Goal: Contribute content: Contribute content

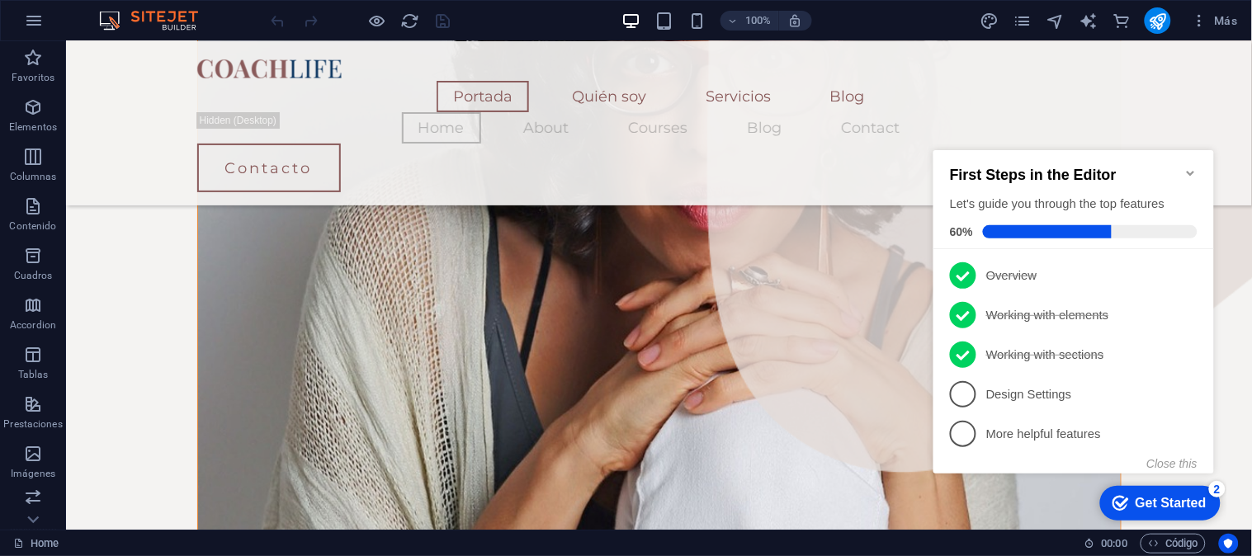
drag, startPoint x: 1246, startPoint y: 101, endPoint x: 351, endPoint y: 232, distance: 904.8
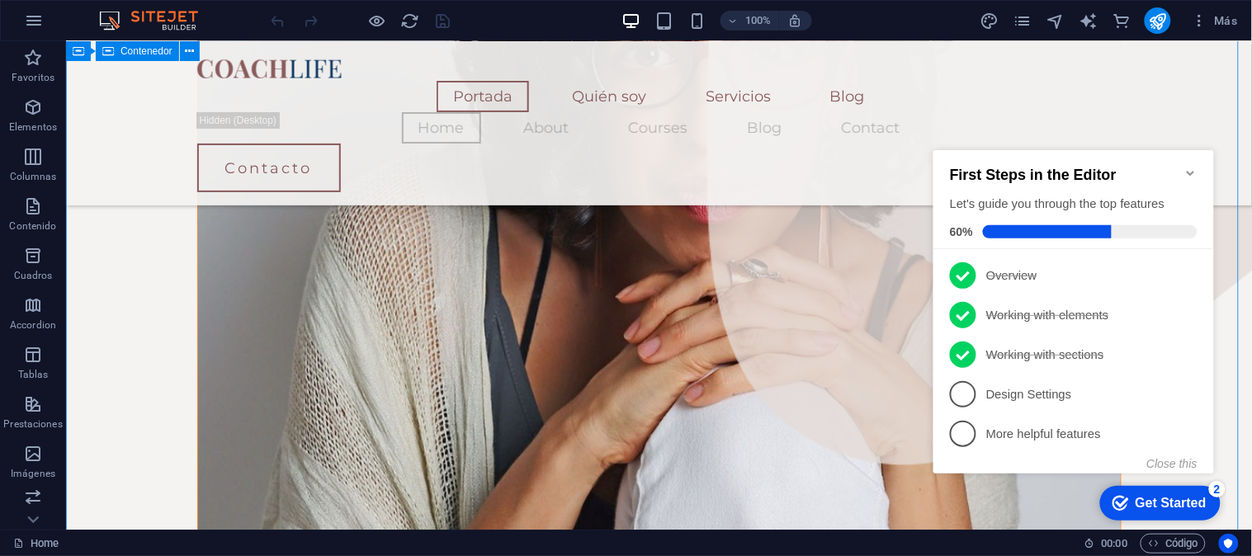
click at [1126, 166] on icon "Minimize checklist" at bounding box center [1189, 172] width 13 height 13
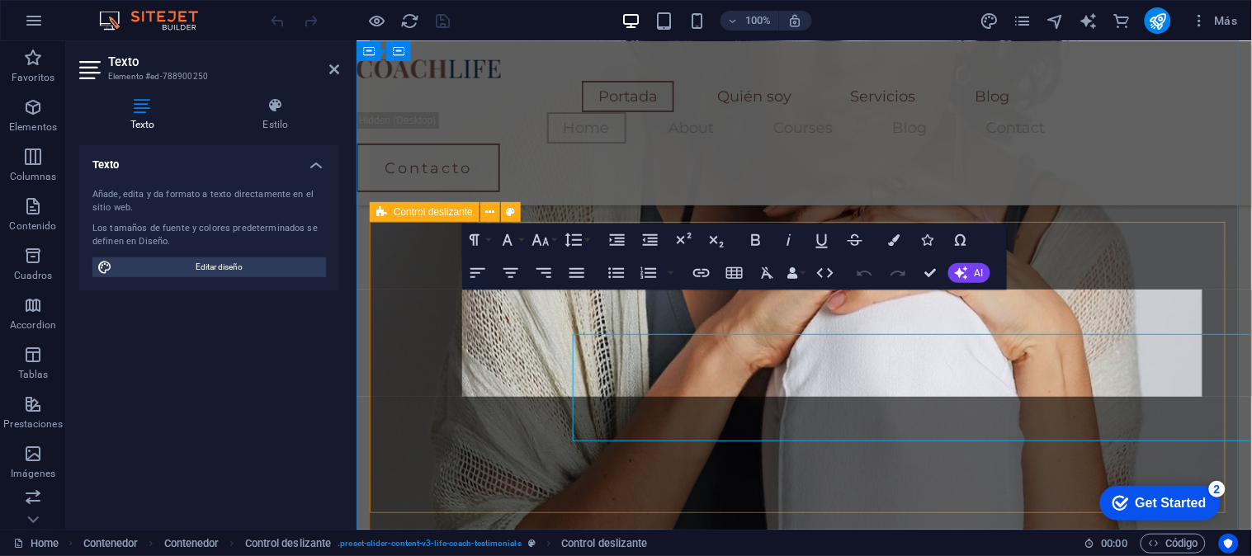
scroll to position [1538, 0]
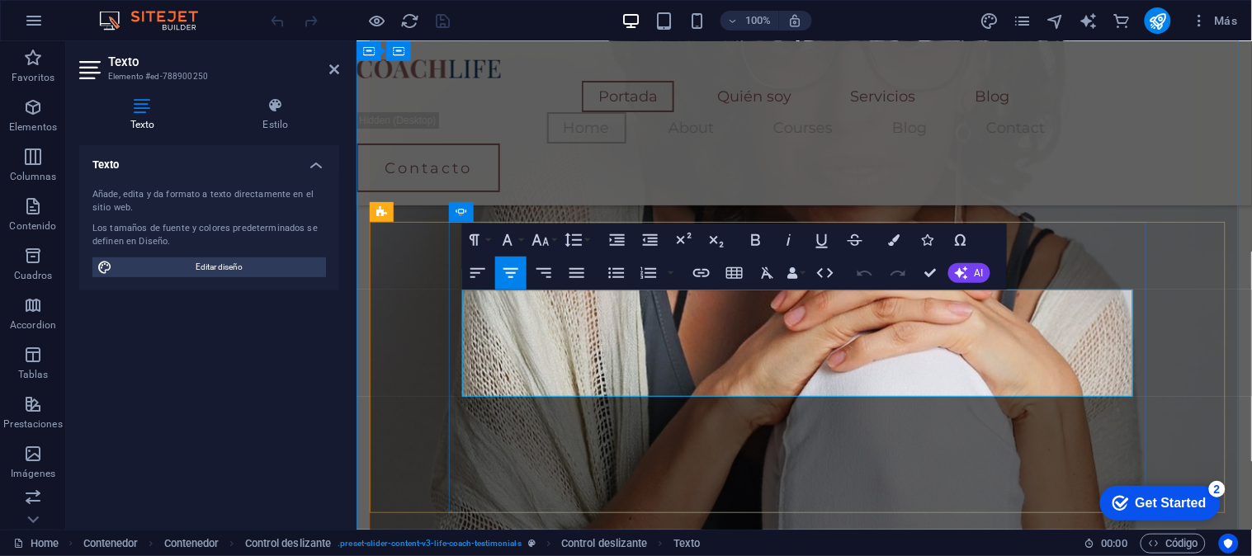
drag, startPoint x: 559, startPoint y: 305, endPoint x: 971, endPoint y: 389, distance: 421.1
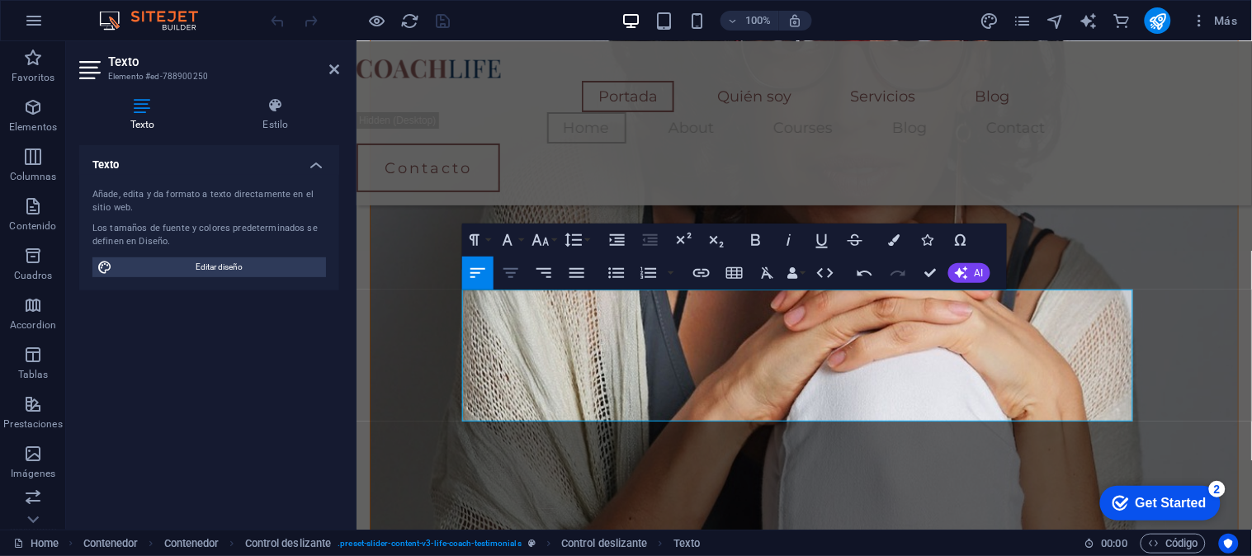
click at [518, 267] on icon "button" at bounding box center [511, 273] width 20 height 20
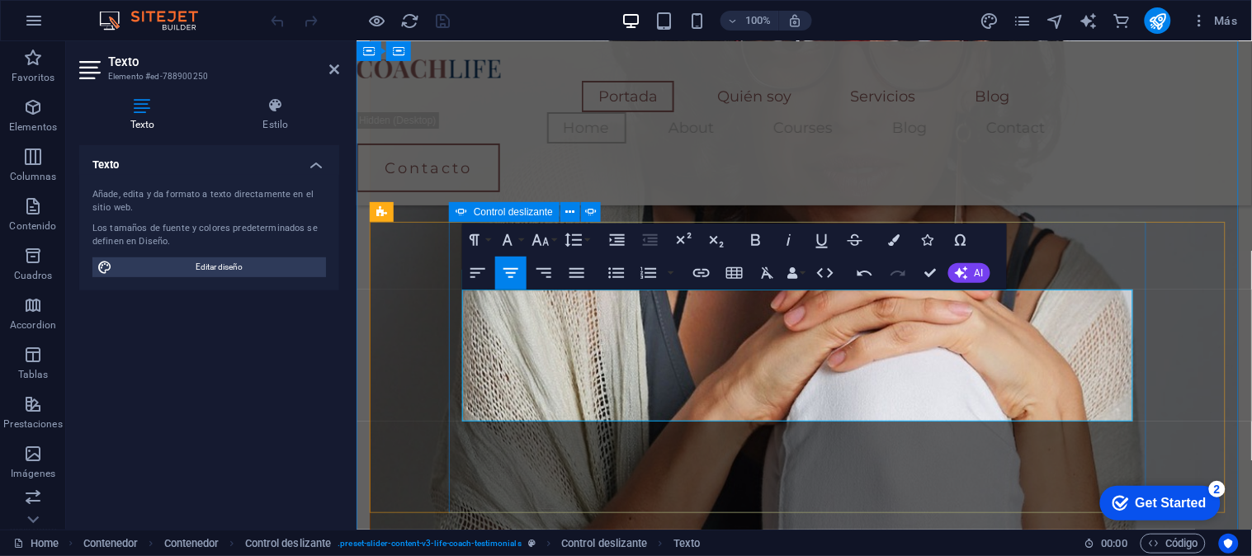
drag, startPoint x: 874, startPoint y: 409, endPoint x: 457, endPoint y: 300, distance: 430.7
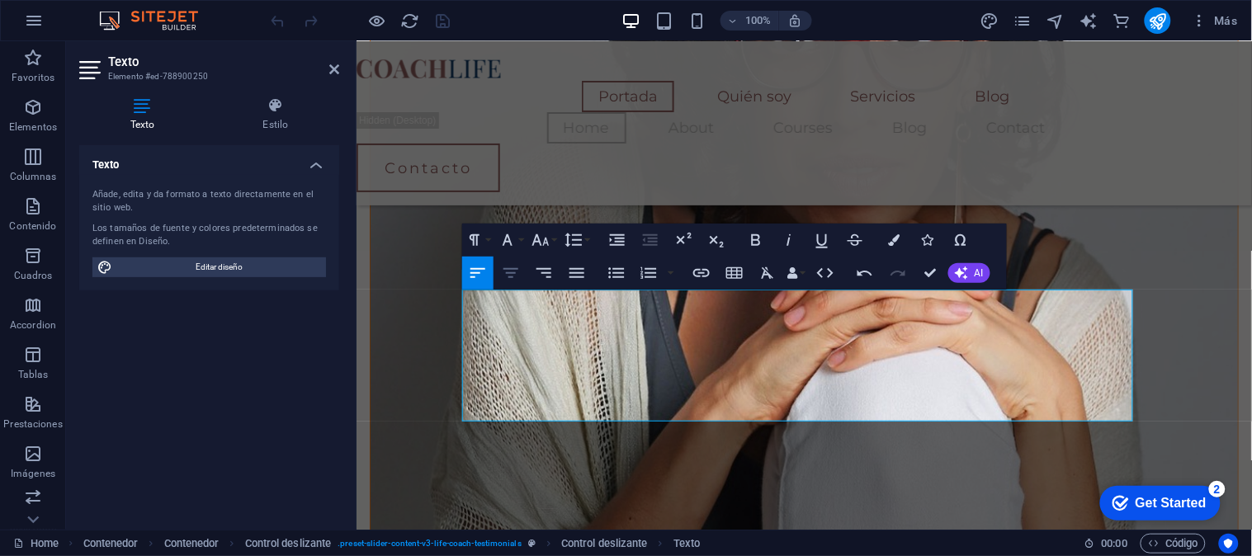
click at [508, 276] on icon "button" at bounding box center [510, 273] width 15 height 10
click at [546, 240] on icon "button" at bounding box center [540, 240] width 17 height 12
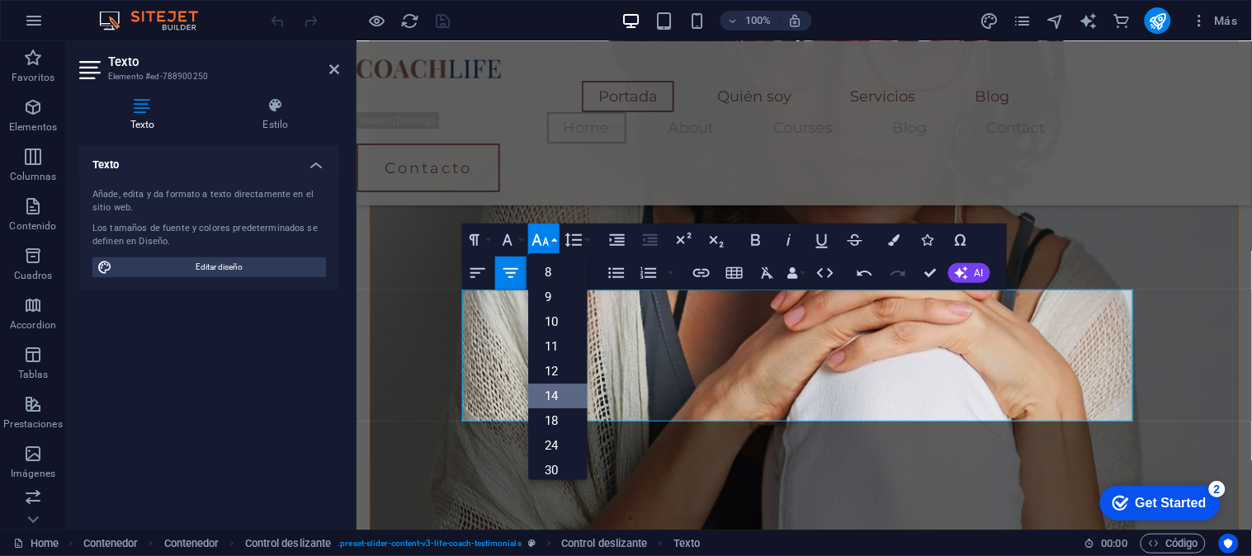
click at [559, 394] on link "14" at bounding box center [557, 396] width 59 height 25
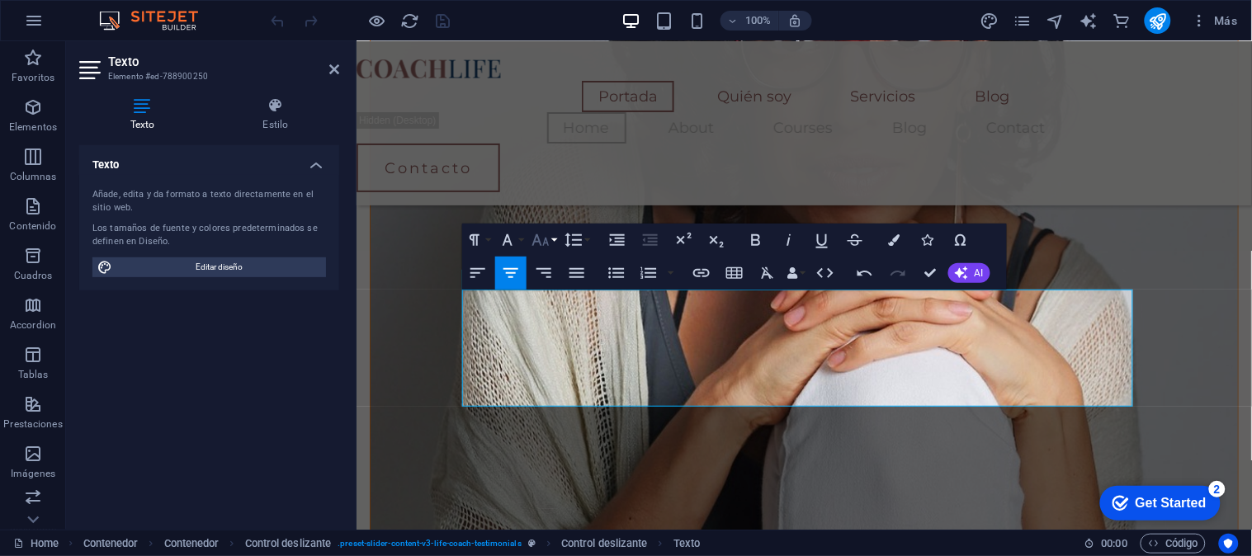
click at [536, 243] on icon "button" at bounding box center [541, 240] width 20 height 20
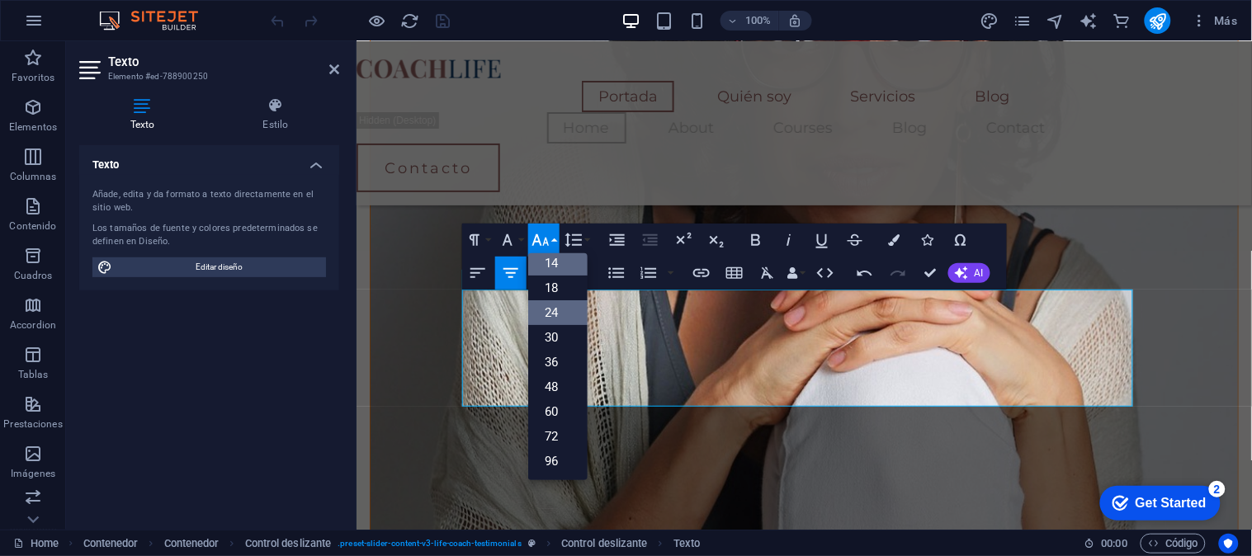
scroll to position [132, 0]
click at [558, 291] on link "18" at bounding box center [557, 288] width 59 height 25
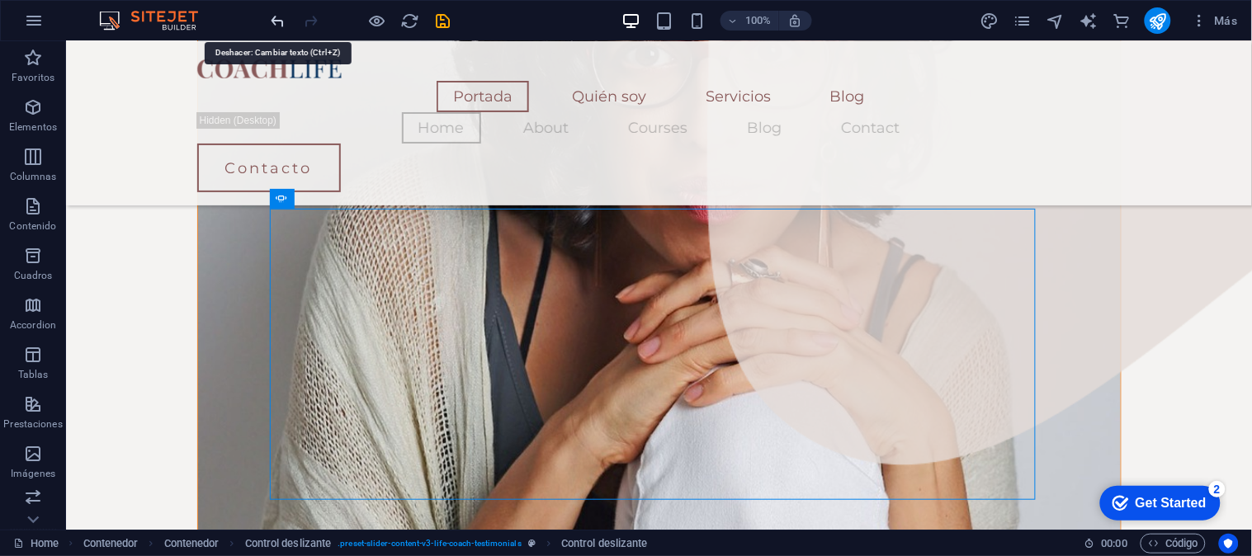
click at [281, 23] on icon "undo" at bounding box center [278, 21] width 19 height 19
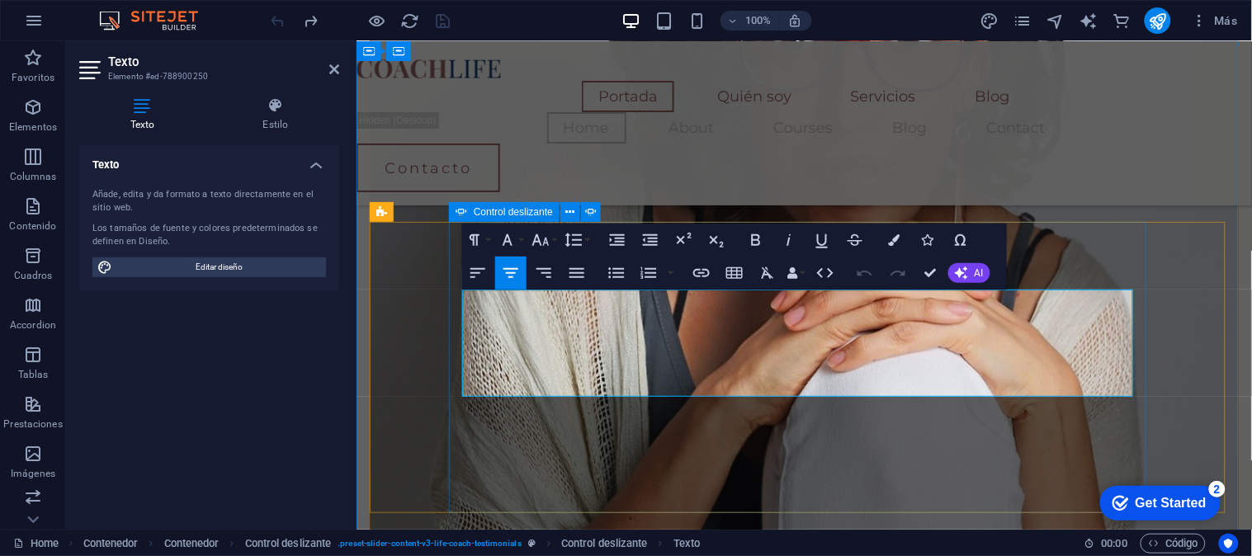
drag, startPoint x: 553, startPoint y: 302, endPoint x: 993, endPoint y: 396, distance: 449.7
drag, startPoint x: 979, startPoint y: 385, endPoint x: 589, endPoint y: 305, distance: 398.2
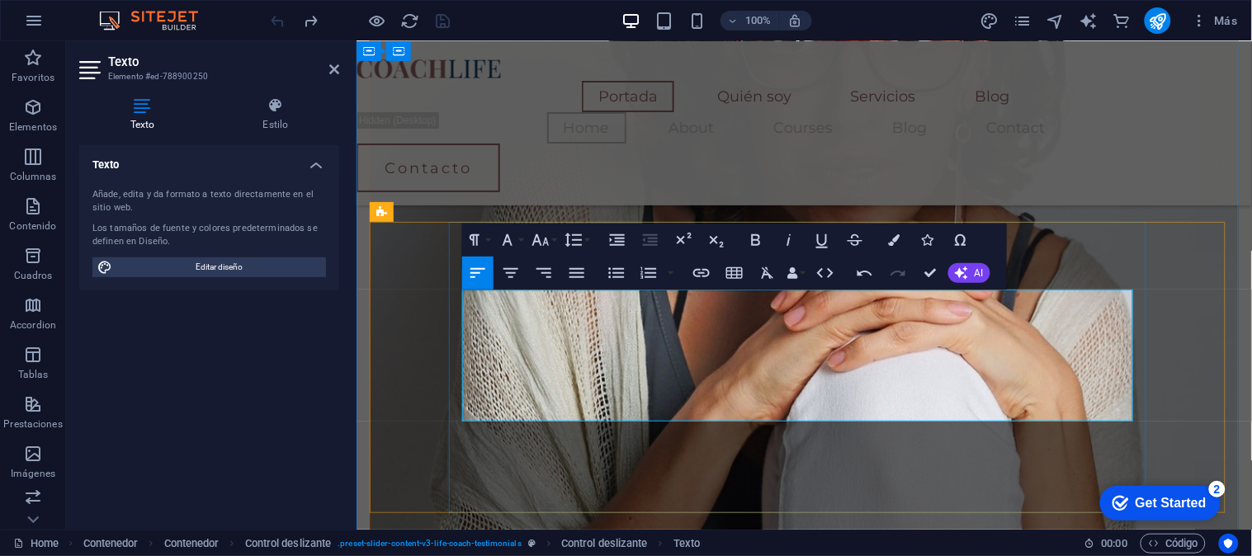
click at [286, 21] on div at bounding box center [360, 20] width 185 height 26
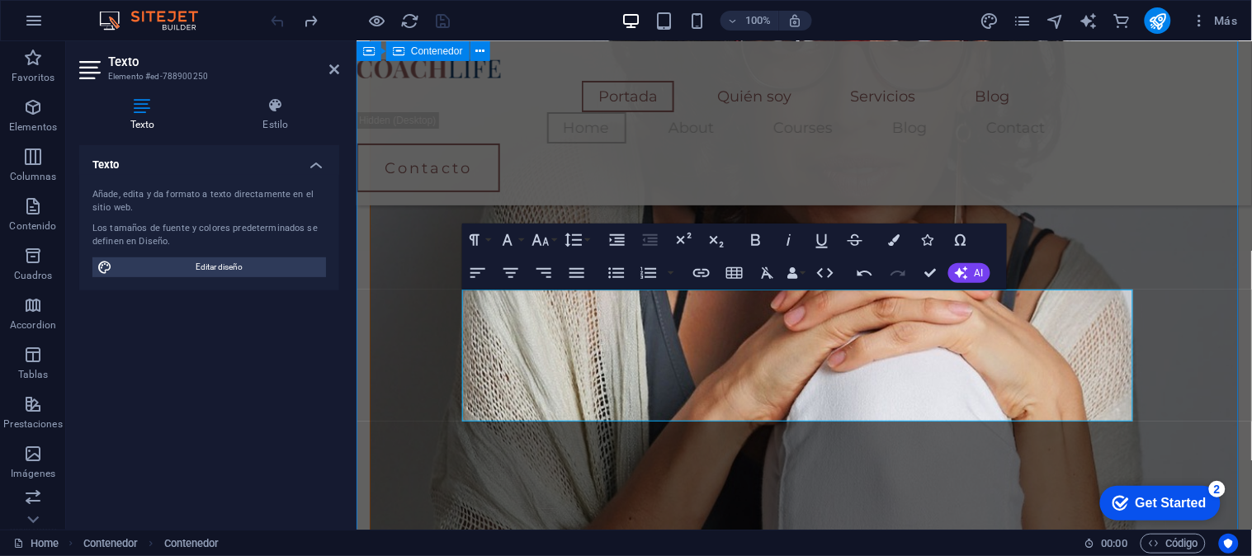
scroll to position [1596, 0]
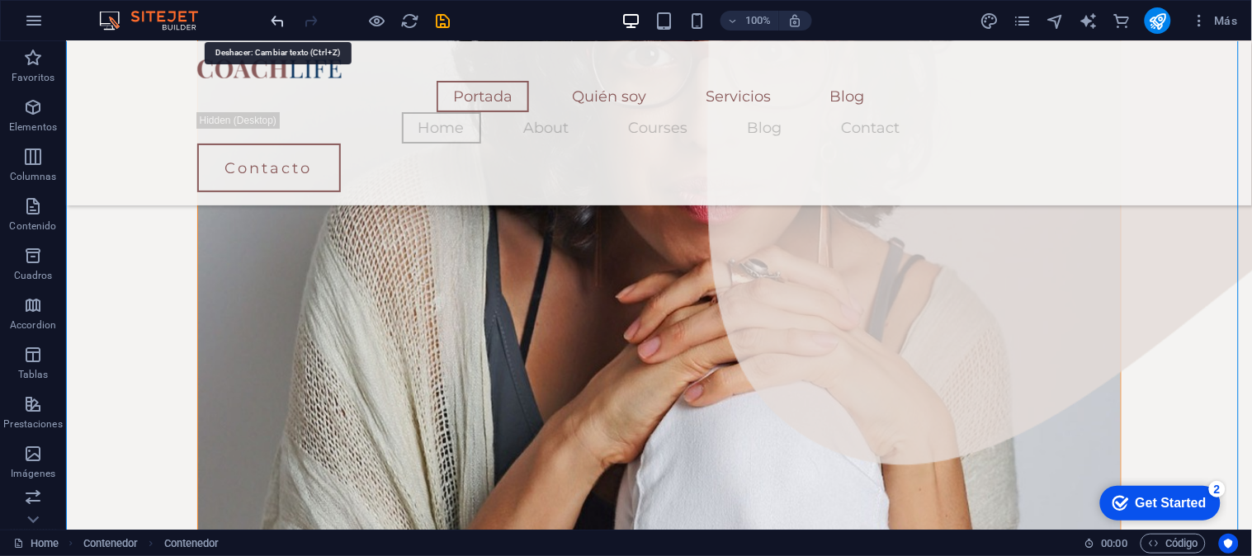
click at [282, 19] on icon "undo" at bounding box center [278, 21] width 19 height 19
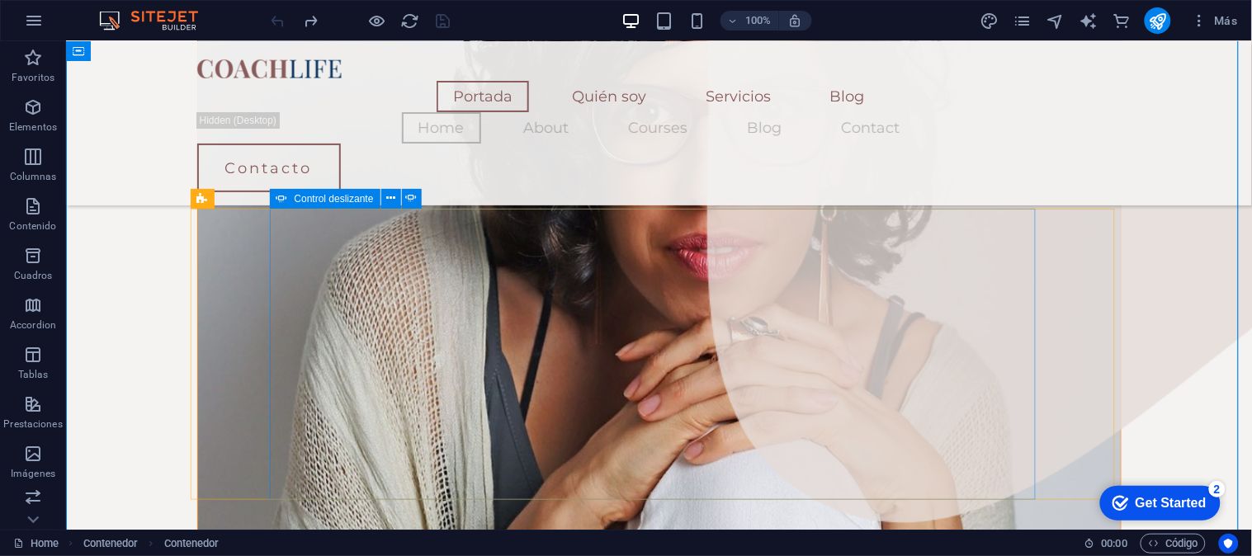
select select "ms"
select select "s"
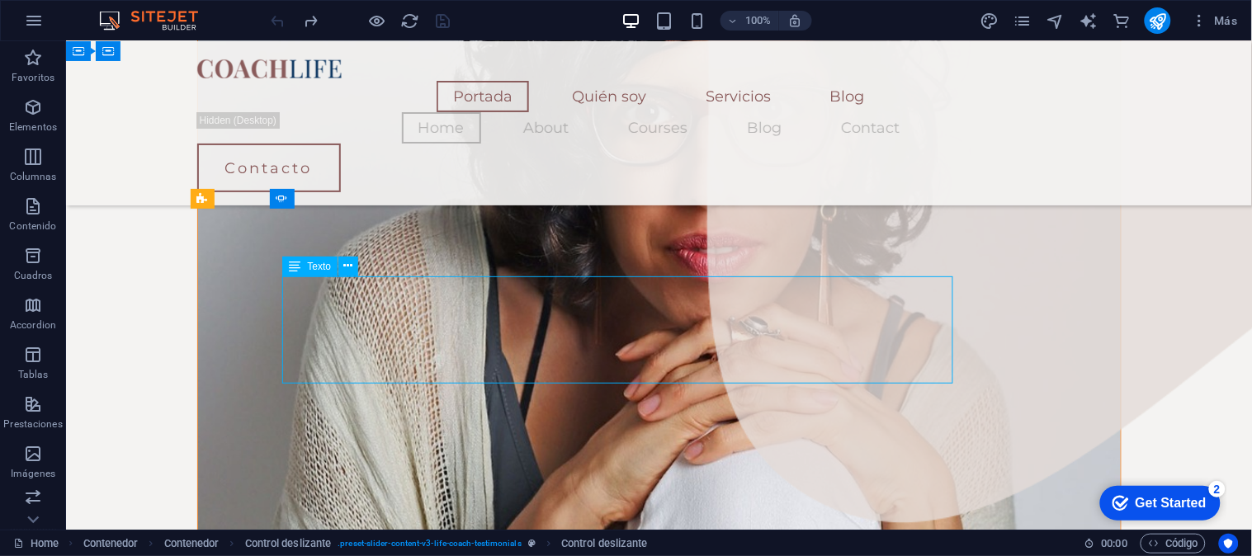
scroll to position [1596, 0]
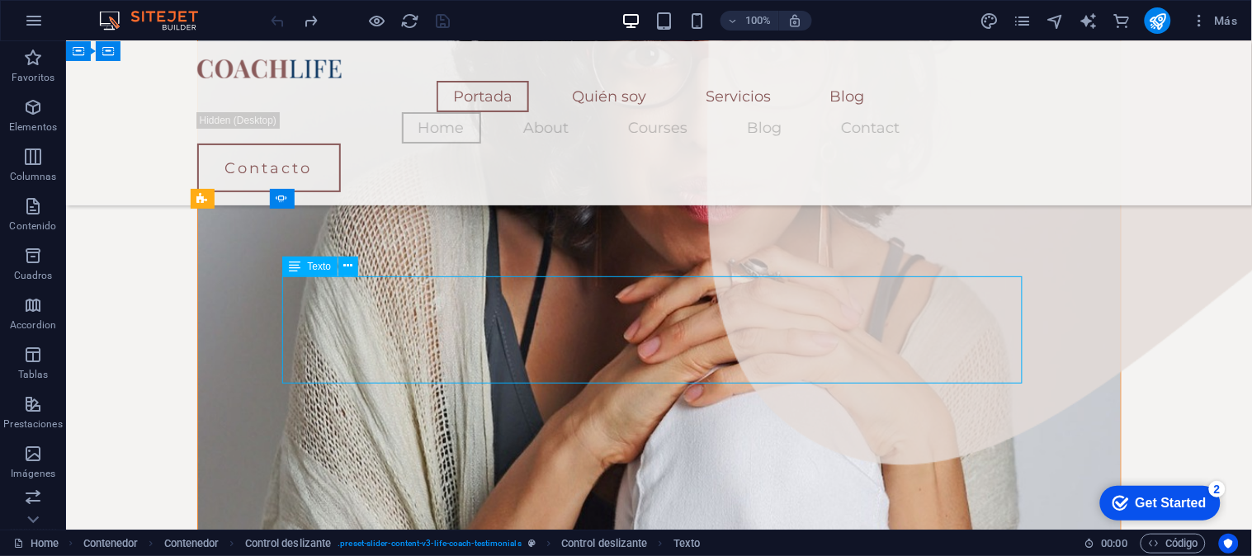
drag, startPoint x: 268, startPoint y: 300, endPoint x: 707, endPoint y: 358, distance: 442.8
drag, startPoint x: 836, startPoint y: 368, endPoint x: 620, endPoint y: 314, distance: 222.7
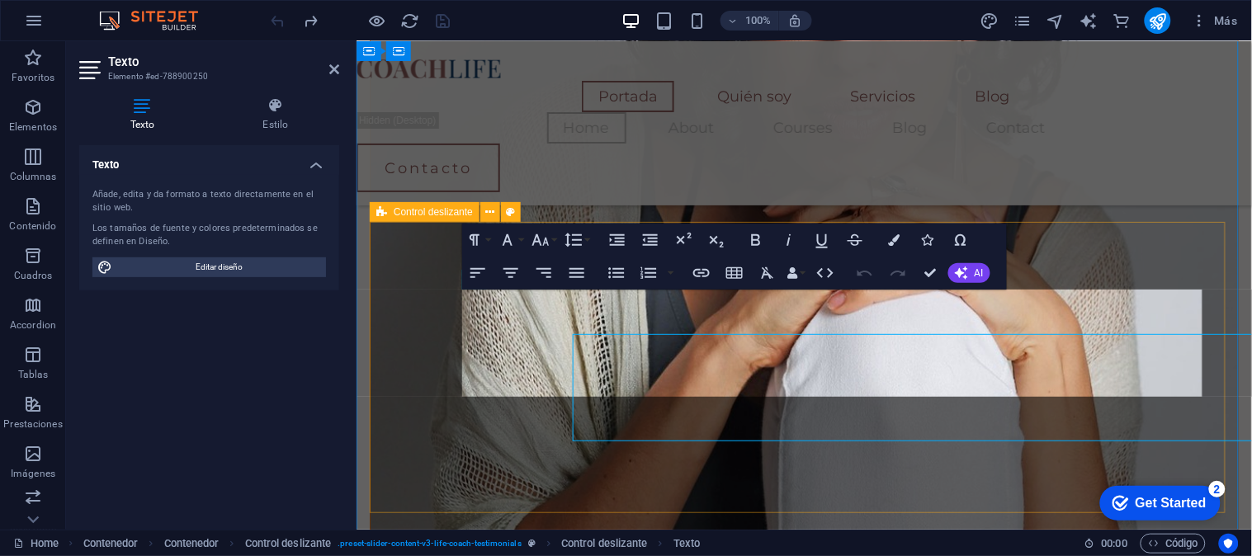
scroll to position [1538, 0]
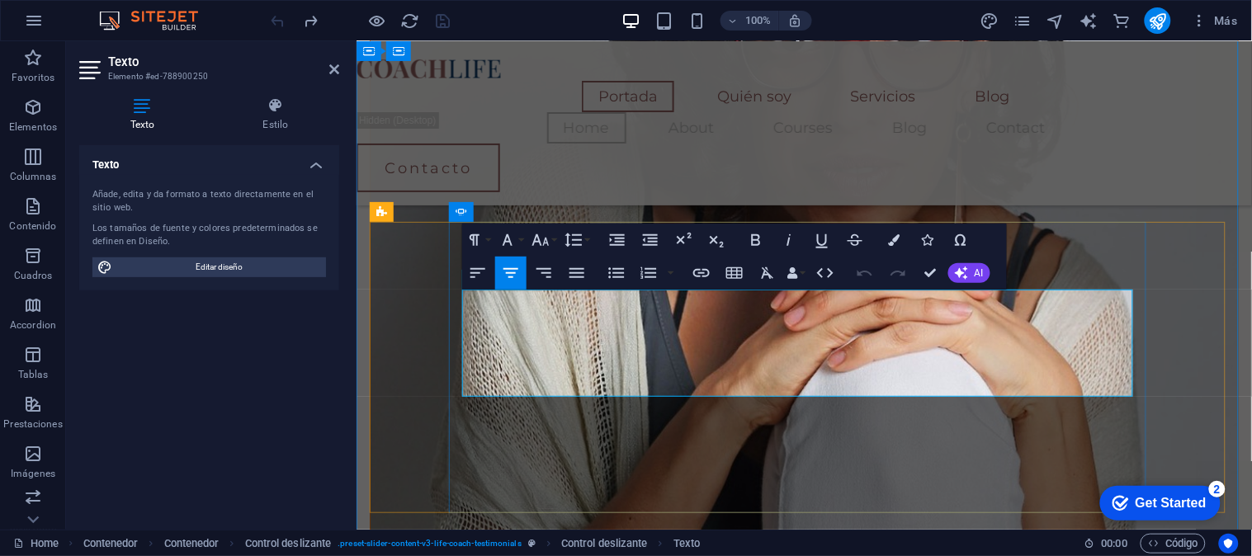
drag, startPoint x: 561, startPoint y: 309, endPoint x: 975, endPoint y: 384, distance: 421.0
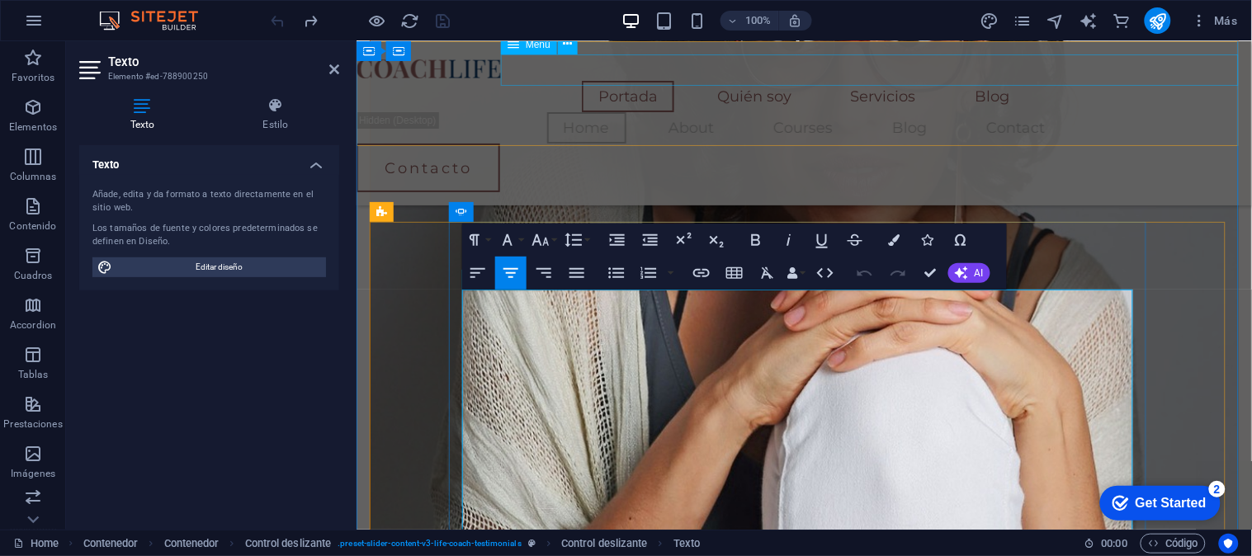
scroll to position [10304, 0]
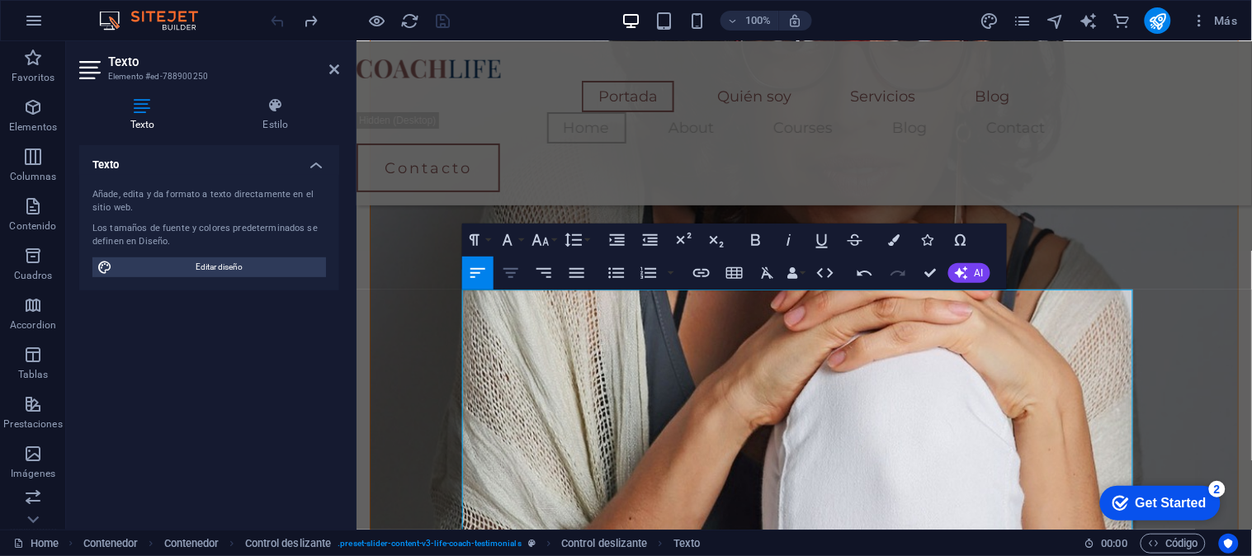
click at [516, 266] on icon "button" at bounding box center [511, 273] width 20 height 20
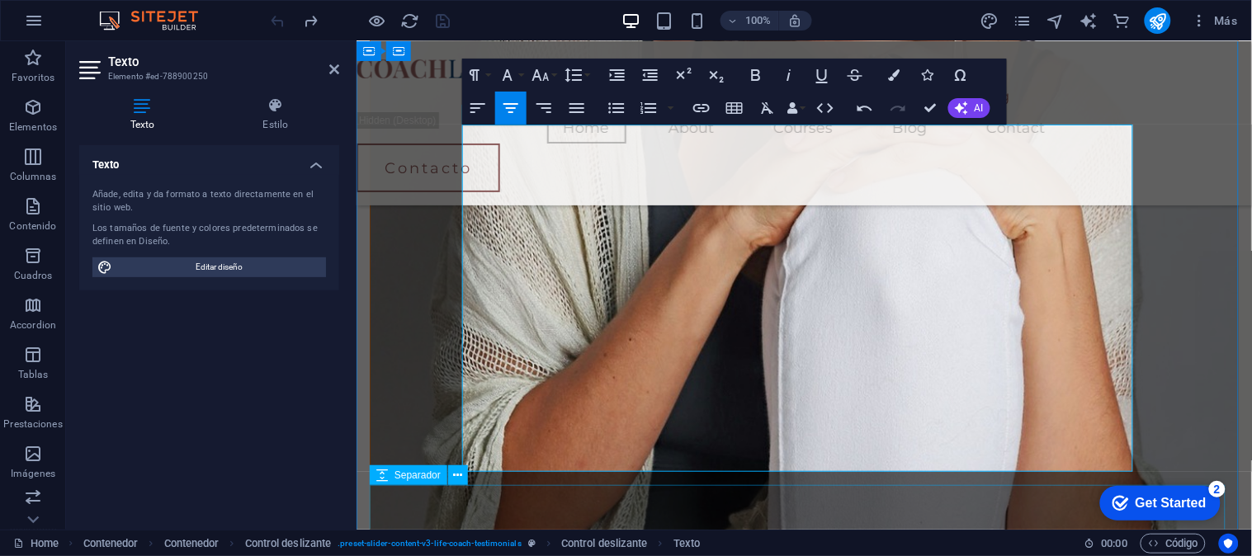
scroll to position [1781, 0]
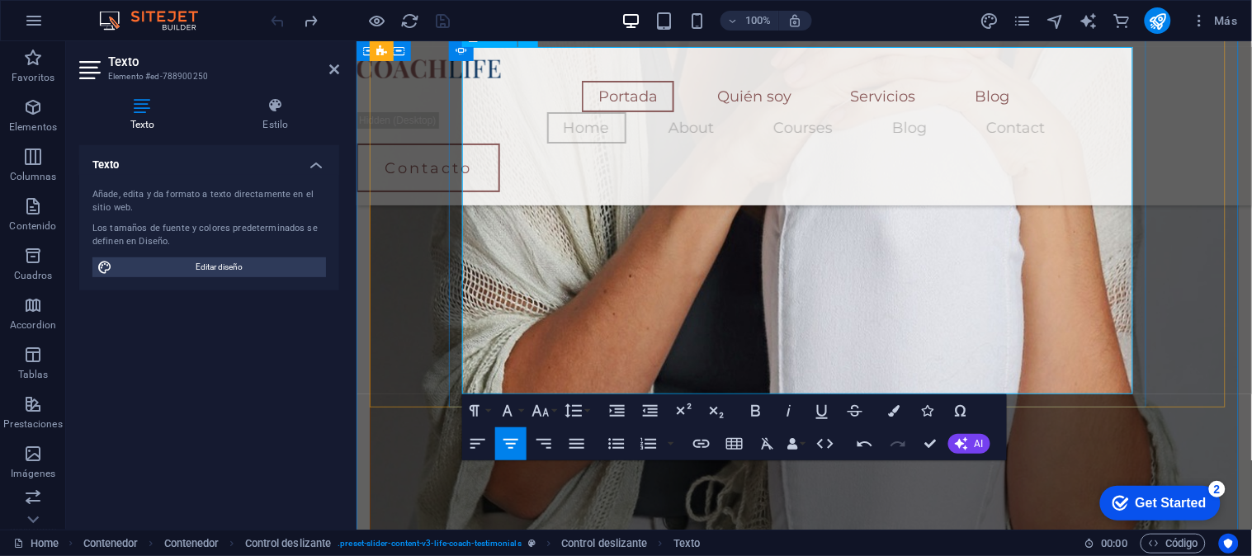
drag, startPoint x: 550, startPoint y: 302, endPoint x: 899, endPoint y: 350, distance: 352.3
click at [508, 441] on icon "button" at bounding box center [511, 444] width 20 height 20
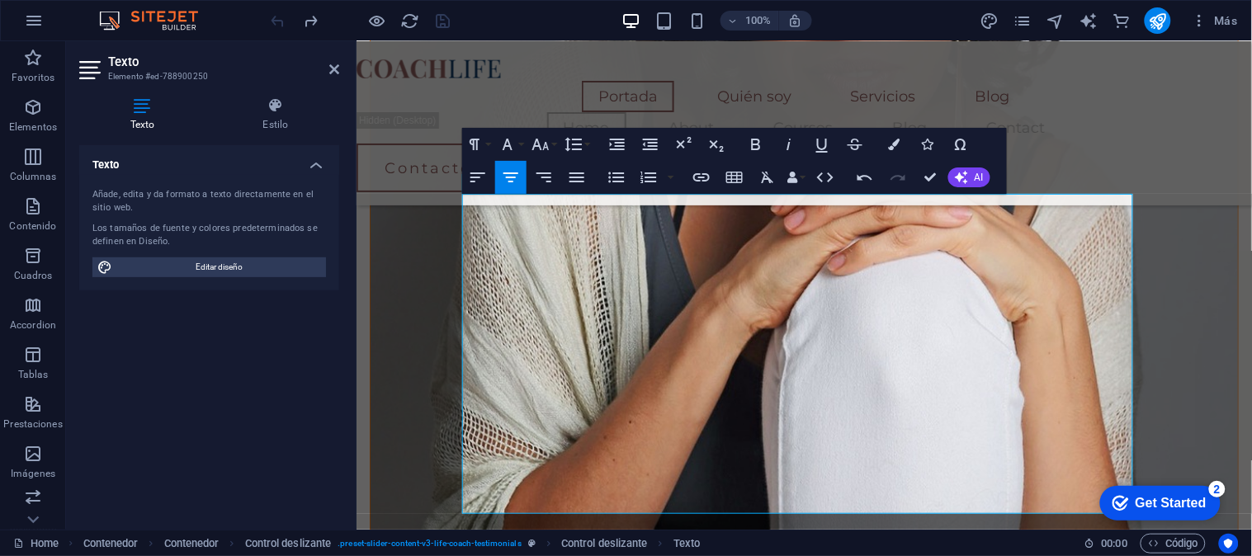
scroll to position [1648, 0]
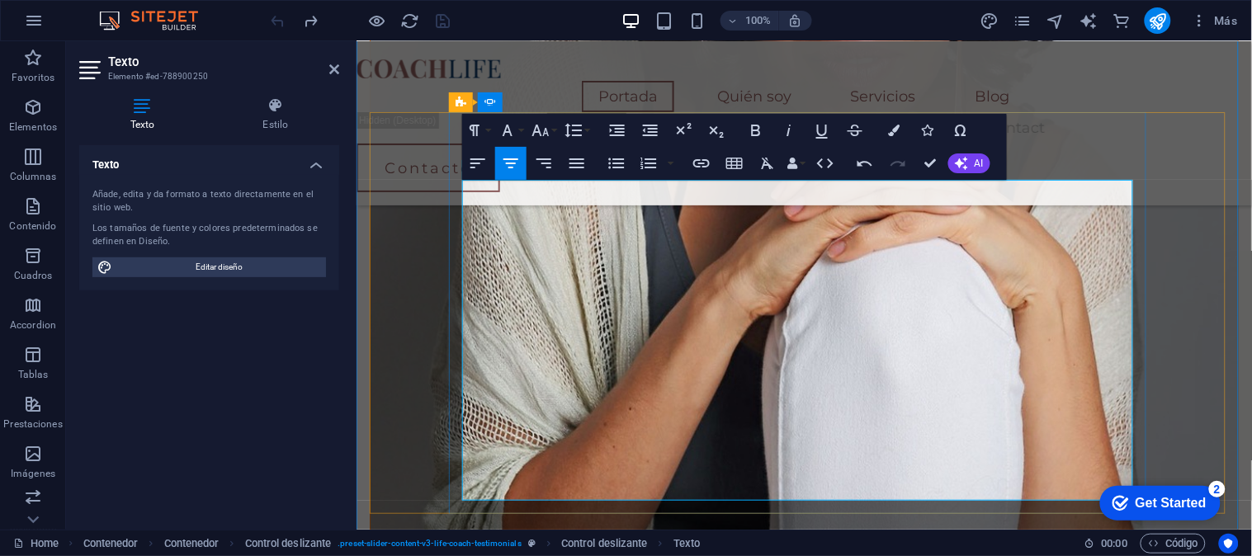
drag, startPoint x: 866, startPoint y: 382, endPoint x: 841, endPoint y: 453, distance: 75.4
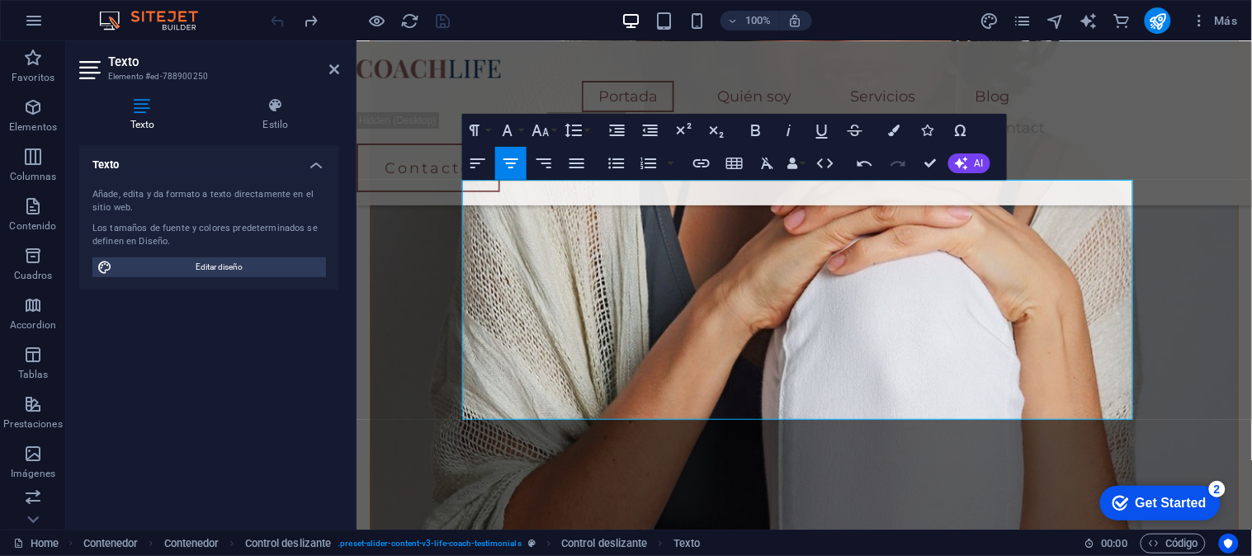
scroll to position [1621, 0]
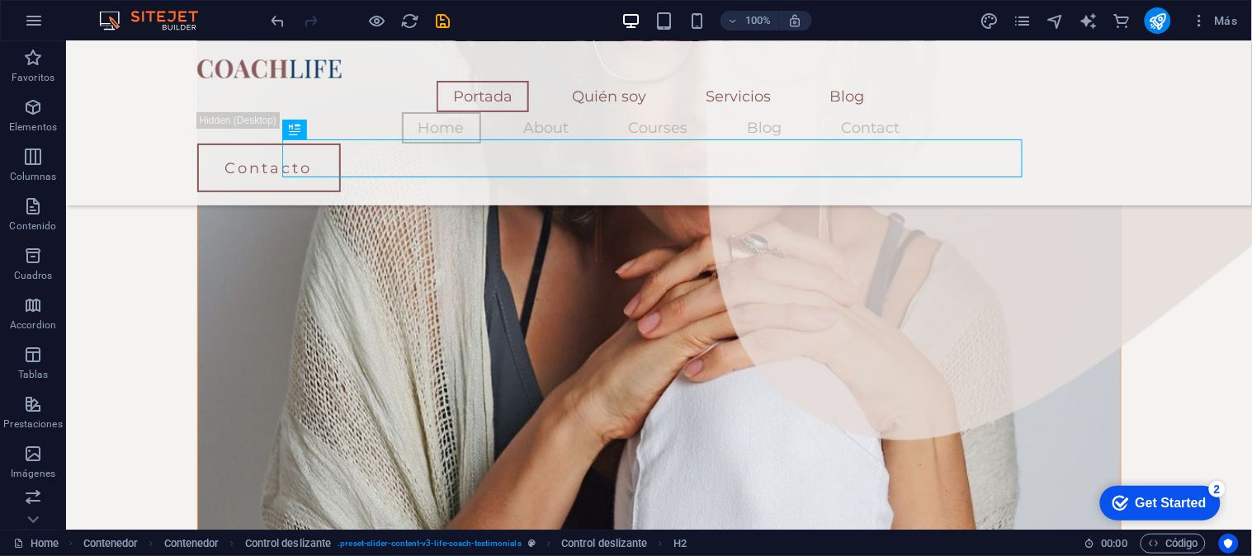
scroll to position [1678, 0]
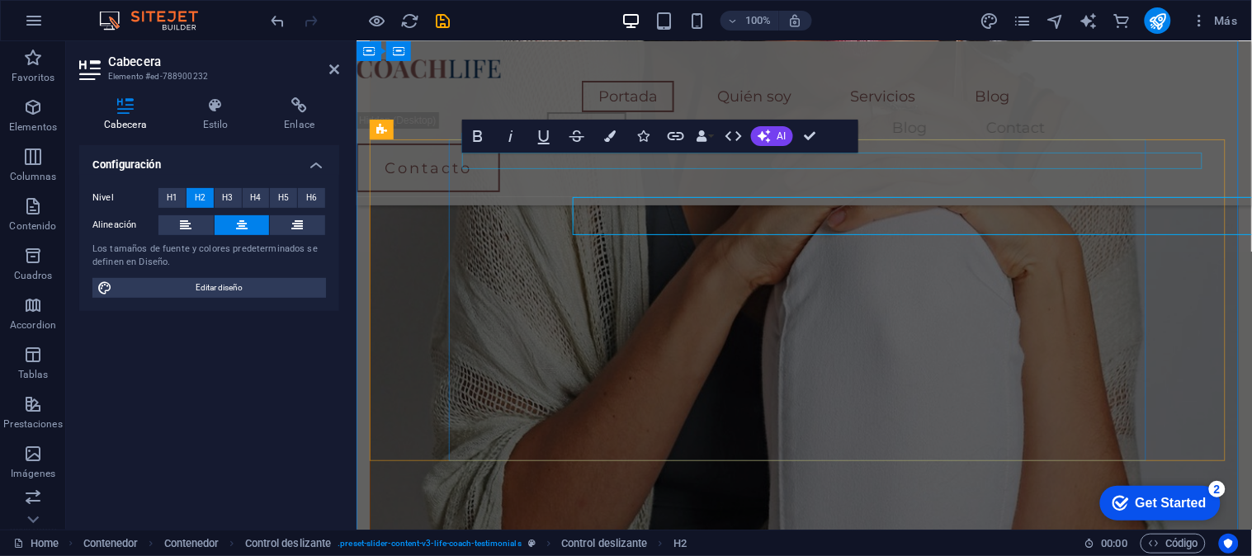
scroll to position [1621, 0]
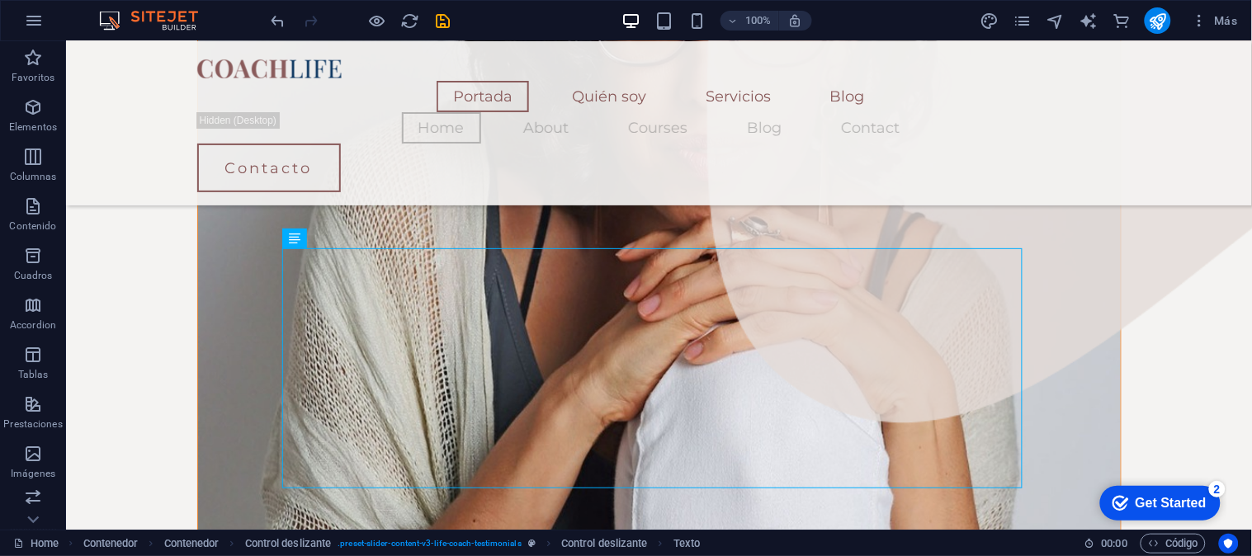
scroll to position [1672, 0]
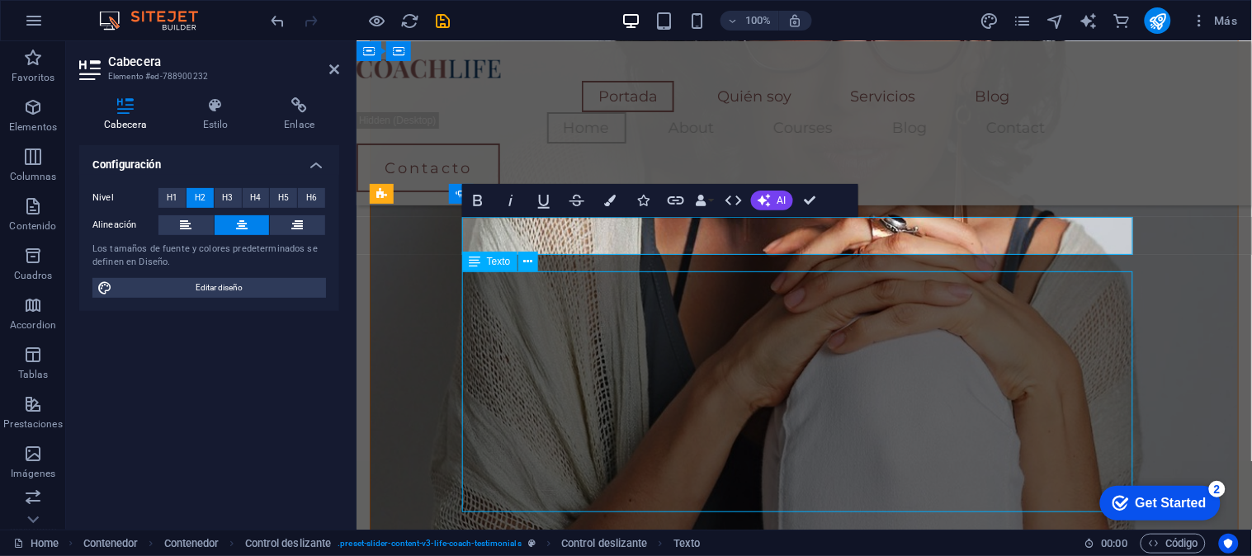
scroll to position [1614, 0]
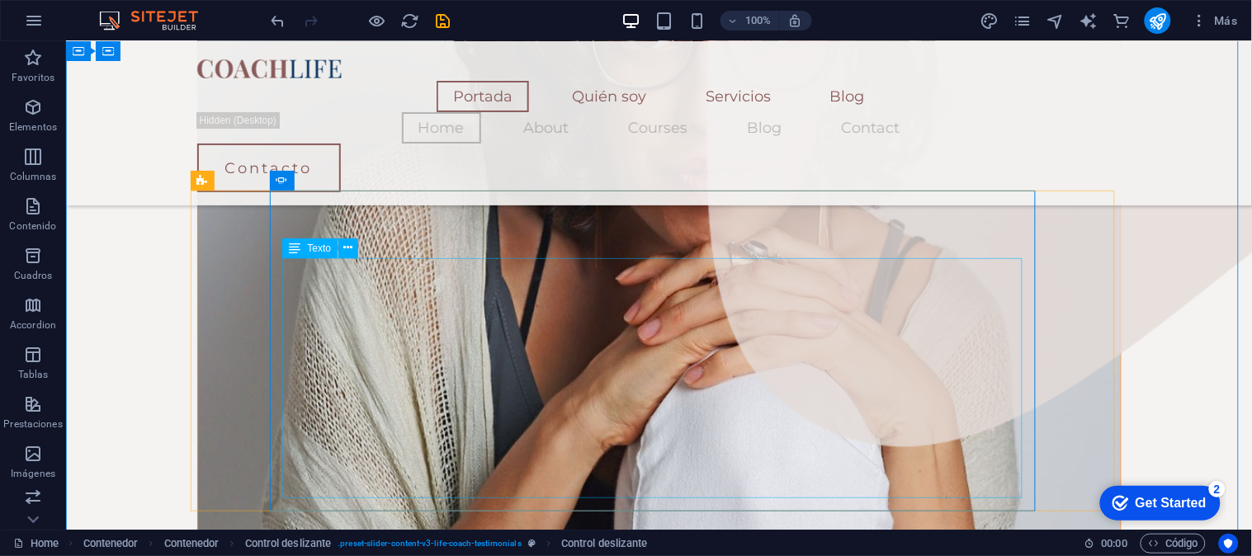
scroll to position [1556, 0]
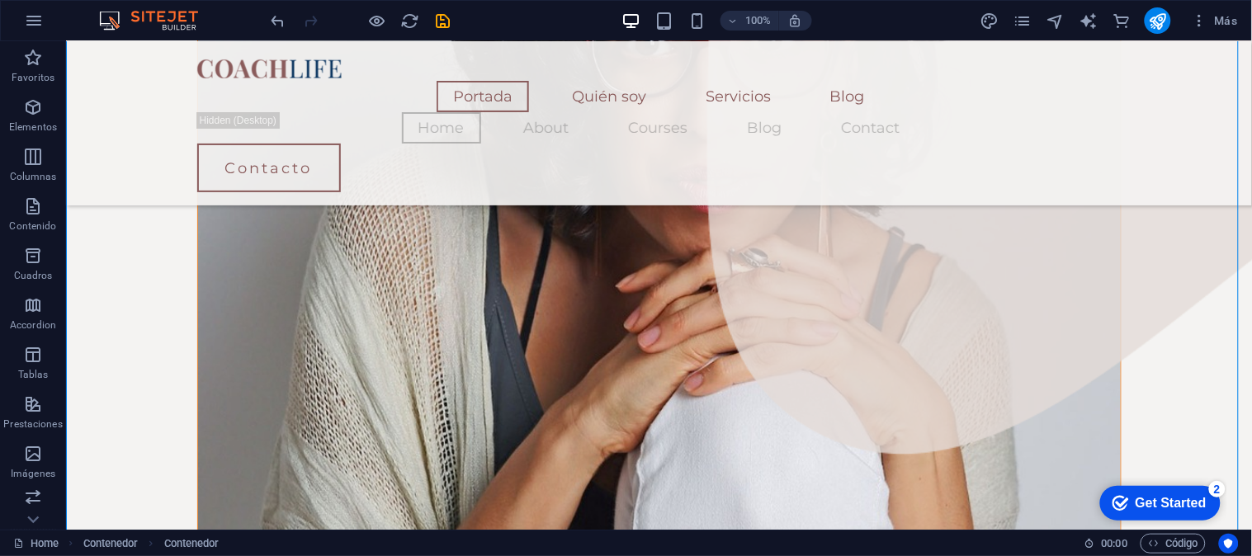
scroll to position [1627, 0]
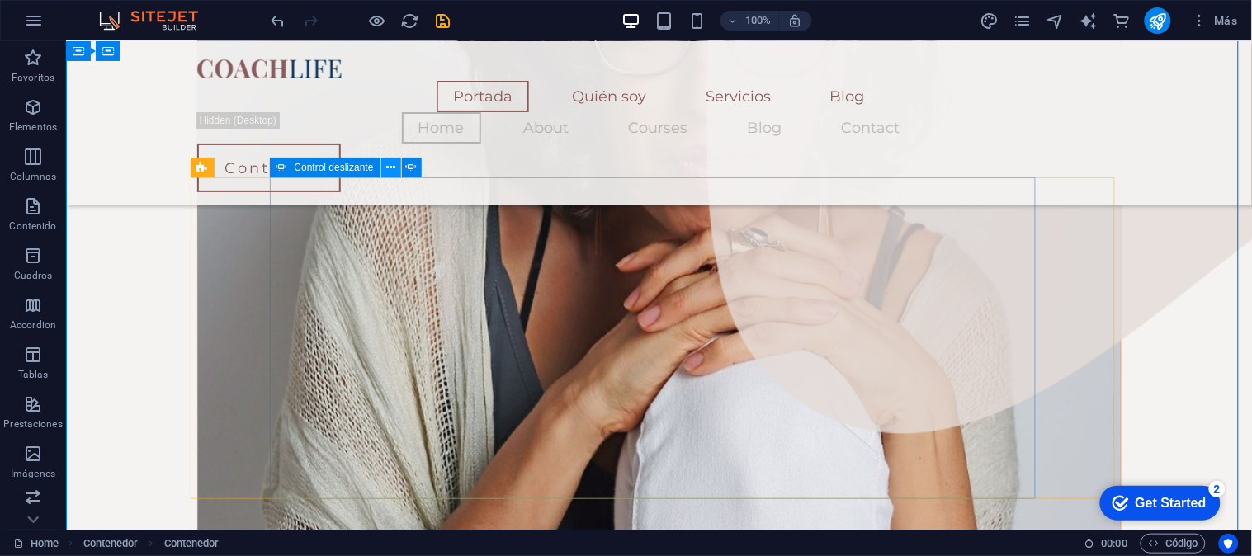
click at [391, 169] on icon at bounding box center [390, 167] width 9 height 17
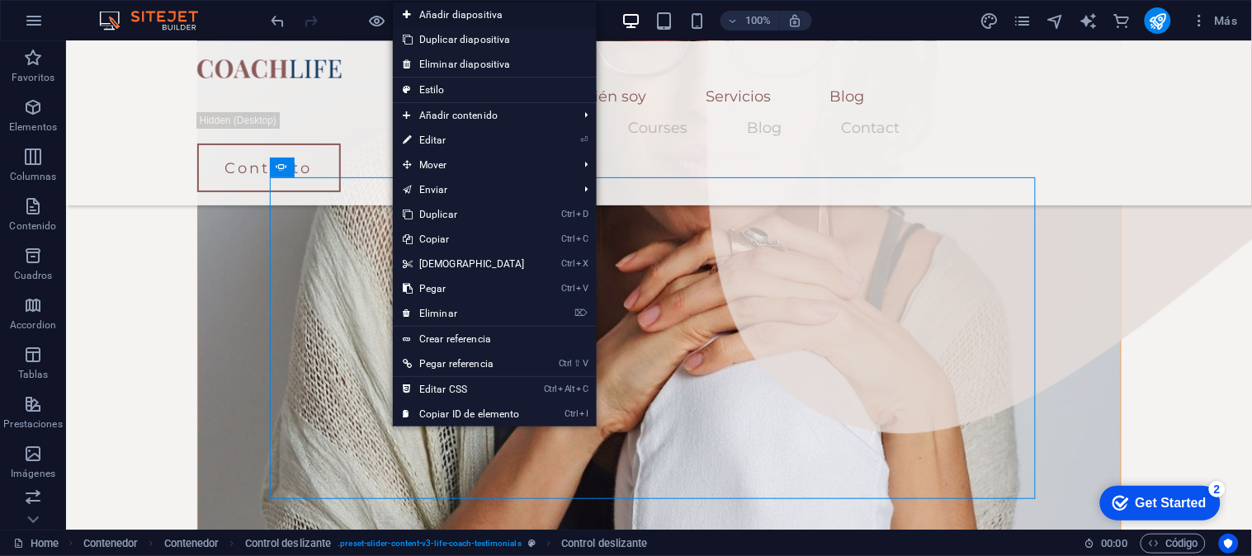
click at [480, 13] on link "Añadir diapositiva" at bounding box center [495, 14] width 204 height 25
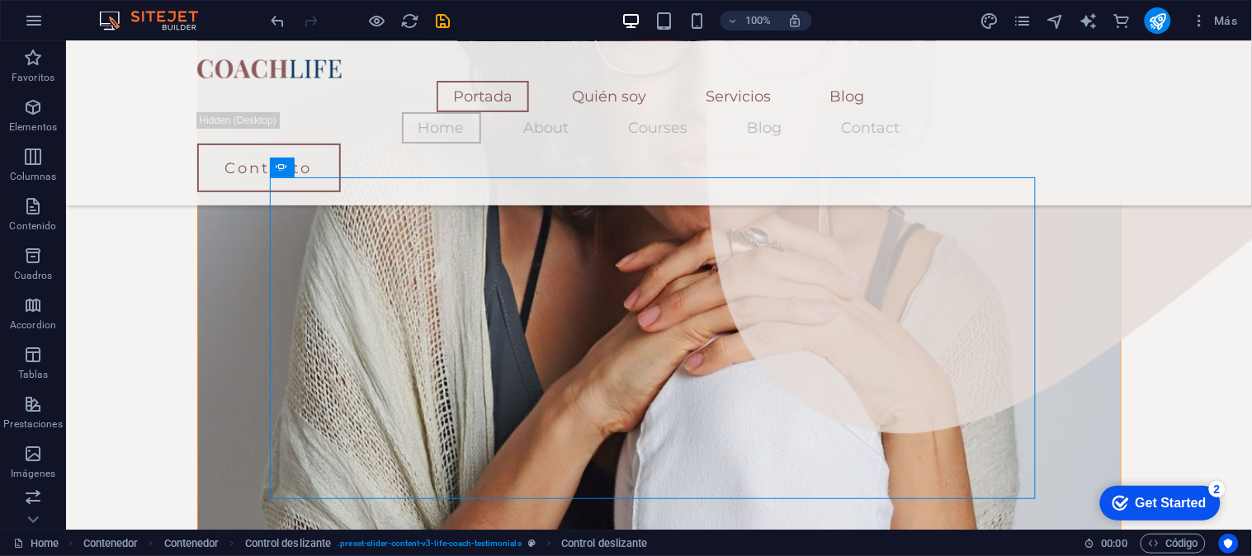
click at [276, 30] on div at bounding box center [360, 20] width 185 height 26
click at [278, 19] on icon "undo" at bounding box center [278, 21] width 19 height 19
click at [386, 169] on icon at bounding box center [390, 167] width 9 height 17
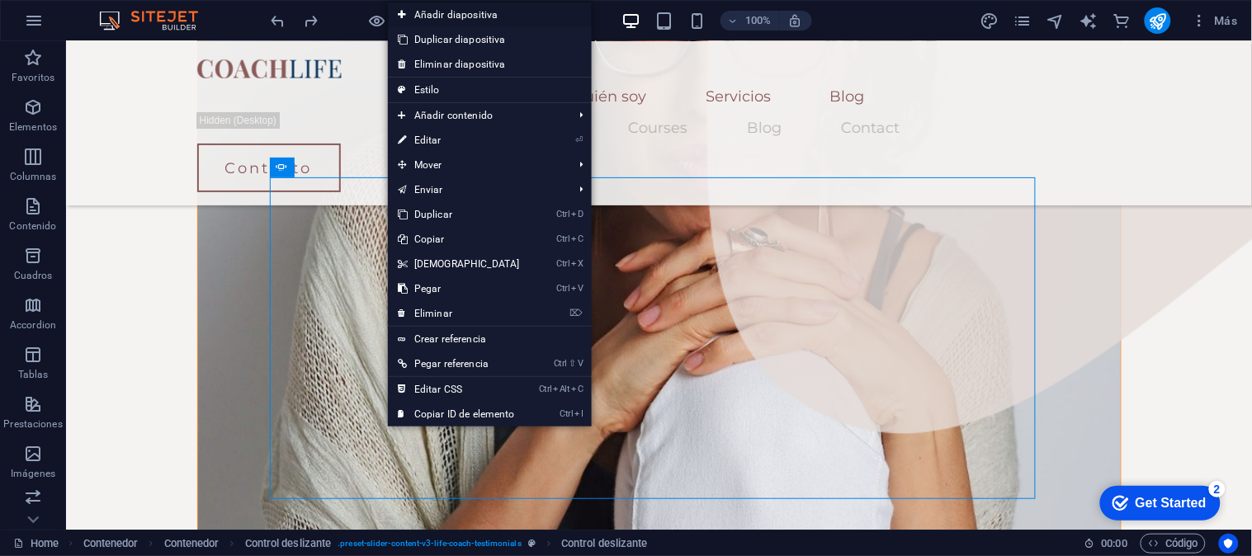
click at [468, 17] on link "Añadir diapositiva" at bounding box center [490, 14] width 204 height 25
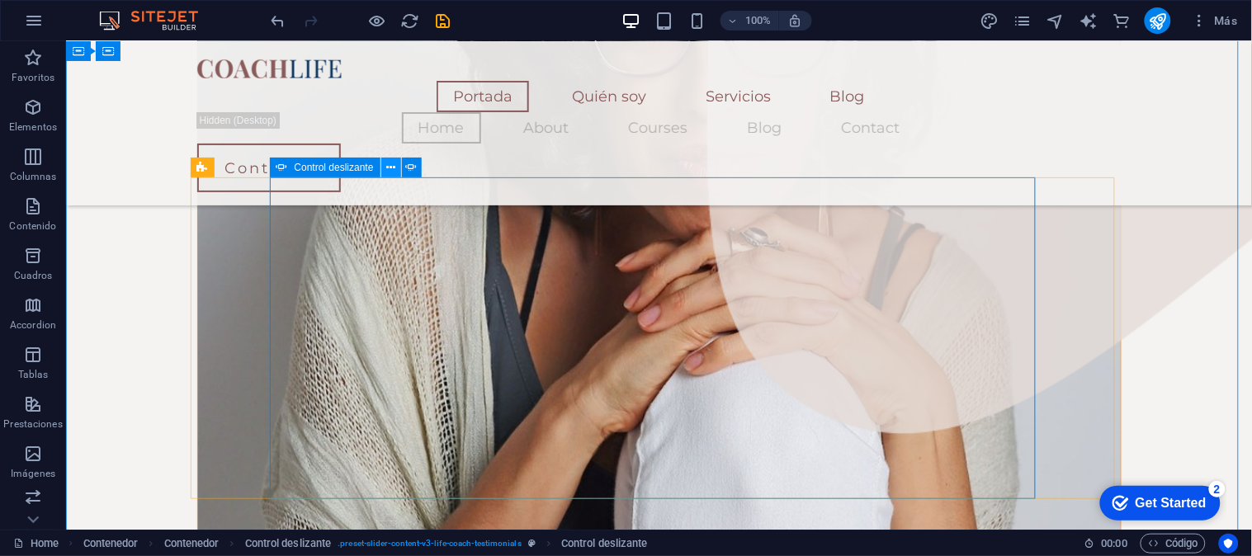
click at [391, 172] on icon at bounding box center [390, 167] width 9 height 17
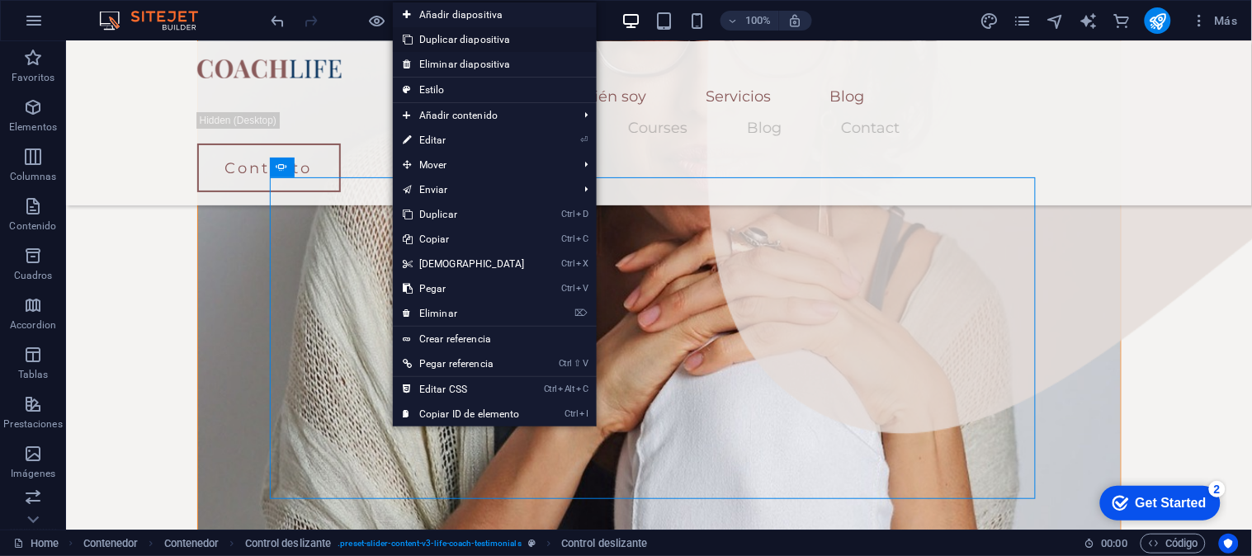
click at [442, 43] on link "Duplicar diapositiva" at bounding box center [495, 39] width 204 height 25
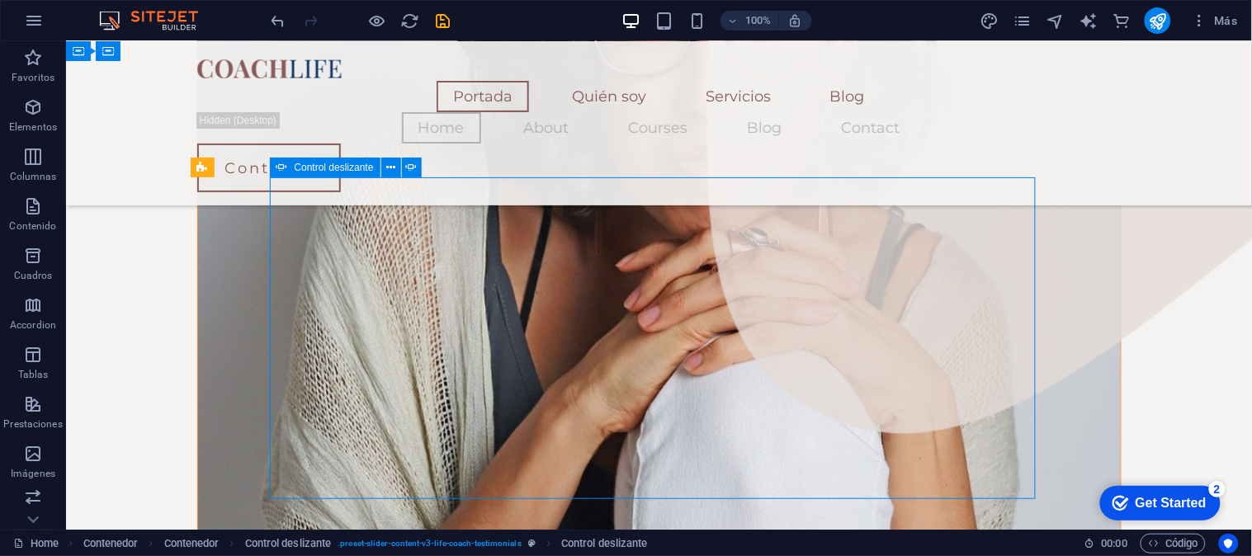
click at [391, 169] on icon at bounding box center [390, 167] width 9 height 17
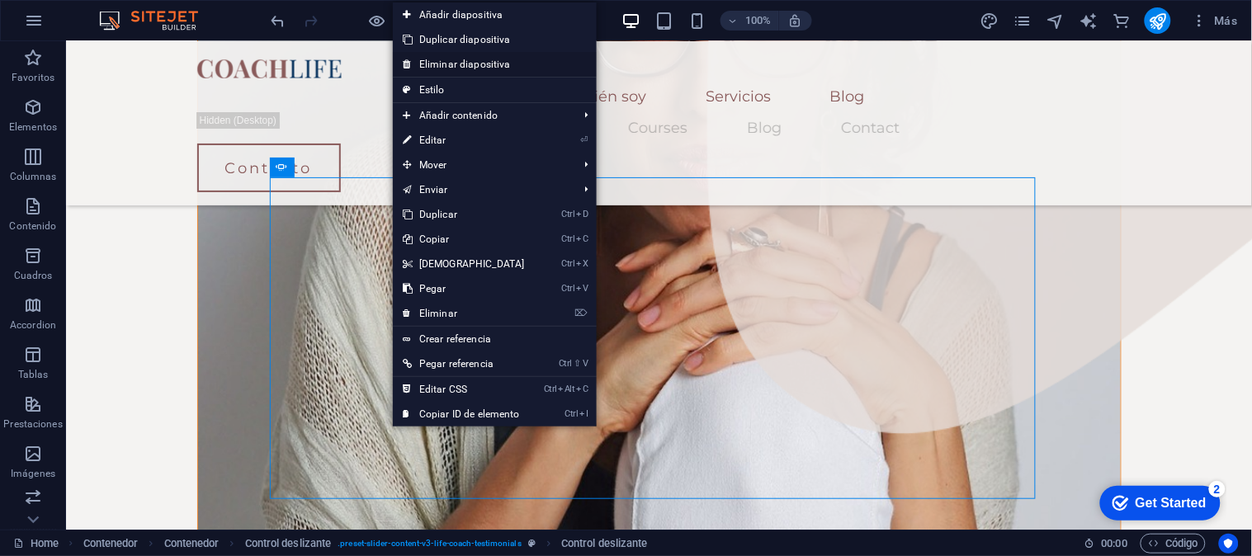
click at [447, 62] on link "Eliminar diapositiva" at bounding box center [495, 64] width 204 height 25
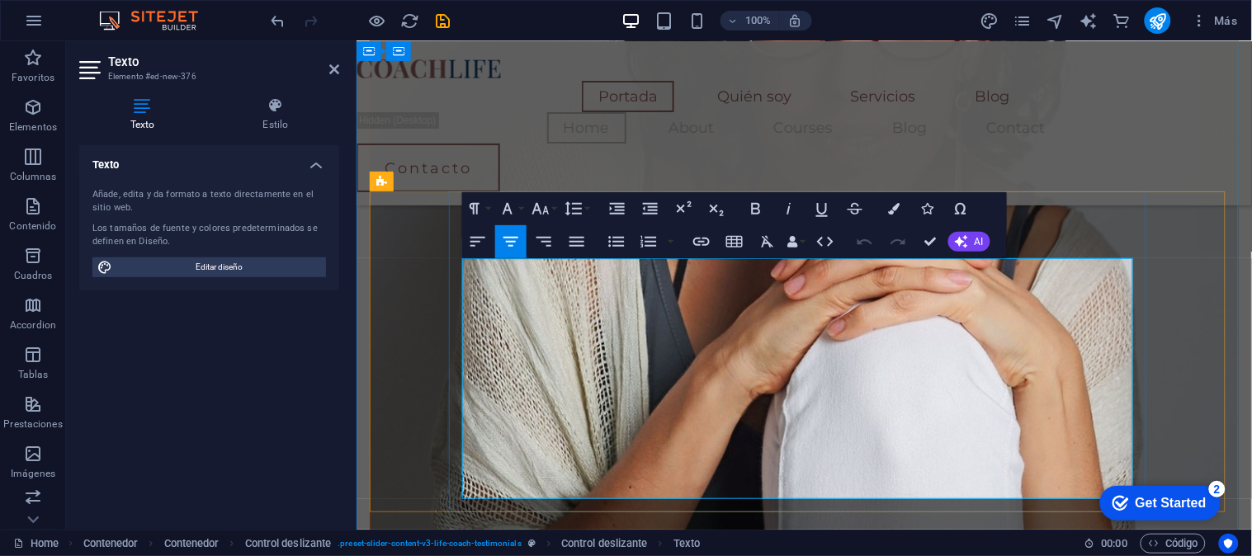
drag, startPoint x: 560, startPoint y: 272, endPoint x: 1008, endPoint y: 478, distance: 492.9
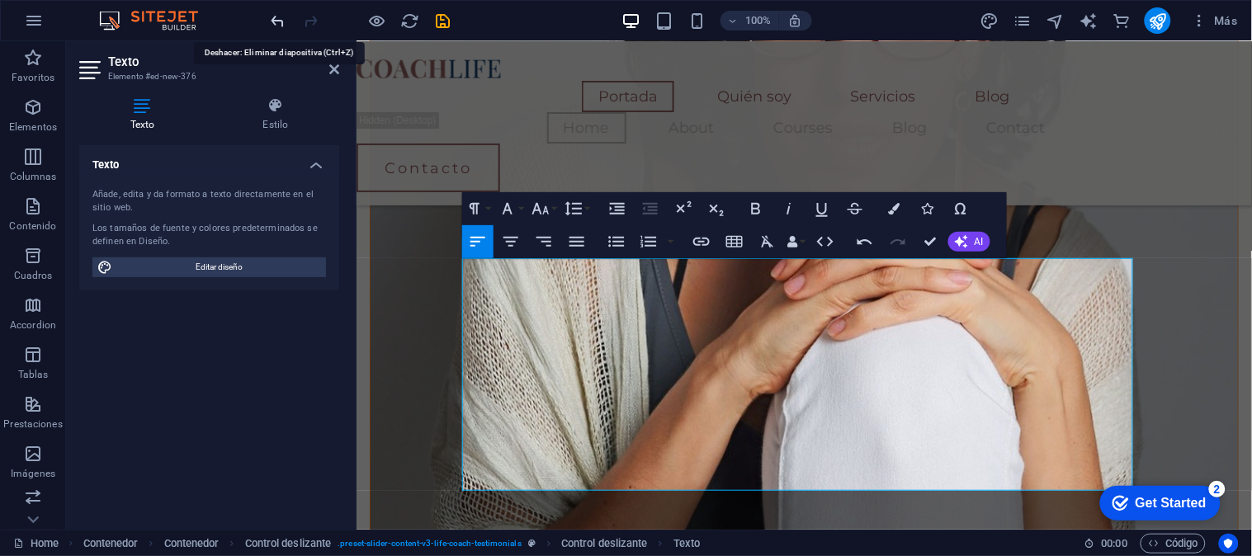
click at [281, 17] on icon "undo" at bounding box center [278, 21] width 19 height 19
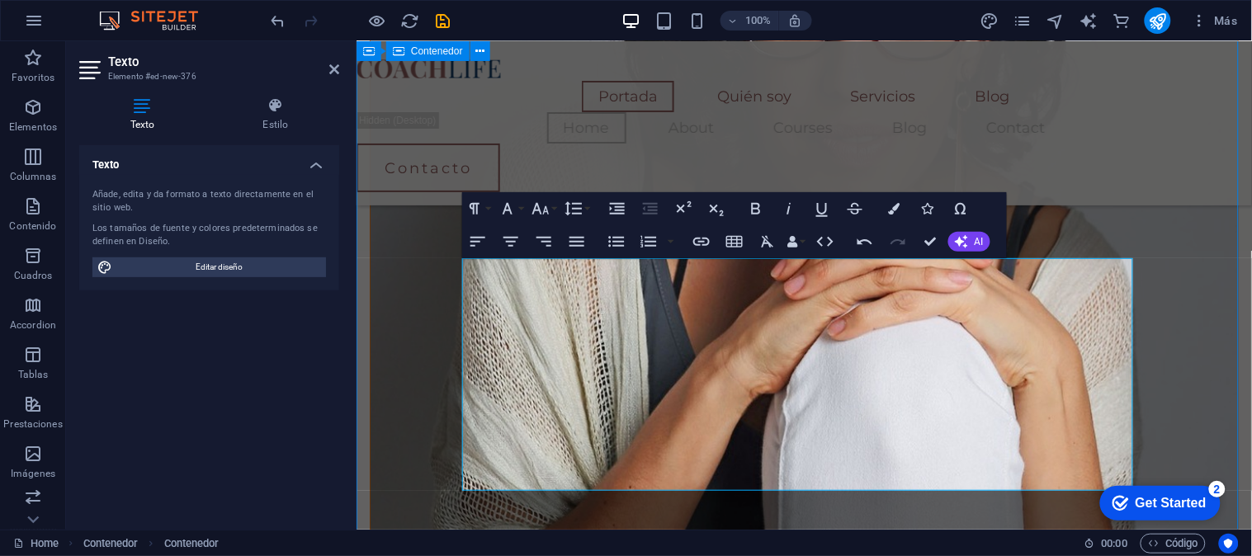
scroll to position [1627, 0]
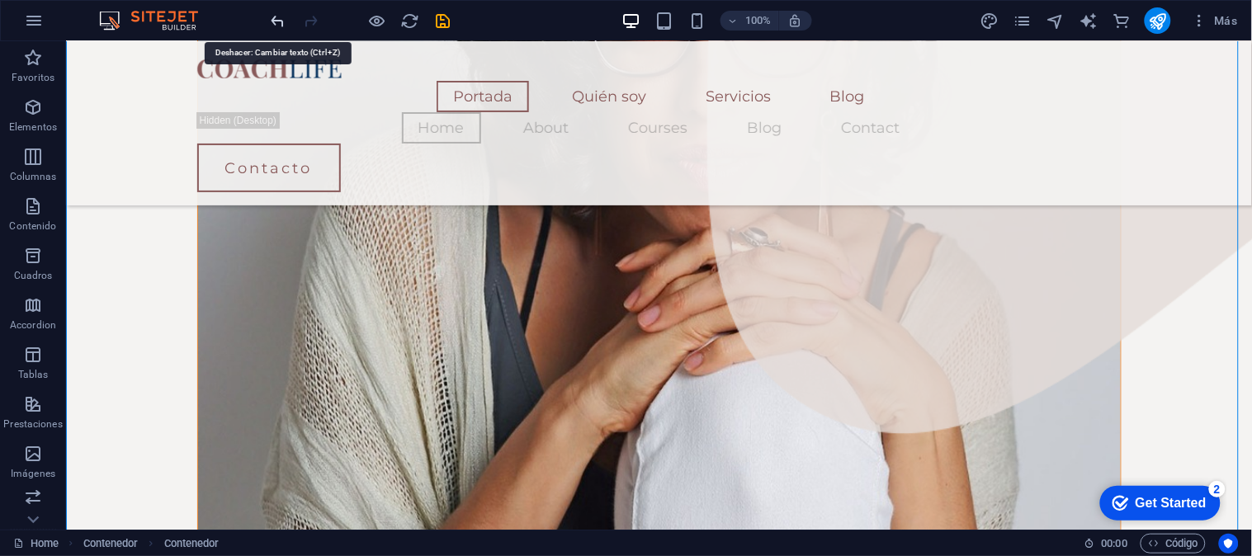
click at [276, 26] on icon "undo" at bounding box center [278, 21] width 19 height 19
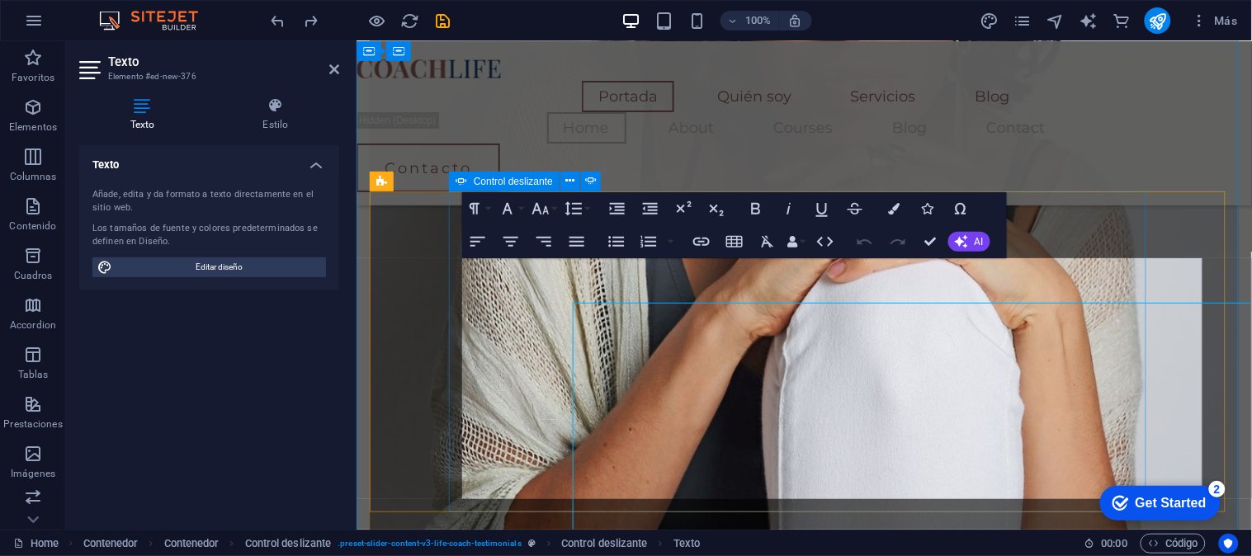
scroll to position [1569, 0]
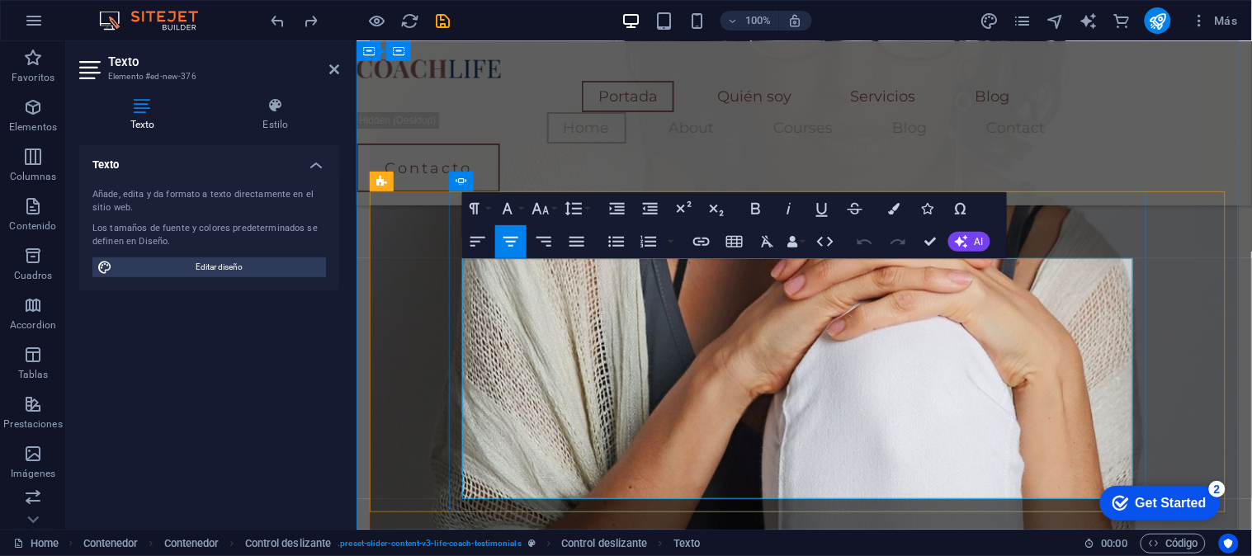
drag, startPoint x: 563, startPoint y: 271, endPoint x: 999, endPoint y: 474, distance: 481.4
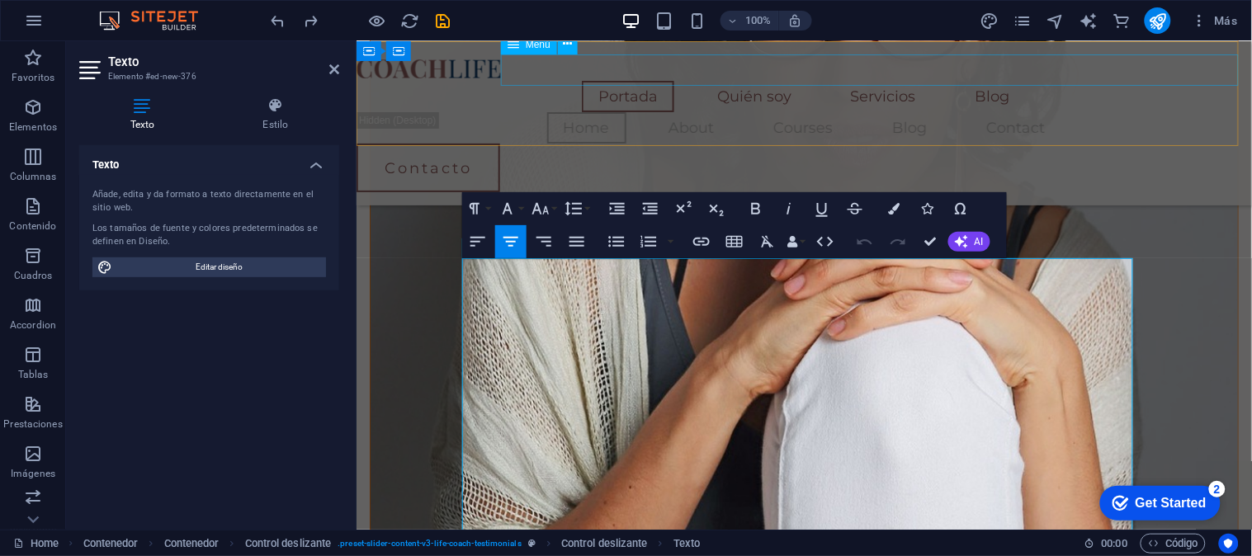
scroll to position [14854, 1]
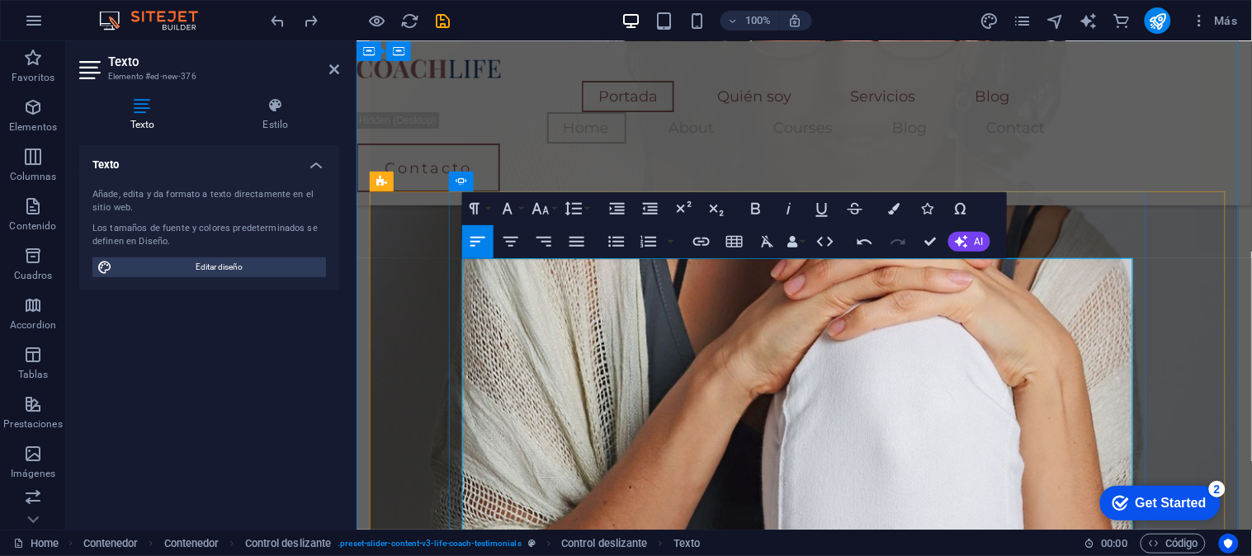
drag, startPoint x: 556, startPoint y: 266, endPoint x: 829, endPoint y: 408, distance: 308.2
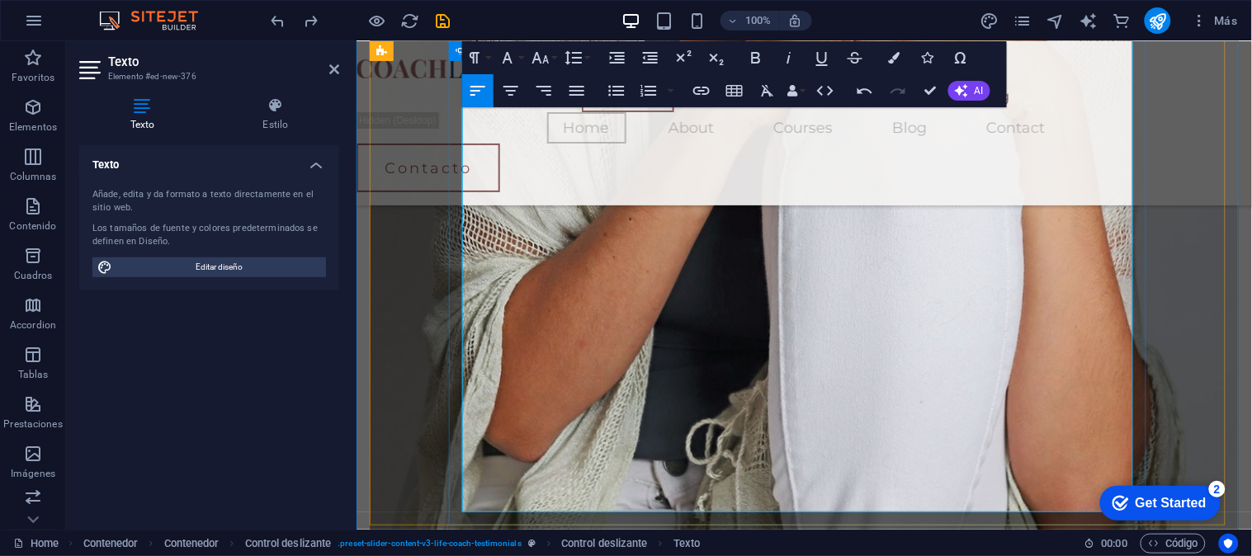
scroll to position [1945, 0]
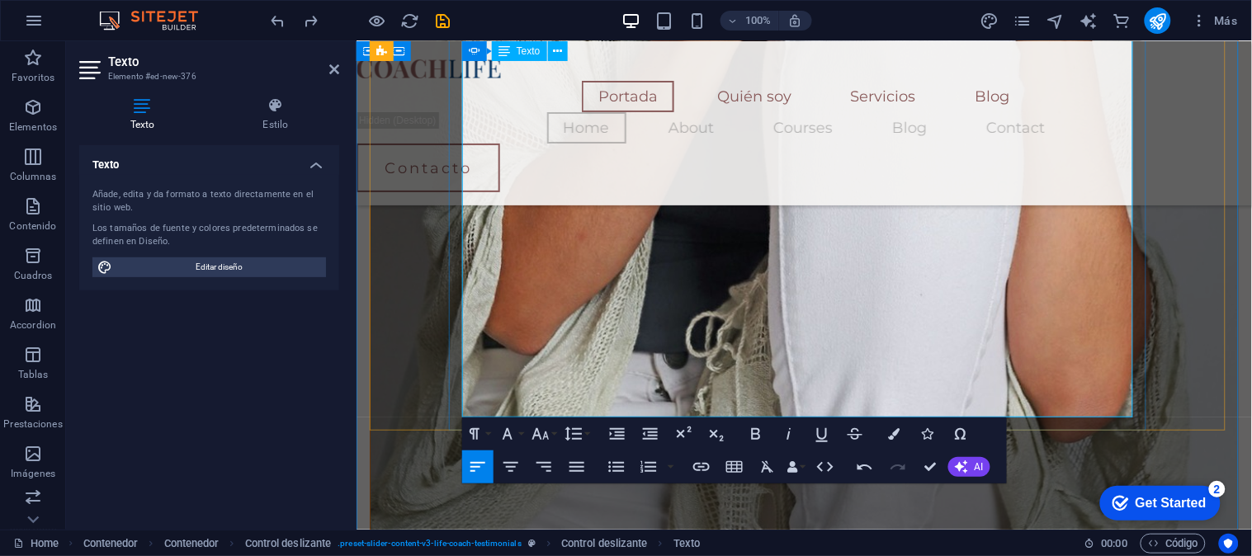
drag, startPoint x: 554, startPoint y: 269, endPoint x: 921, endPoint y: 382, distance: 383.4
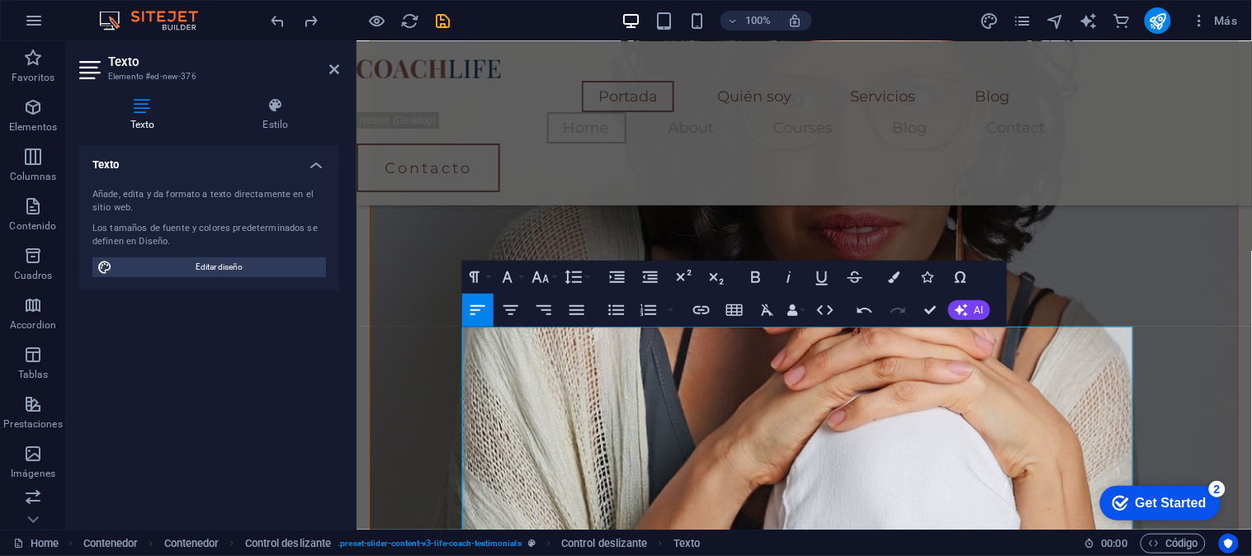
scroll to position [1456, 0]
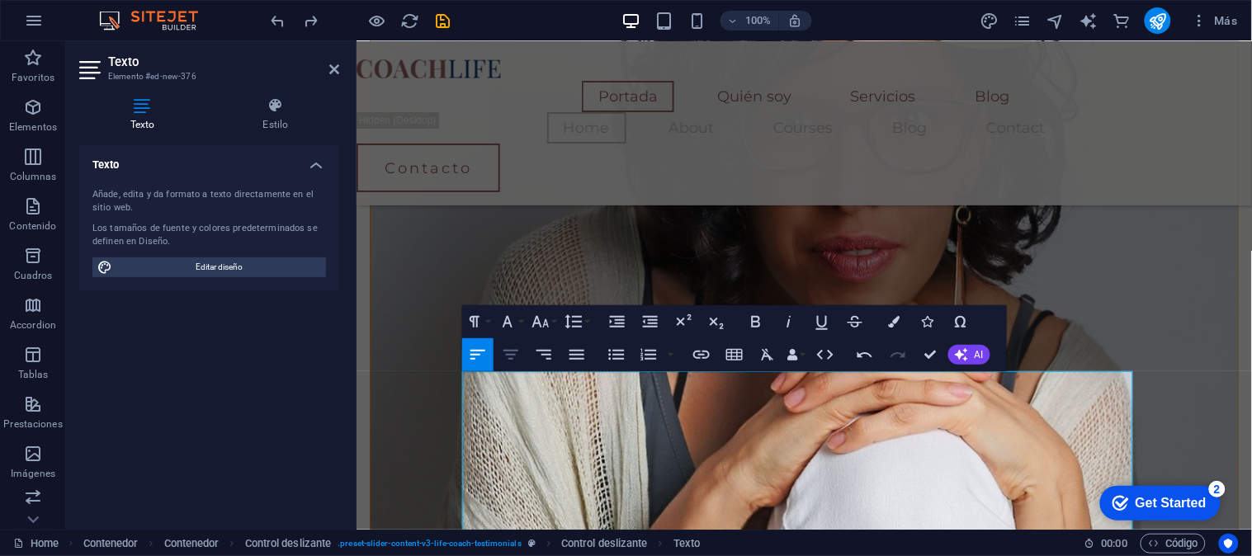
click at [512, 347] on icon "button" at bounding box center [511, 355] width 20 height 20
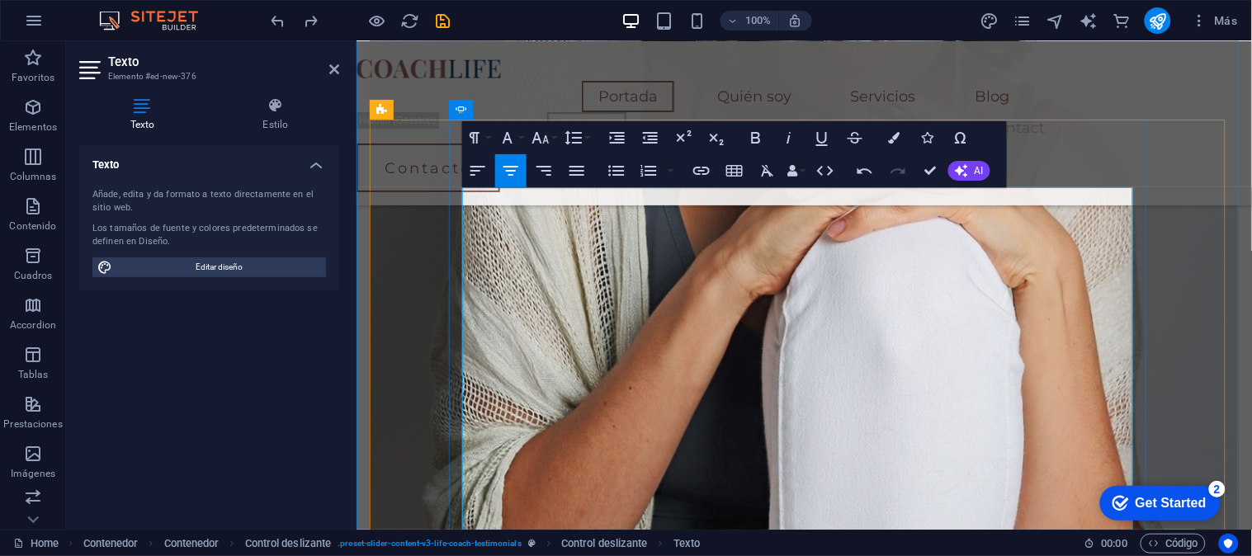
scroll to position [1721, 0]
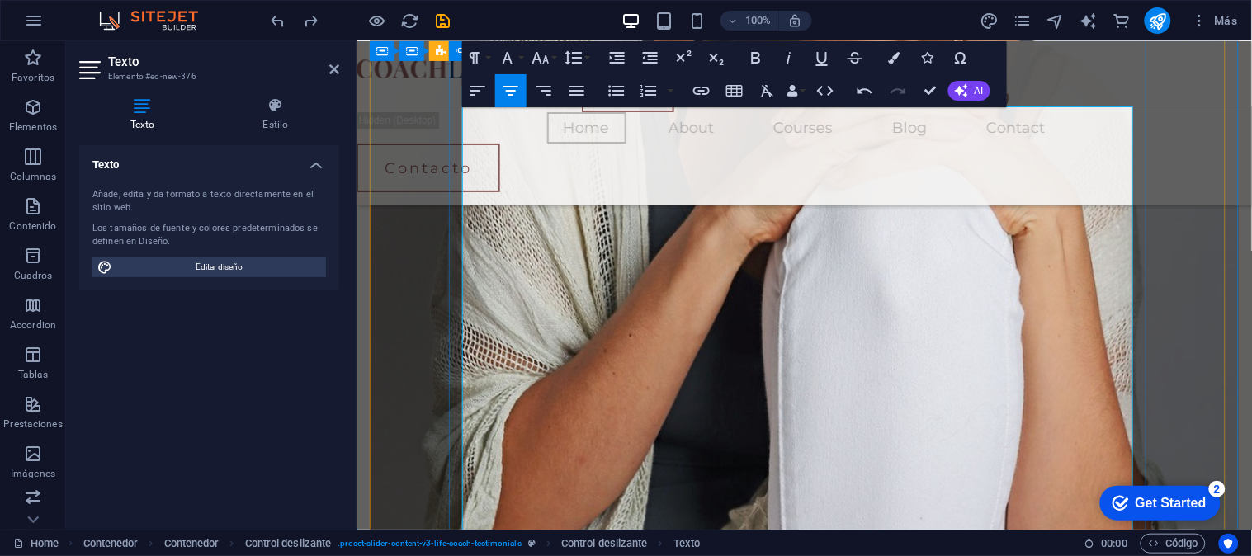
drag, startPoint x: 571, startPoint y: 306, endPoint x: 953, endPoint y: 389, distance: 391.0
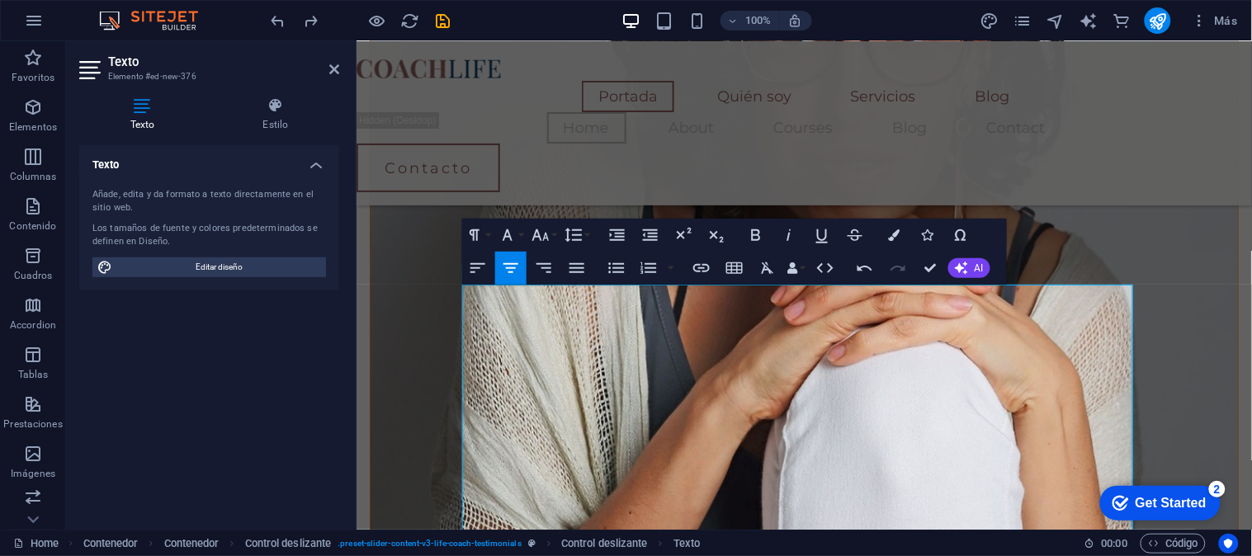
scroll to position [1536, 0]
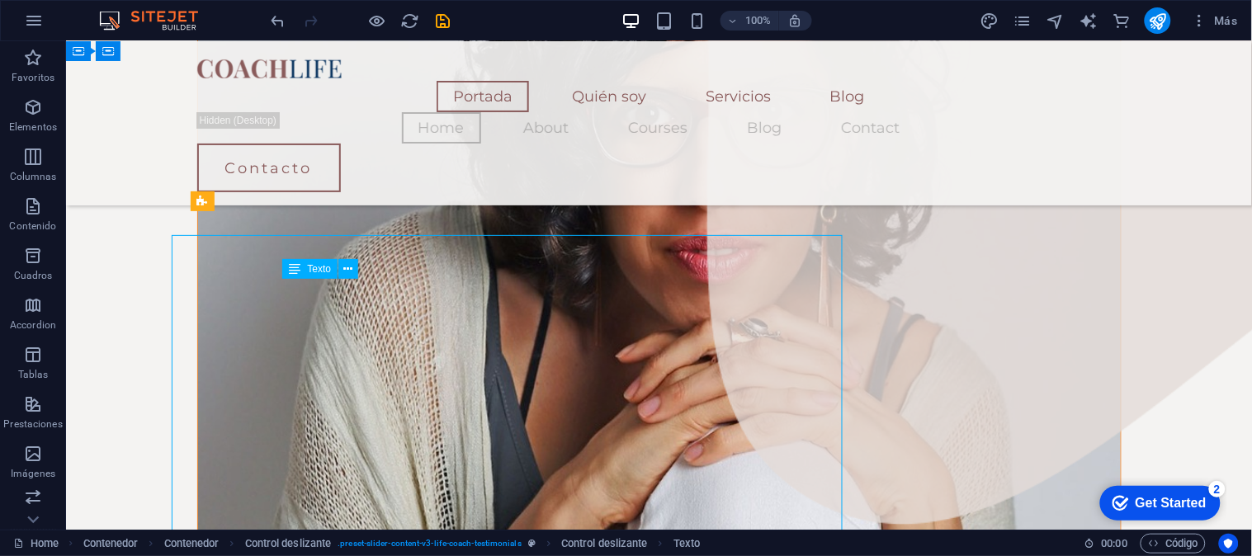
scroll to position [1593, 0]
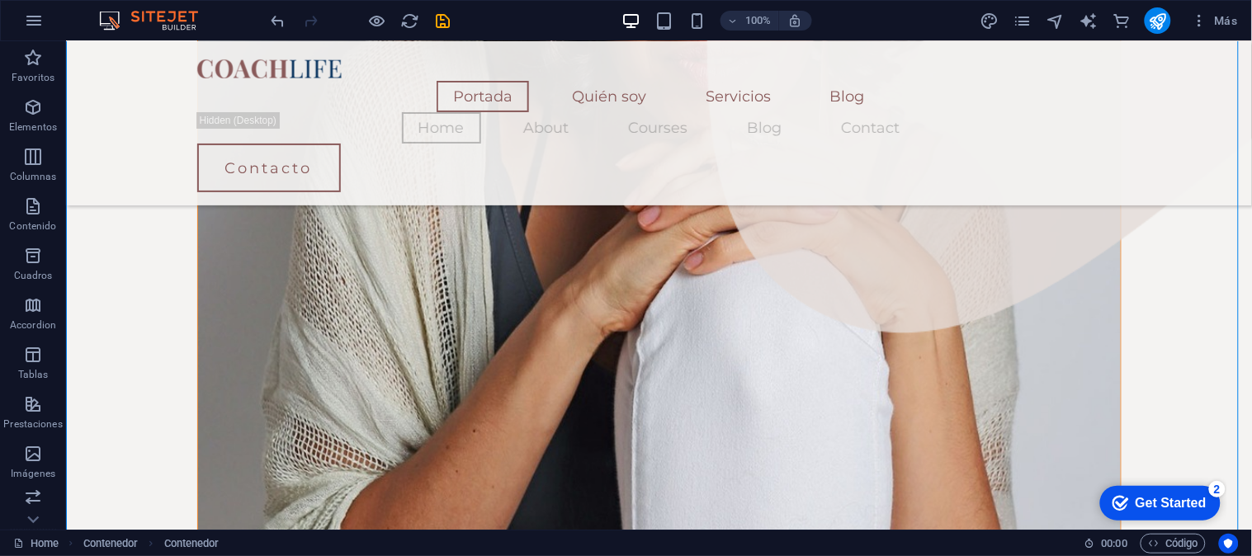
scroll to position [1735, 0]
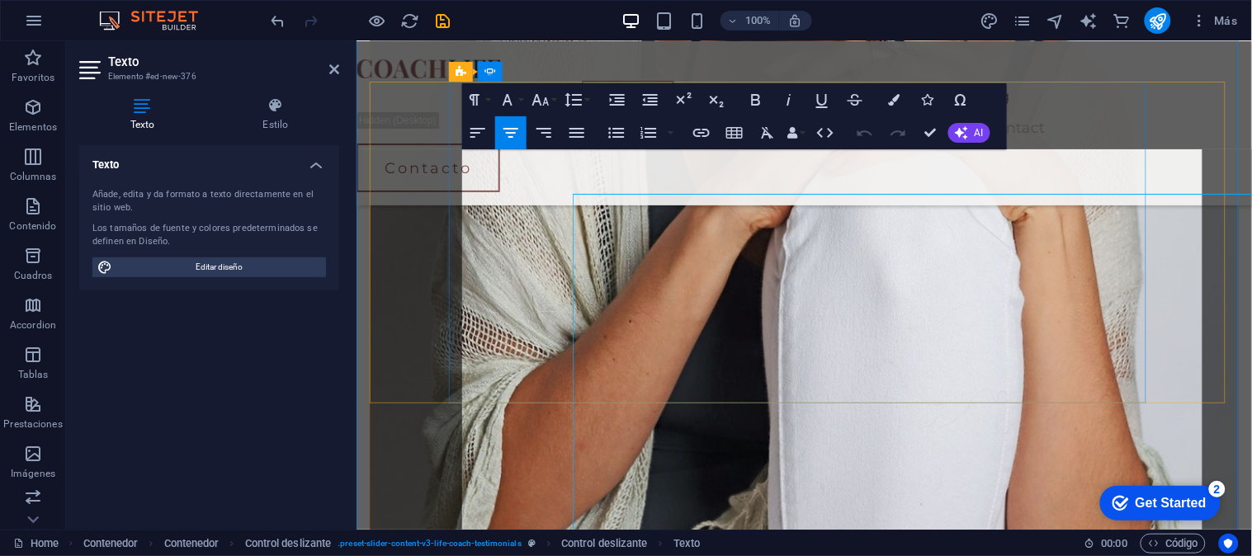
scroll to position [1678, 0]
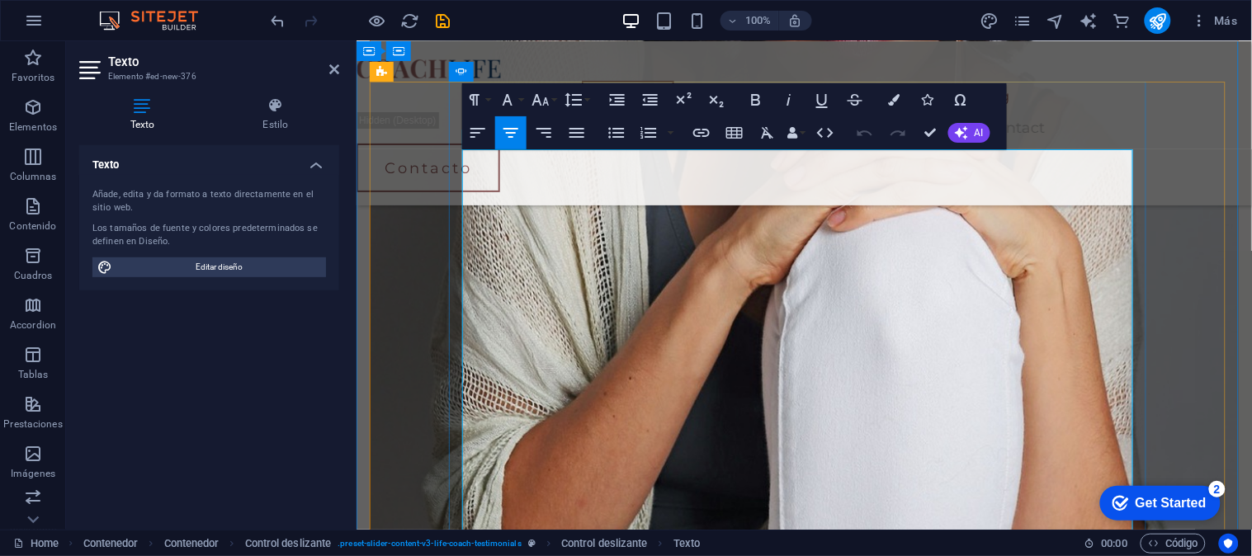
drag, startPoint x: 897, startPoint y: 276, endPoint x: 696, endPoint y: 270, distance: 200.6
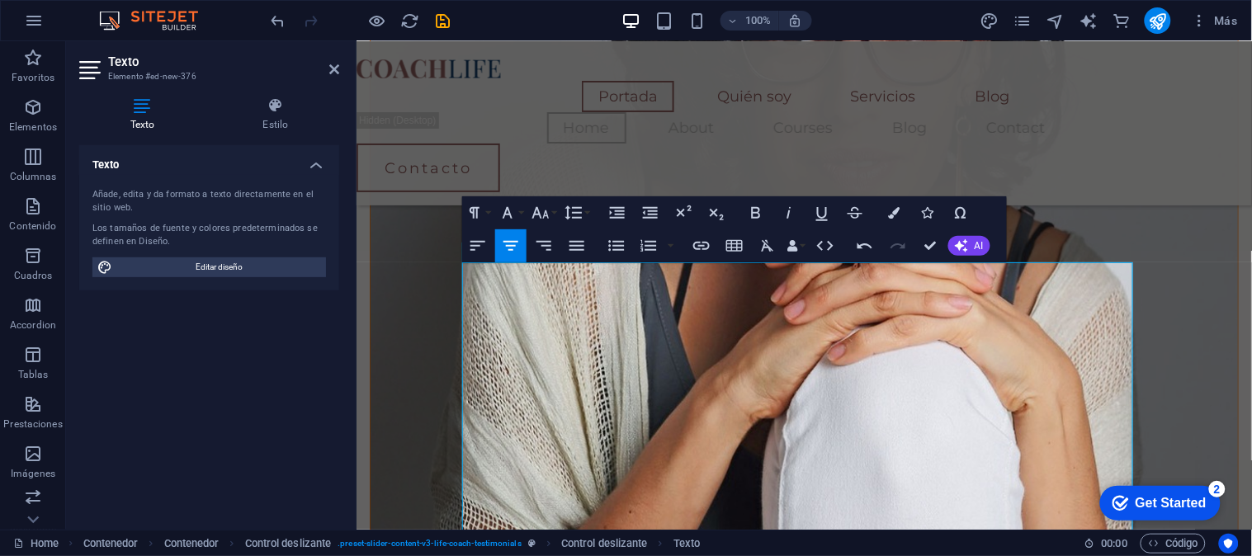
scroll to position [1523, 0]
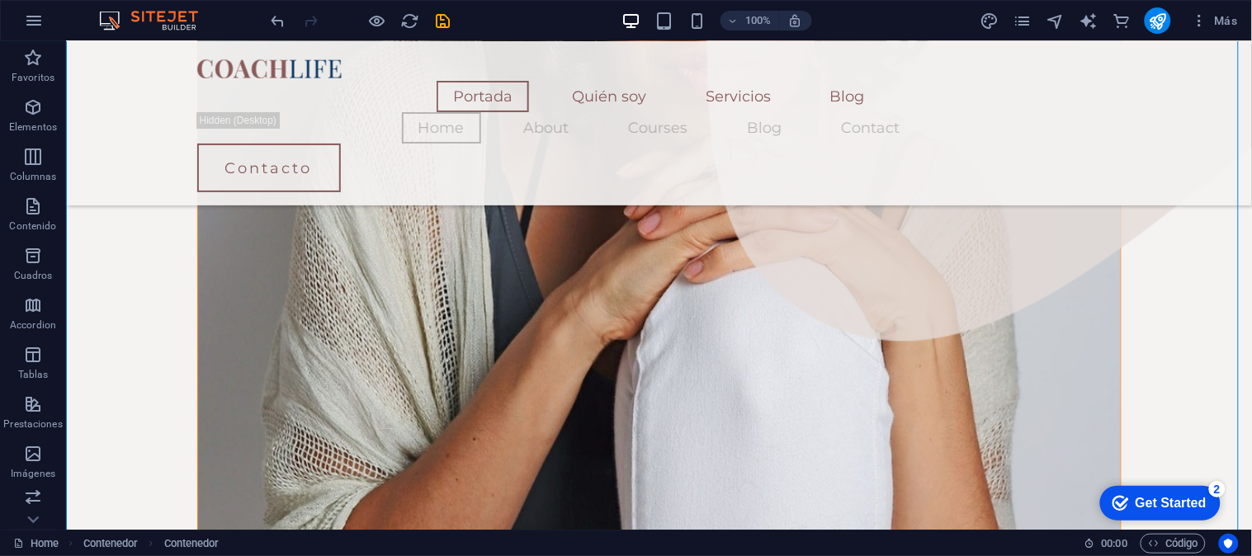
scroll to position [1734, 0]
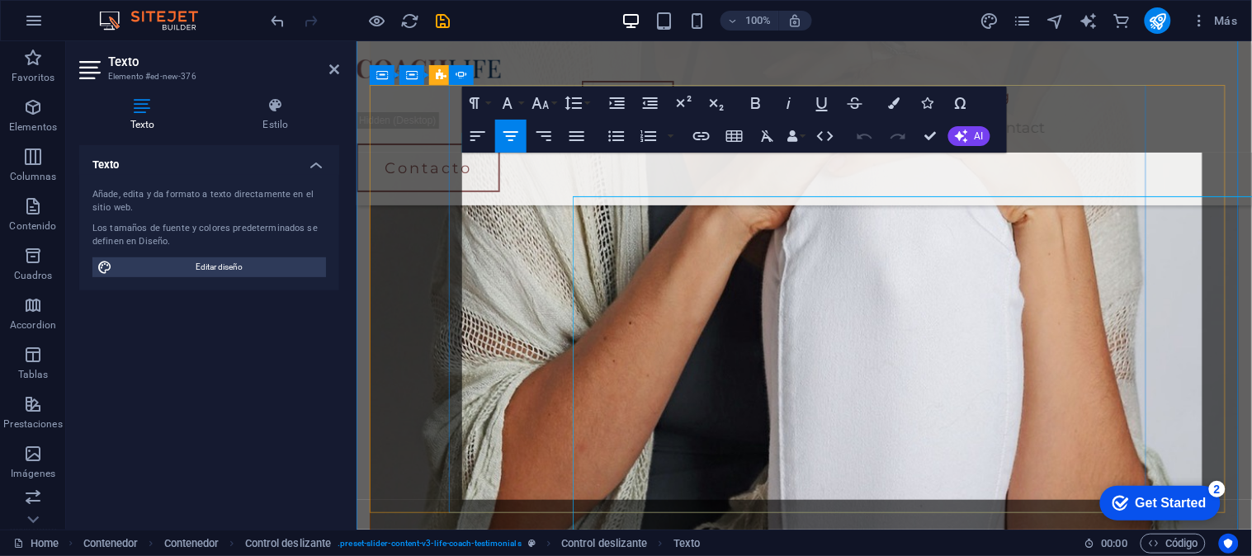
scroll to position [1676, 0]
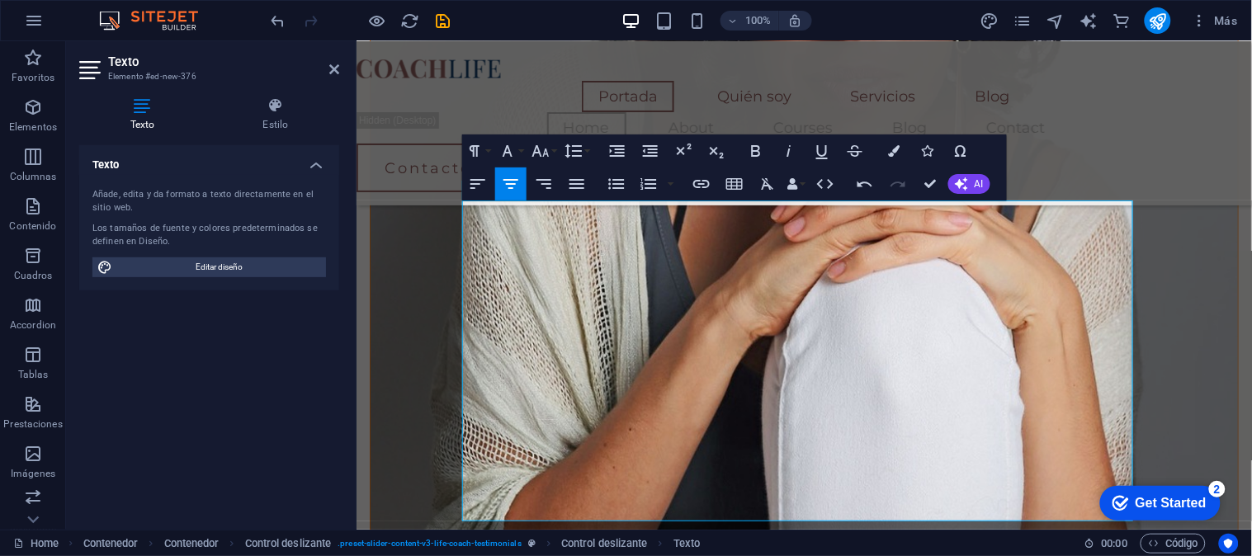
scroll to position [1612, 0]
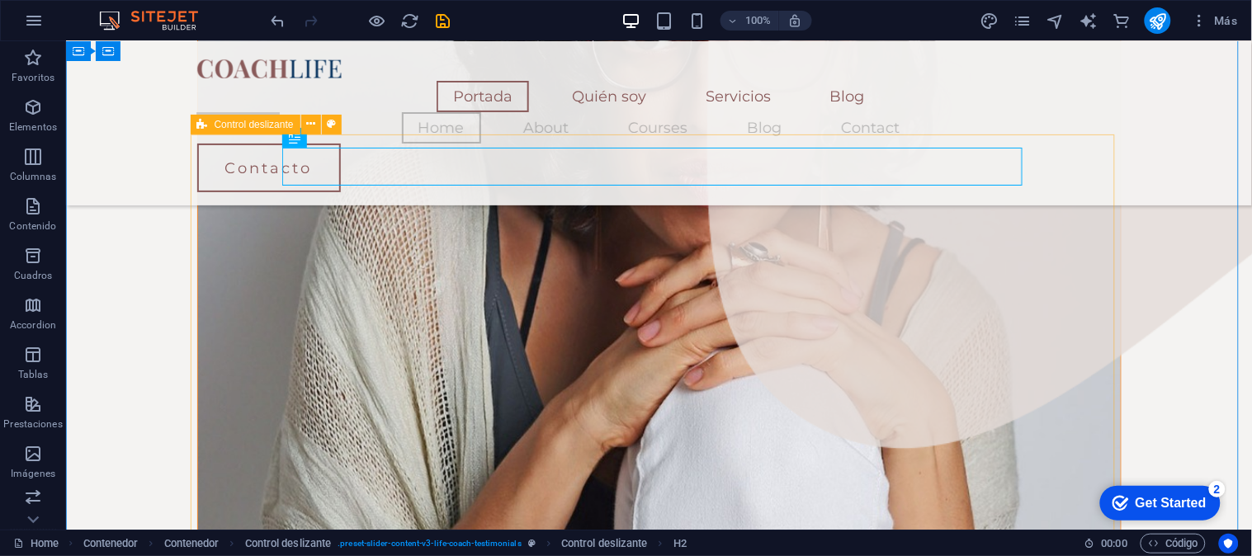
scroll to position [1670, 0]
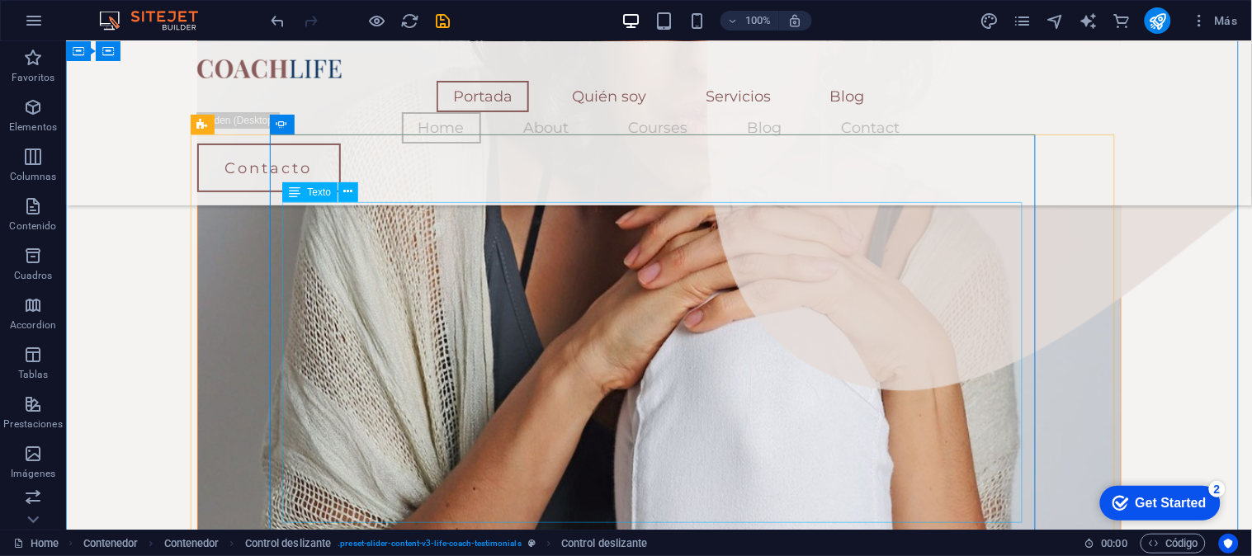
scroll to position [1612, 0]
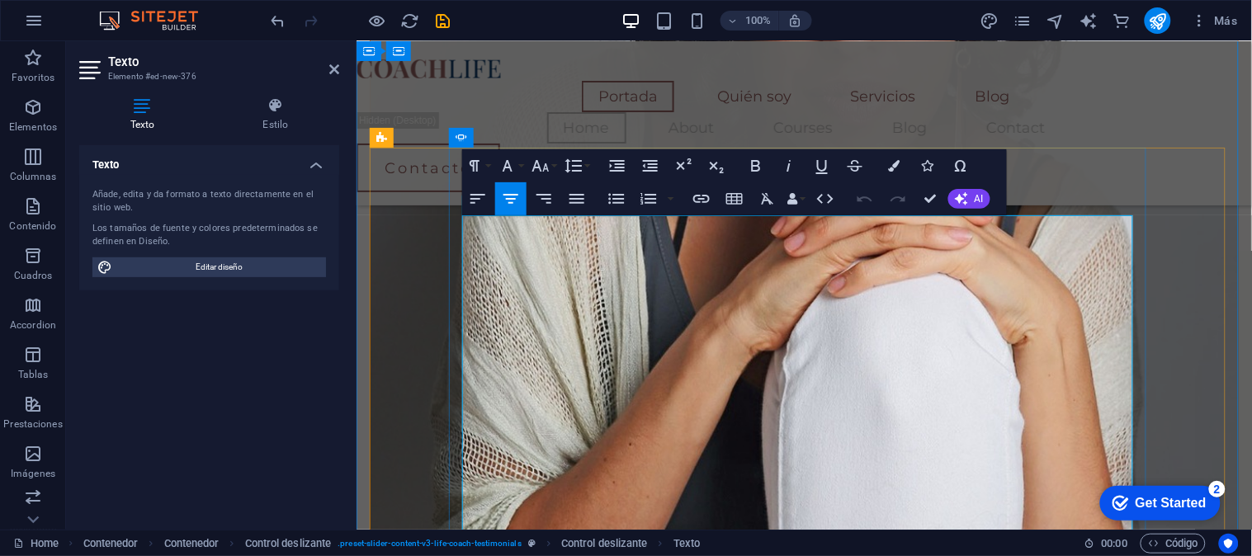
drag, startPoint x: 571, startPoint y: 384, endPoint x: 1049, endPoint y: 466, distance: 484.8
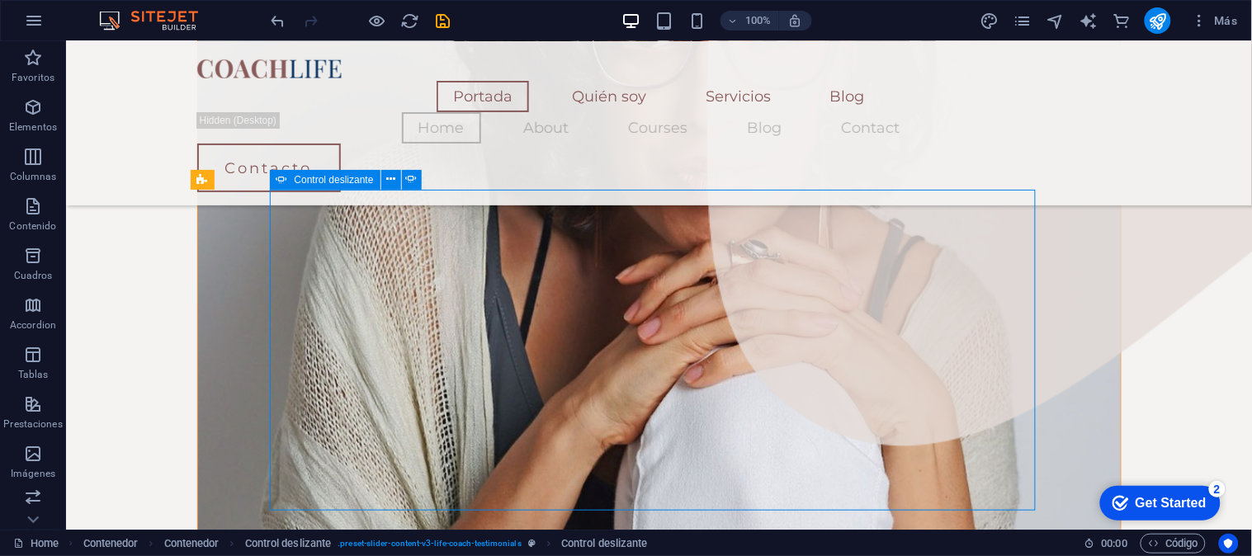
scroll to position [1602, 0]
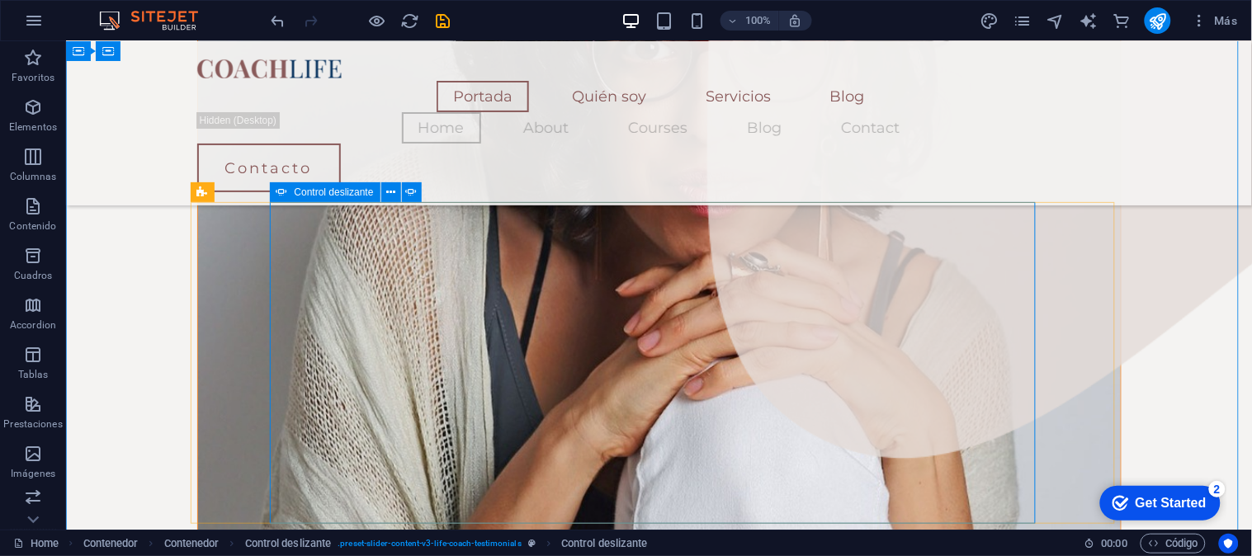
click at [384, 191] on button at bounding box center [391, 192] width 20 height 20
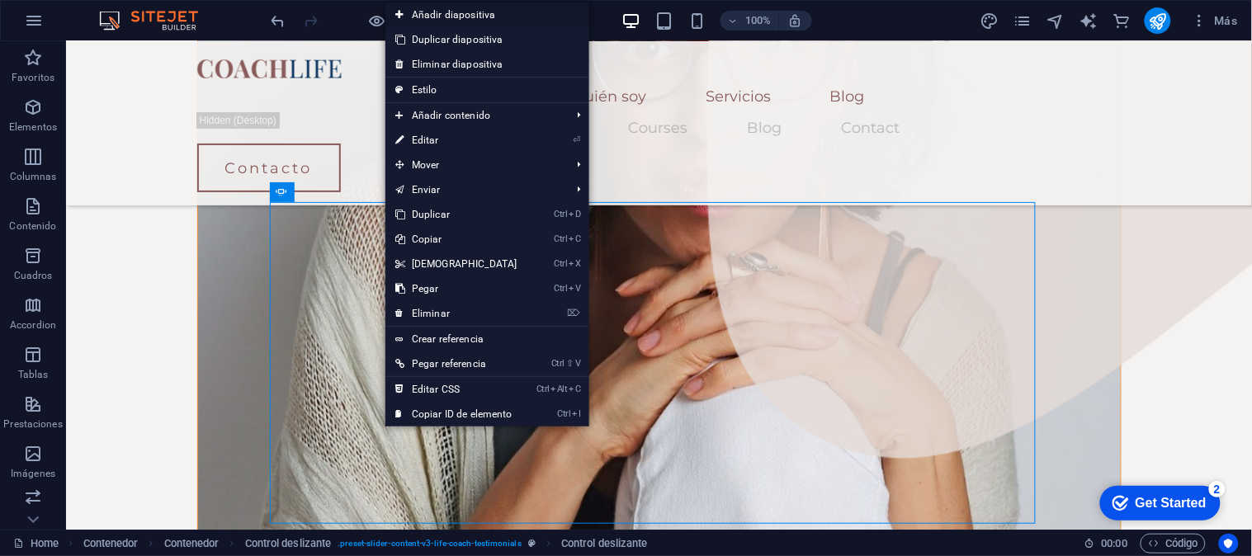
click at [484, 18] on link "Añadir diapositiva" at bounding box center [487, 14] width 204 height 25
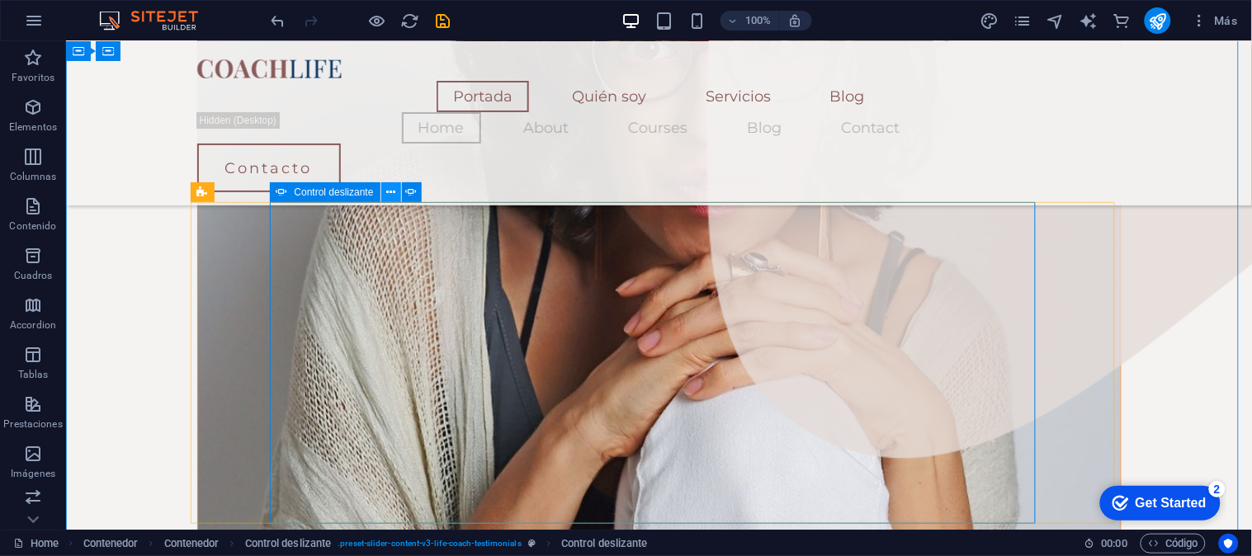
click at [394, 182] on button at bounding box center [391, 192] width 20 height 20
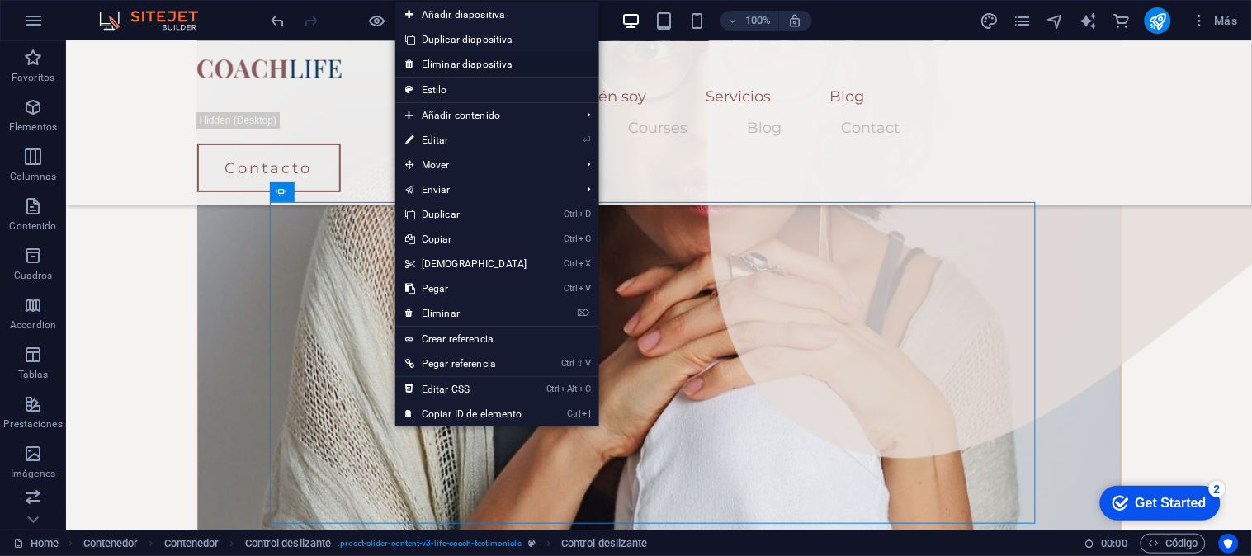
click at [462, 64] on link "Eliminar diapositiva" at bounding box center [497, 64] width 204 height 25
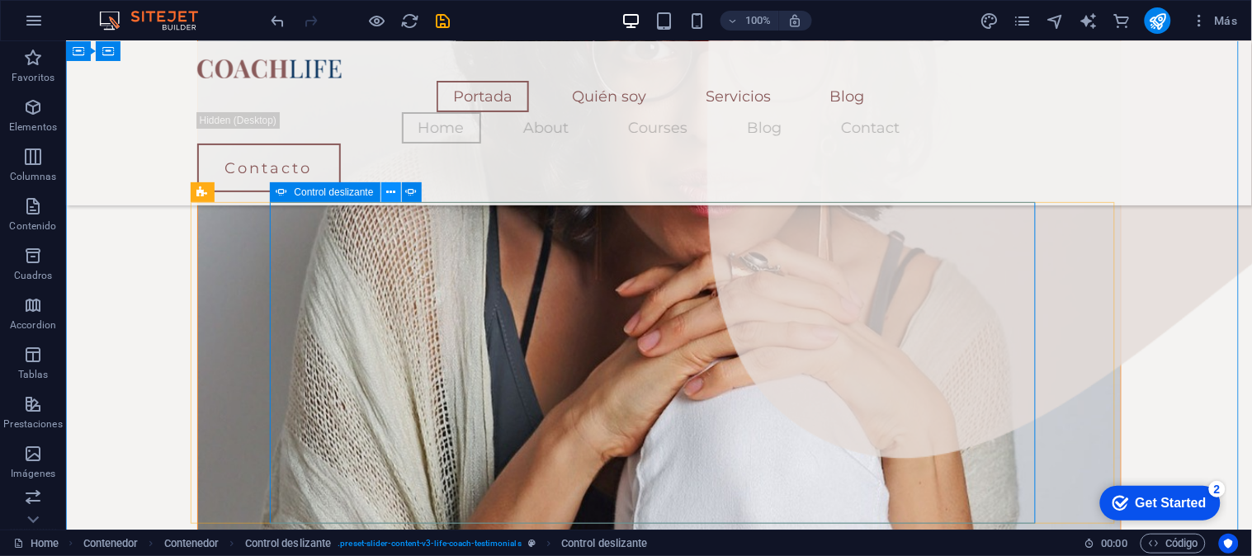
click at [383, 191] on button at bounding box center [391, 192] width 20 height 20
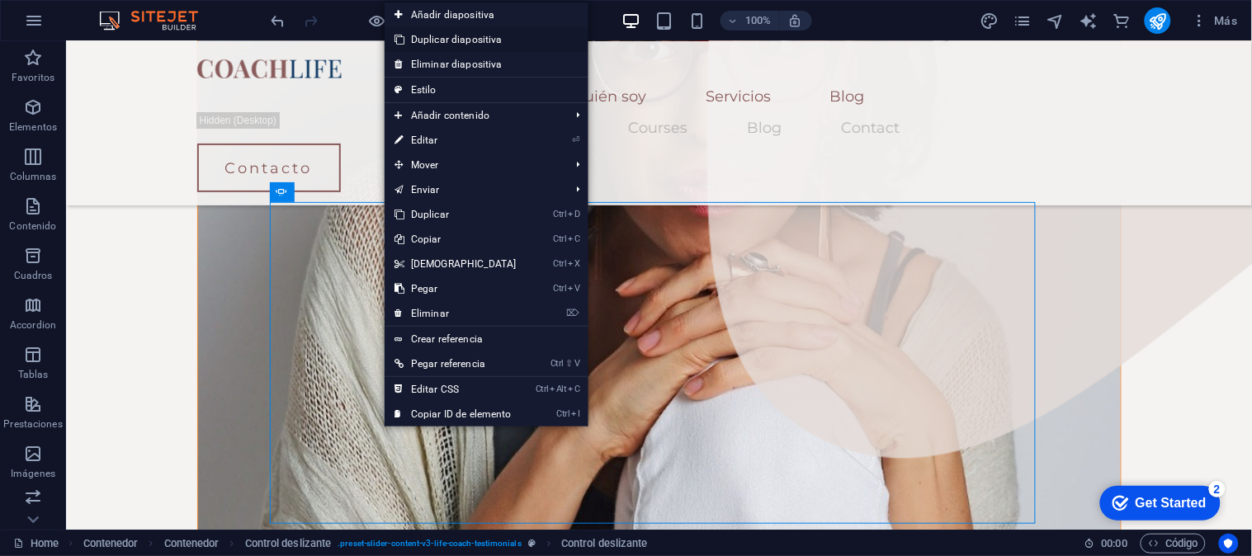
click at [469, 36] on link "Duplicar diapositiva" at bounding box center [487, 39] width 204 height 25
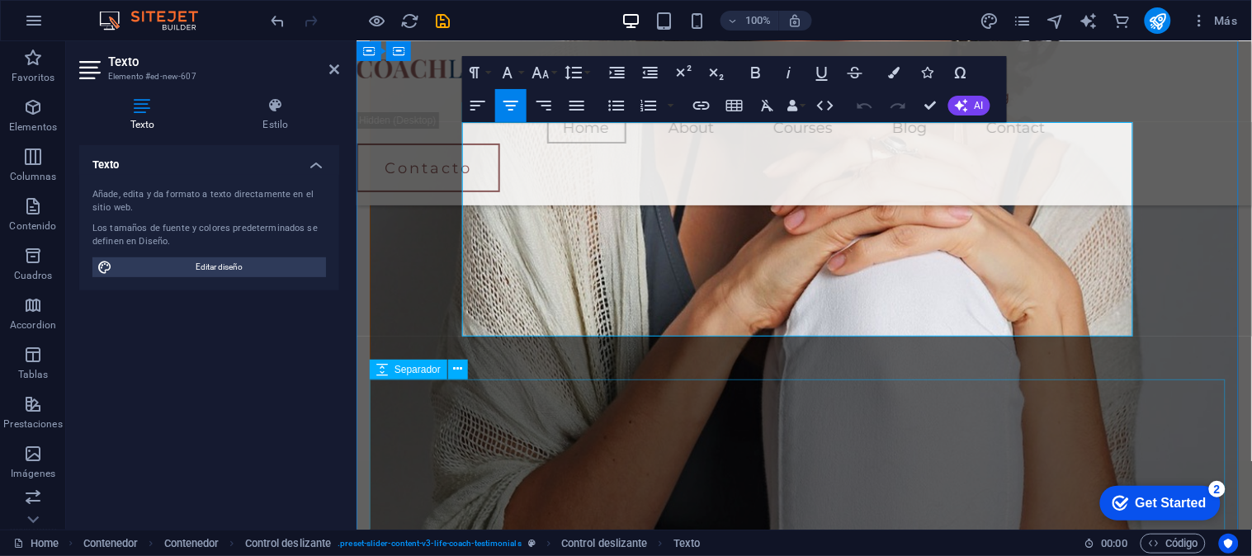
scroll to position [1724, 0]
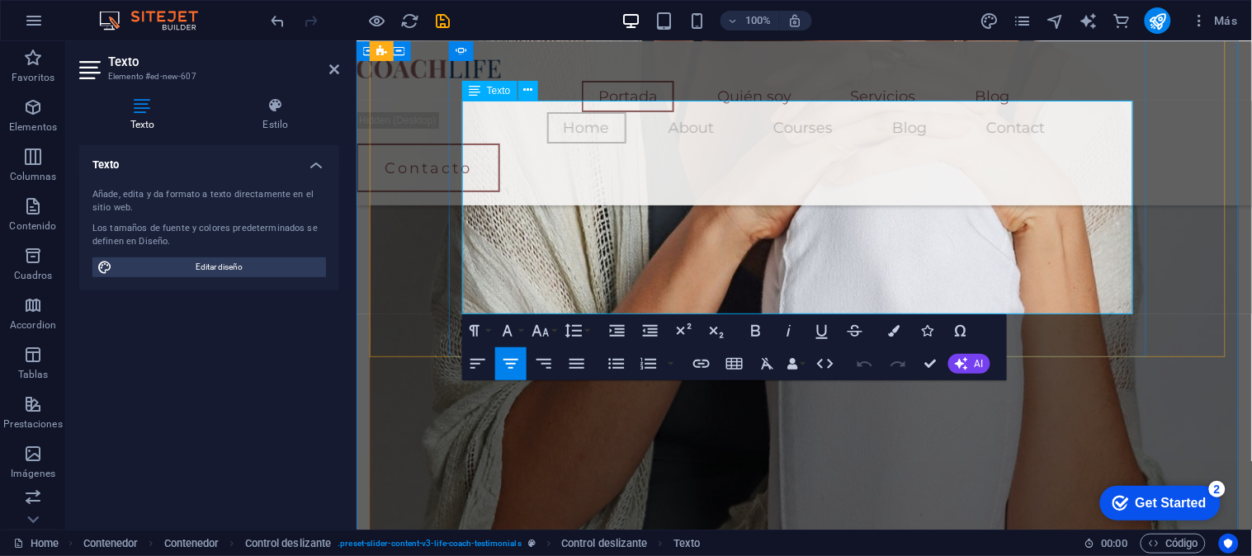
drag, startPoint x: 564, startPoint y: 298, endPoint x: 984, endPoint y: 300, distance: 419.2
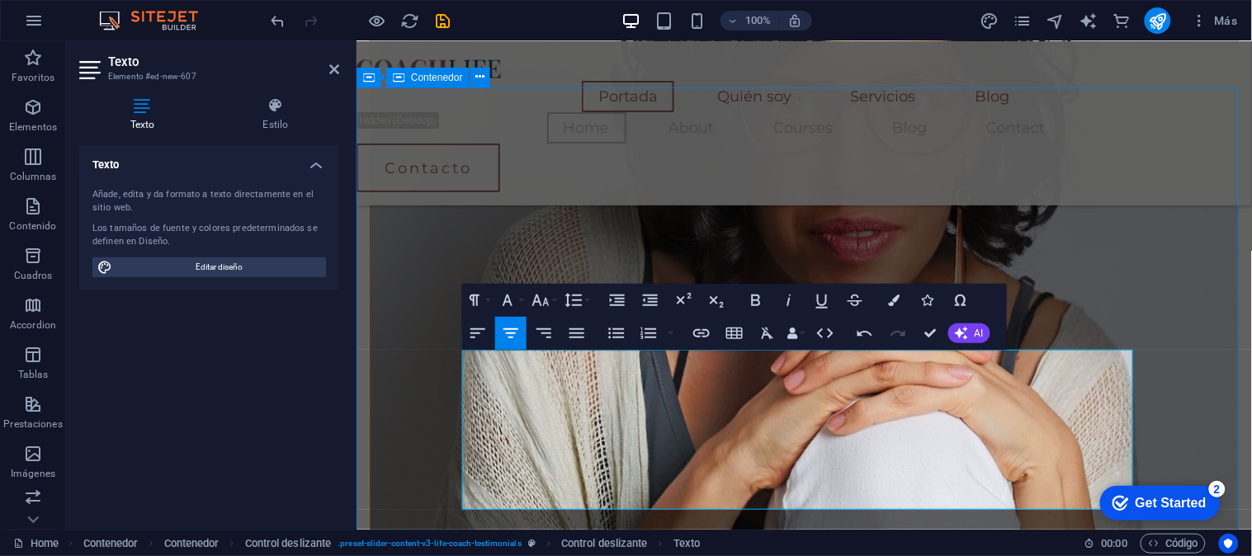
scroll to position [5605, 2]
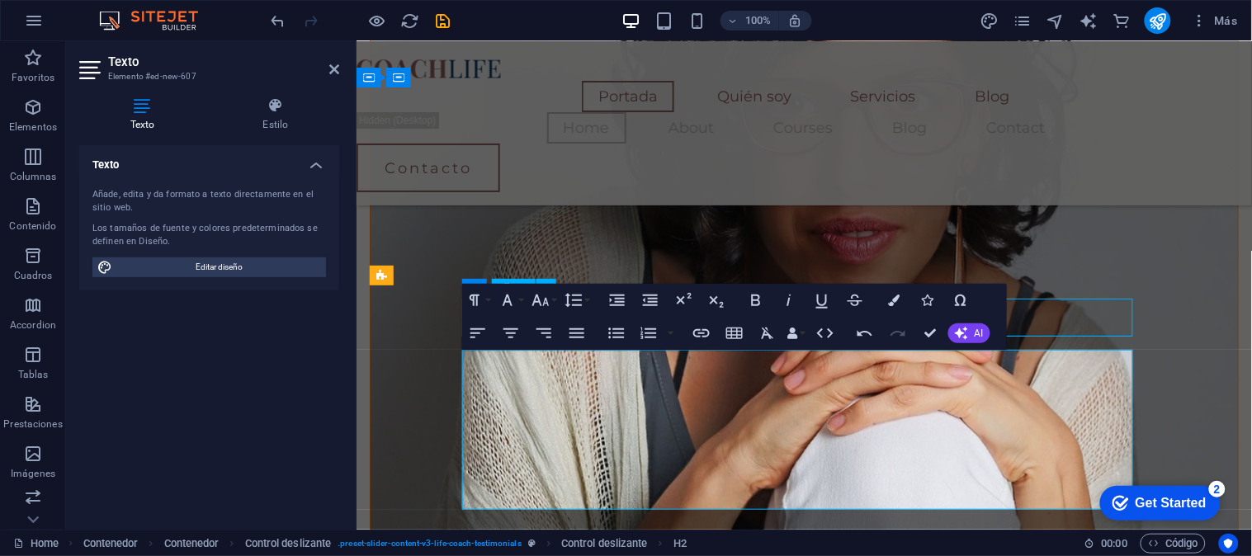
scroll to position [1504, 0]
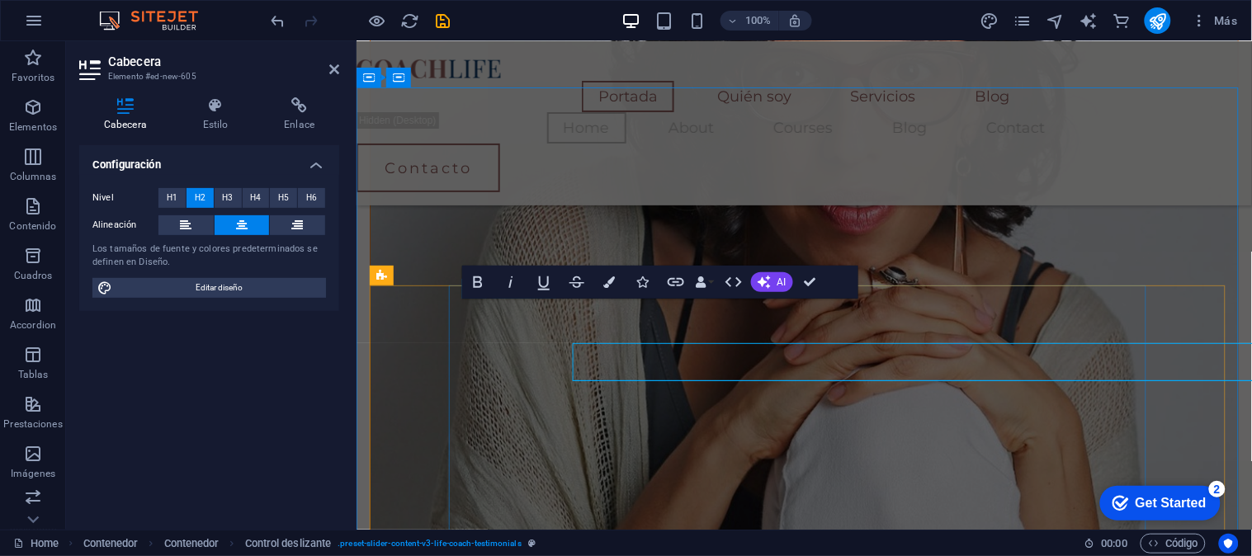
scroll to position [1474, 0]
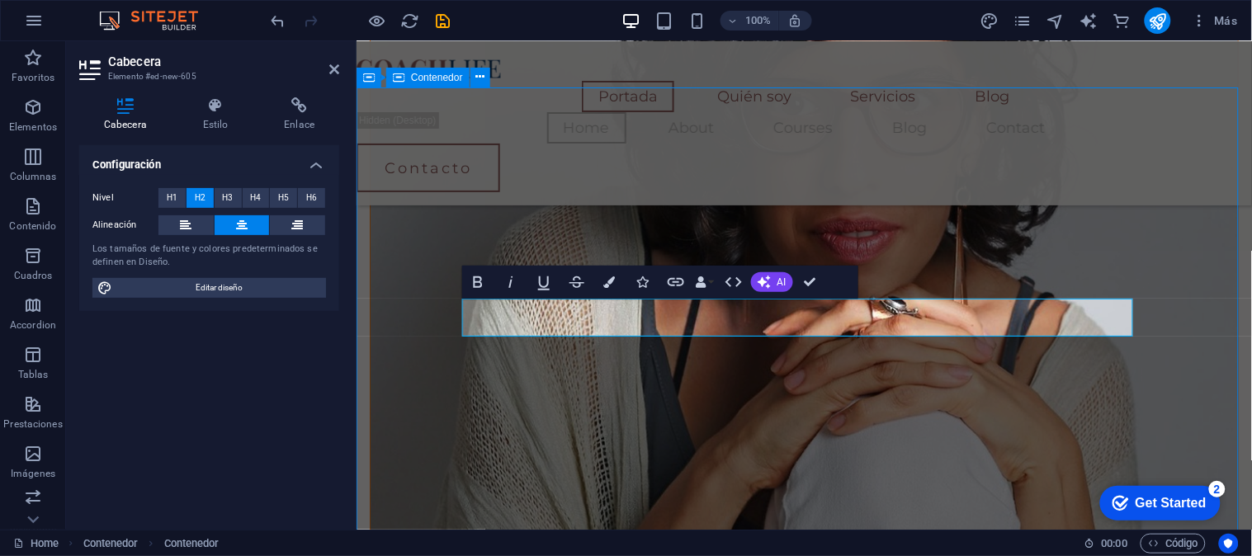
scroll to position [1519, 0]
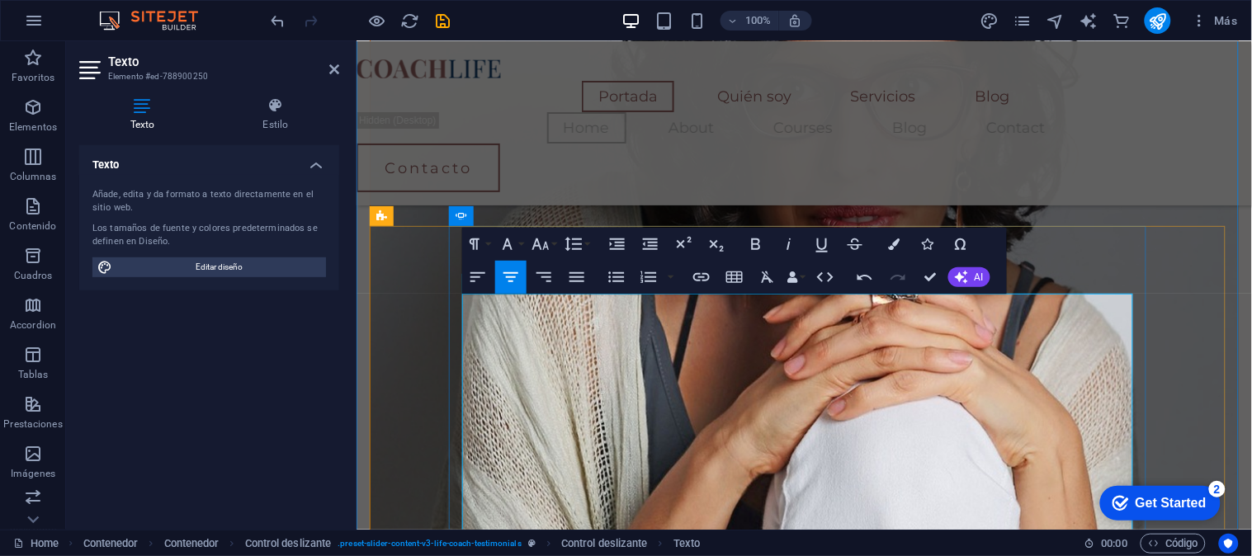
scroll to position [1535, 0]
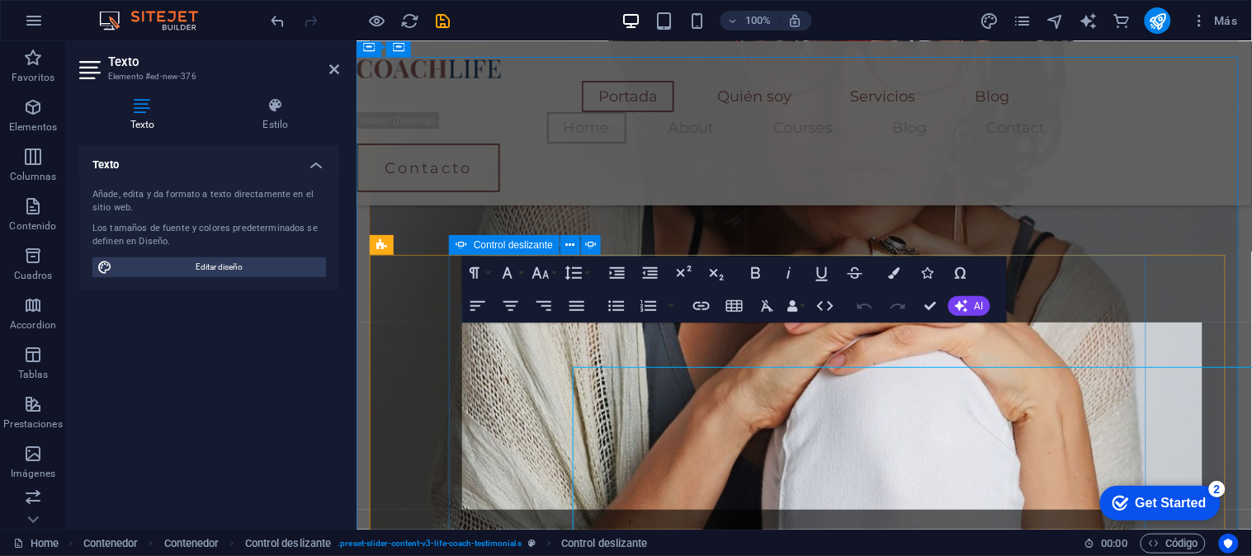
scroll to position [1505, 0]
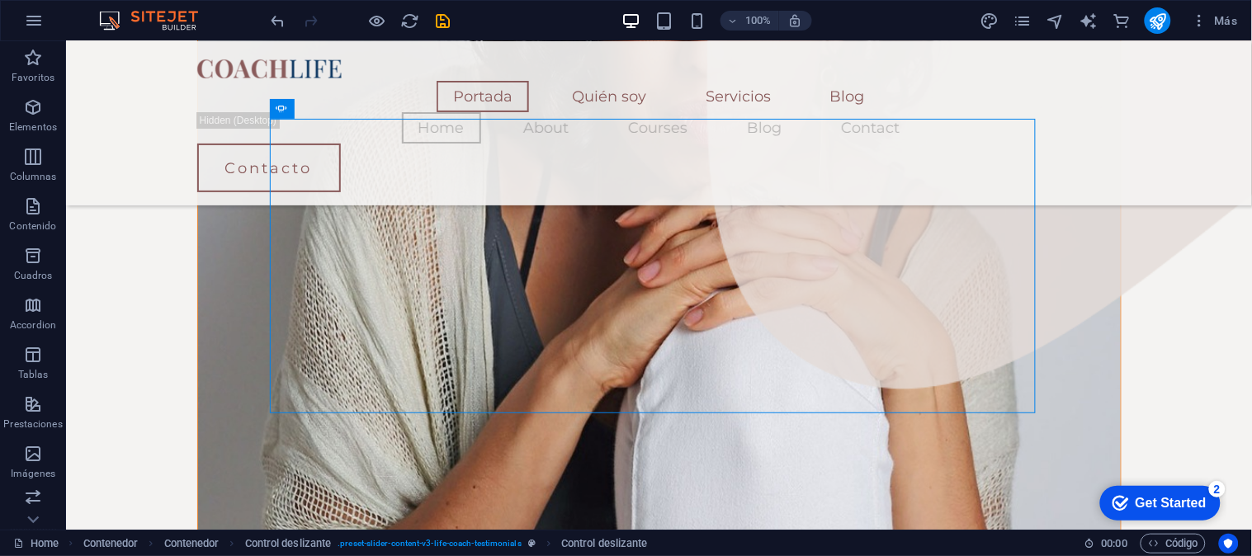
scroll to position [1686, 0]
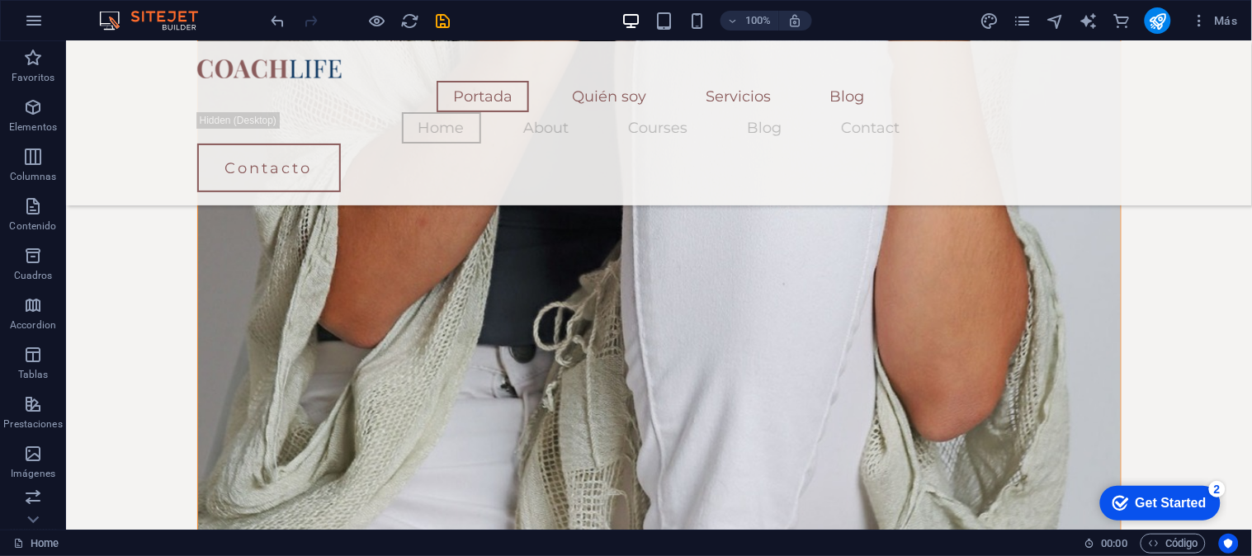
scroll to position [2090, 0]
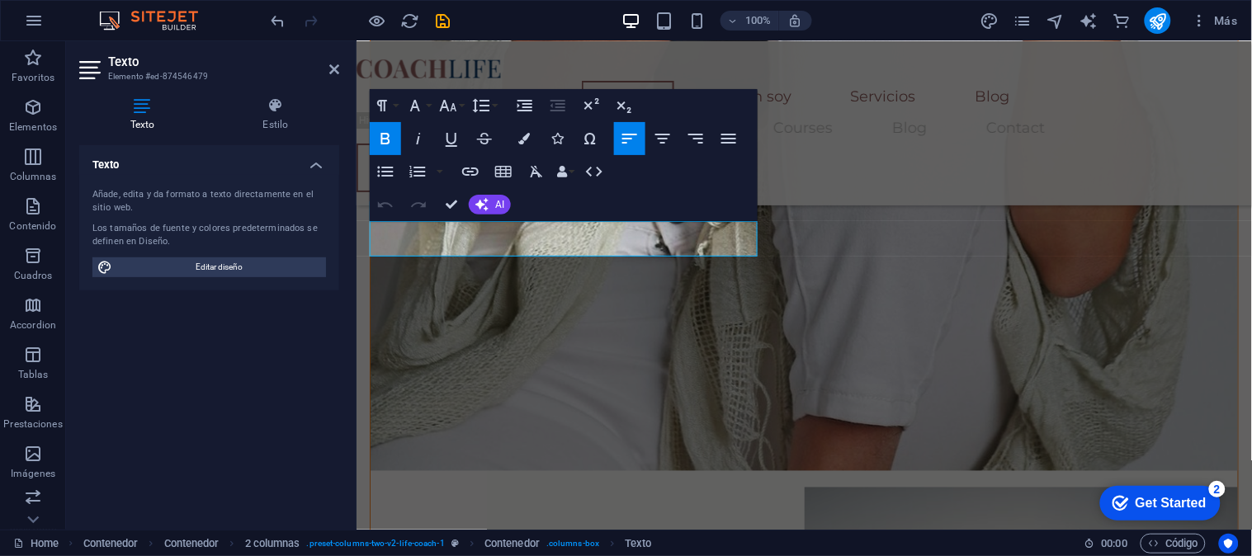
scroll to position [2032, 0]
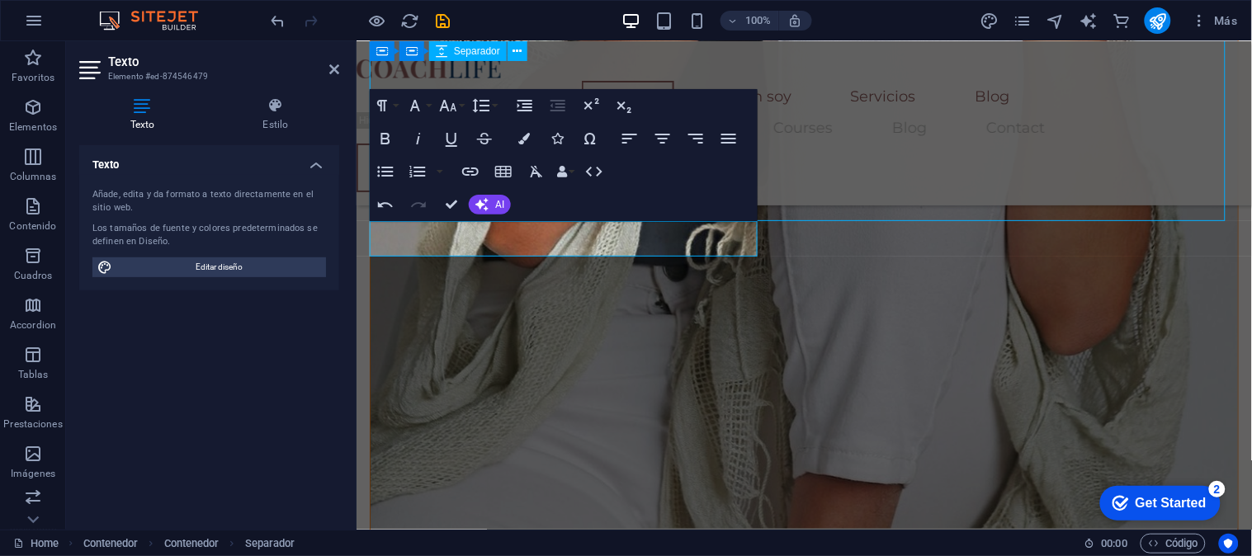
scroll to position [2090, 0]
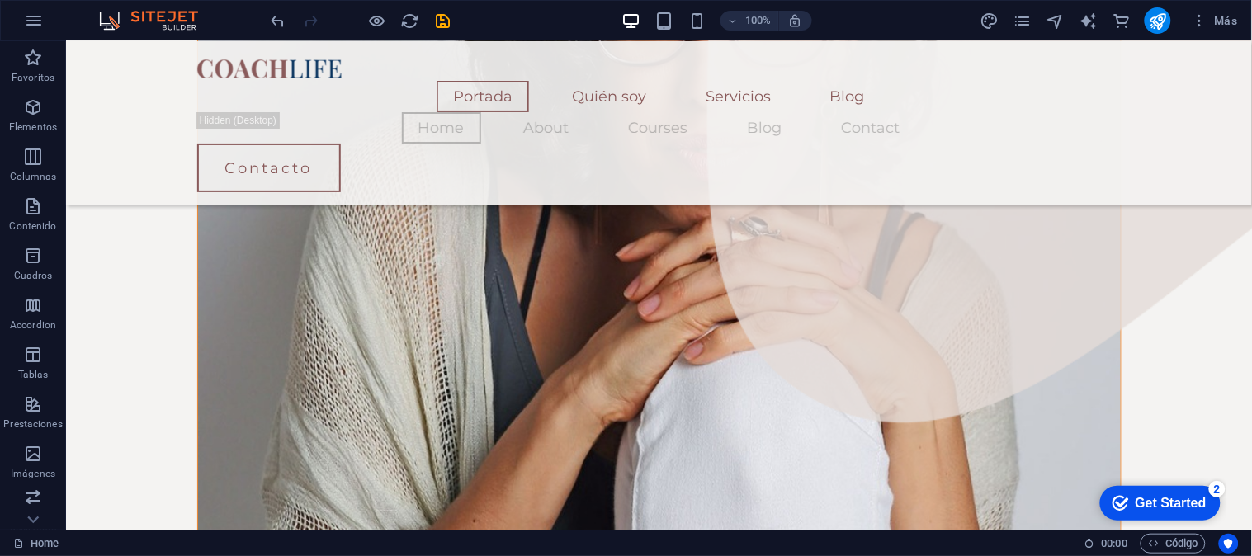
scroll to position [1624, 0]
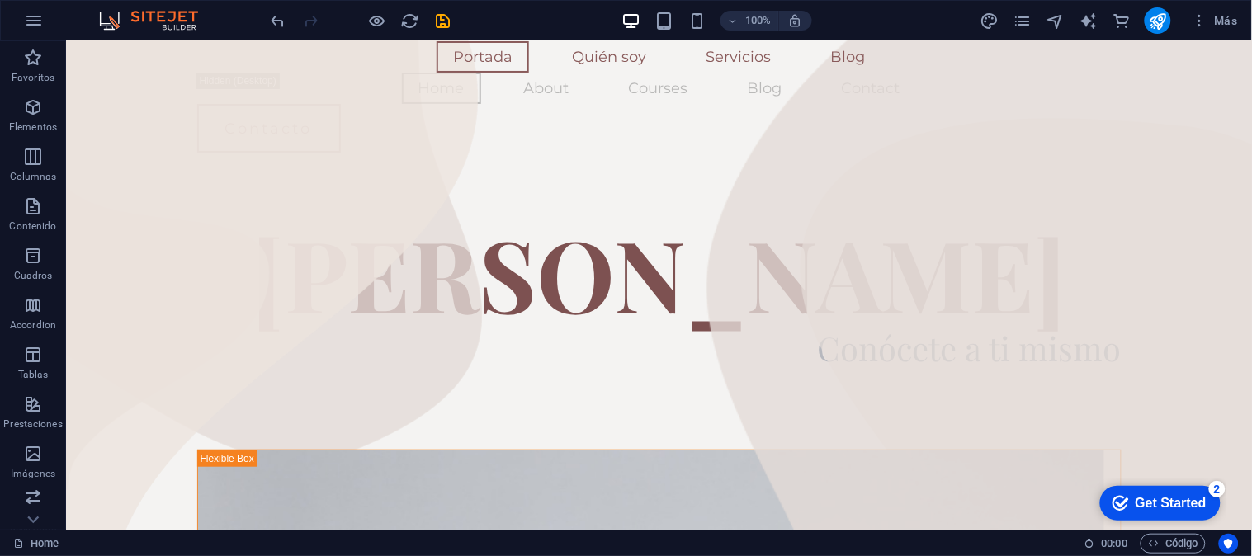
scroll to position [0, 0]
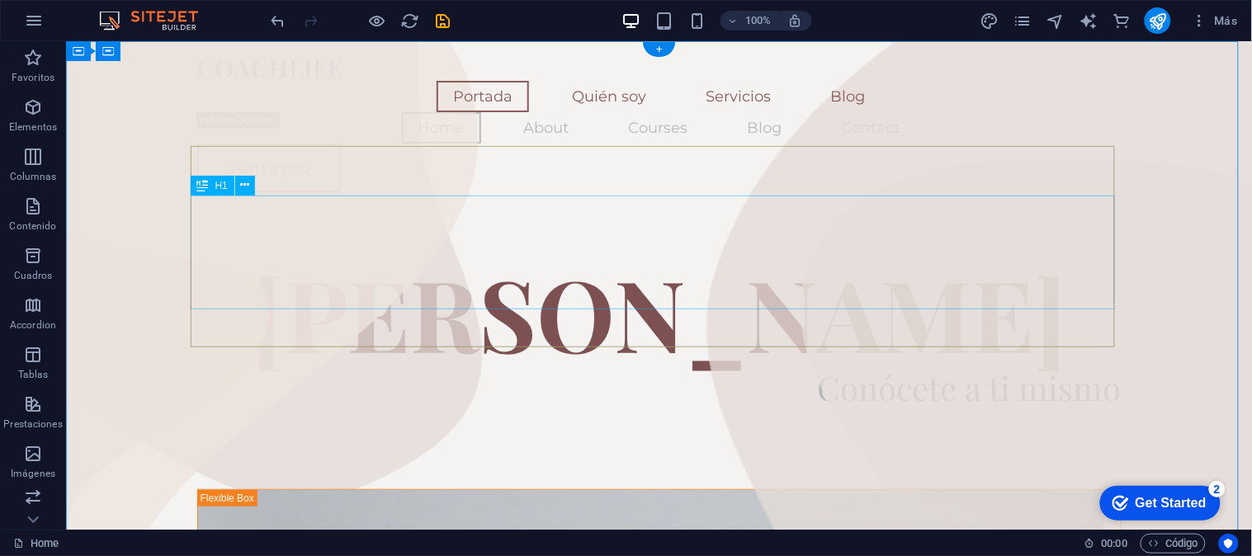
click at [545, 265] on div "[PERSON_NAME]" at bounding box center [658, 311] width 924 height 114
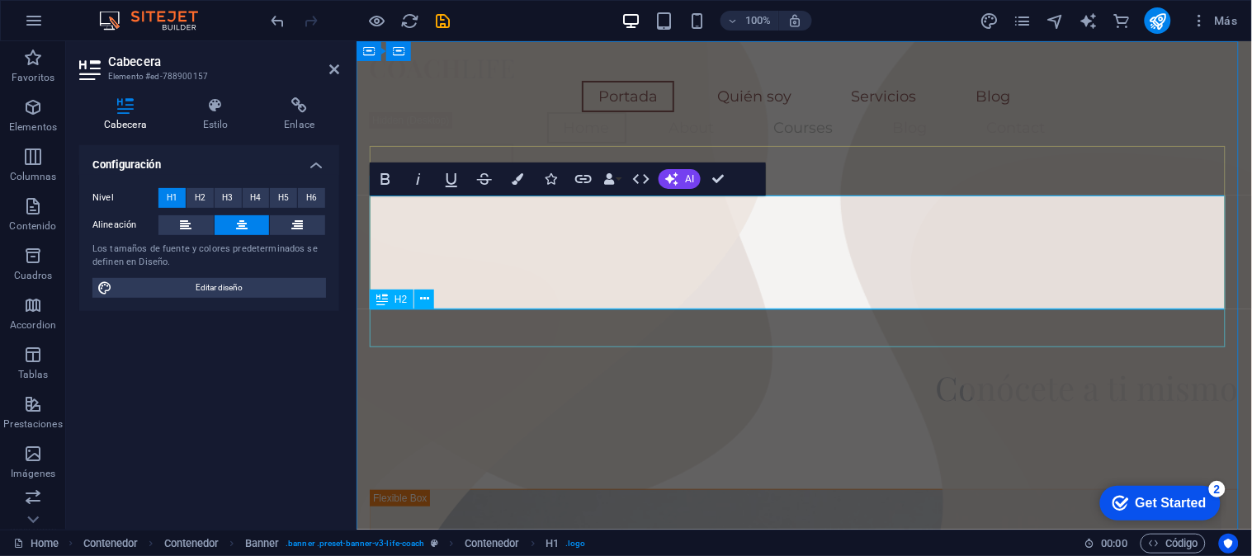
click at [1045, 368] on div "Conócete a ti mismo" at bounding box center [803, 387] width 869 height 38
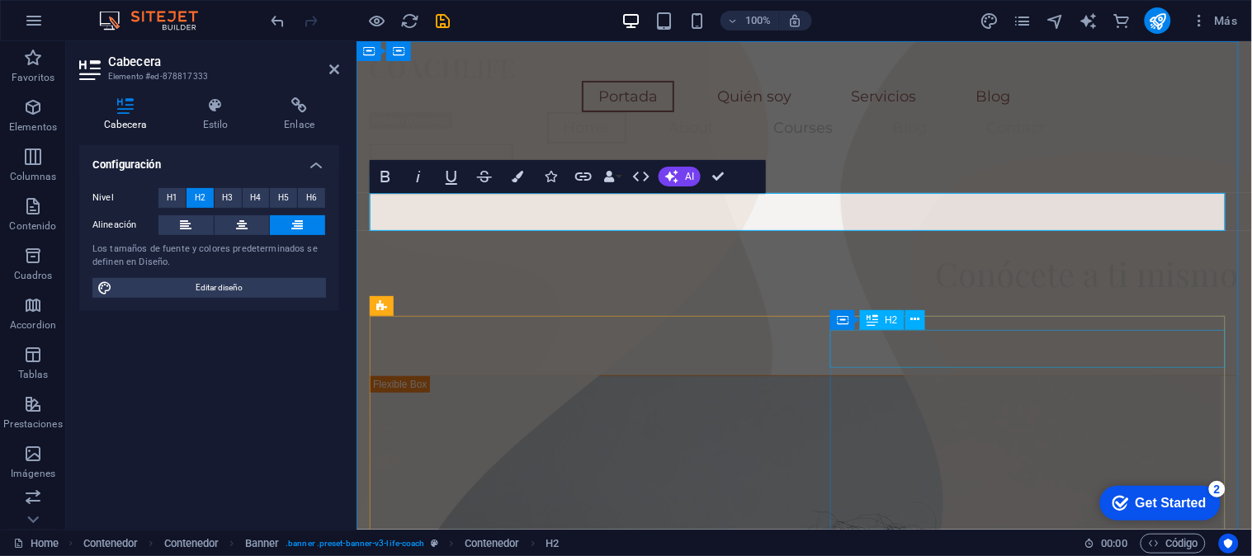
scroll to position [2, 0]
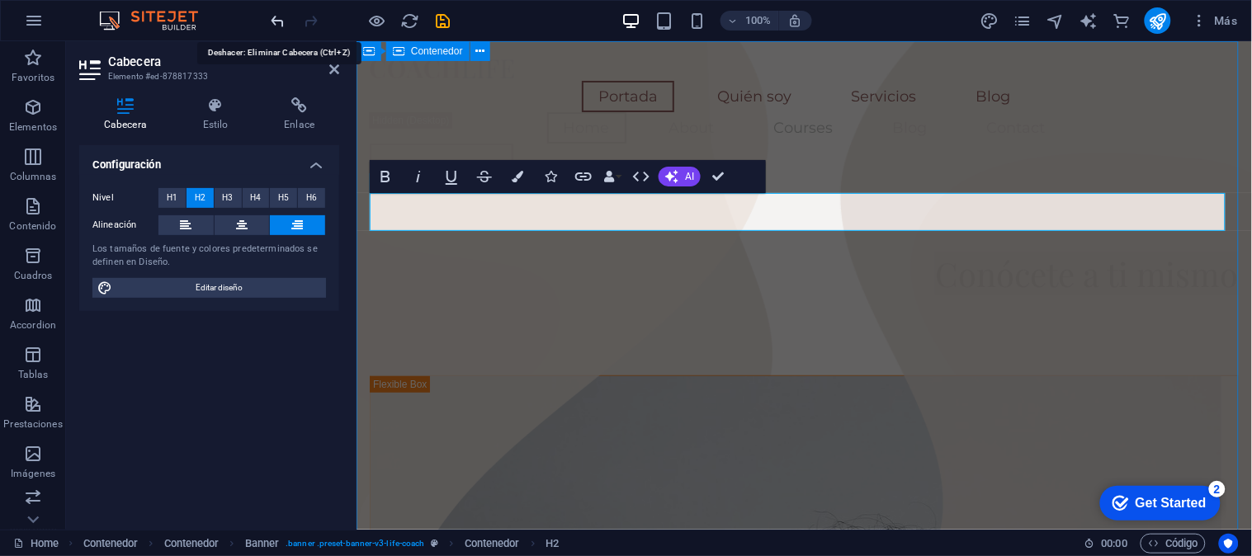
click at [285, 21] on icon "undo" at bounding box center [278, 21] width 19 height 19
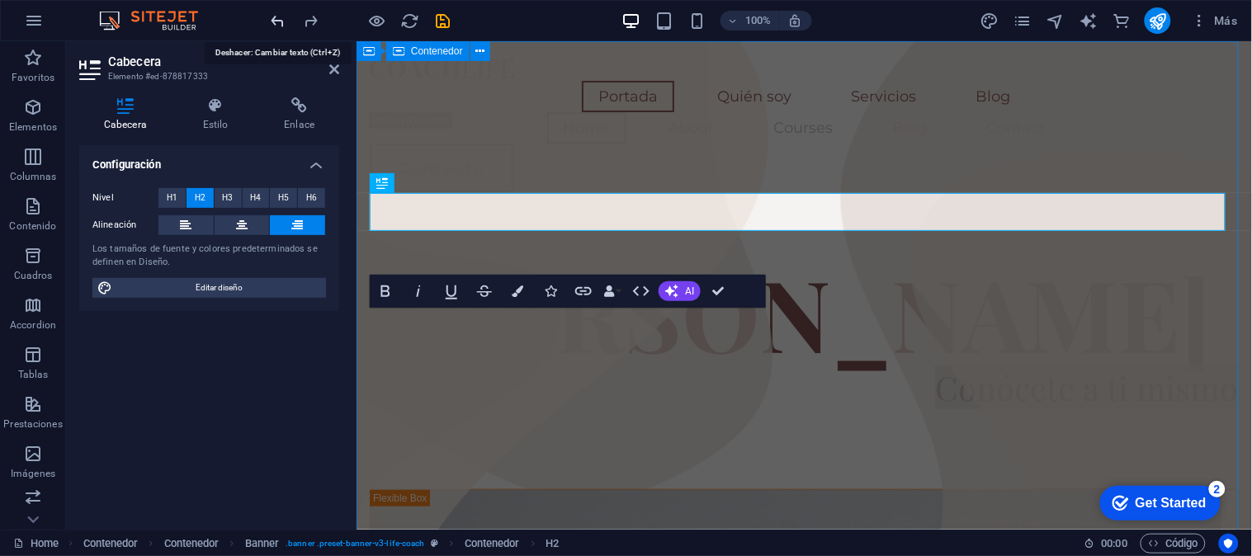
scroll to position [2, 0]
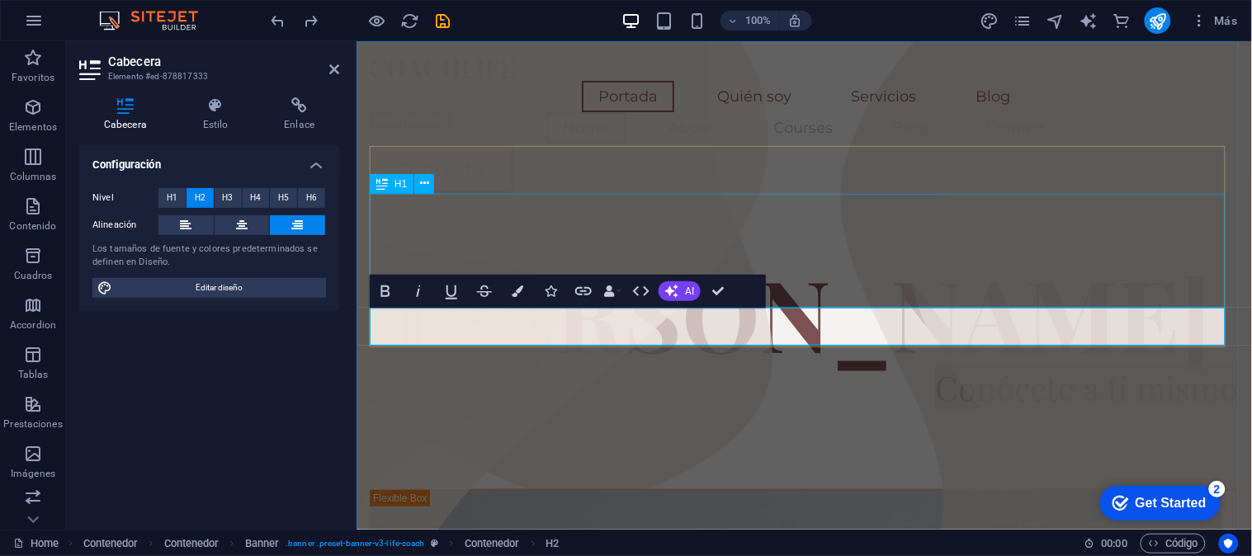
click at [763, 256] on div "[PERSON_NAME]" at bounding box center [803, 311] width 869 height 114
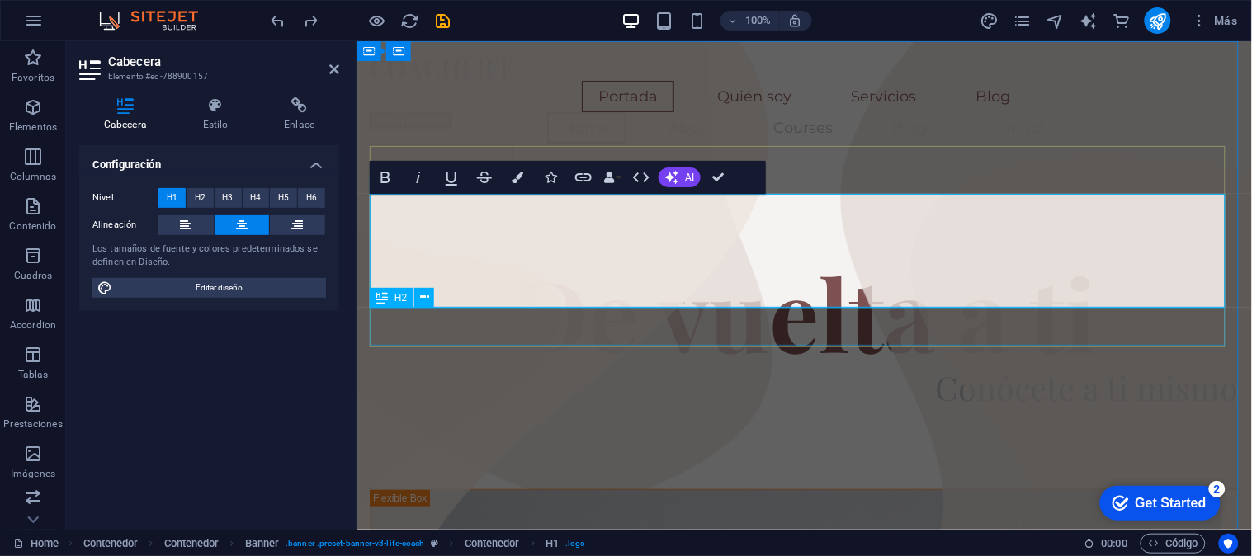
click at [1092, 368] on div "Conócete a ti mismo" at bounding box center [803, 387] width 869 height 38
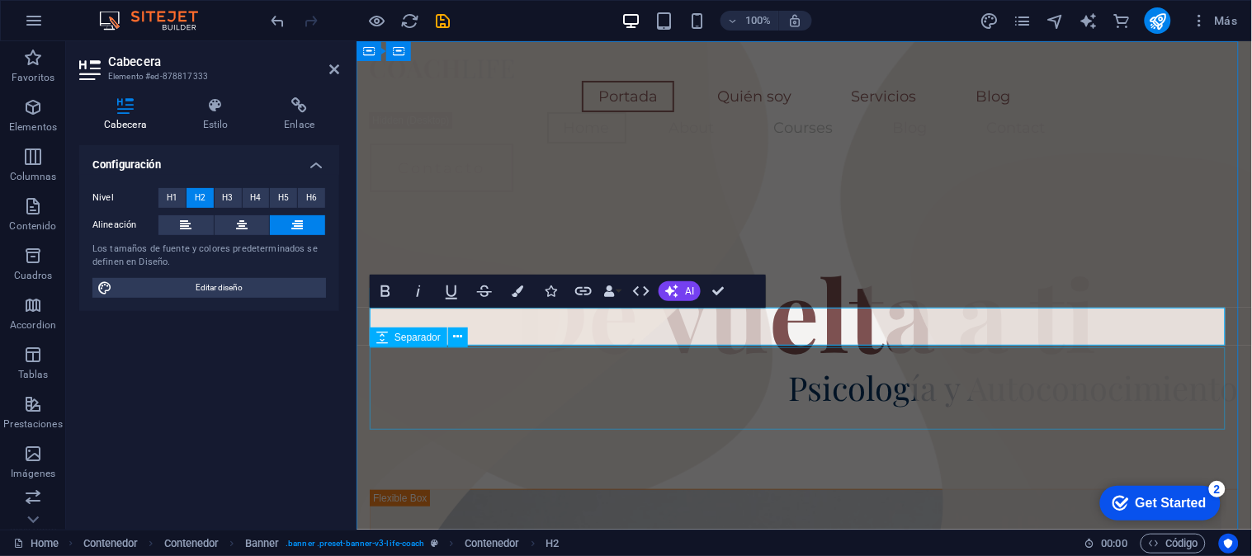
click at [1126, 408] on div at bounding box center [803, 447] width 869 height 83
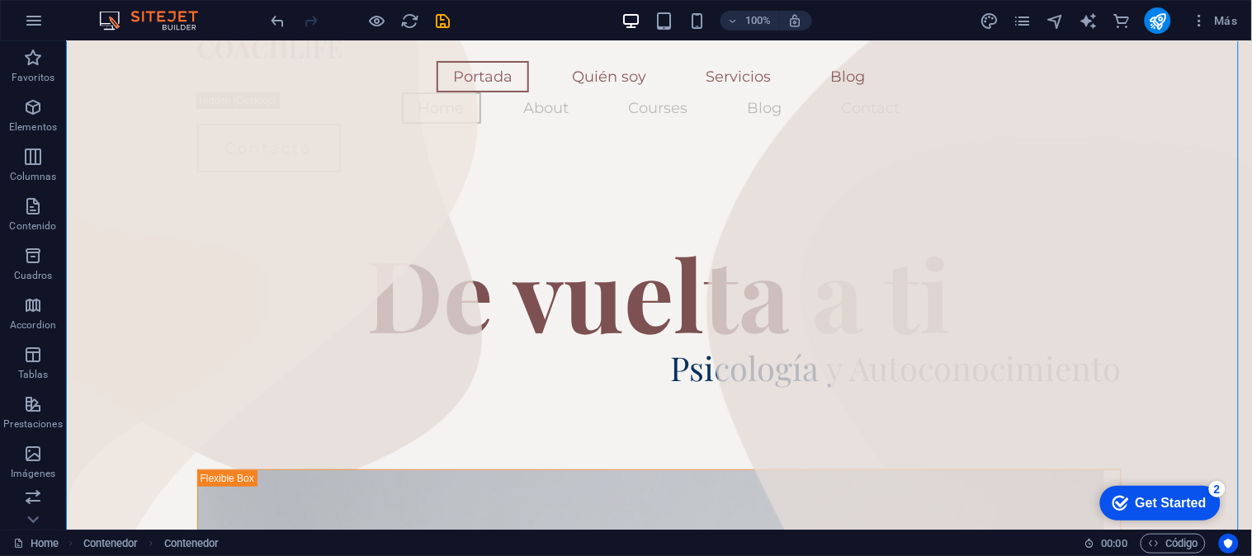
scroll to position [0, 0]
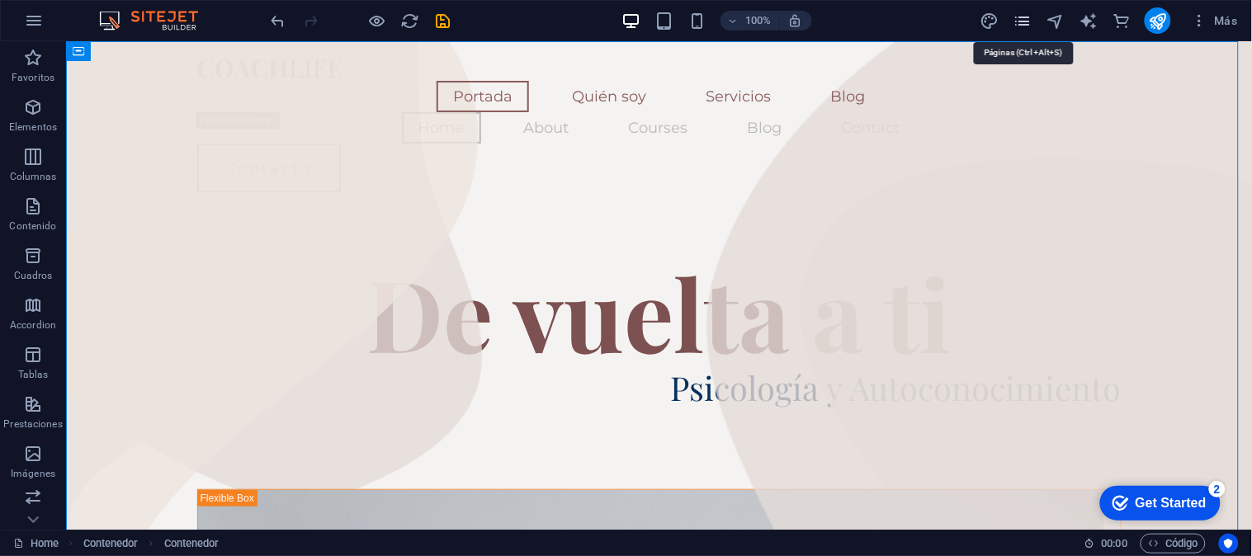
click at [1027, 21] on icon "pages" at bounding box center [1022, 21] width 19 height 19
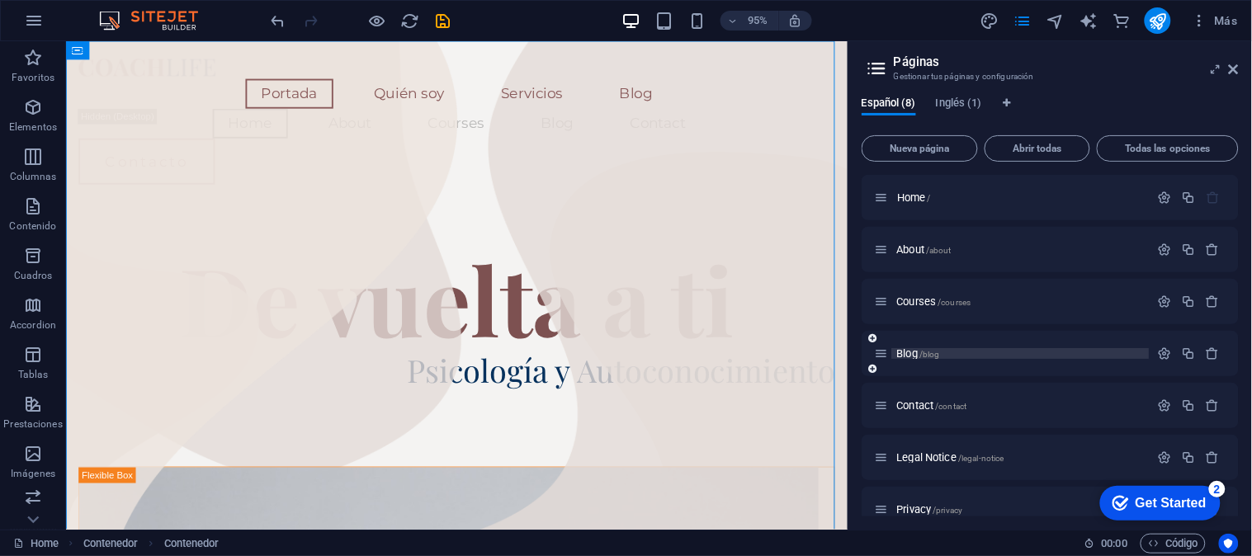
click at [917, 352] on span "Blog /blog" at bounding box center [918, 353] width 43 height 12
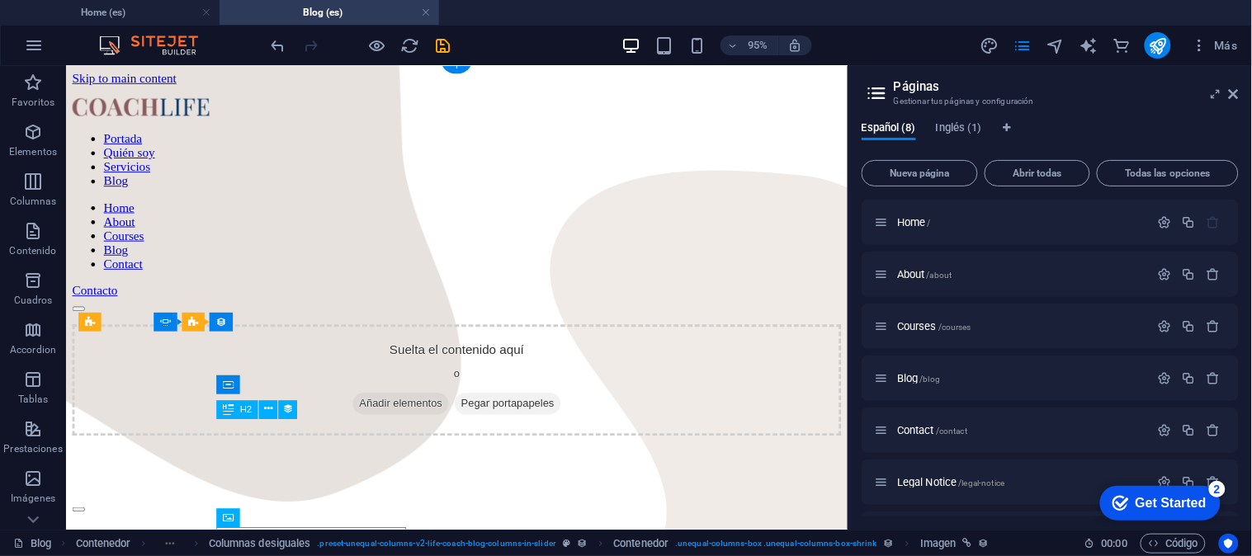
scroll to position [262, 0]
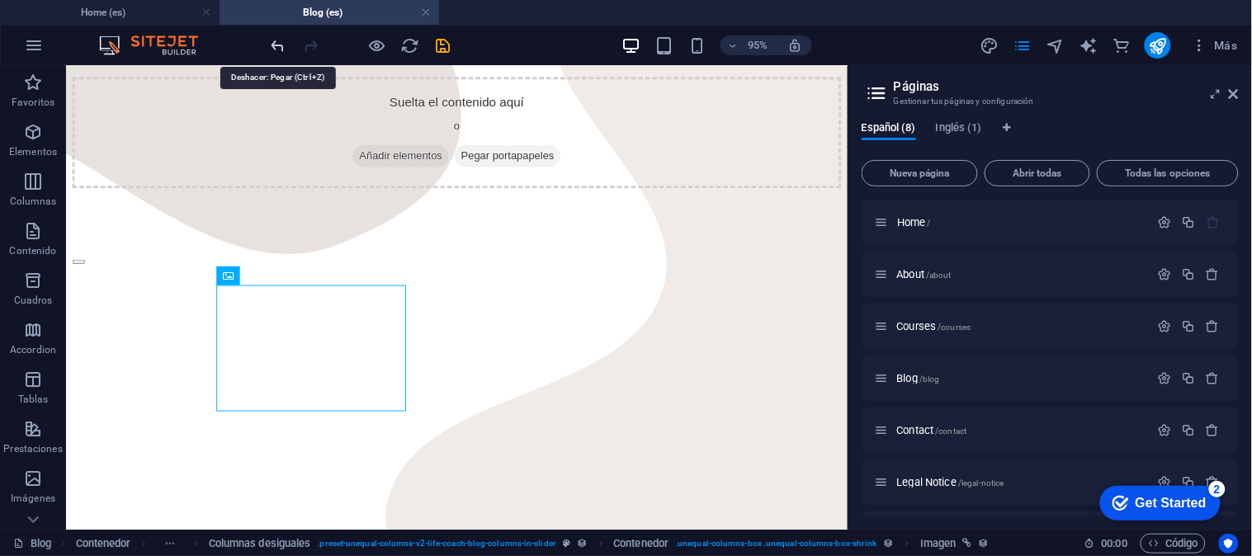
click at [272, 44] on icon "undo" at bounding box center [278, 45] width 19 height 19
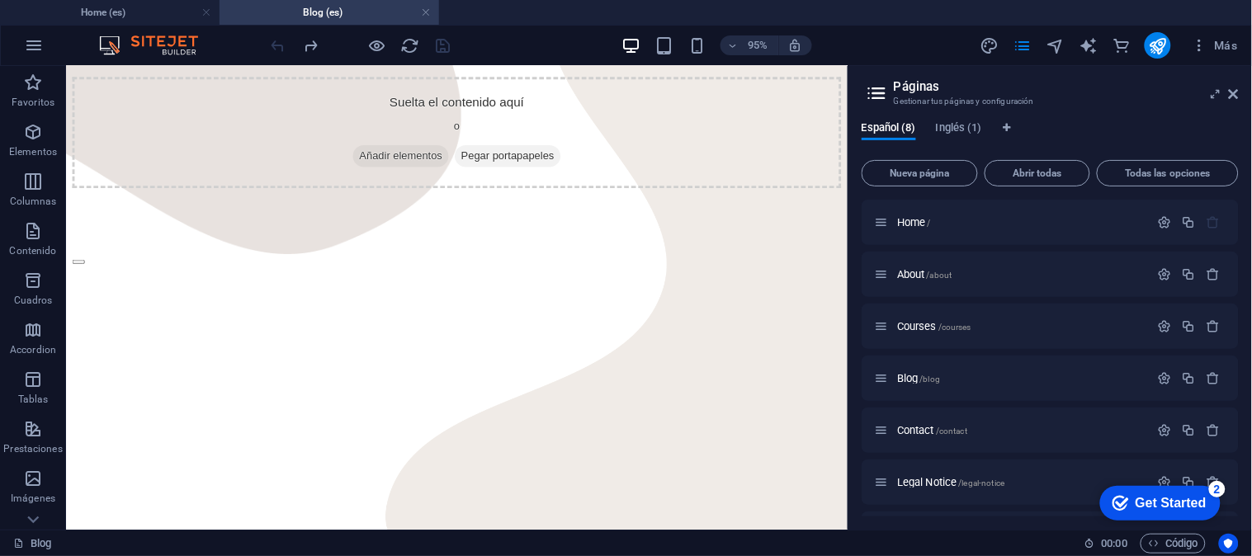
click at [272, 44] on div at bounding box center [360, 45] width 185 height 26
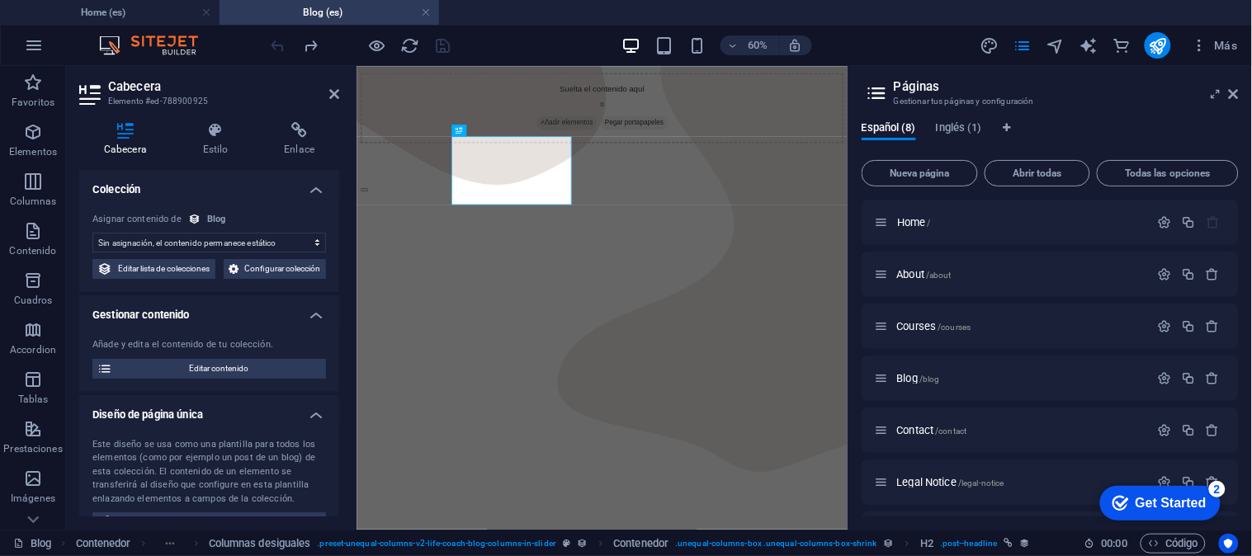
select select "name"
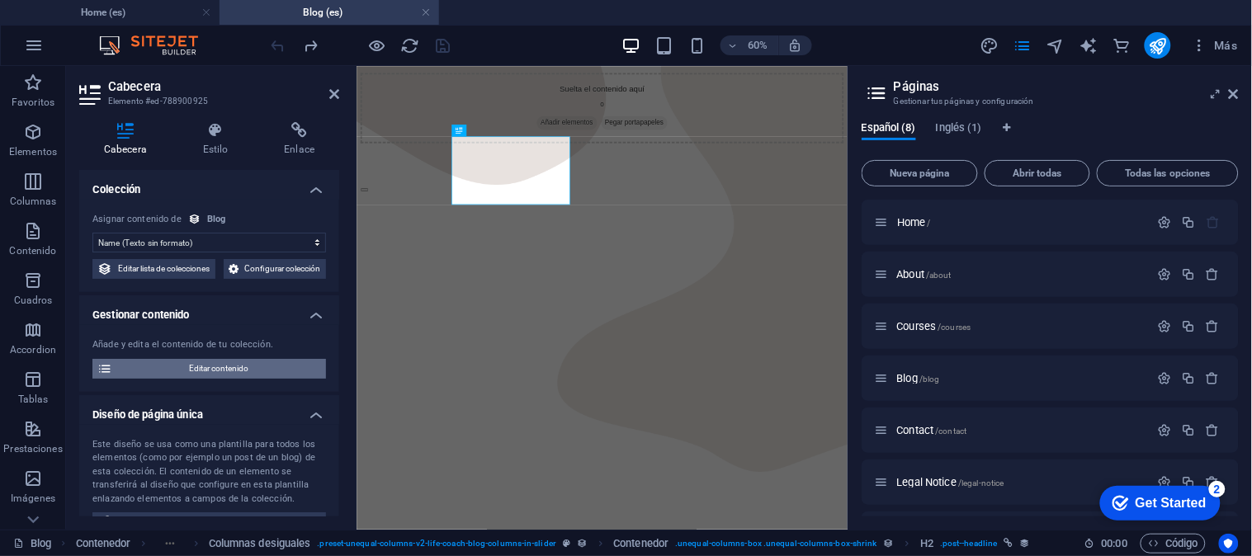
click at [248, 379] on span "Editar contenido" at bounding box center [219, 369] width 204 height 20
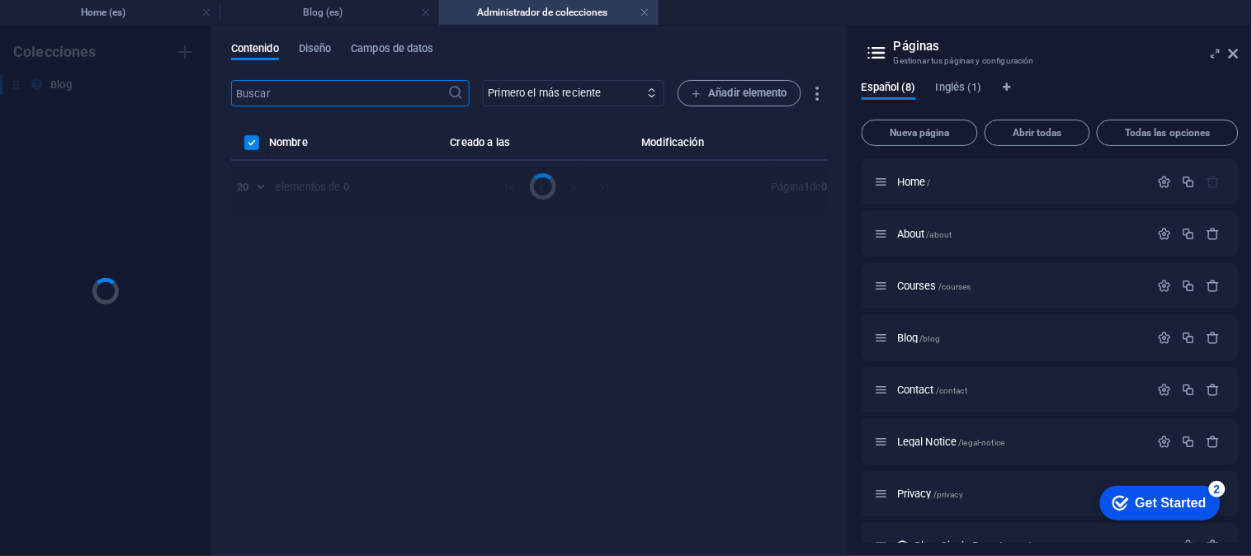
scroll to position [0, 0]
select select "Happiness"
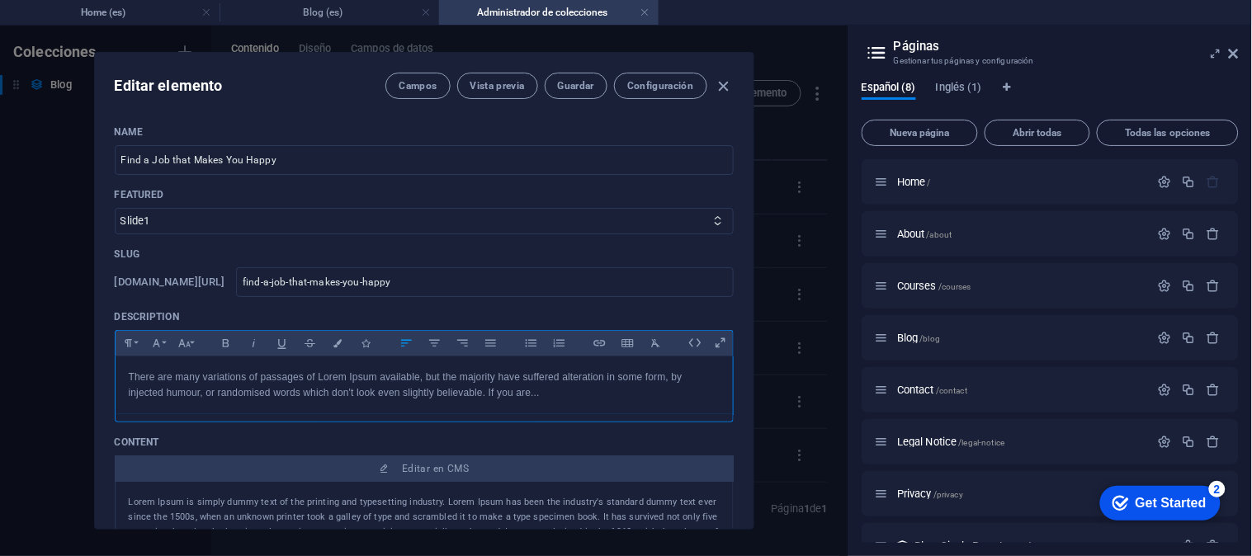
click at [248, 385] on p "There are many variations of passages of Lorem Ipsum available, but the majorit…" at bounding box center [424, 385] width 591 height 31
click at [290, 172] on input "Find a Job that Makes You Happy" at bounding box center [424, 160] width 619 height 30
type input "F"
type input "Autoobservación"
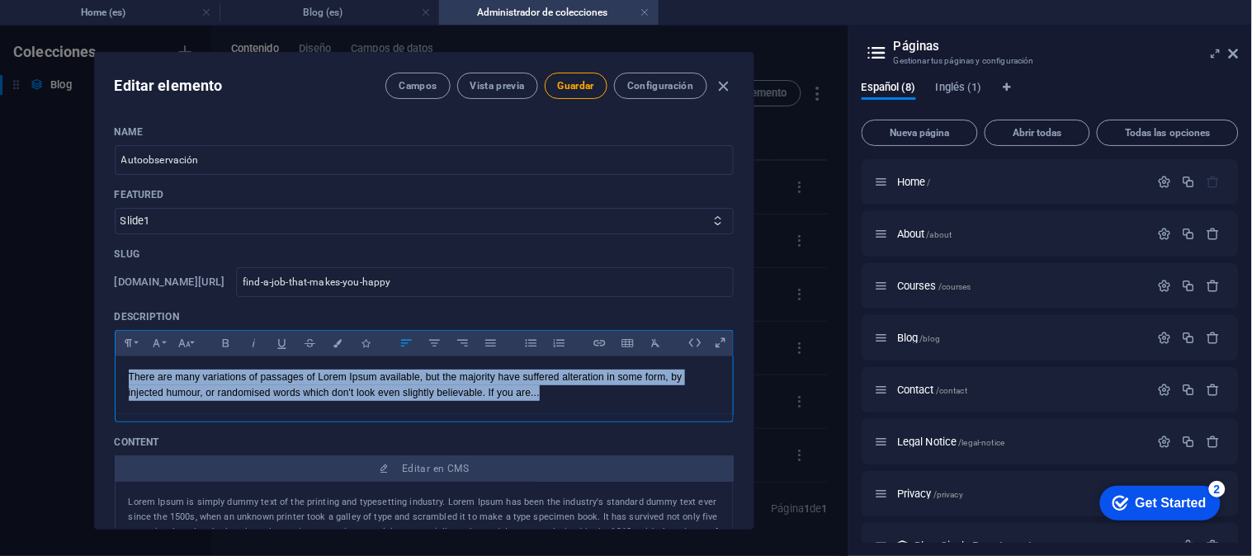
drag, startPoint x: 127, startPoint y: 375, endPoint x: 631, endPoint y: 418, distance: 505.9
click at [631, 418] on div "Paragraph Format Normal Heading 1 Heading 2 Heading 3 Heading 4 Heading 5 Headi…" at bounding box center [424, 376] width 619 height 92
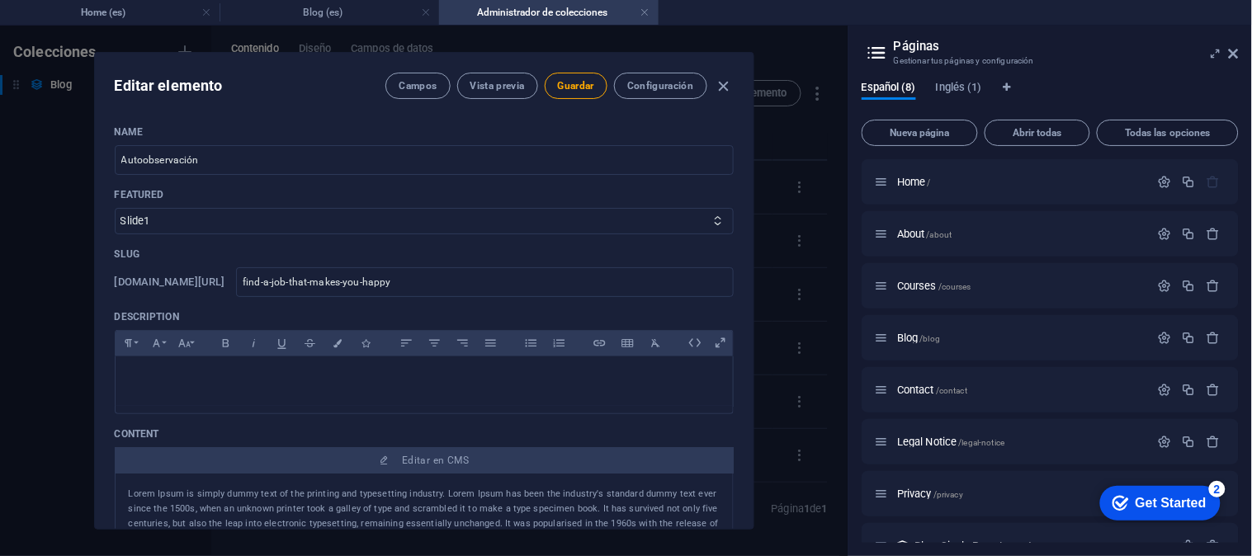
click at [132, 488] on p "Lorem Ipsum is simply dummy text of the printing and typesetting industry. Lore…" at bounding box center [424, 524] width 591 height 74
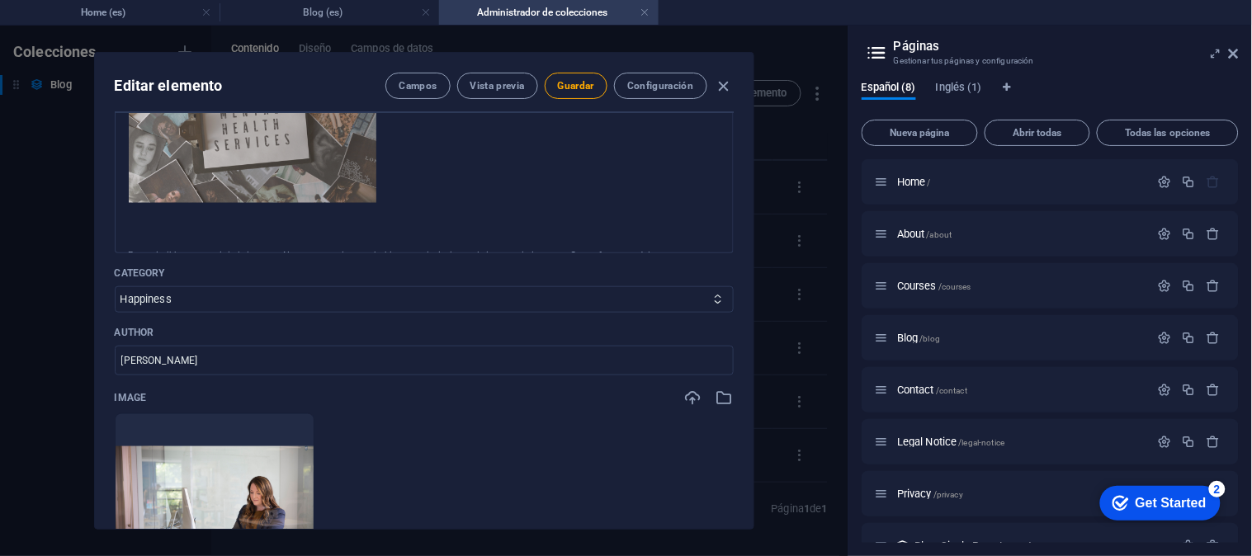
scroll to position [752, 0]
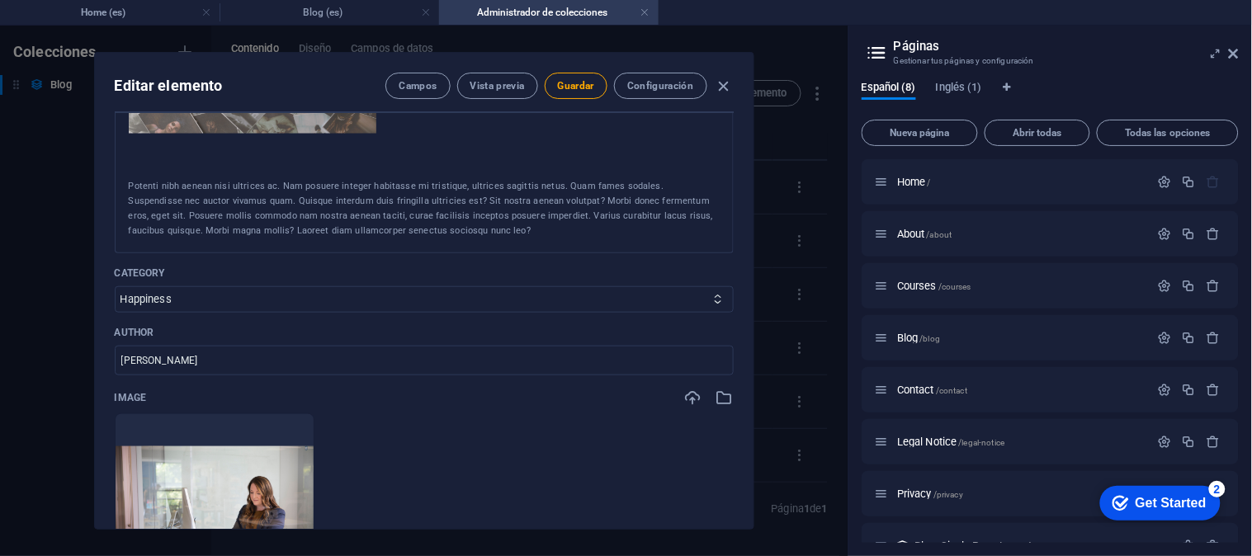
drag, startPoint x: 130, startPoint y: 496, endPoint x: 480, endPoint y: 252, distance: 426.7
click at [480, 252] on div "Lorem Ipsum is simply dummy text of the printing and typesetting industry. Lore…" at bounding box center [424, 183] width 619 height 140
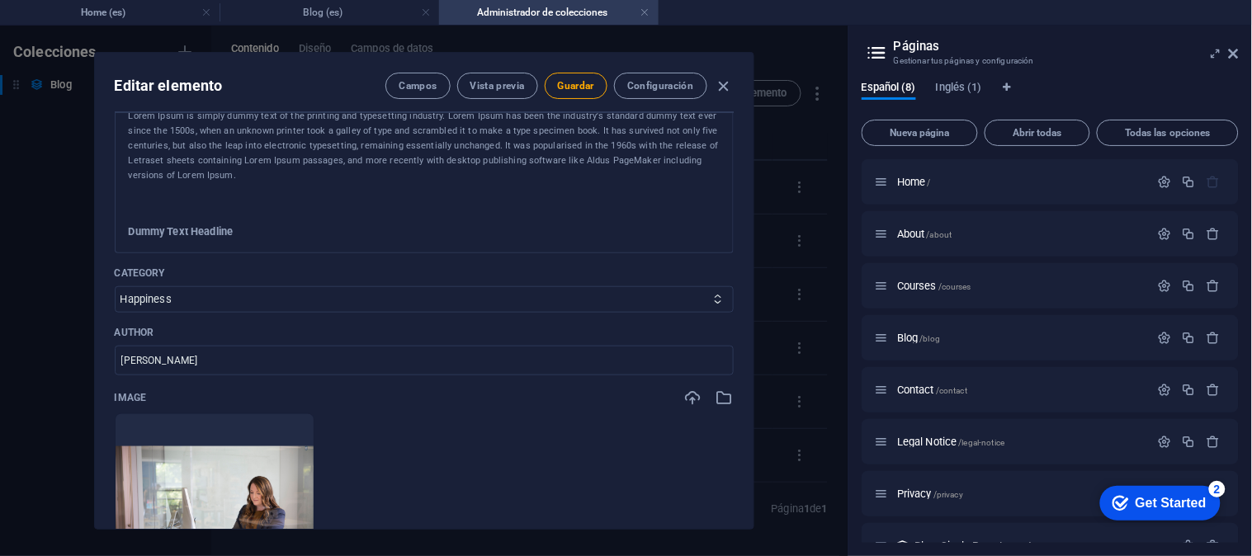
scroll to position [5, 0]
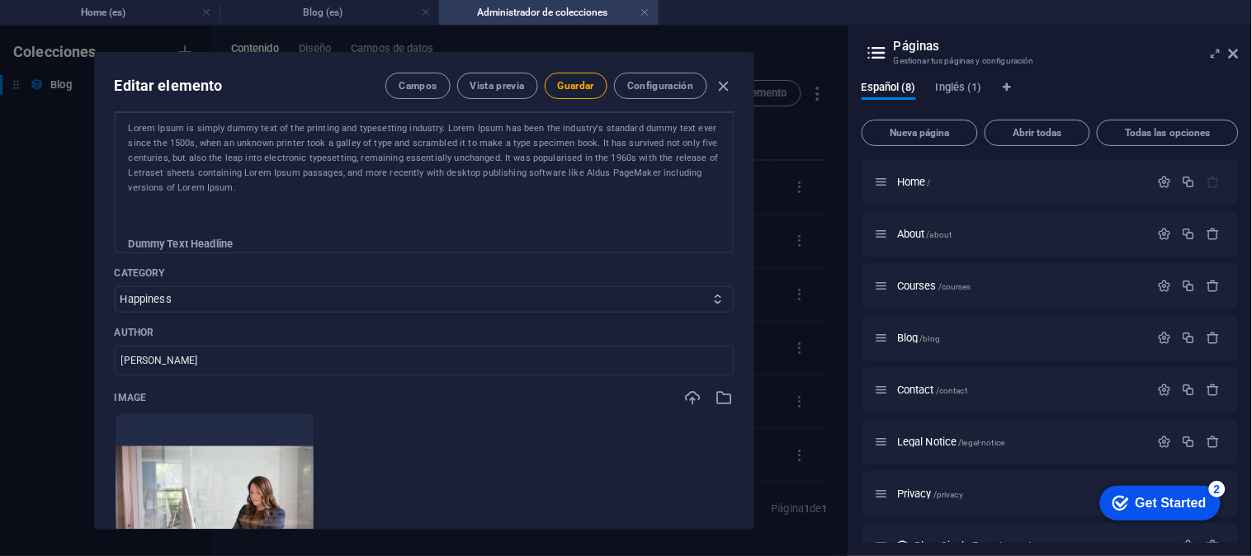
click at [738, 125] on div "Name Autoobservación ​ Featured Slide1 Slide2 Slide3 Slug [DOMAIN_NAME][URL] fi…" at bounding box center [424, 320] width 658 height 417
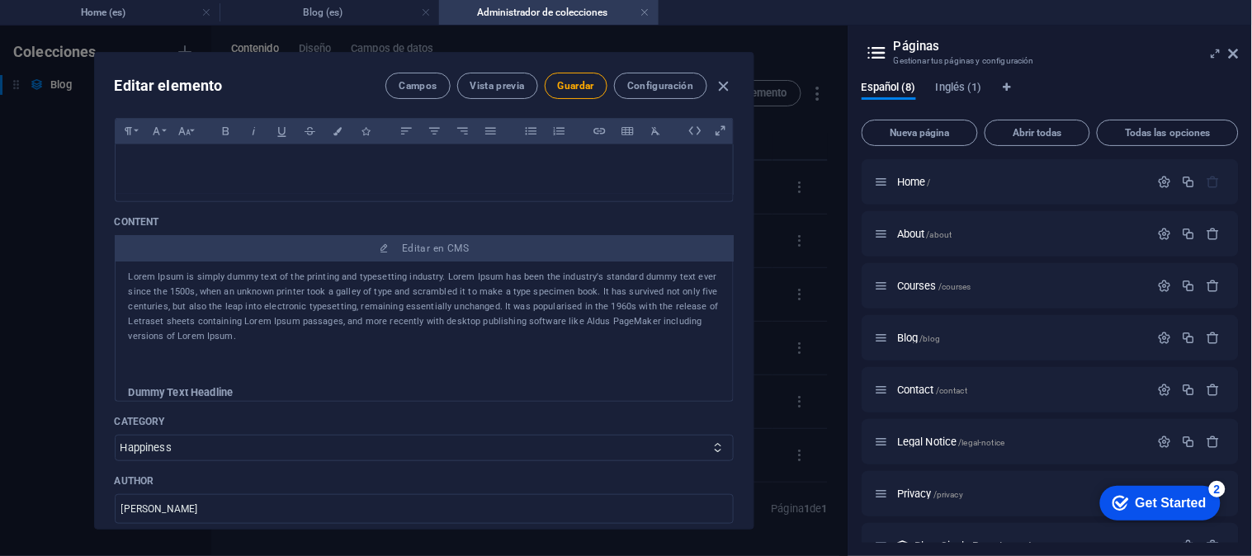
drag, startPoint x: 724, startPoint y: 125, endPoint x: 723, endPoint y: 105, distance: 20.6
click at [723, 105] on div "Editar elemento Campos Vista previa Guardar Configuración Name Autoobservación …" at bounding box center [424, 291] width 658 height 476
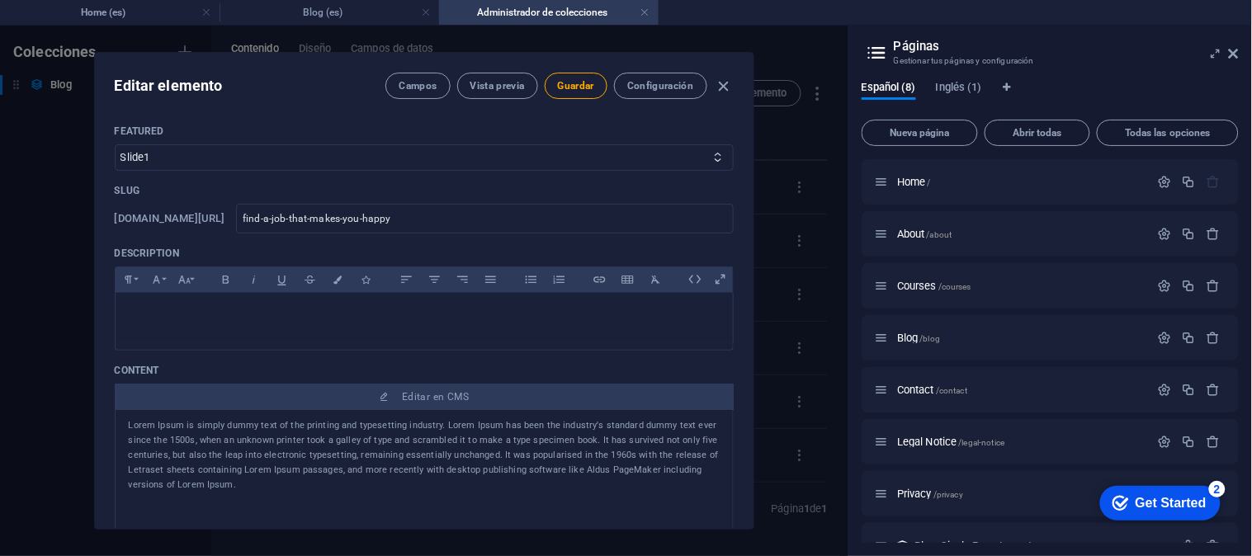
click at [135, 423] on p "Lorem Ipsum is simply dummy text of the printing and typesetting industry. Lore…" at bounding box center [424, 455] width 591 height 74
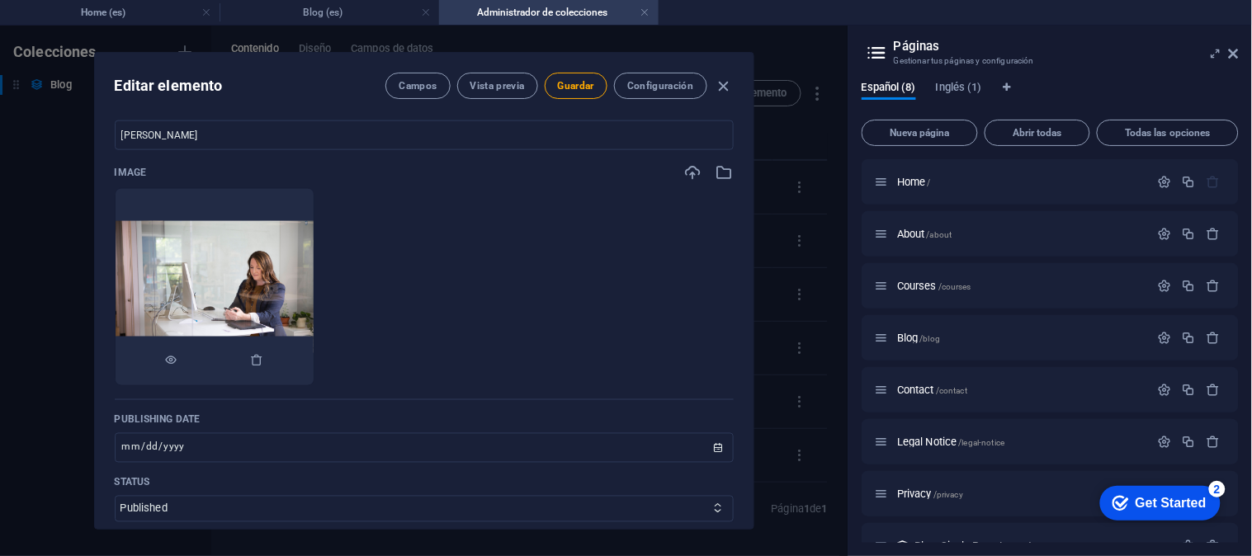
scroll to position [743, 0]
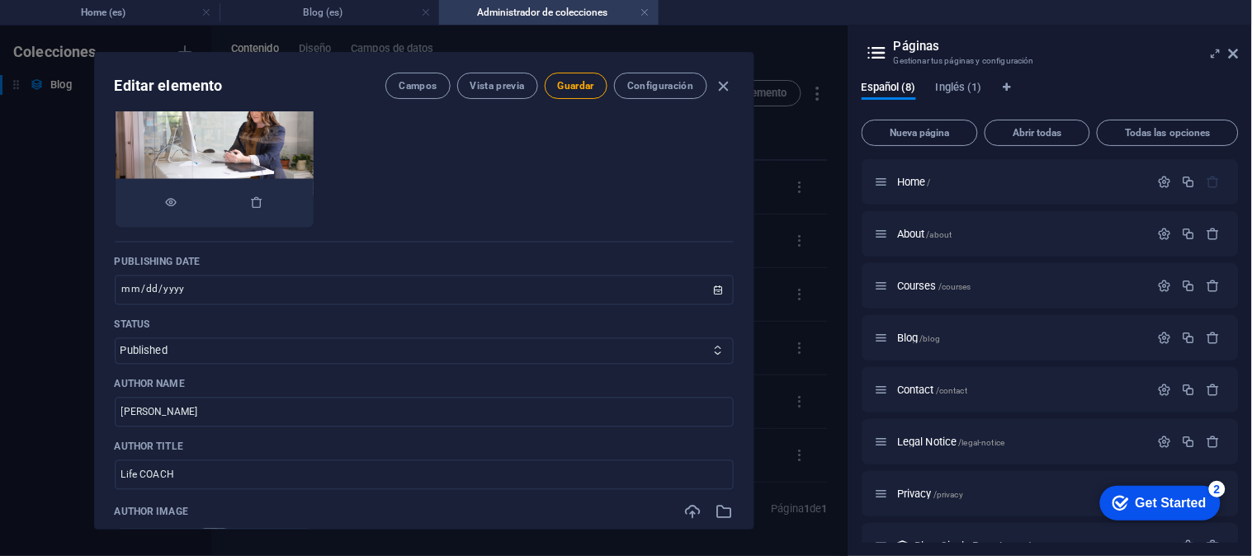
drag, startPoint x: 129, startPoint y: 423, endPoint x: 290, endPoint y: 134, distance: 330.6
click at [290, 134] on div "Name Autoobservación ​ Featured Slide1 Slide2 Slide3 Slug [DOMAIN_NAME][URL] fi…" at bounding box center [424, 100] width 619 height 1437
drag, startPoint x: 752, startPoint y: 273, endPoint x: 748, endPoint y: 232, distance: 41.5
click at [748, 232] on div "Name Autoobservación ​ Featured Slide1 Slide2 Slide3 Slug [DOMAIN_NAME][URL] fi…" at bounding box center [424, 320] width 658 height 417
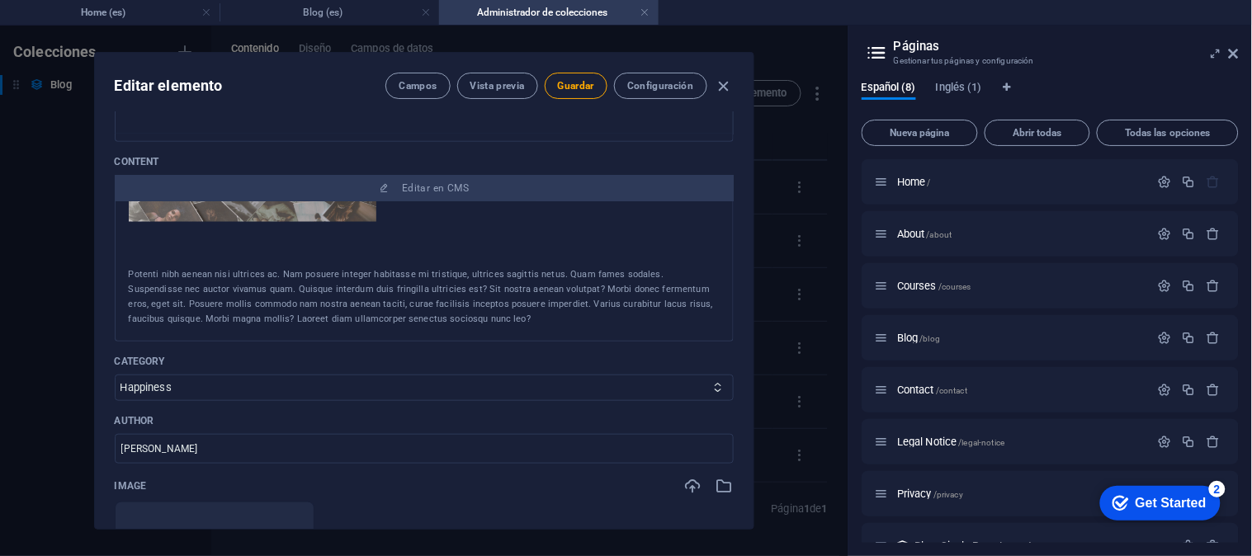
scroll to position [257, 0]
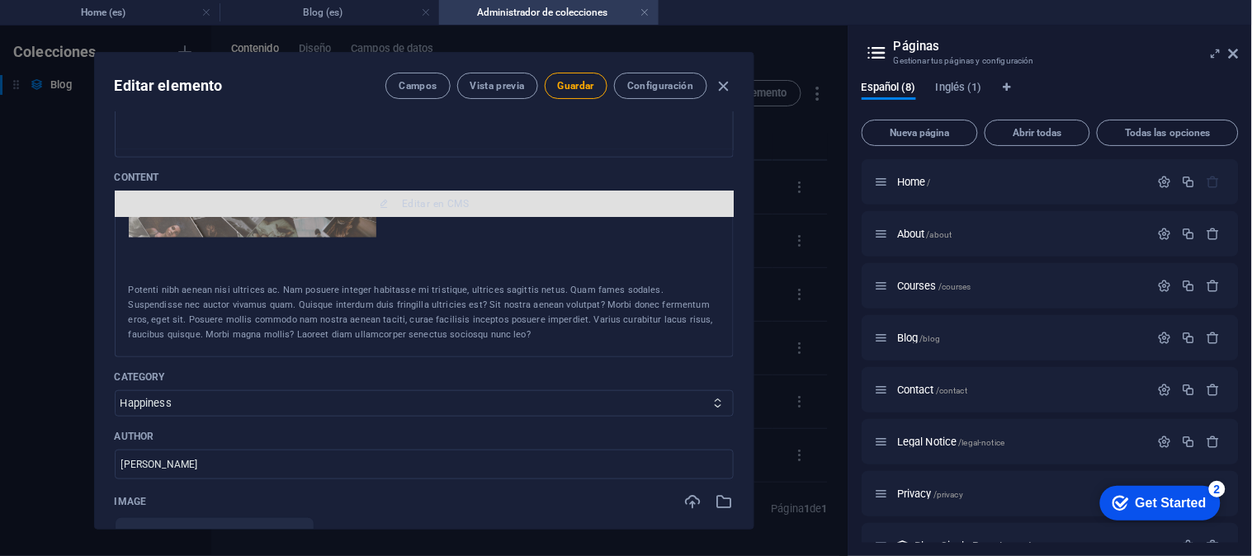
click at [481, 200] on span "Editar en CMS" at bounding box center [424, 203] width 606 height 13
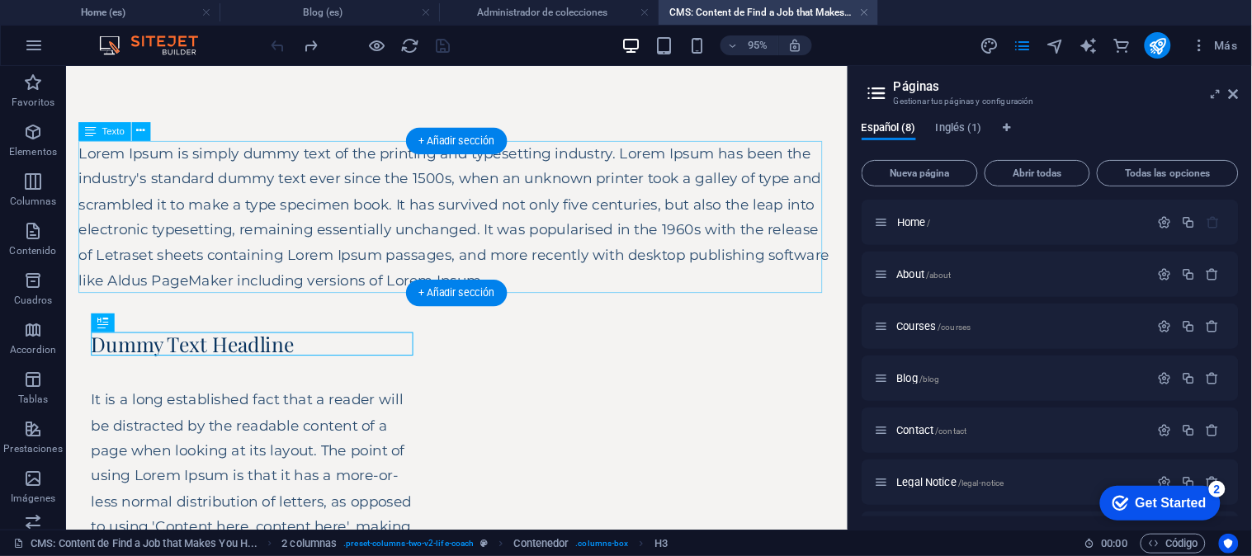
scroll to position [0, 0]
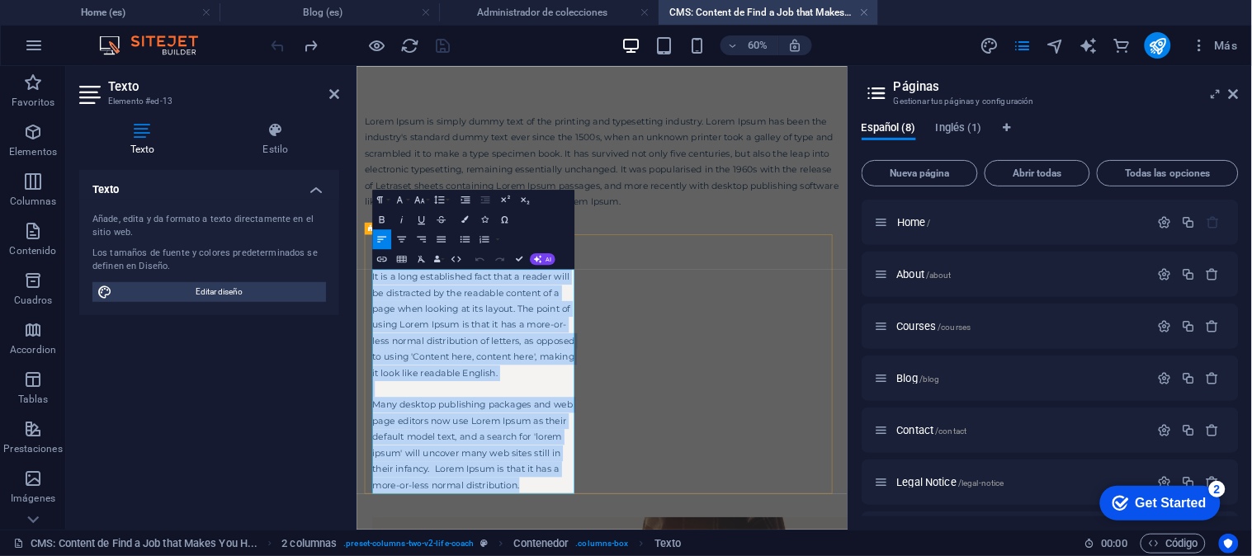
drag, startPoint x: 669, startPoint y: 757, endPoint x: 370, endPoint y: 408, distance: 459.3
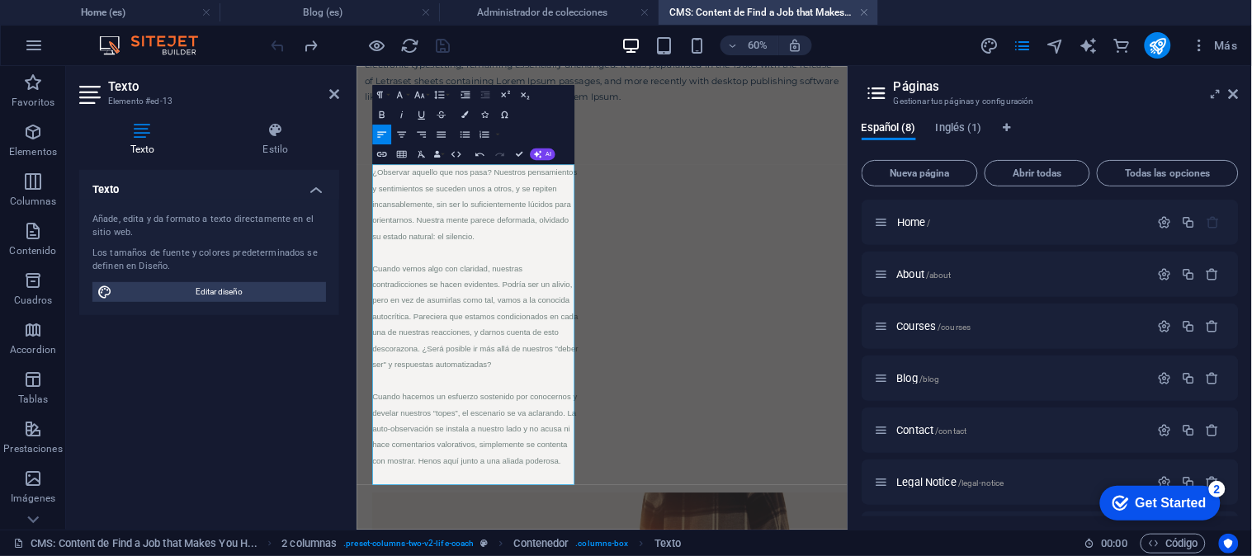
scroll to position [142, 0]
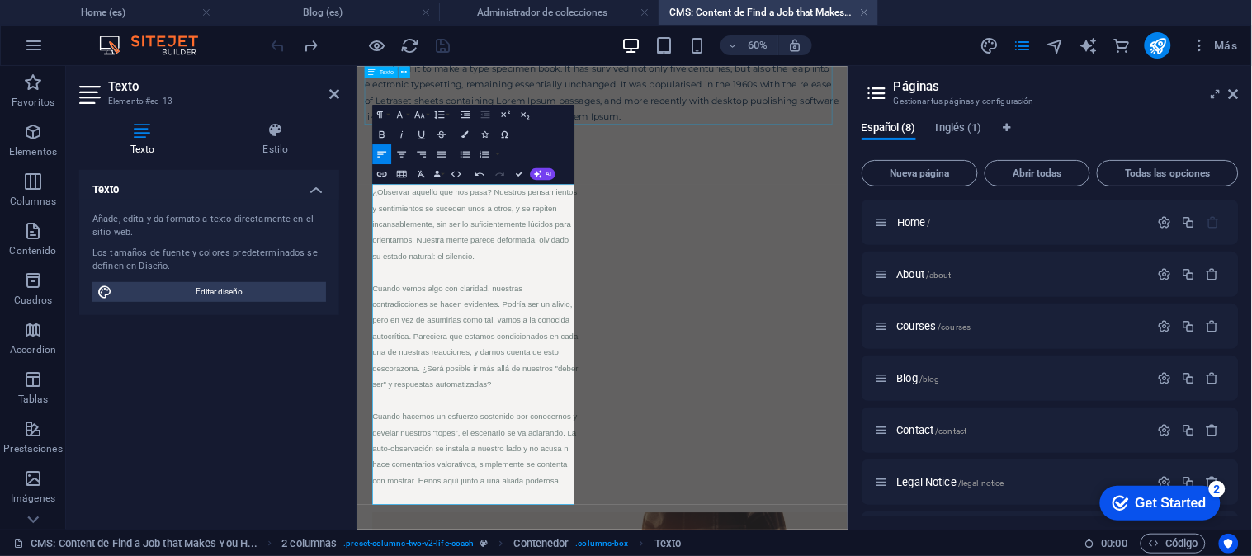
click at [748, 130] on div "Lorem Ipsum is simply dummy text of the printing and typesetting industry. Lore…" at bounding box center [765, 82] width 792 height 160
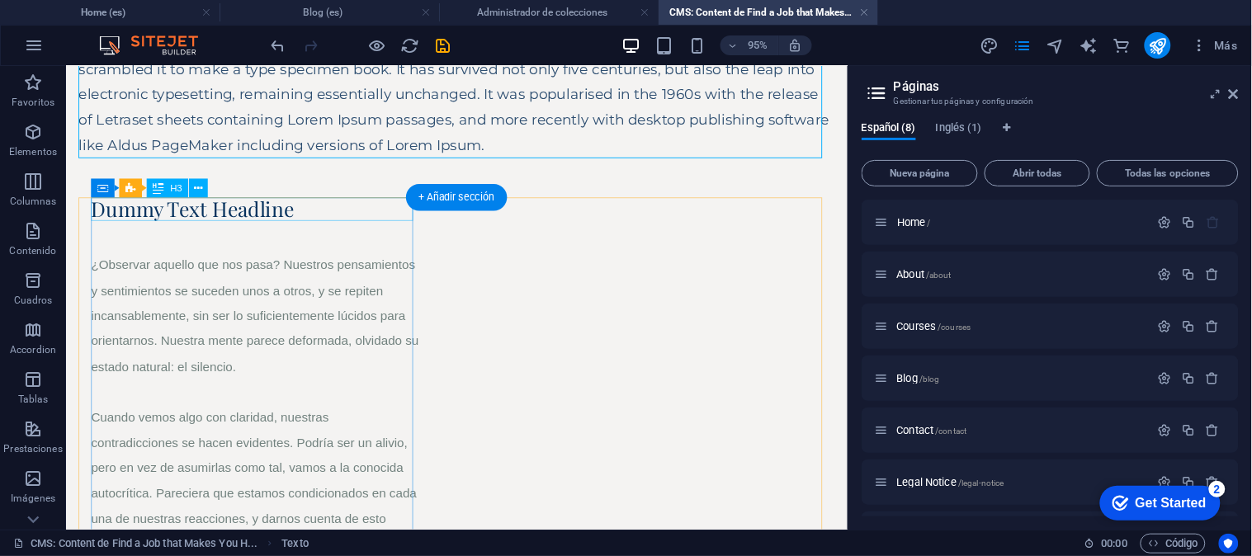
click at [248, 215] on div "Dummy Text Headline" at bounding box center [265, 216] width 346 height 25
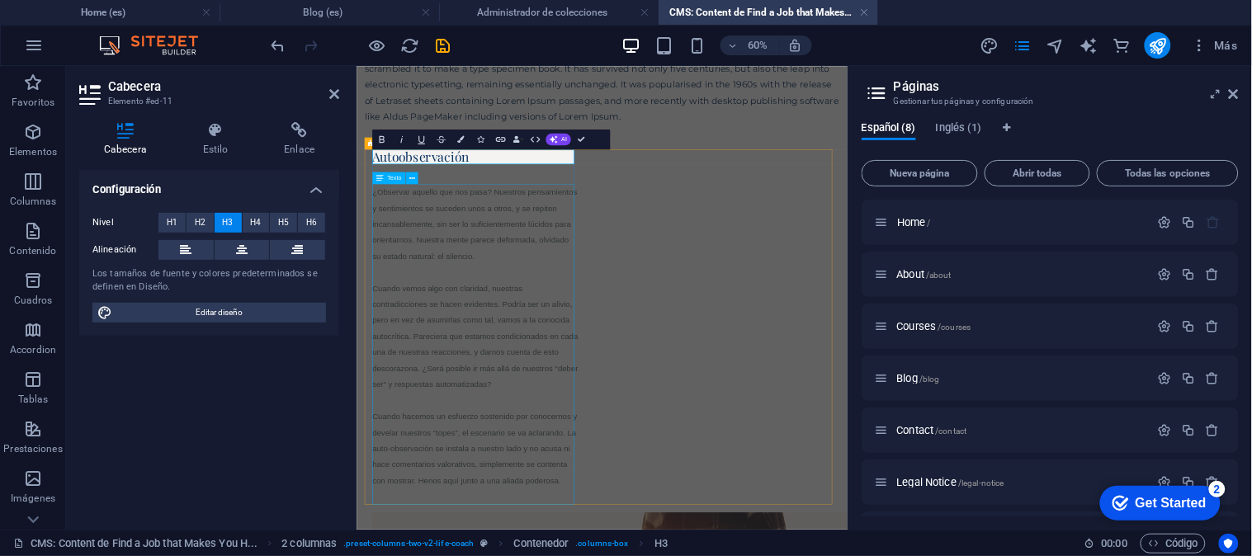
click at [587, 329] on div "¿Observar aquello que nos pasa? Nuestros pensamientos y sentimientos se suceden…" at bounding box center [553, 515] width 343 height 507
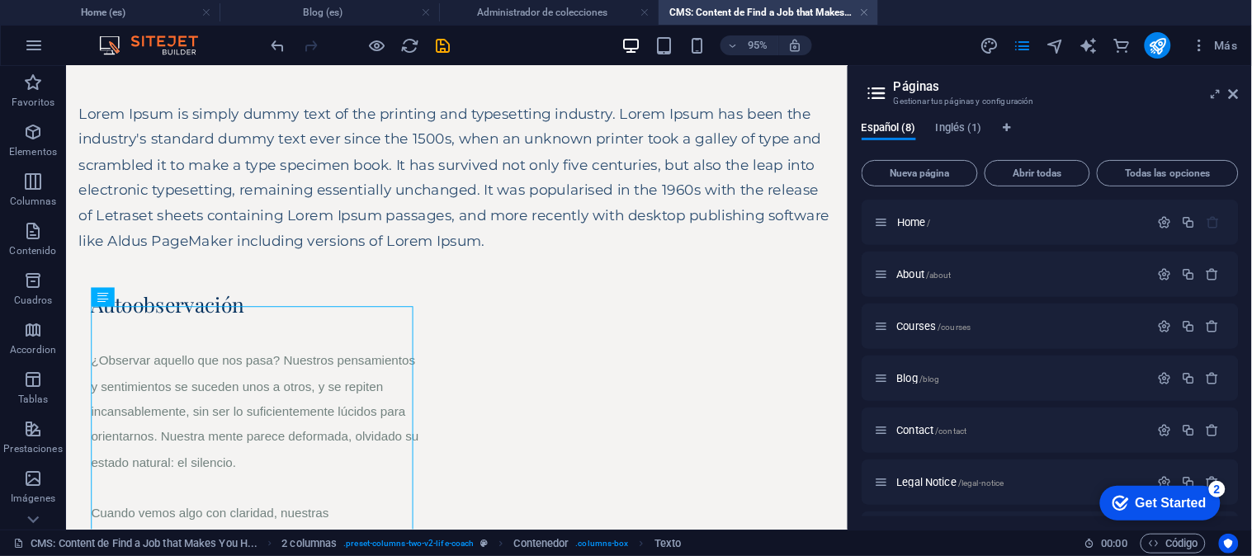
scroll to position [0, 0]
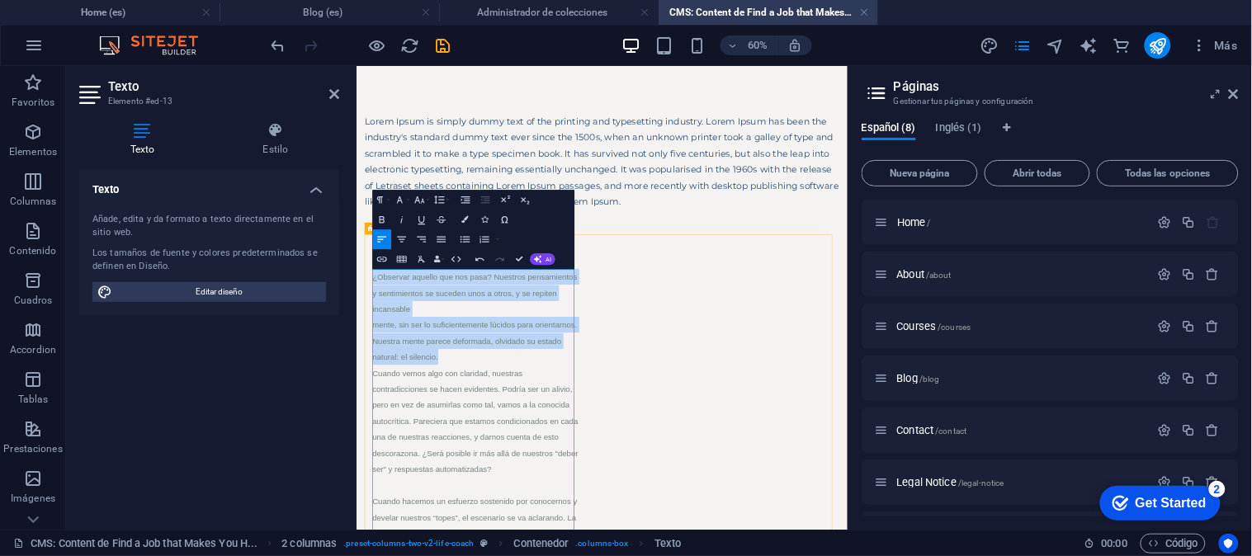
drag, startPoint x: 557, startPoint y: 550, endPoint x: 381, endPoint y: 416, distance: 221.3
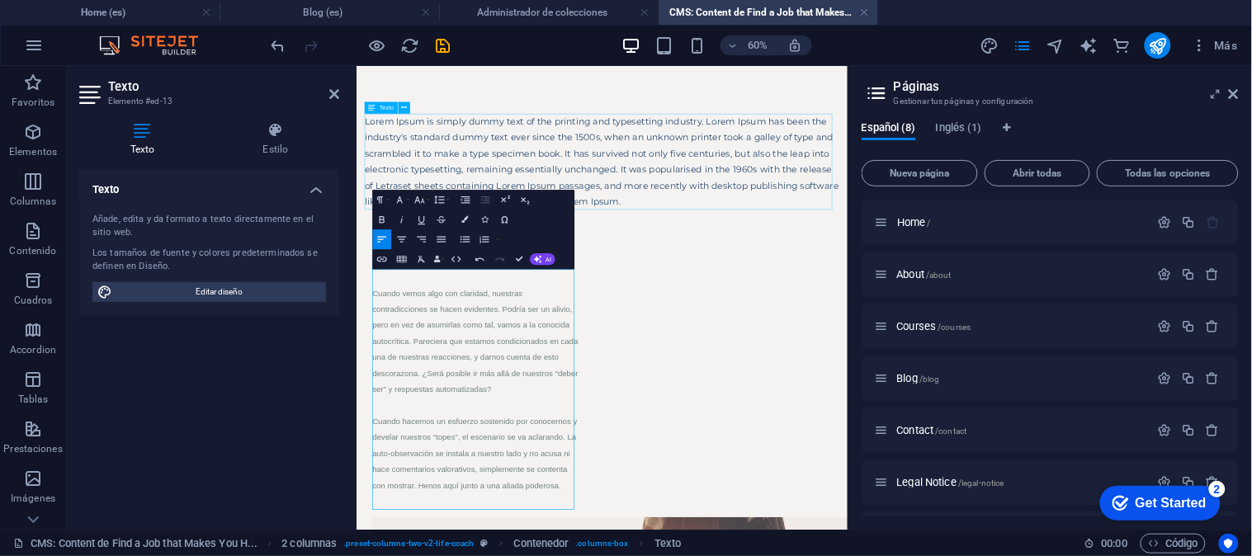
click at [379, 167] on div "Lorem Ipsum is simply dummy text of the printing and typesetting industry. Lore…" at bounding box center [765, 224] width 792 height 160
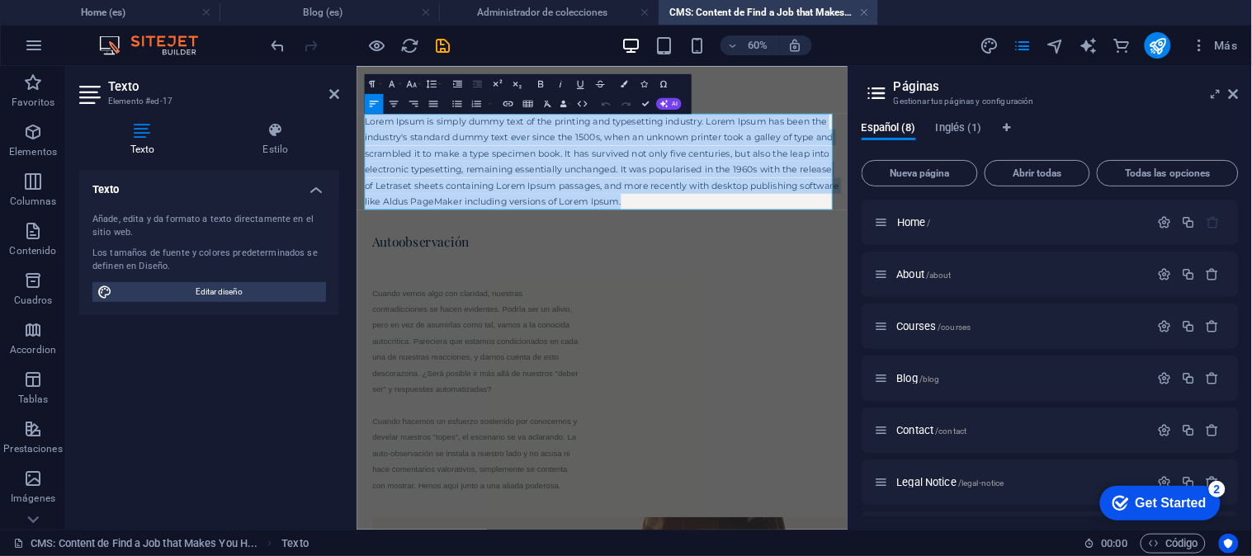
drag, startPoint x: 883, startPoint y: 288, endPoint x: 689, endPoint y: 177, distance: 223.2
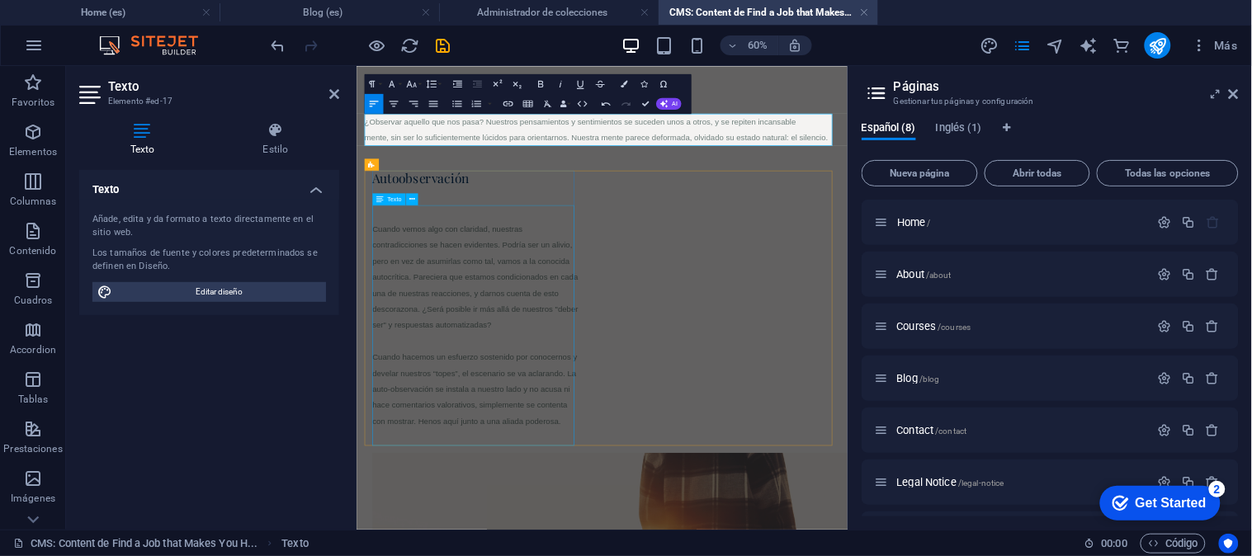
click at [663, 366] on div "Cuando vemos algo con claridad, nuestras contradicciones se hacen evidentes. Po…" at bounding box center [553, 484] width 343 height 374
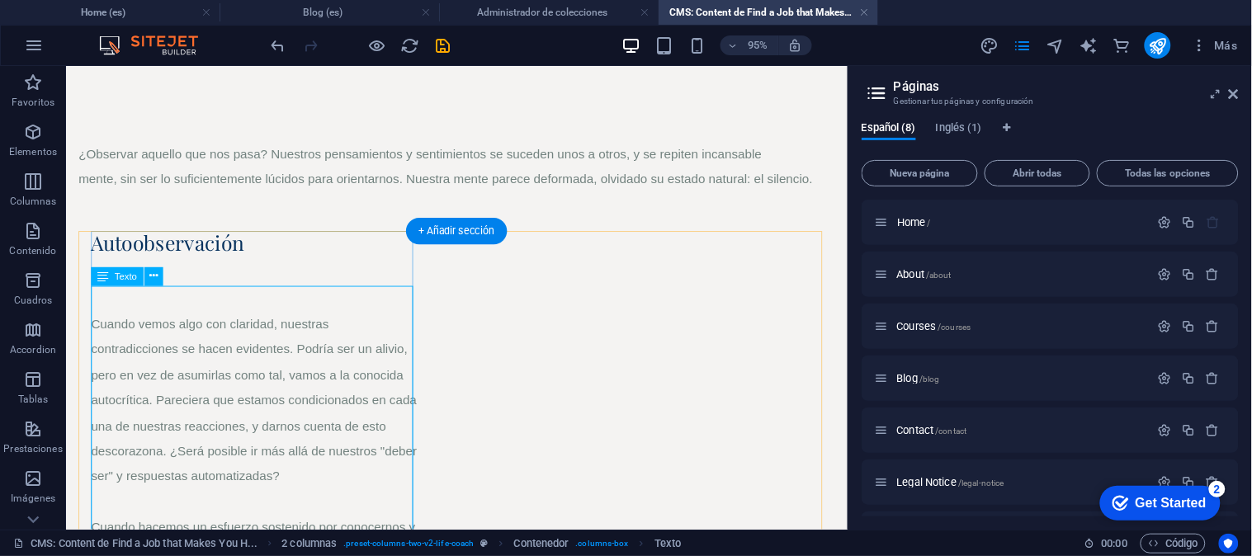
click at [95, 336] on div "Cuando vemos algo con claridad, nuestras contradicciones se hacen evidentes. Po…" at bounding box center [265, 484] width 346 height 374
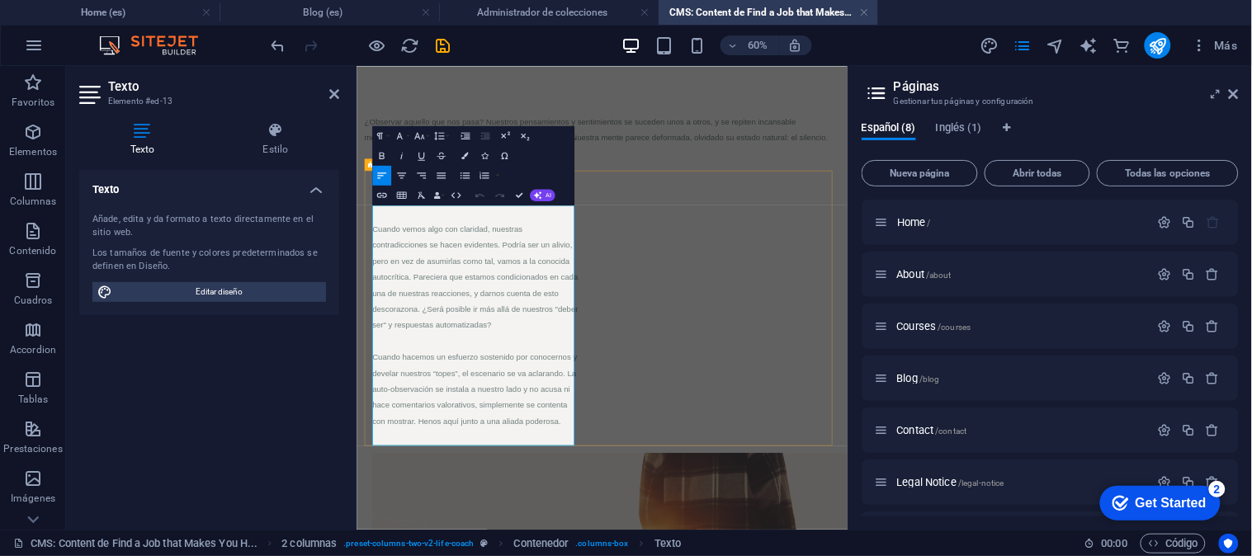
click at [386, 337] on span "Cuando vemos algo con claridad, nuestras contradicciones se hacen evidentes. Po…" at bounding box center [553, 417] width 343 height 174
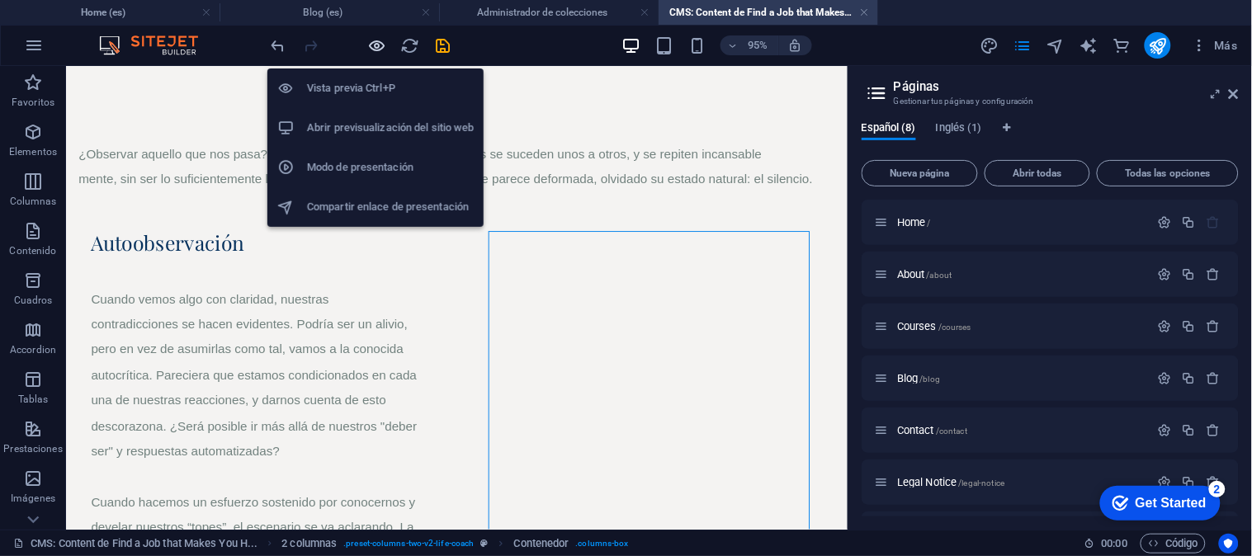
click at [381, 41] on icon "button" at bounding box center [377, 45] width 19 height 19
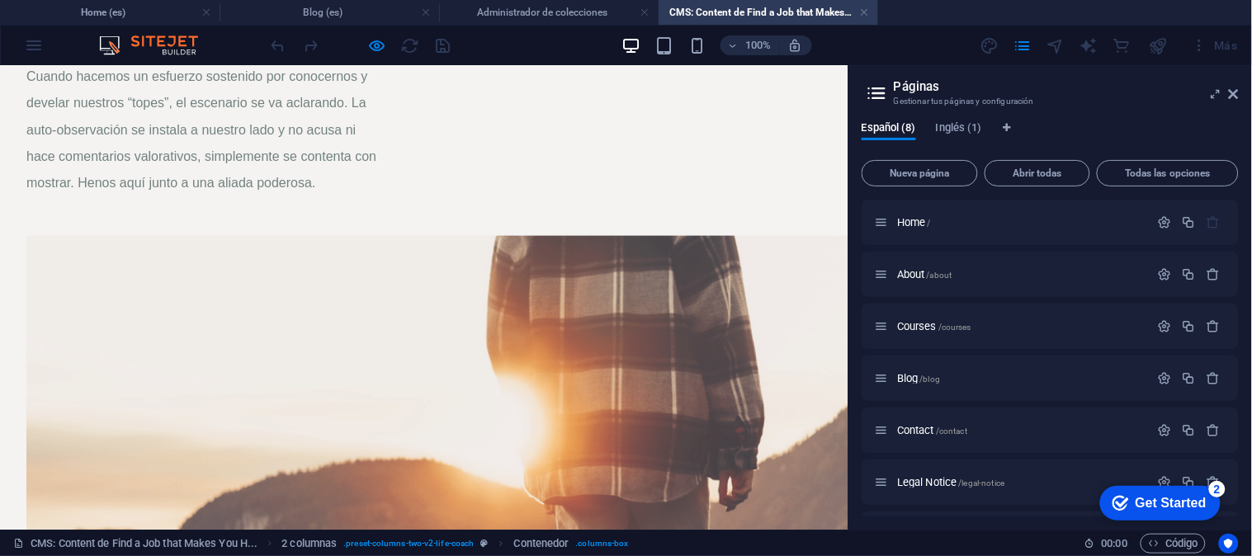
scroll to position [459, 0]
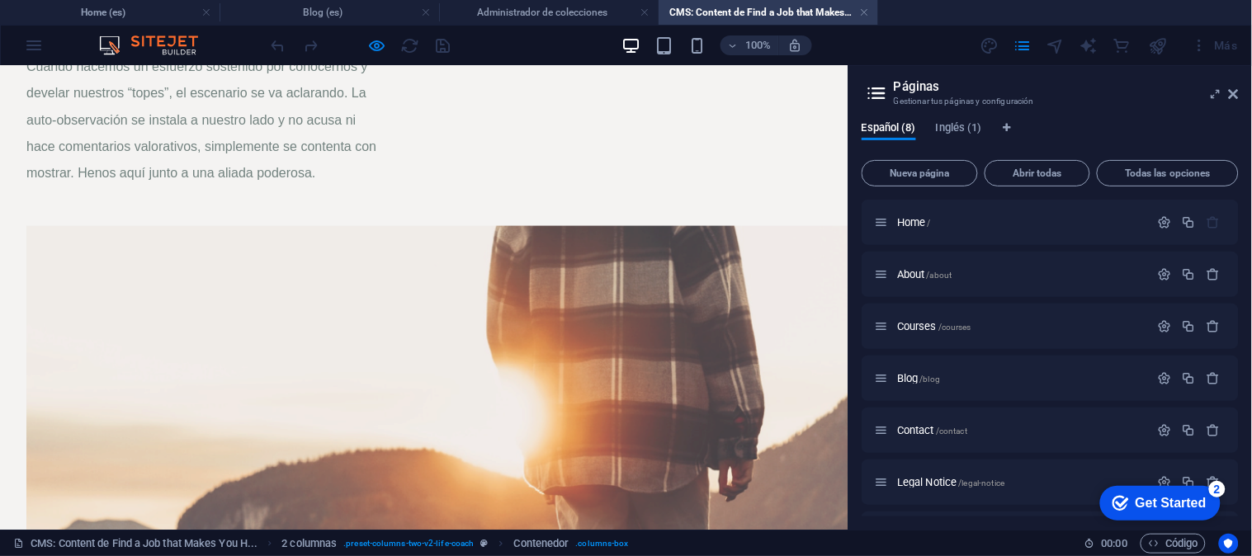
drag, startPoint x: 825, startPoint y: 276, endPoint x: 828, endPoint y: 243, distance: 33.1
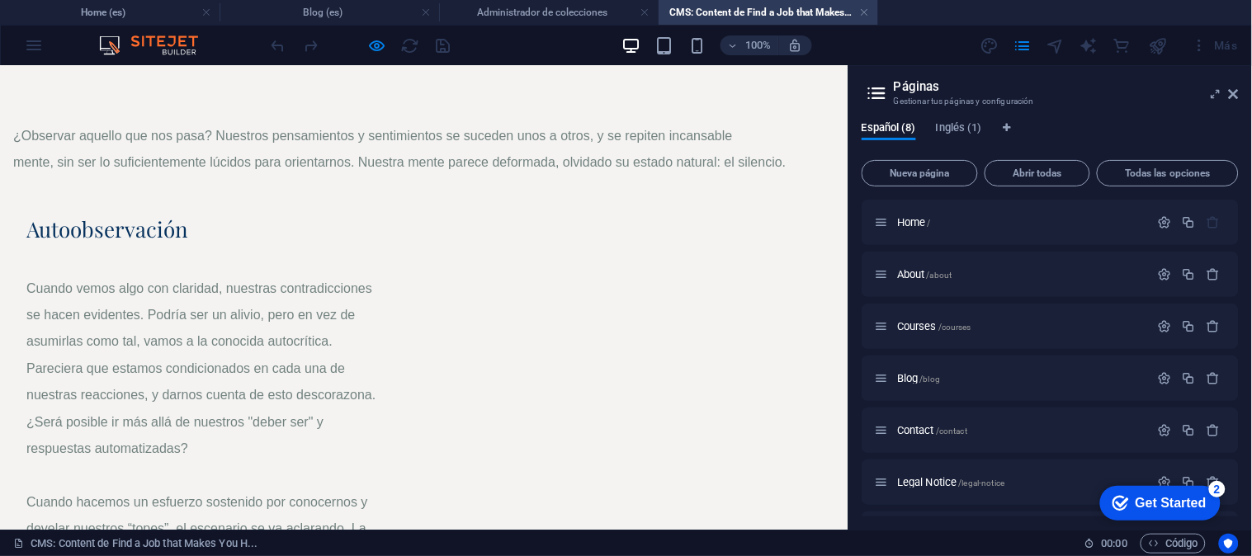
scroll to position [0, 0]
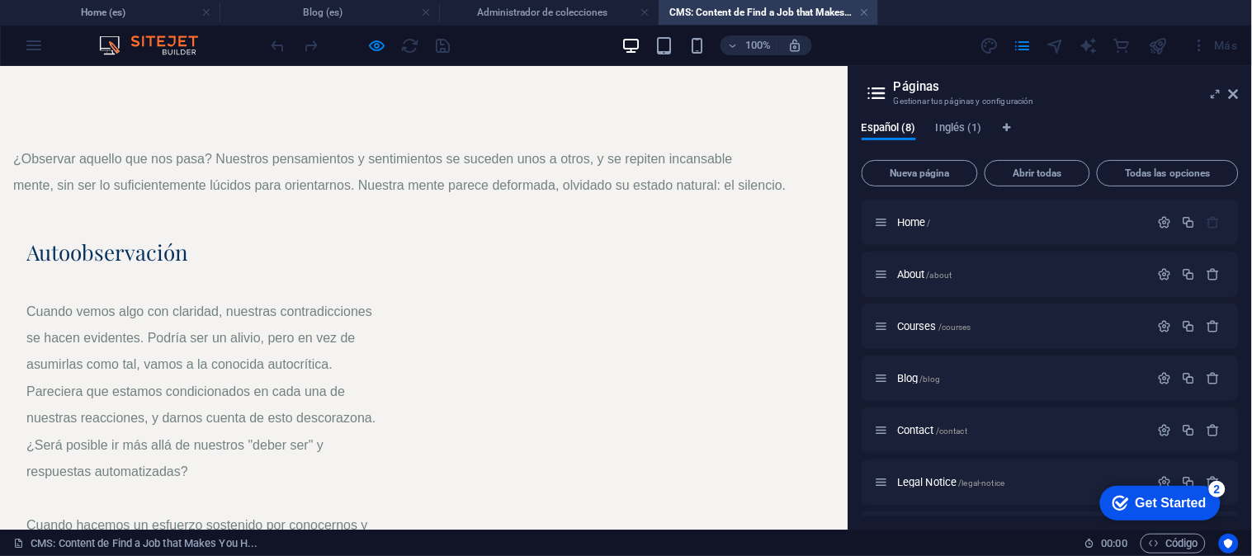
drag, startPoint x: 838, startPoint y: 260, endPoint x: 866, endPoint y: 195, distance: 71.0
click at [866, 130] on span "Español (8)" at bounding box center [888, 129] width 54 height 23
click at [406, 44] on div at bounding box center [360, 45] width 185 height 26
click at [432, 44] on div at bounding box center [360, 45] width 185 height 26
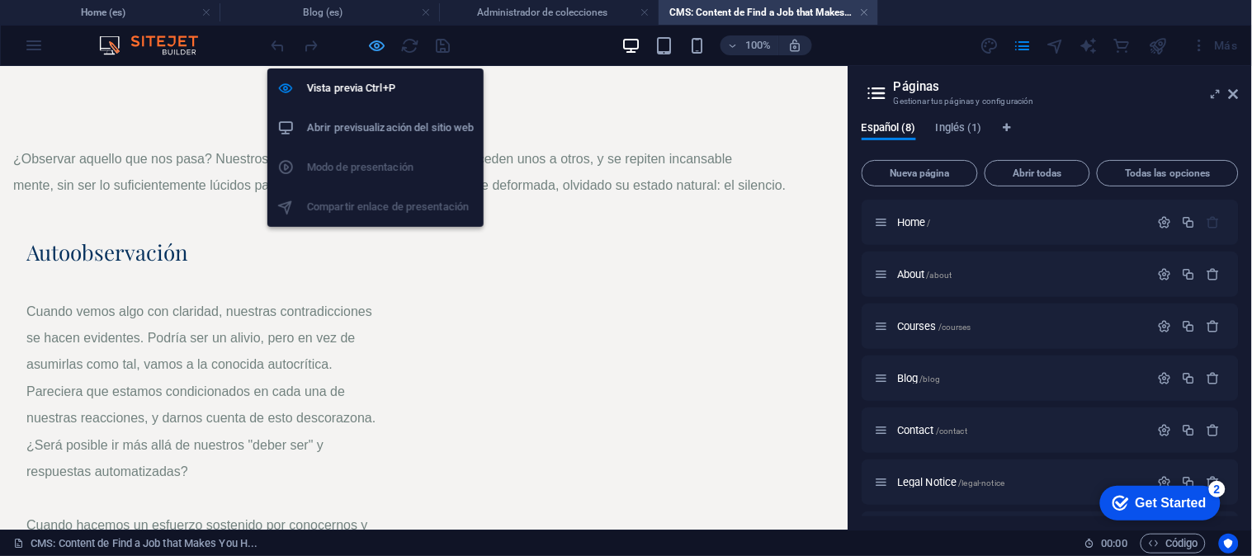
click at [380, 41] on icon "button" at bounding box center [377, 45] width 19 height 19
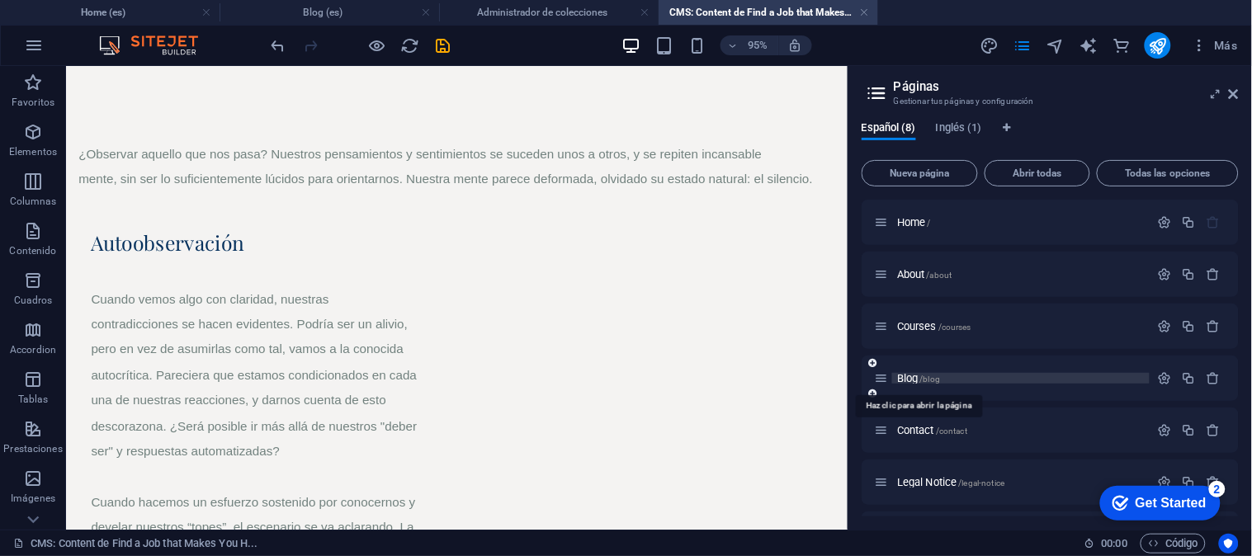
click at [922, 376] on span "/blog" at bounding box center [930, 379] width 21 height 9
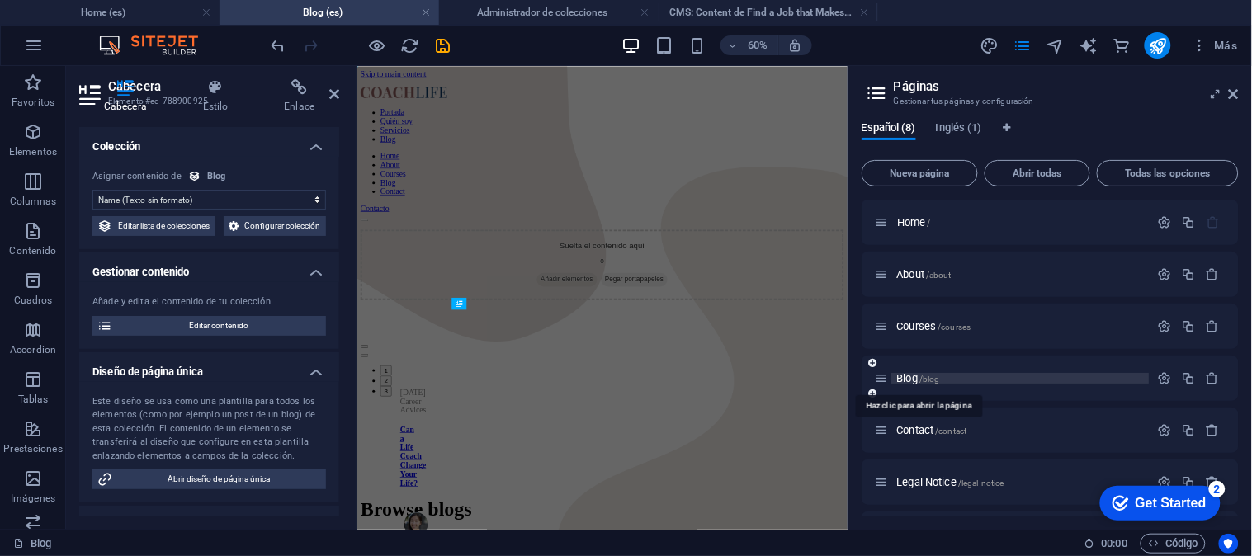
scroll to position [262, 0]
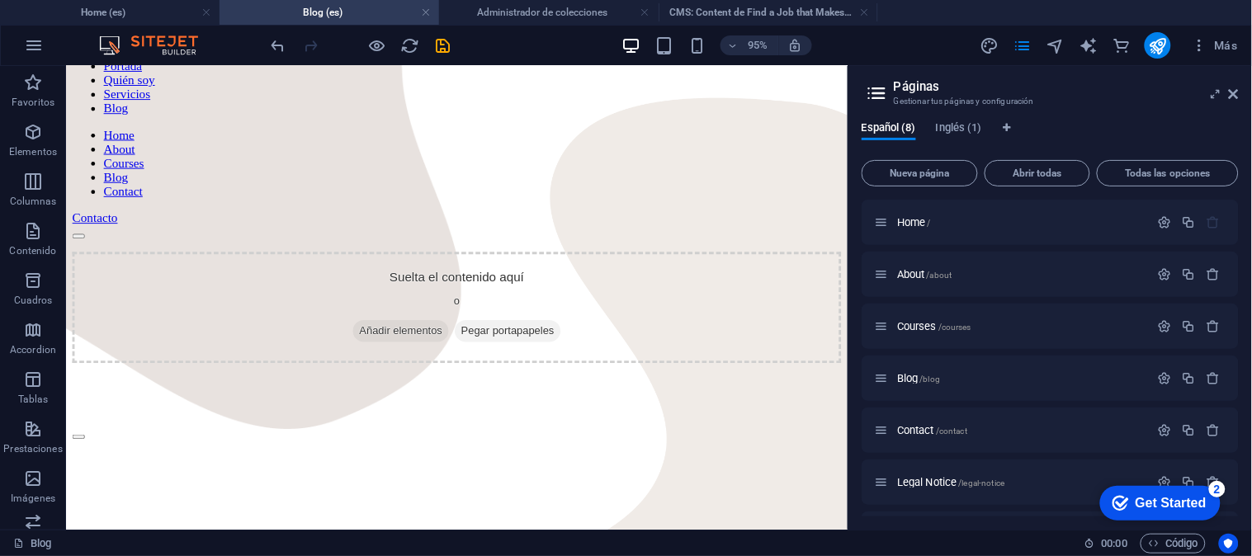
scroll to position [0, 0]
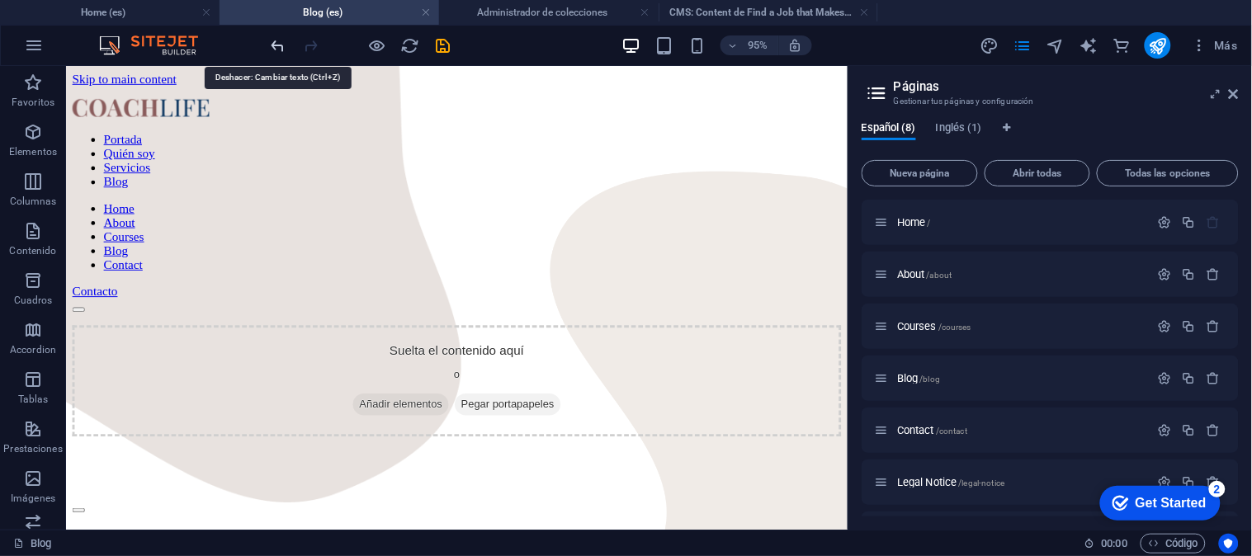
click at [277, 46] on icon "undo" at bounding box center [278, 45] width 19 height 19
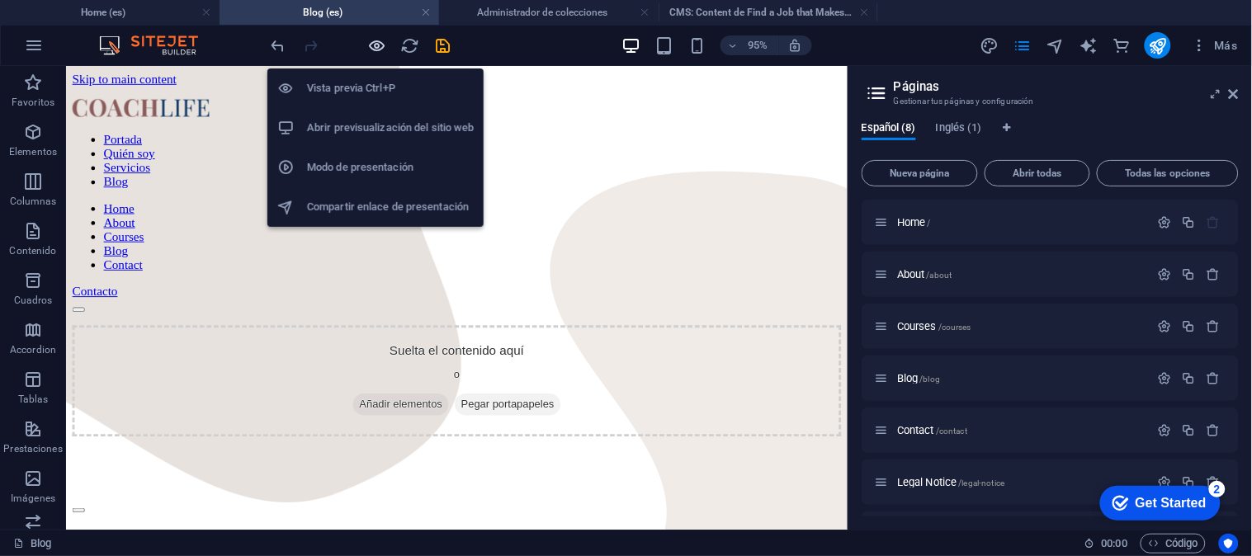
click at [376, 42] on icon "button" at bounding box center [377, 45] width 19 height 19
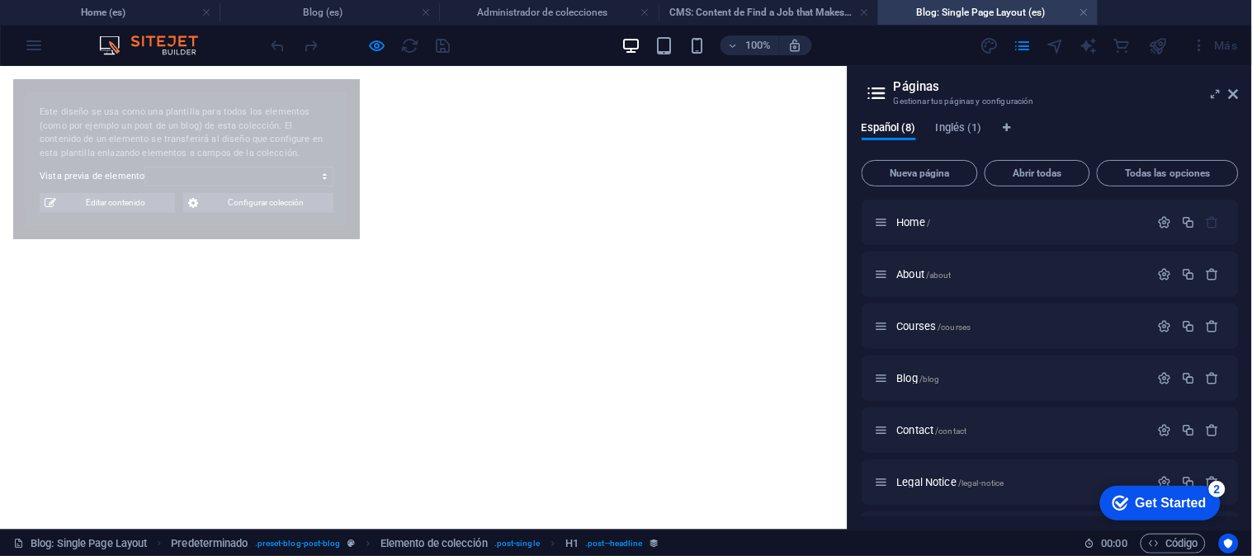
select select "687512fca186f442ec049349"
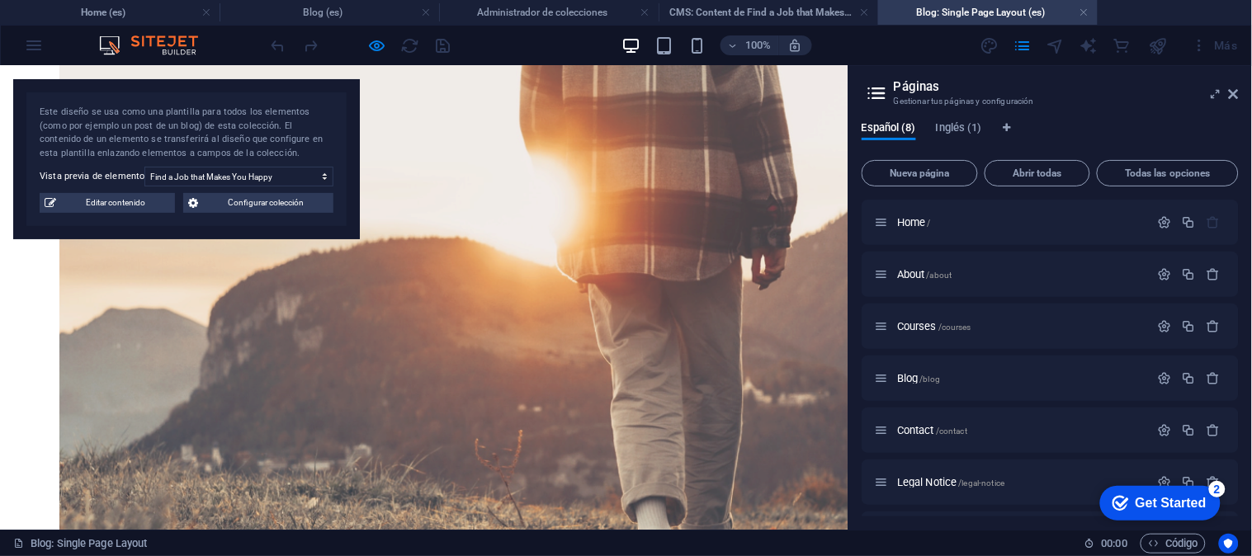
scroll to position [1903, 0]
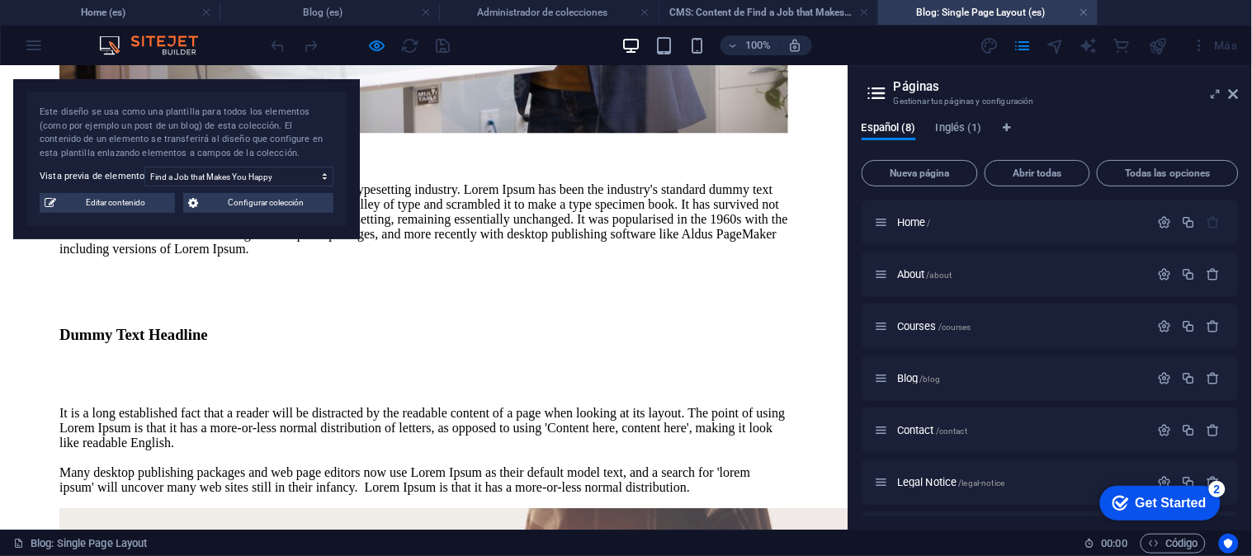
scroll to position [1108, 0]
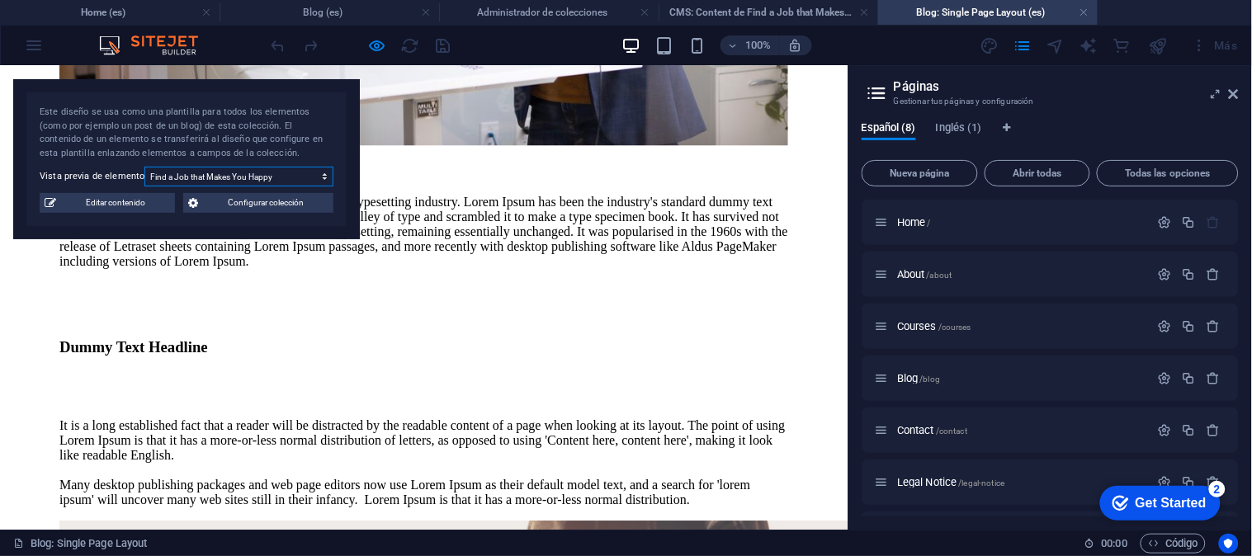
click at [327, 177] on select "When Your Positive Attitude Turns Poisonous Everything you need to know about C…" at bounding box center [238, 177] width 189 height 20
click at [319, 210] on span "Configurar colección" at bounding box center [265, 203] width 125 height 20
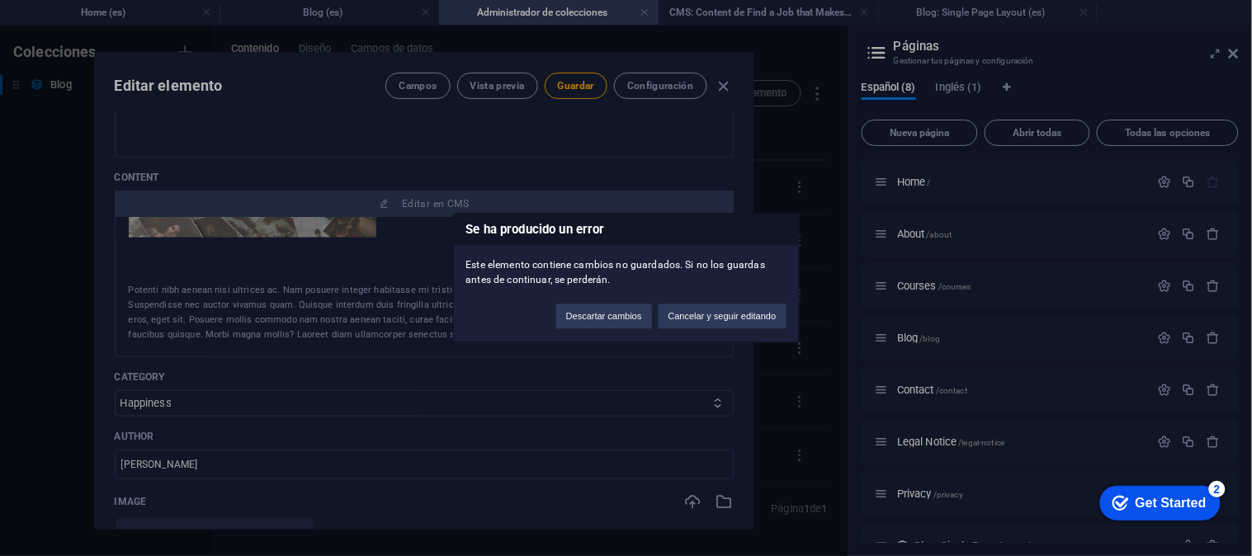
scroll to position [0, 0]
click at [615, 325] on button "Descartar cambios" at bounding box center [604, 316] width 96 height 25
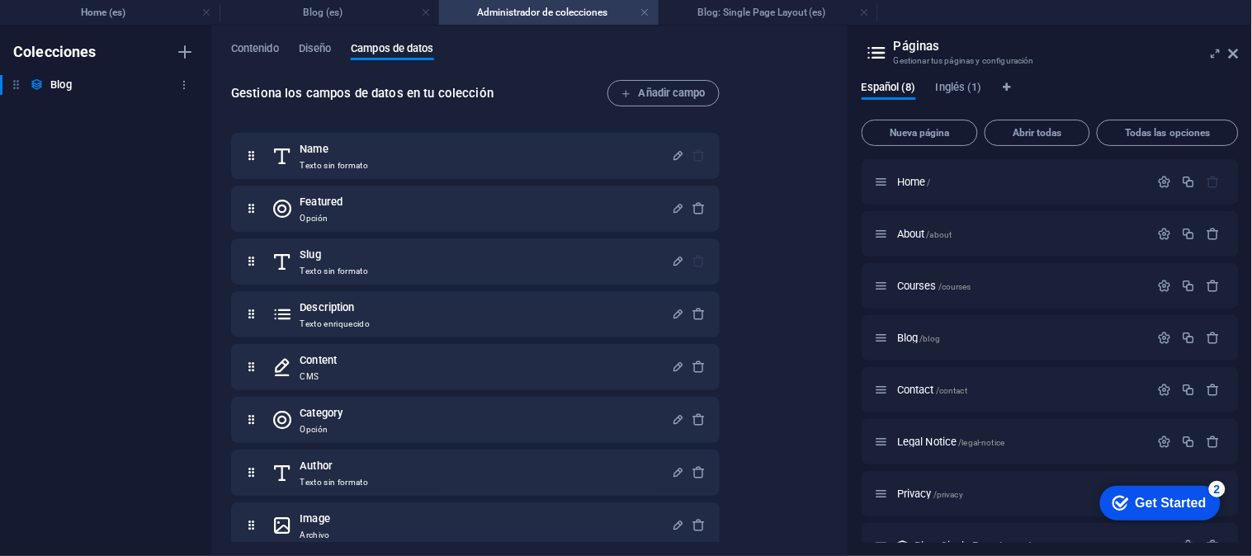
click at [62, 81] on h6 "Blog" at bounding box center [60, 85] width 21 height 20
click at [917, 336] on span "Blog /blog" at bounding box center [918, 338] width 43 height 12
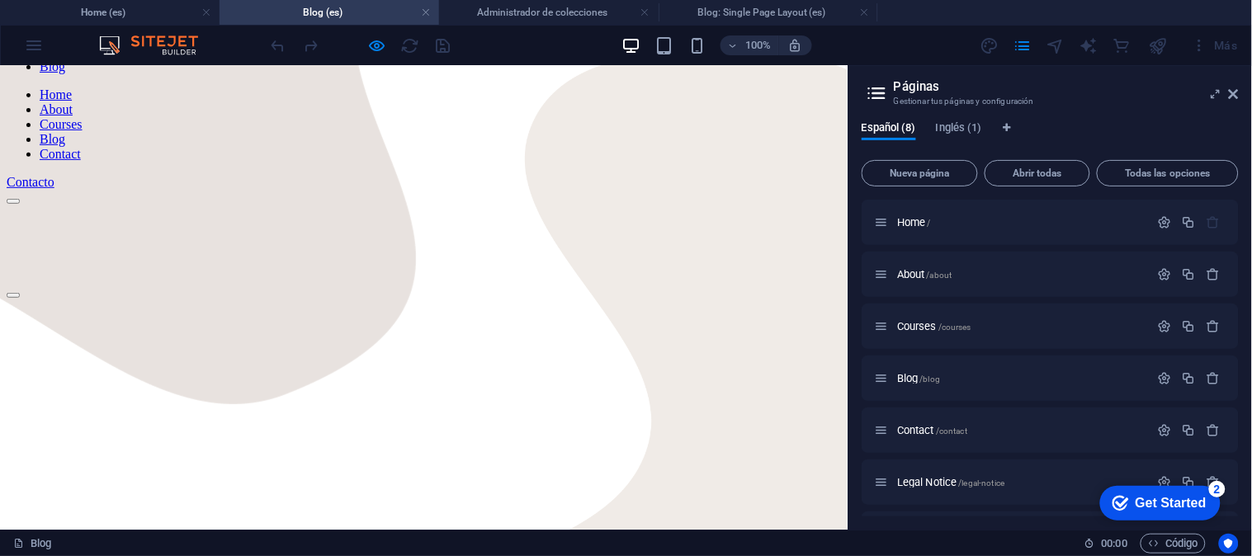
scroll to position [152, 0]
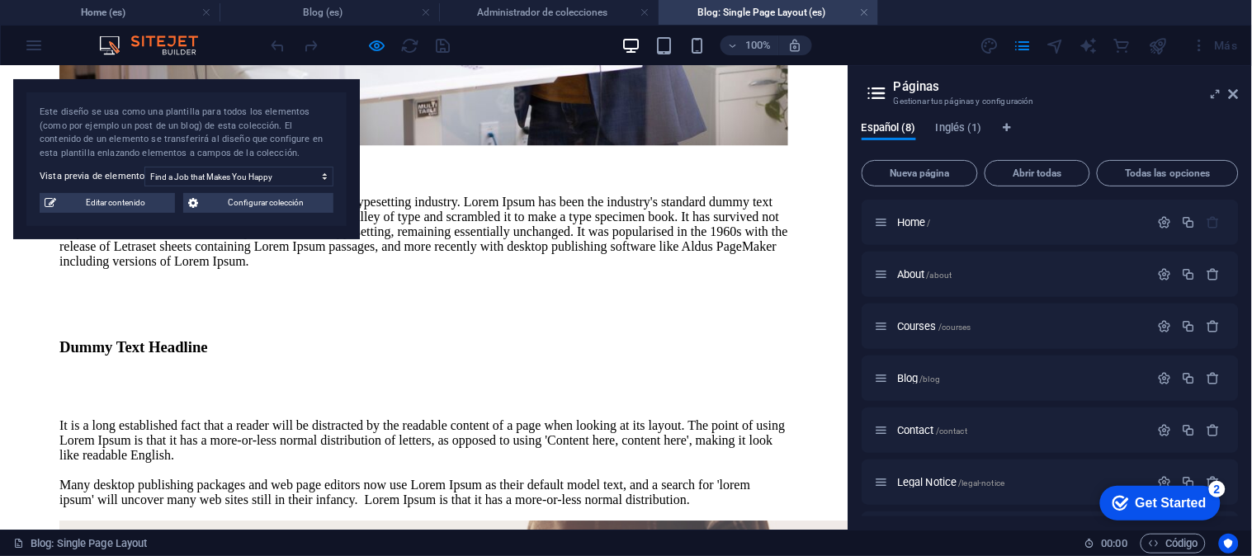
scroll to position [0, 0]
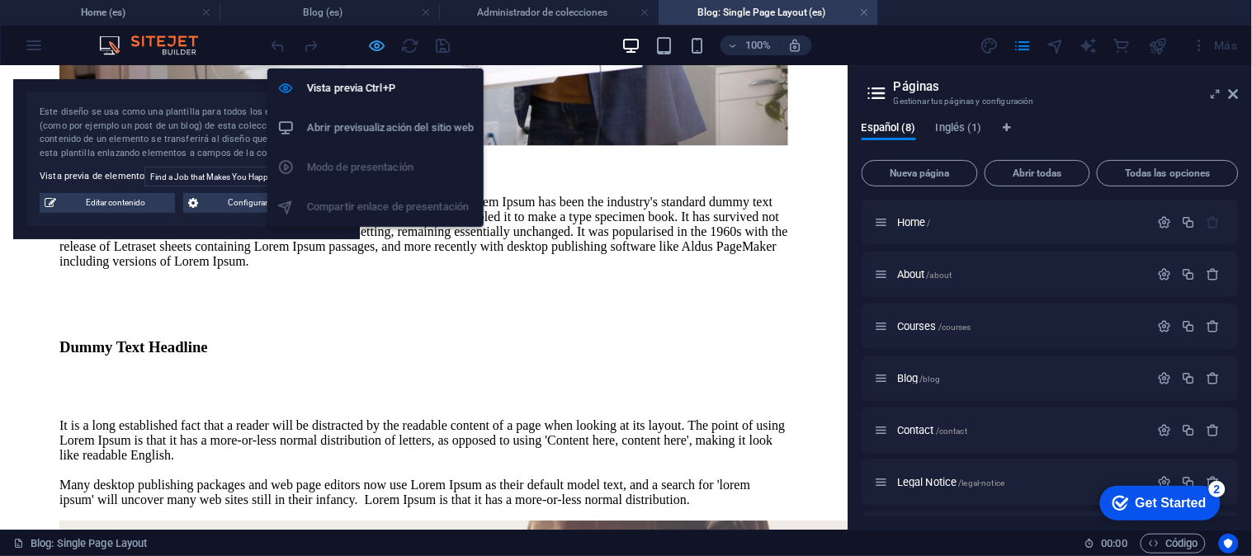
click at [374, 45] on icon "button" at bounding box center [377, 45] width 19 height 19
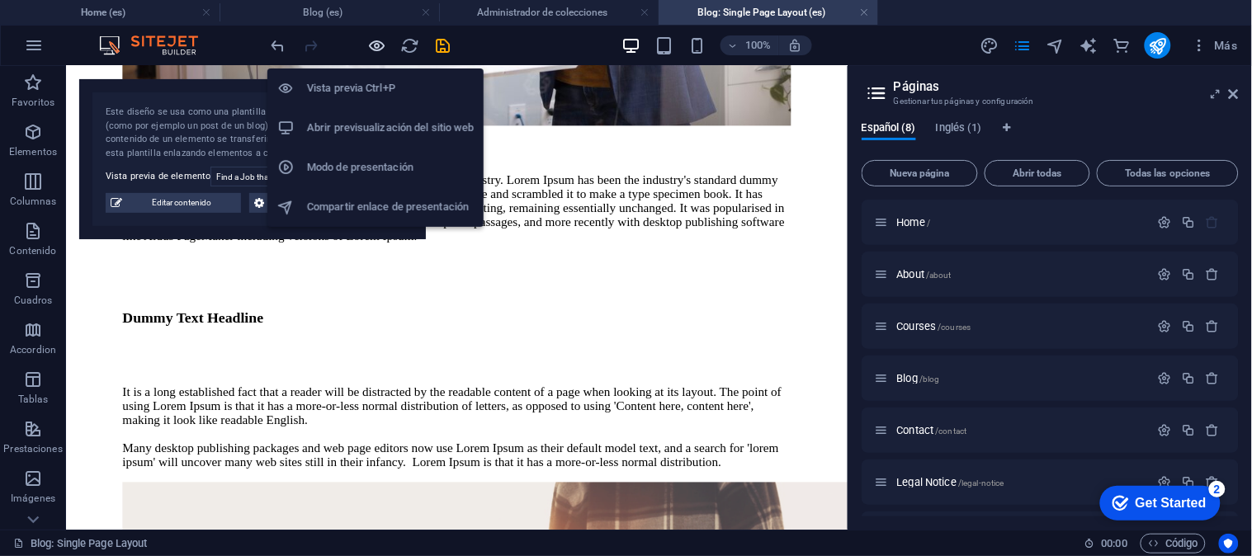
scroll to position [1139, 0]
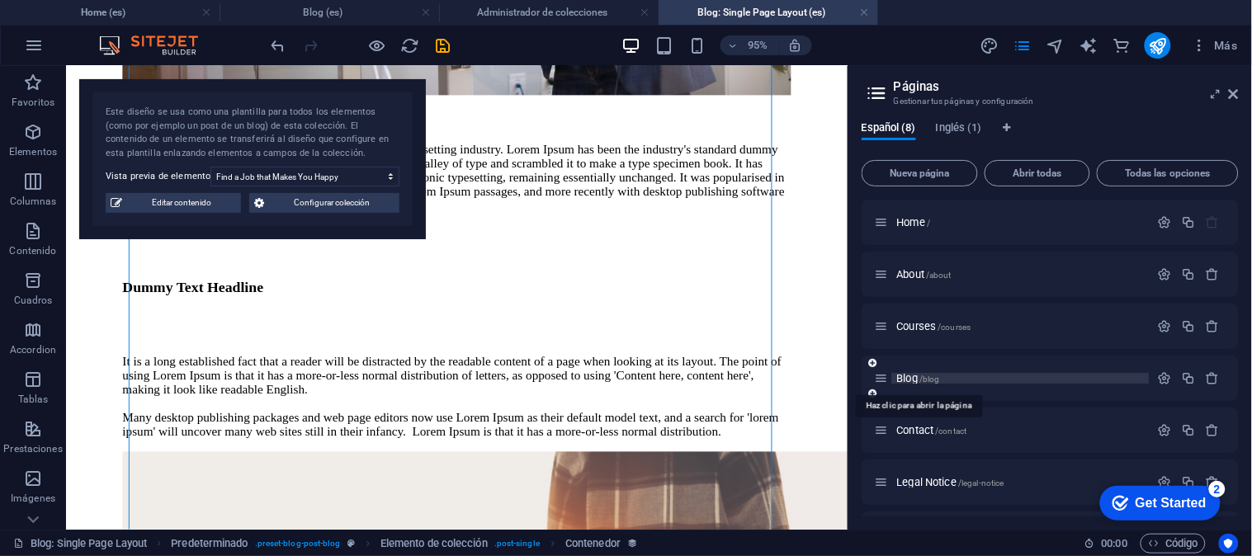
click at [936, 381] on span "/blog" at bounding box center [930, 379] width 21 height 9
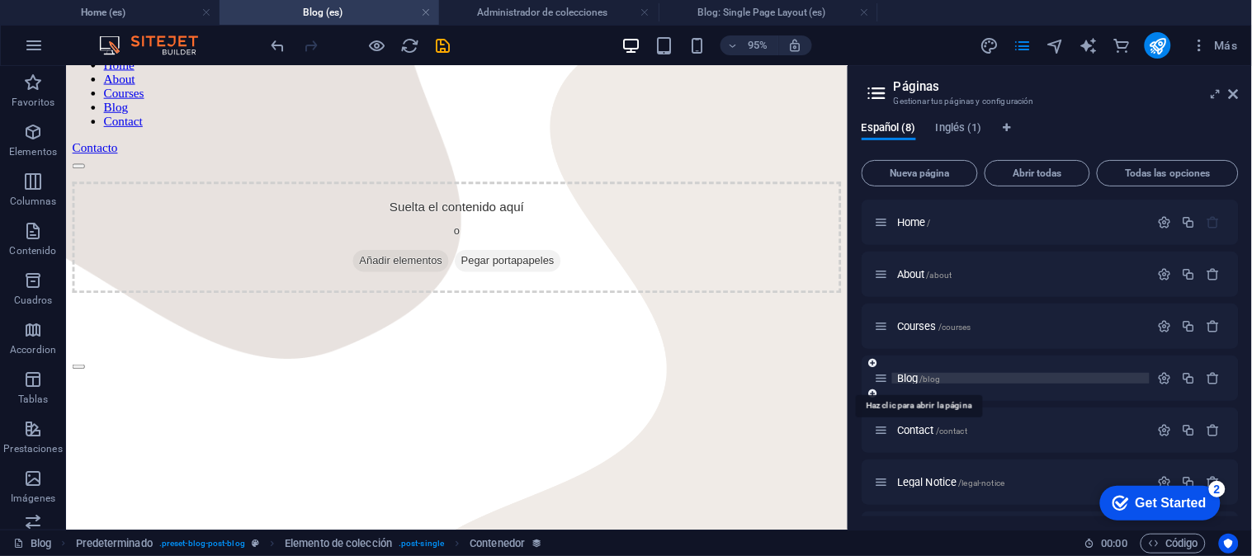
scroll to position [0, 0]
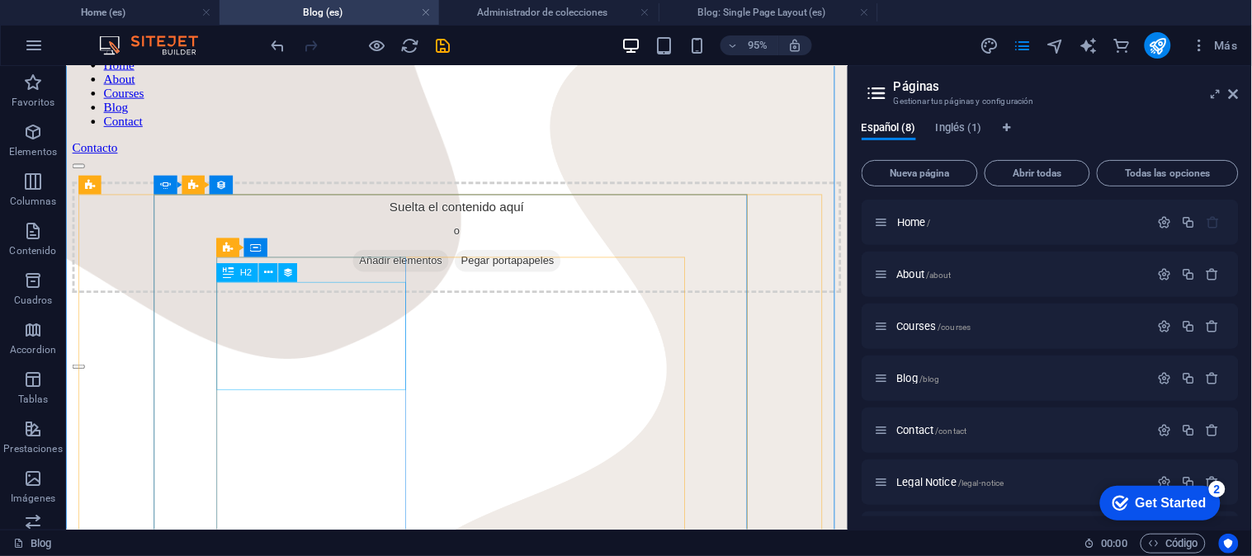
select select "name"
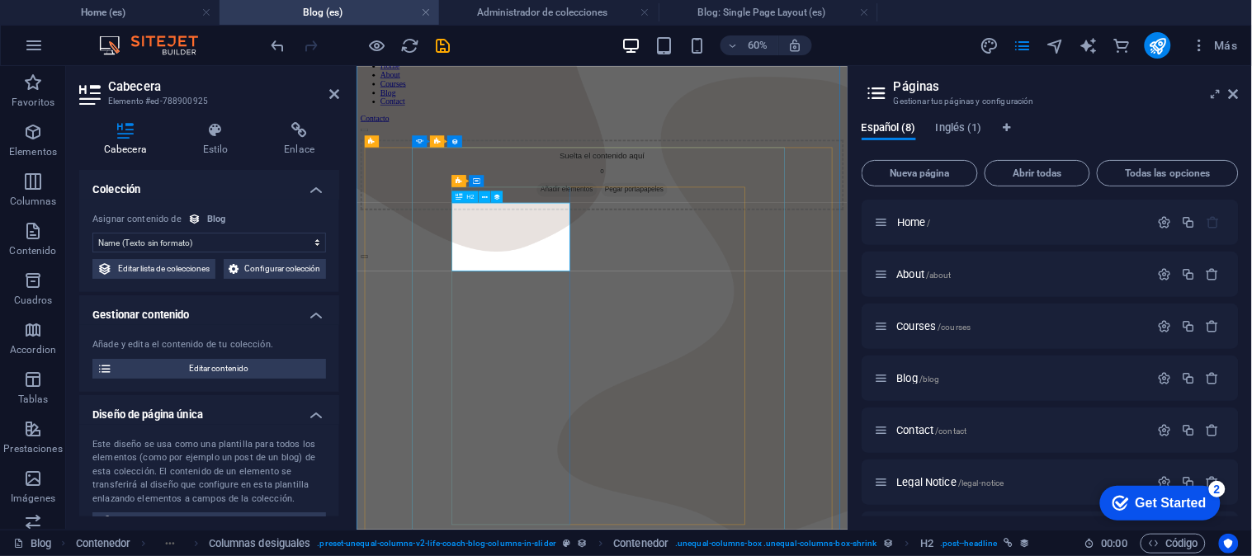
click at [216, 241] on select "Sin asignación, el contenido permanece estático Creado a las (Fecha) Actualizad…" at bounding box center [209, 243] width 234 height 20
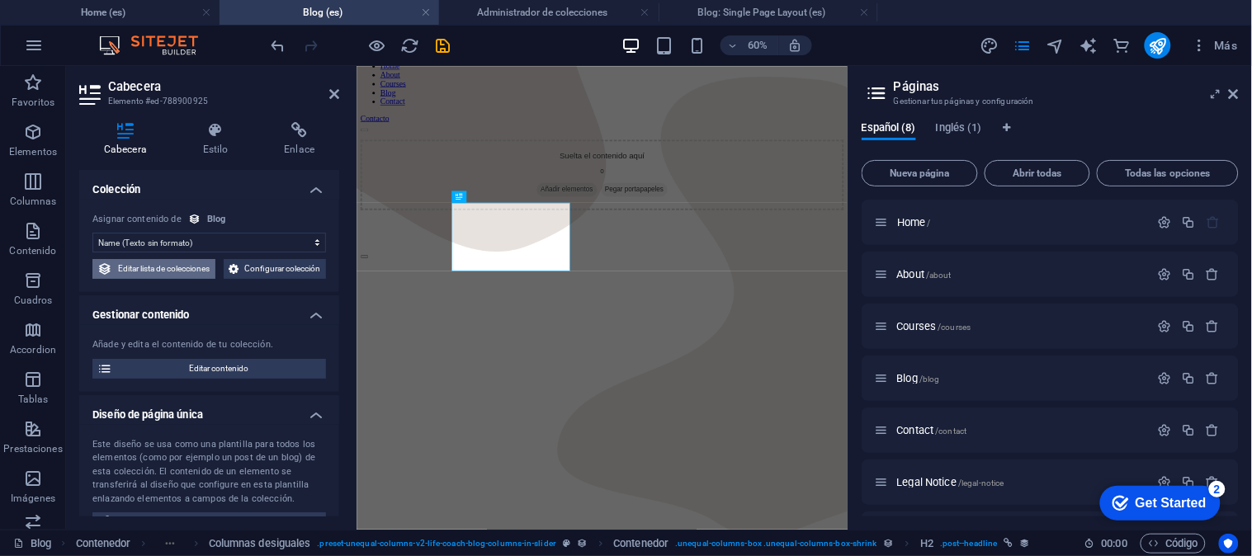
click at [210, 266] on span "Editar lista de colecciones" at bounding box center [163, 269] width 93 height 20
select select "columns.publishing_date_ASC"
select select "columns.status"
select select "columns.publishing_date"
select select "past"
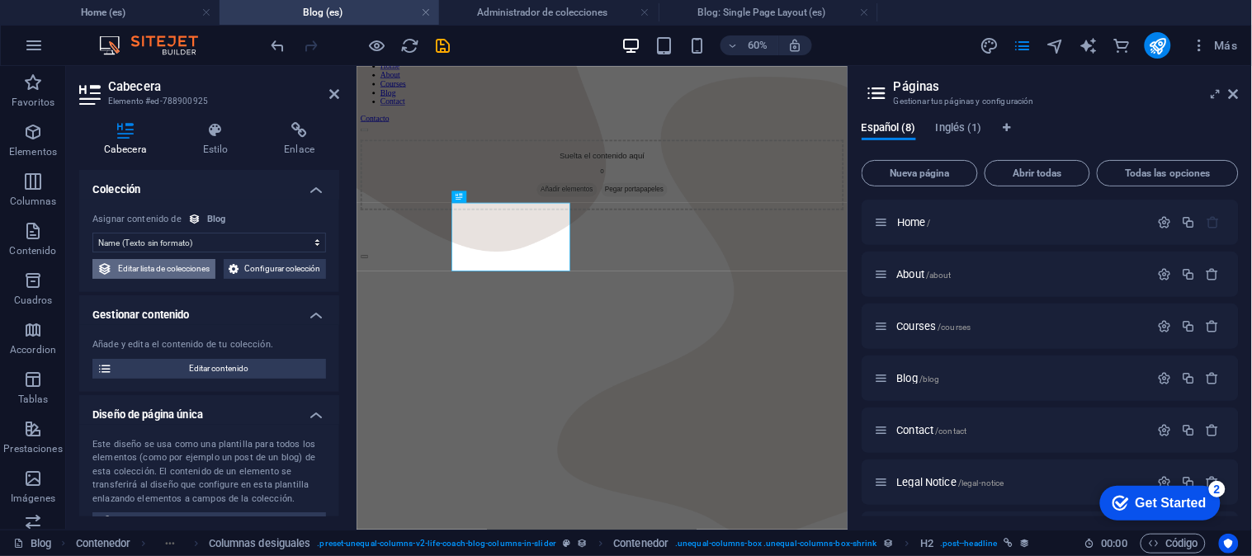
select select "columns.featured"
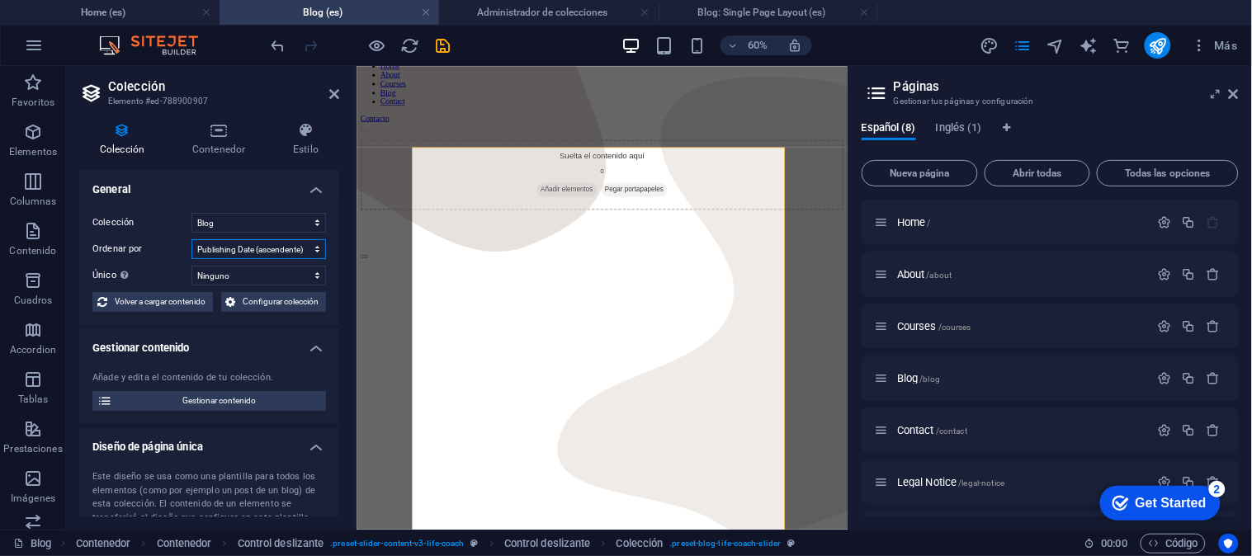
click at [275, 249] on select "Creado a las (ascendente) Creado a las (descendente) Actualizado a las (ascende…" at bounding box center [258, 249] width 134 height 20
click at [276, 271] on select "Ninguno Name Featured Slug Description Content Category Author Image Publishing…" at bounding box center [258, 276] width 134 height 20
select select "[DOMAIN_NAME]"
click at [191, 266] on select "Ninguno Name Featured Slug Description Content Category Author Image Publishing…" at bounding box center [258, 276] width 134 height 20
select select "columns.publishing_date_ASC"
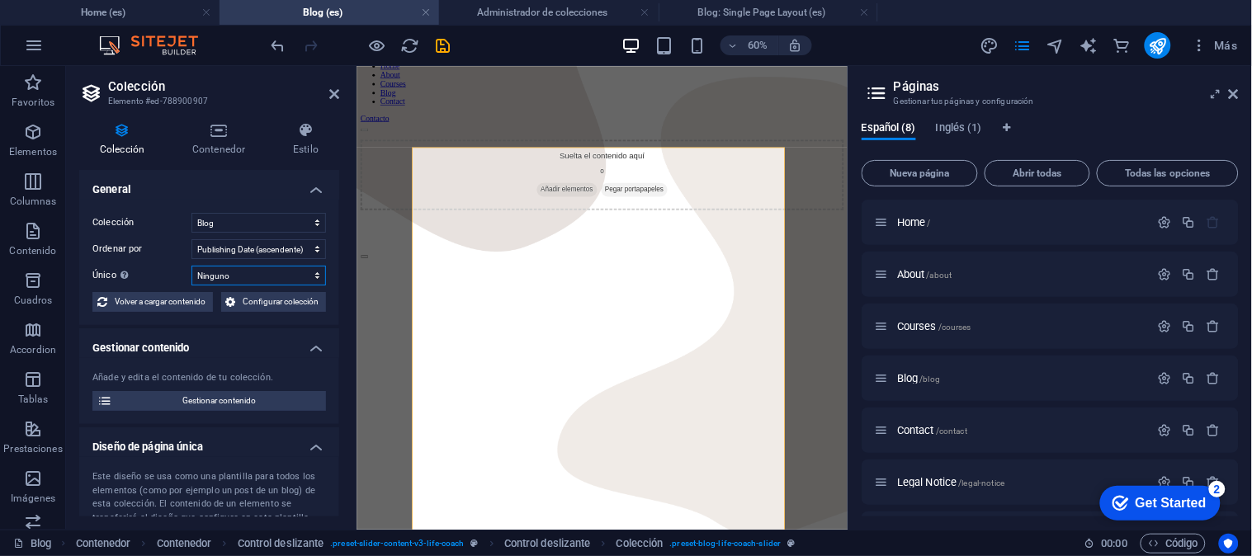
select select "[DOMAIN_NAME]"
select select "columns.status"
select select "columns.publishing_date"
select select "past"
select select "columns.featured"
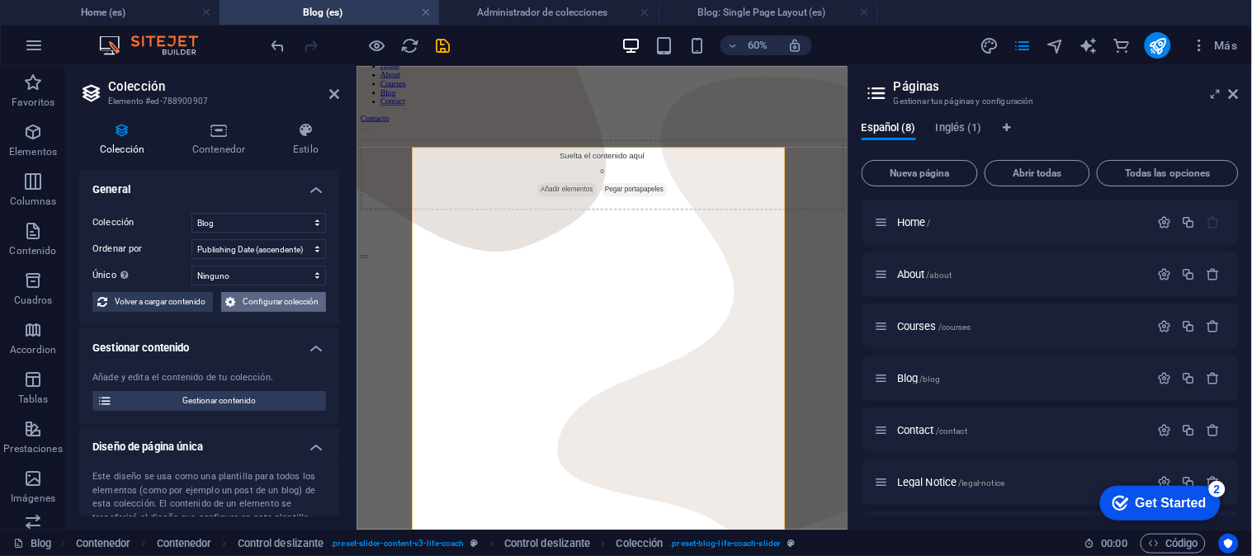
click at [252, 304] on span "Configurar colección" at bounding box center [281, 302] width 81 height 20
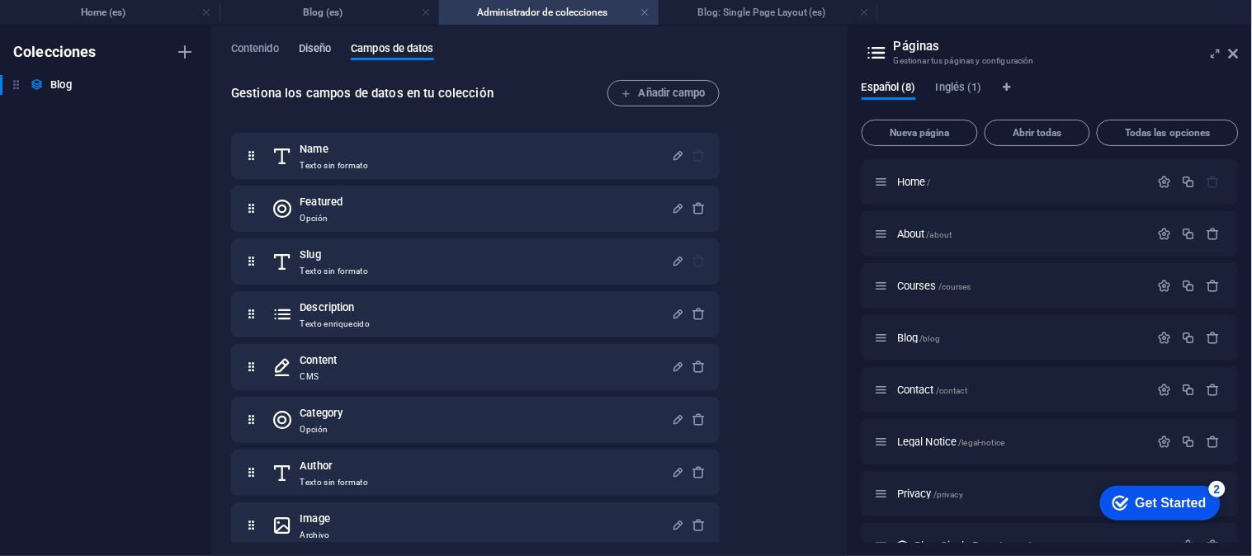
click at [306, 42] on span "Diseño" at bounding box center [315, 50] width 33 height 23
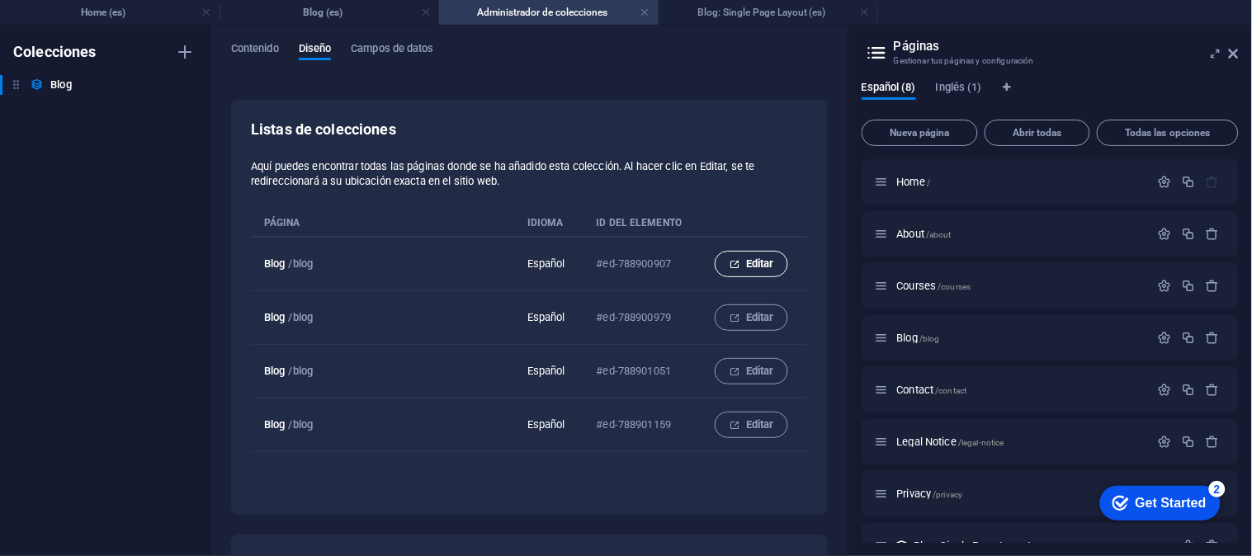
click at [749, 261] on span "Editar" at bounding box center [751, 264] width 45 height 20
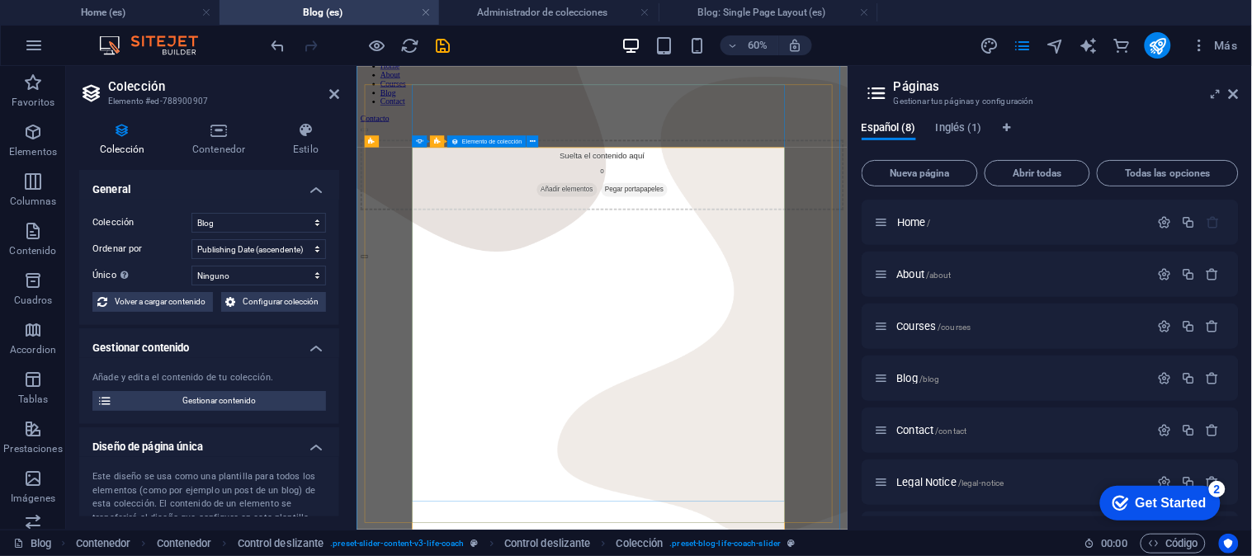
scroll to position [286, 0]
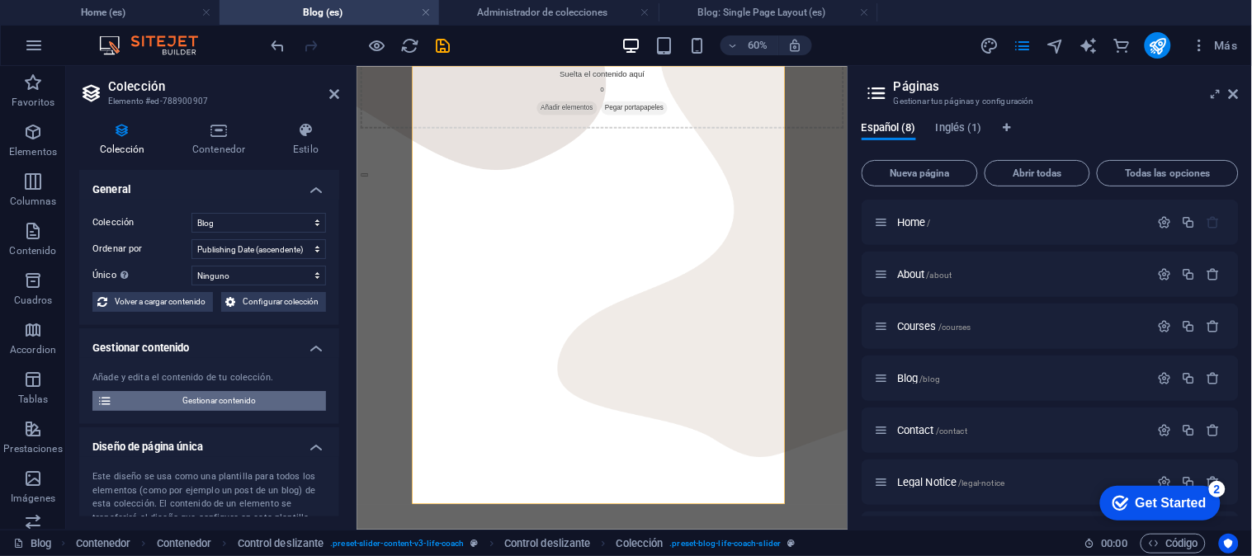
click at [284, 396] on span "Gestionar contenido" at bounding box center [219, 401] width 204 height 20
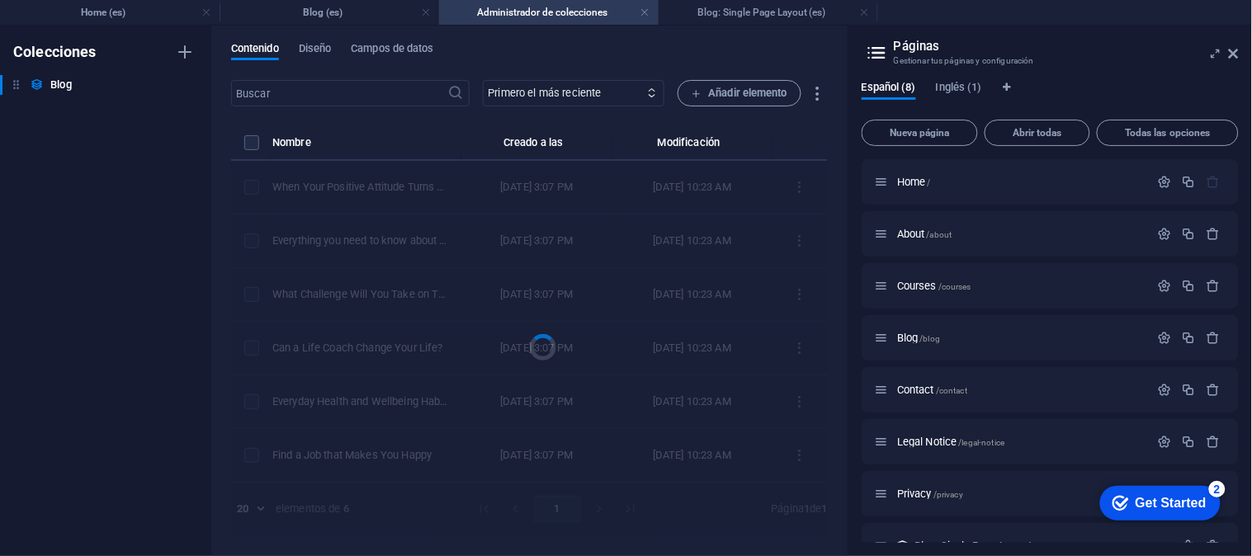
scroll to position [0, 0]
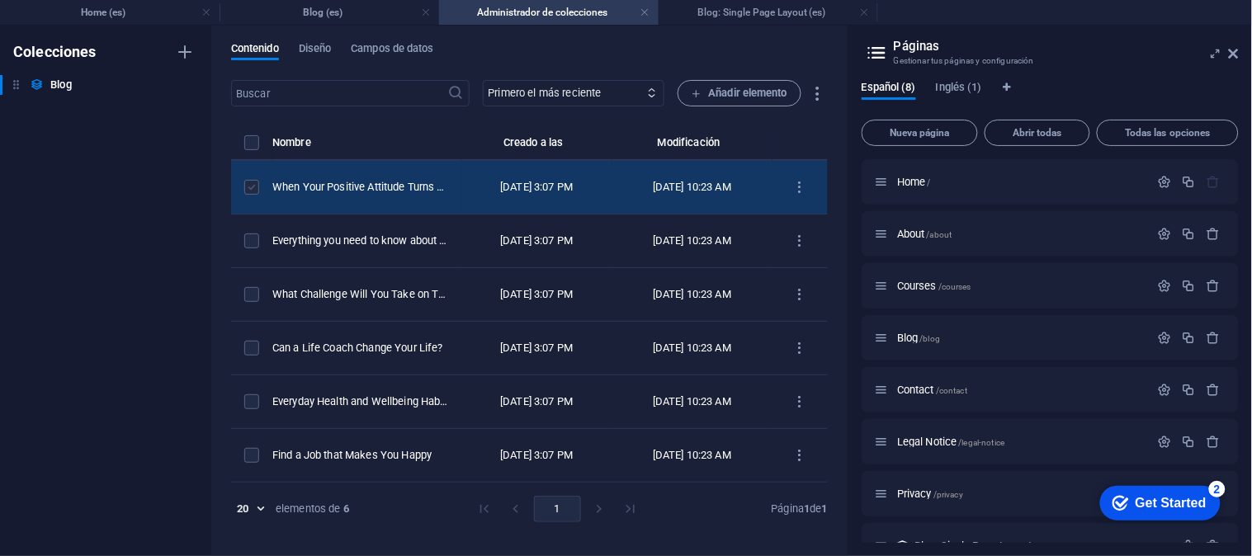
click at [253, 187] on label "items list" at bounding box center [251, 187] width 15 height 15
click at [0, 0] on input "items list" at bounding box center [0, 0] width 0 height 0
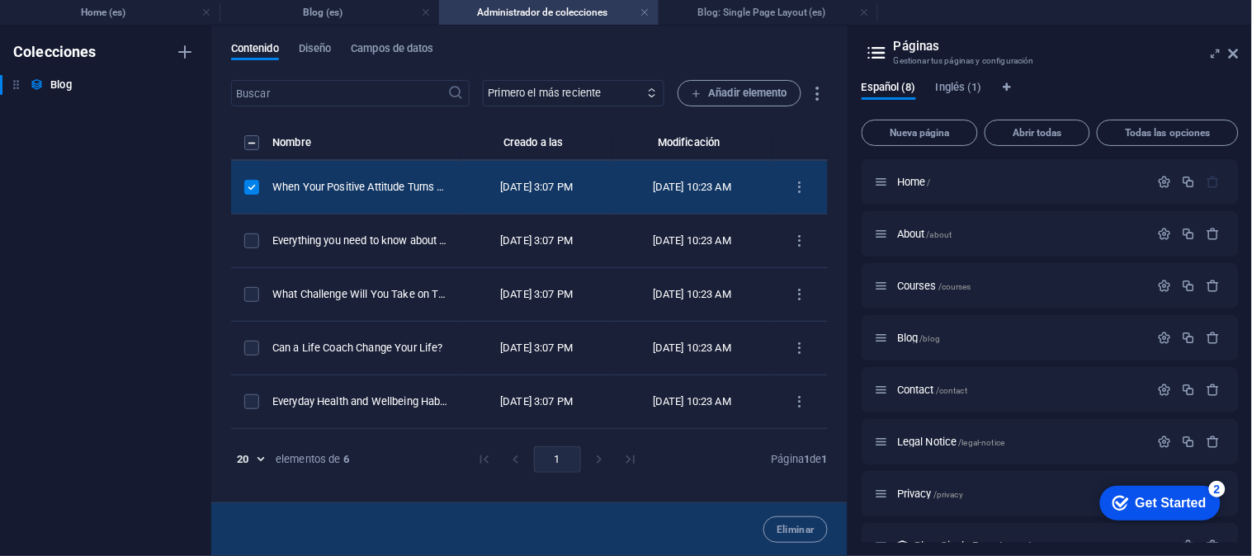
click at [828, 241] on div "Contenido [PERSON_NAME] de datos ​ Primero el más reciente Primero el más antig…" at bounding box center [529, 291] width 636 height 531
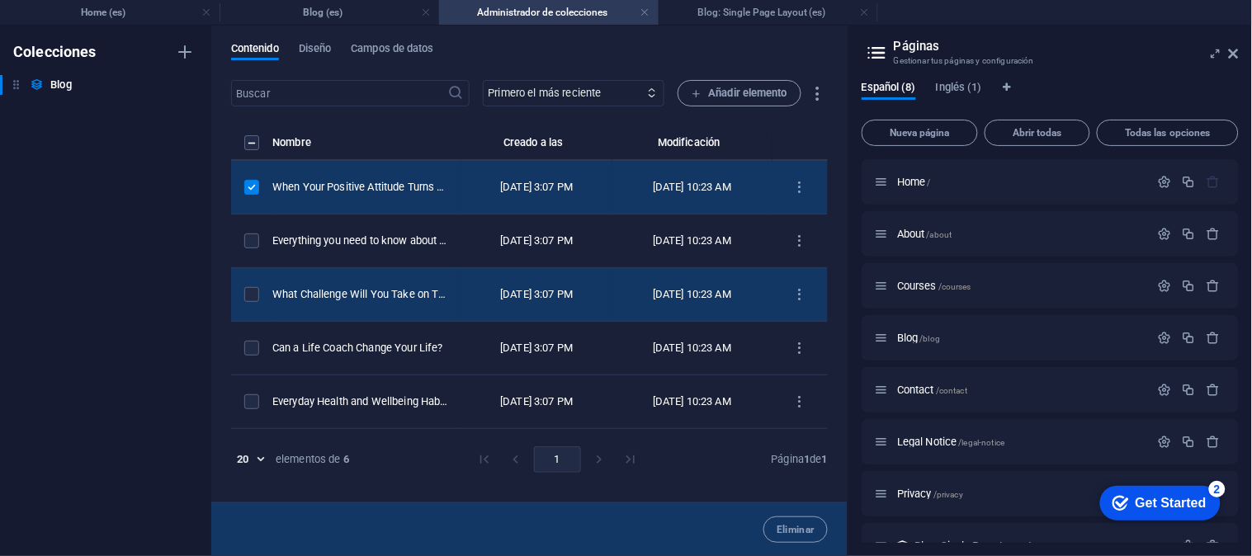
drag, startPoint x: 828, startPoint y: 241, endPoint x: 822, endPoint y: 316, distance: 75.4
click at [822, 316] on div "Contenido [PERSON_NAME] de datos ​ Primero el más reciente Primero el más antig…" at bounding box center [529, 291] width 636 height 531
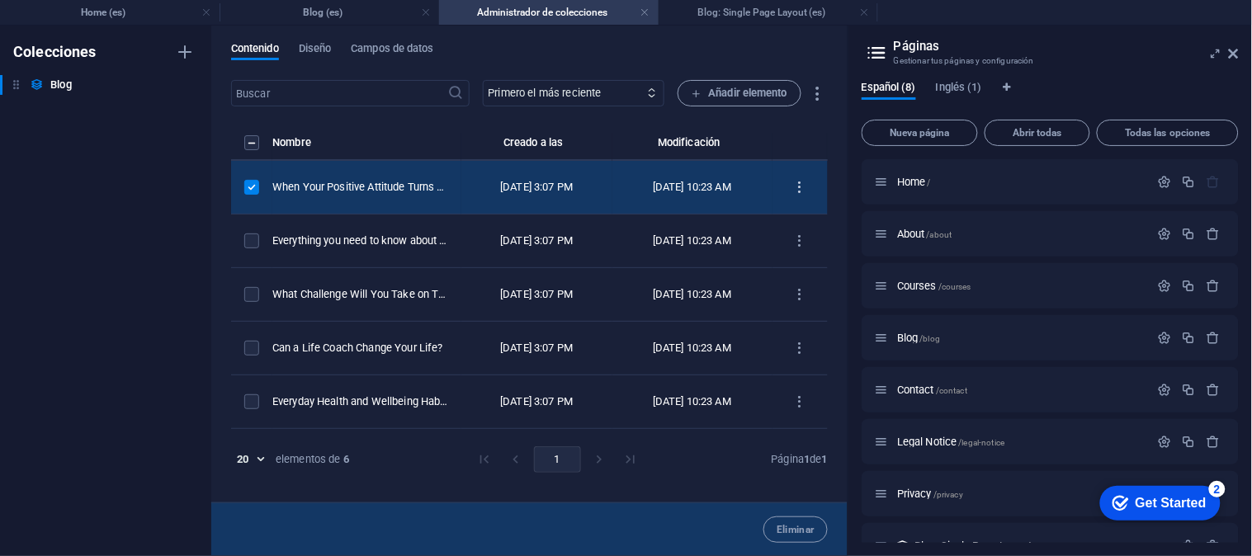
click at [801, 184] on icon "items list" at bounding box center [800, 188] width 16 height 16
click at [805, 228] on h6 "Editar" at bounding box center [812, 229] width 56 height 20
select select
select select "Life Goals"
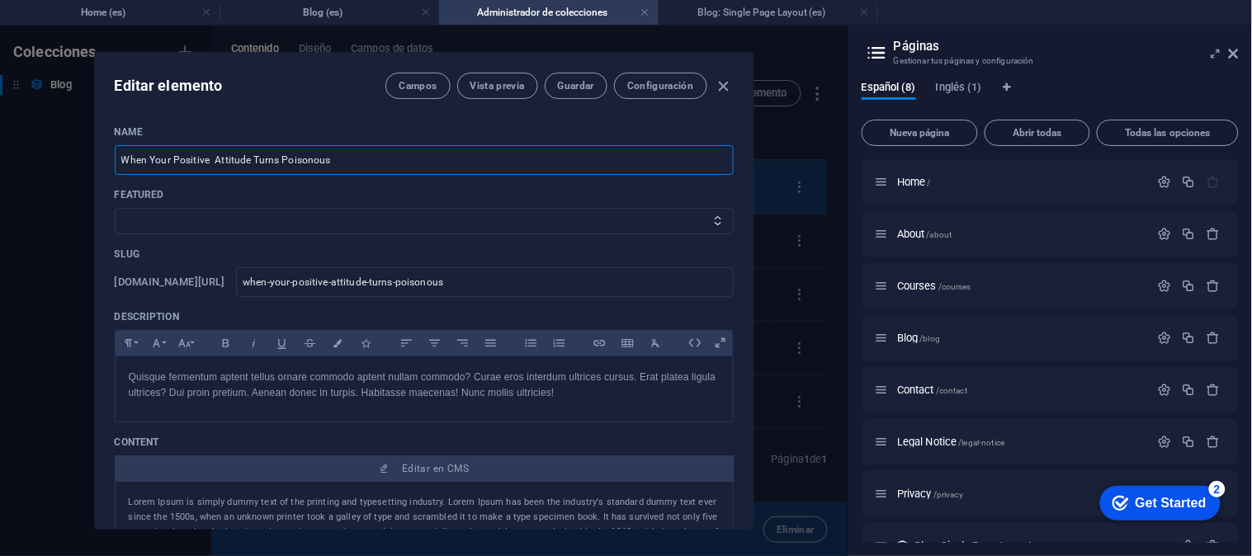
click at [419, 163] on input "When Your Positive Attitude Turns Poisonous" at bounding box center [424, 160] width 619 height 30
drag, startPoint x: 419, startPoint y: 163, endPoint x: 36, endPoint y: 162, distance: 382.9
click at [36, 162] on div "Editar elemento Campos Vista previa Guardar Configuración Name When Your Positi…" at bounding box center [423, 291] width 847 height 531
type input "A"
type input "a"
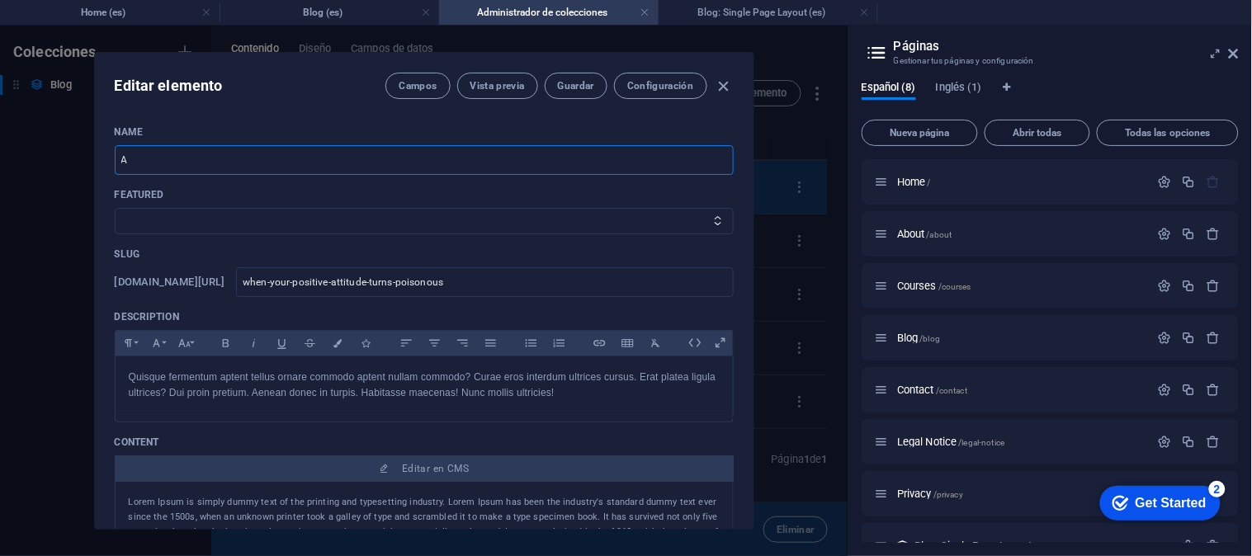
type input "a"
type input "Au"
type input "au"
type input "Aut"
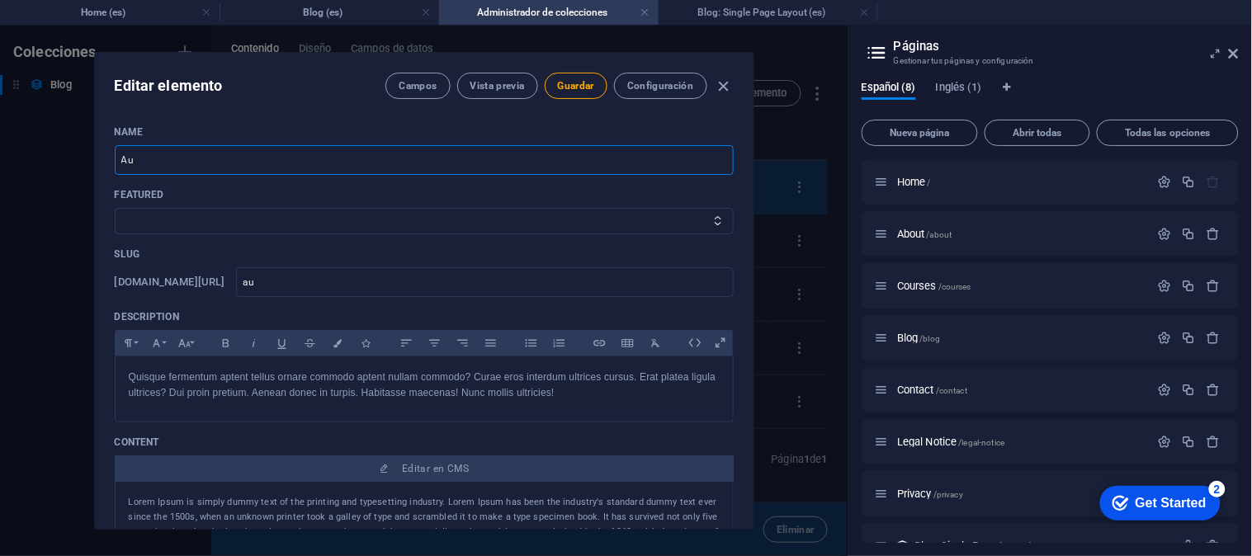
type input "aut"
type input "Auto"
type input "auto"
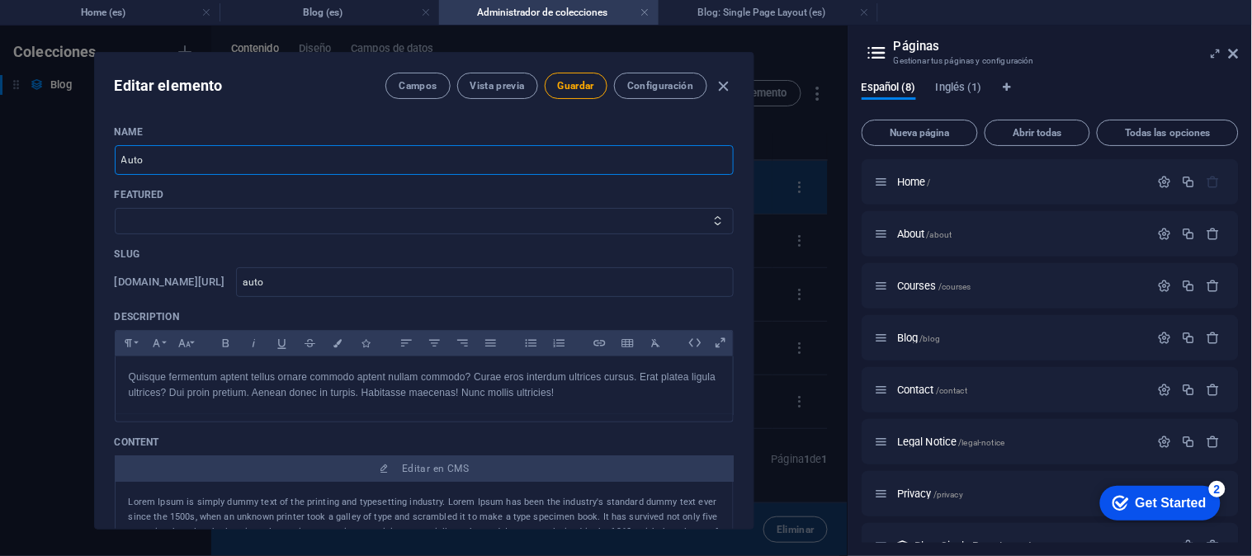
type input "Aut"
type input "aut"
type input "Au"
type input "au"
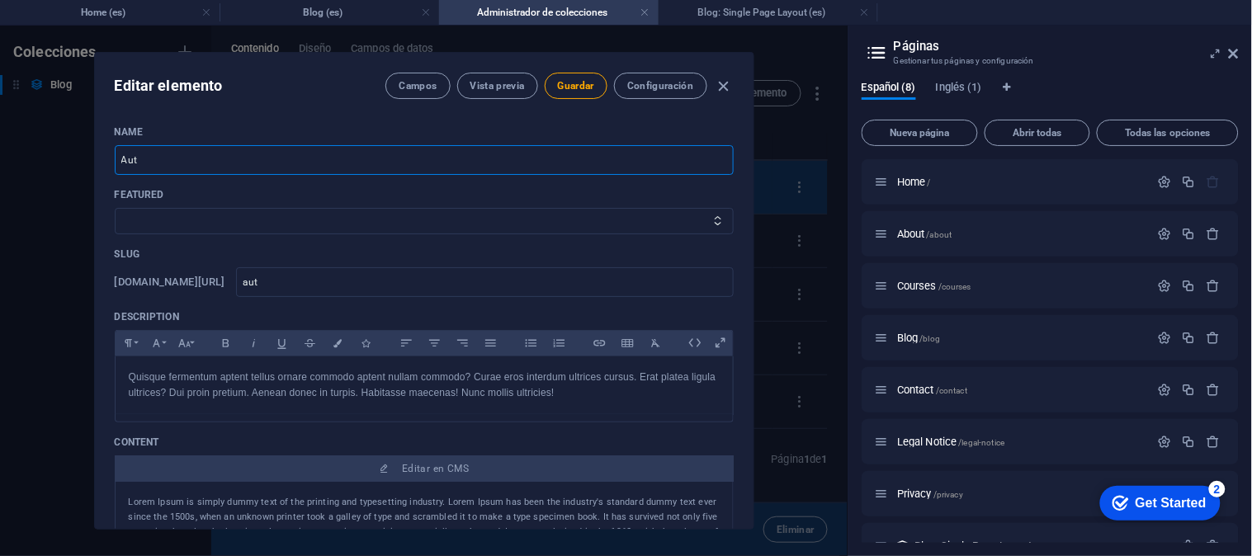
type input "au"
type input "A"
type input "a"
type input "E"
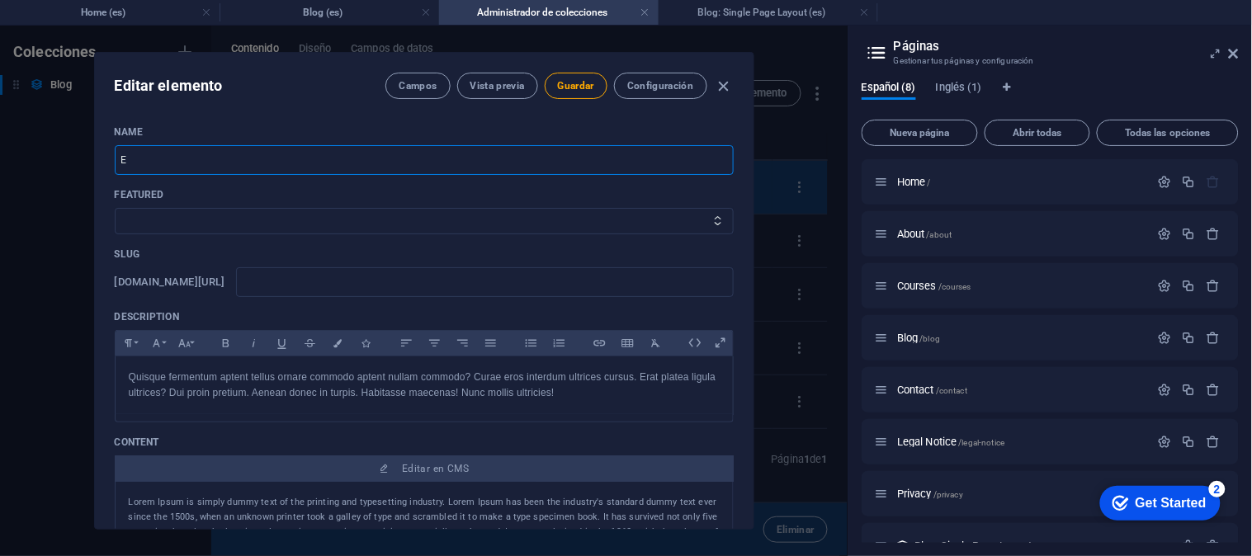
type input "e"
type input "El"
type input "el"
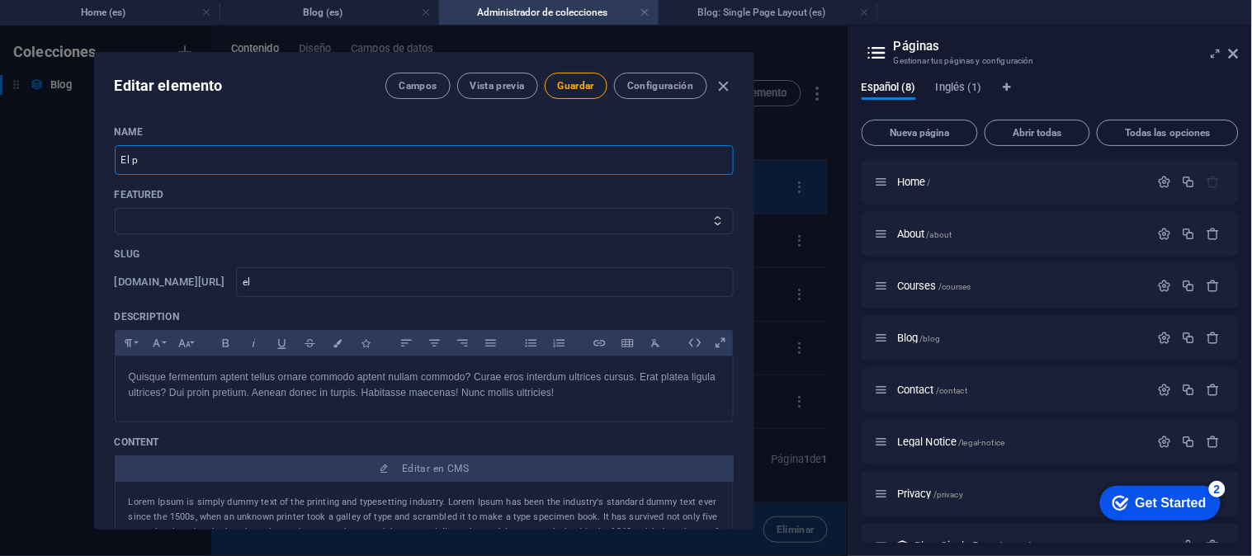
type input "El po"
type input "el-po"
type input "El pod"
type input "el-pod"
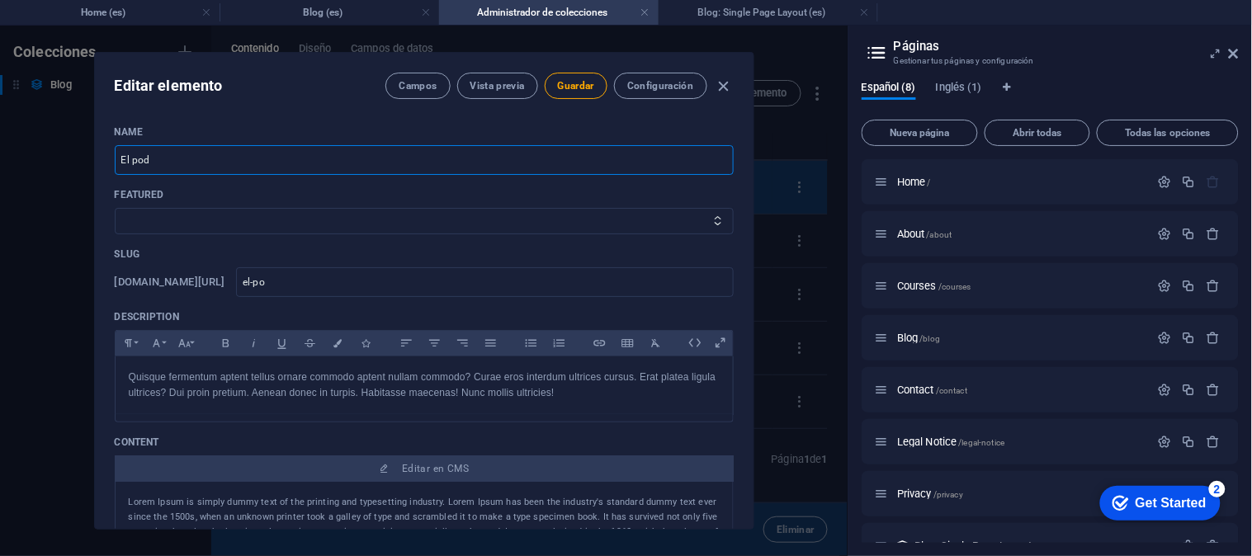
type input "el-pod"
type input "El pode"
type input "el-pode"
type input "El poder"
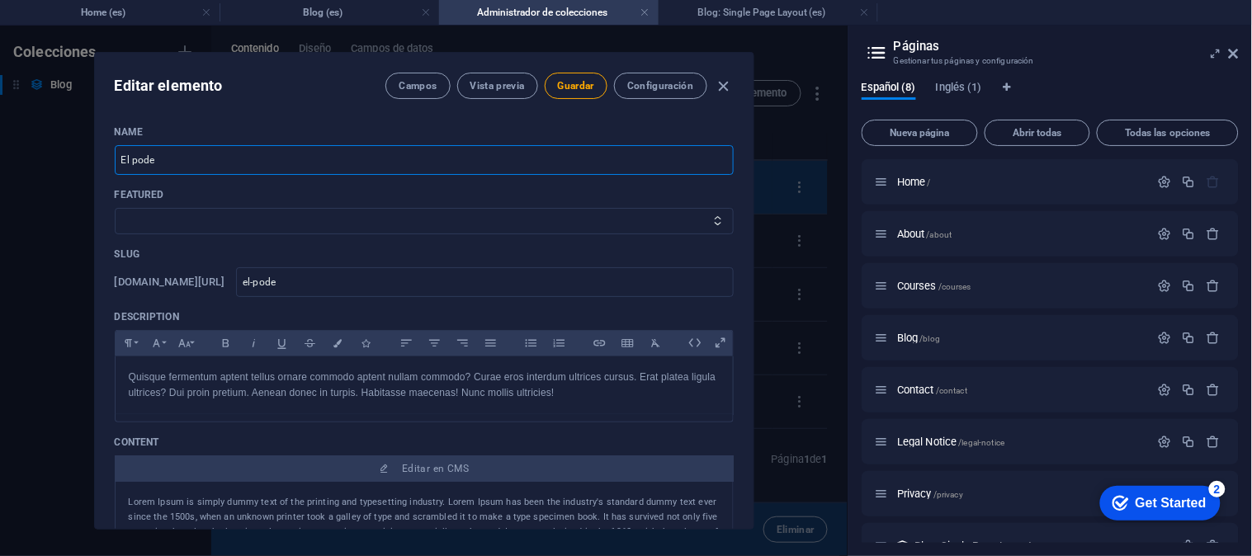
type input "el-poder"
type input "El poder d"
type input "el-poder-d"
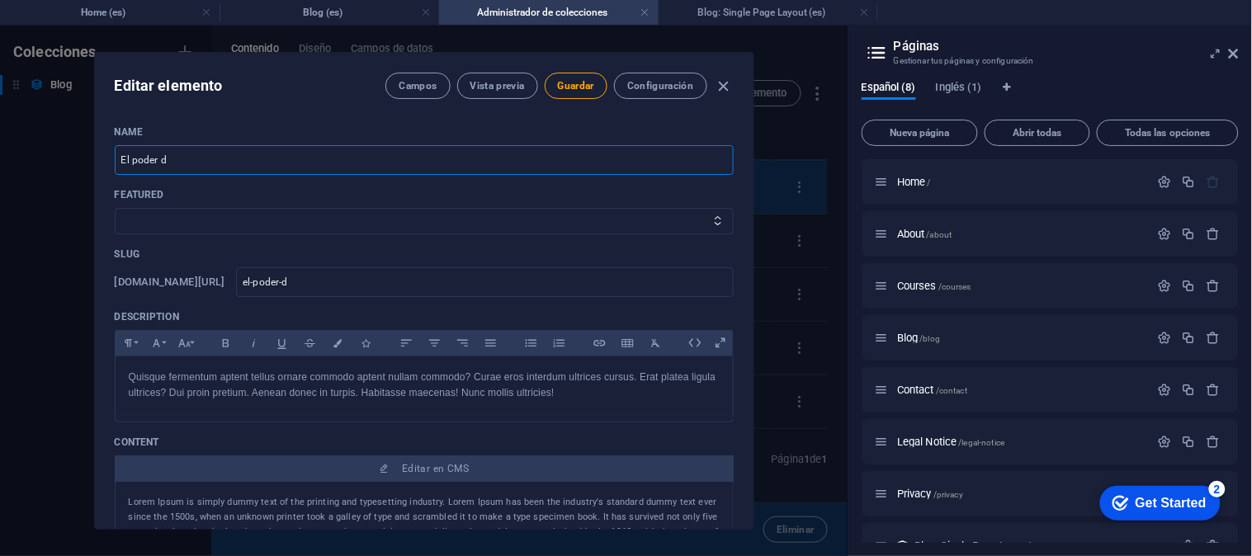
type input "El poder de"
type input "el-poder-de"
type input "El poder de l"
type input "el-poder-de-l"
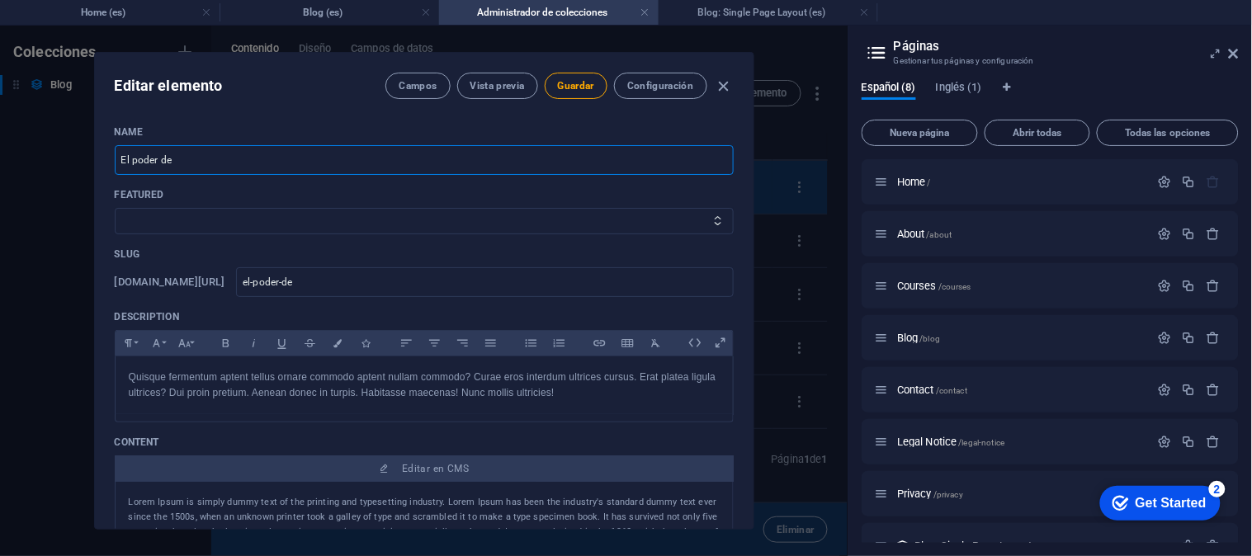
type input "el-poder-de-l"
type input "El poder de la"
type input "el-poder-de-la"
type input "El poder de la a"
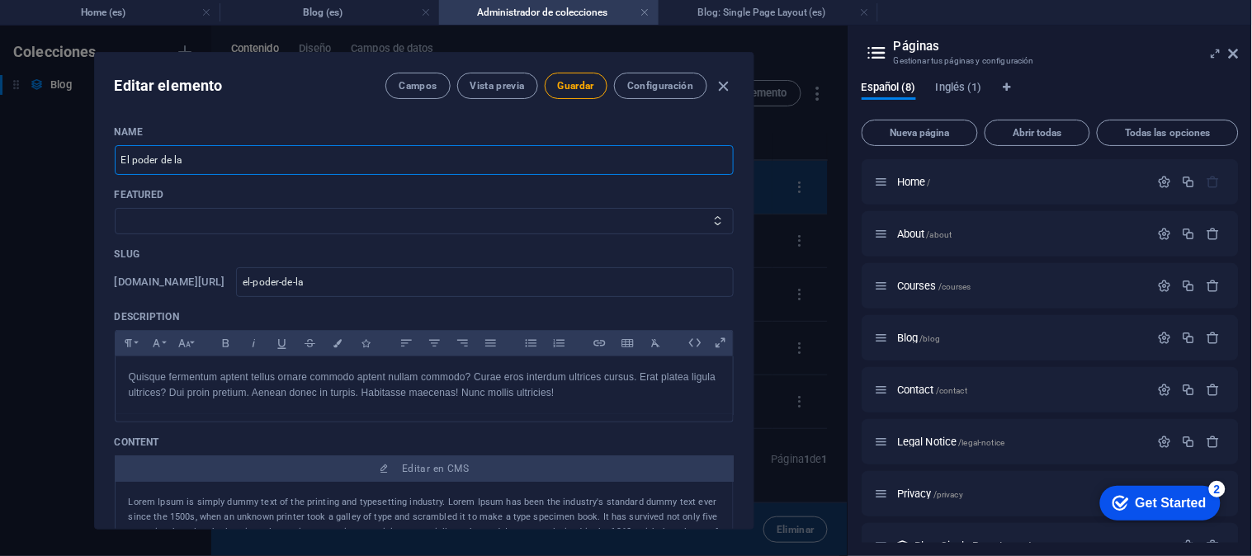
type input "el-poder-de-la-a"
type input "El poder de la au"
type input "el-poder-de-la-au"
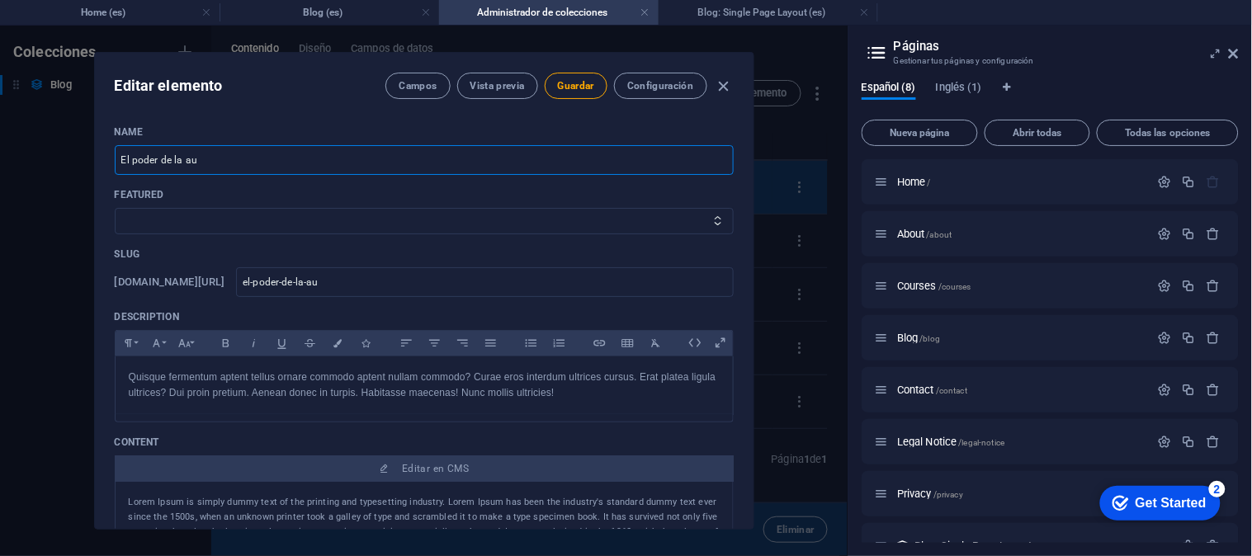
type input "El poder de la aut"
type input "el-poder-de-la-aut"
type input "El poder de la auto"
type input "el-poder-de-la-auto"
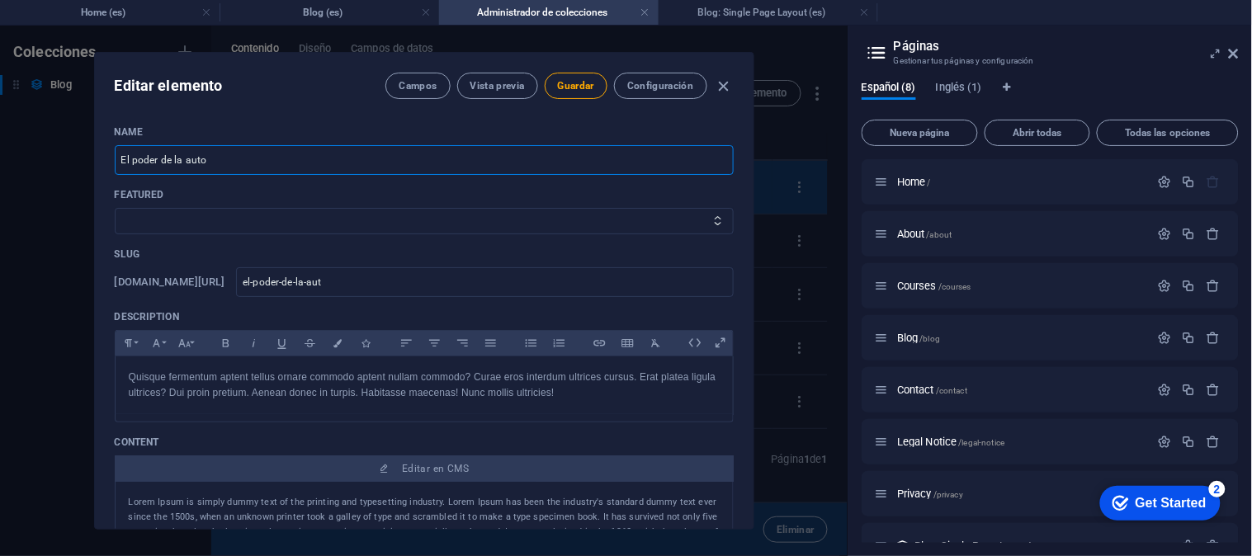
type input "el-poder-de-la-auto"
type input "El poder de la autoo"
type input "el-poder-de-la-autoo"
type input "El poder de la autoob"
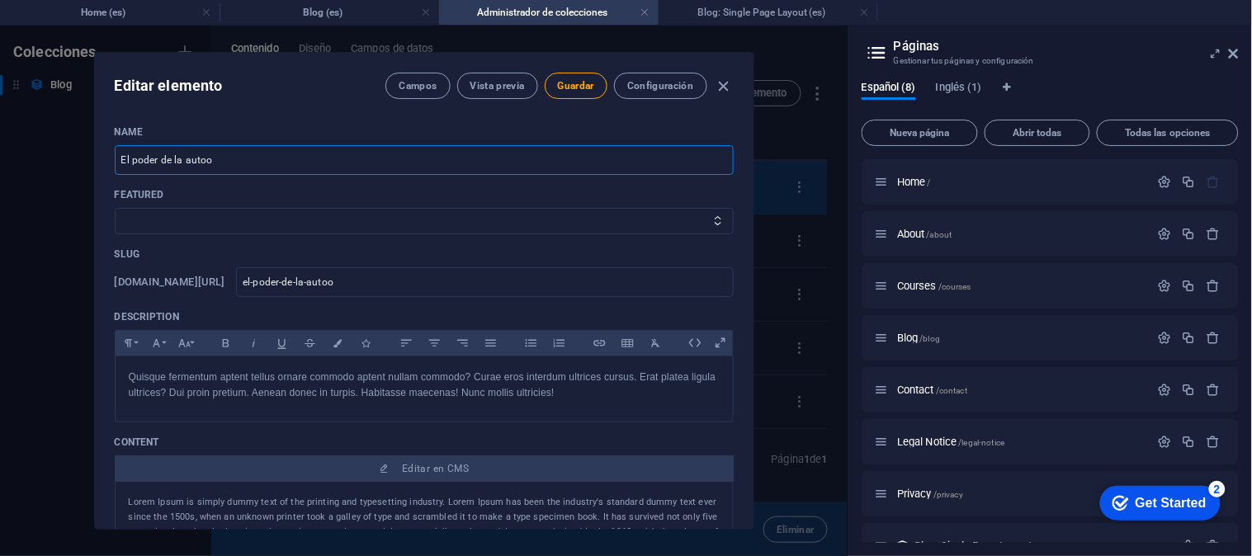
type input "el-poder-de-la-autoob"
type input "El poder de la autoobs"
type input "el-poder-de-la-autoobs"
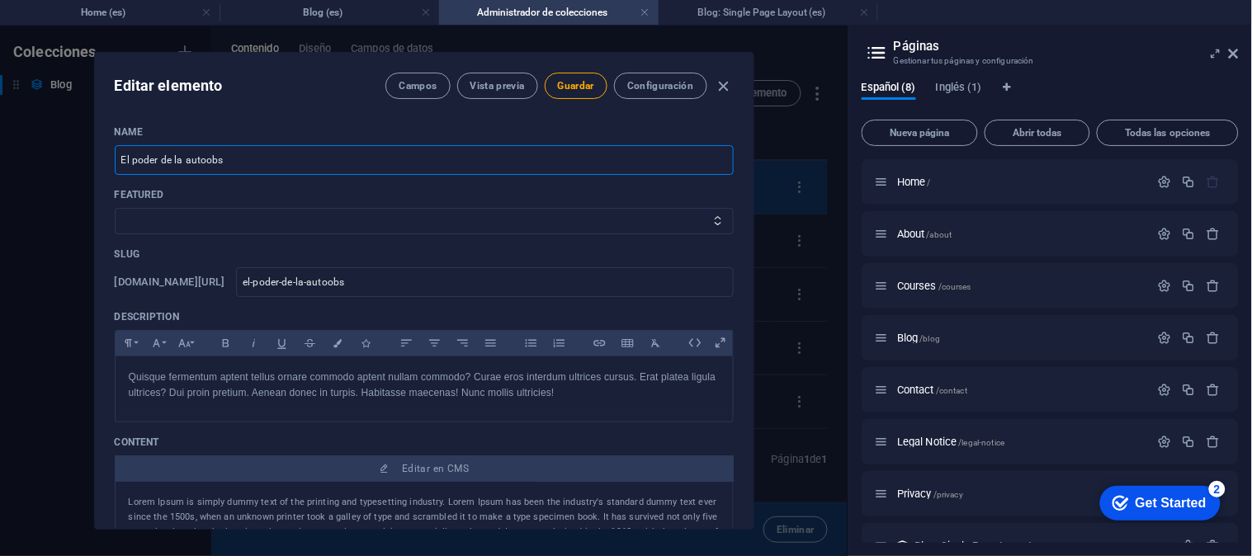
type input "El poder de la autoobse"
type input "el-poder-de-la-autoobse"
type input "El poder de la autoobser"
type input "el-poder-de-la-autoobser"
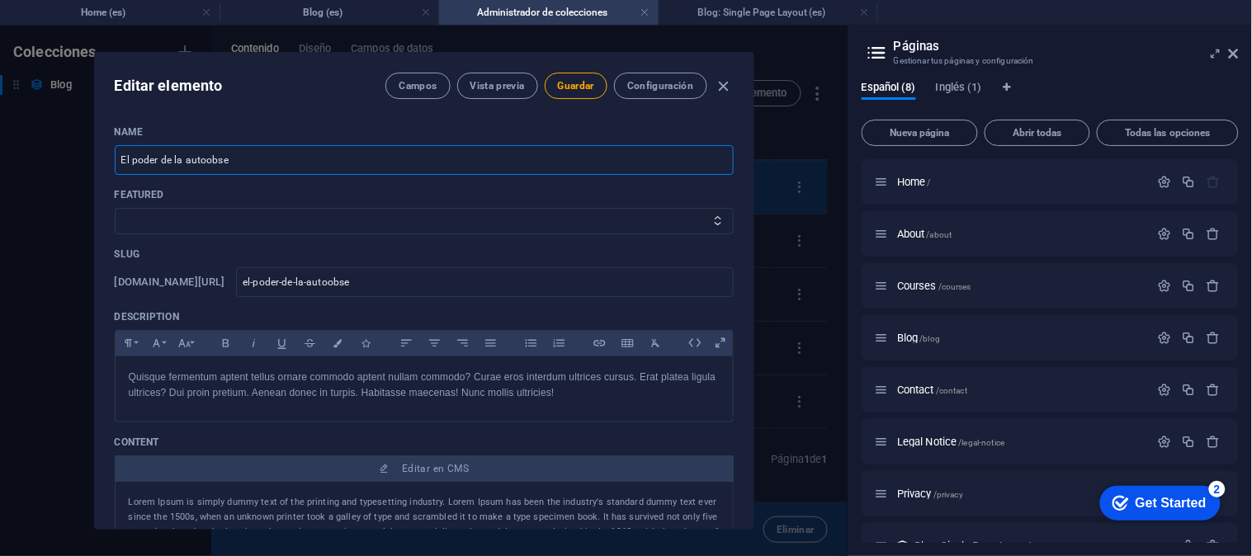
type input "el-poder-de-la-autoobser"
type input "El poder de la autoobserv"
type input "el-poder-de-la-autoobserv"
type input "El poder de la autoobserva"
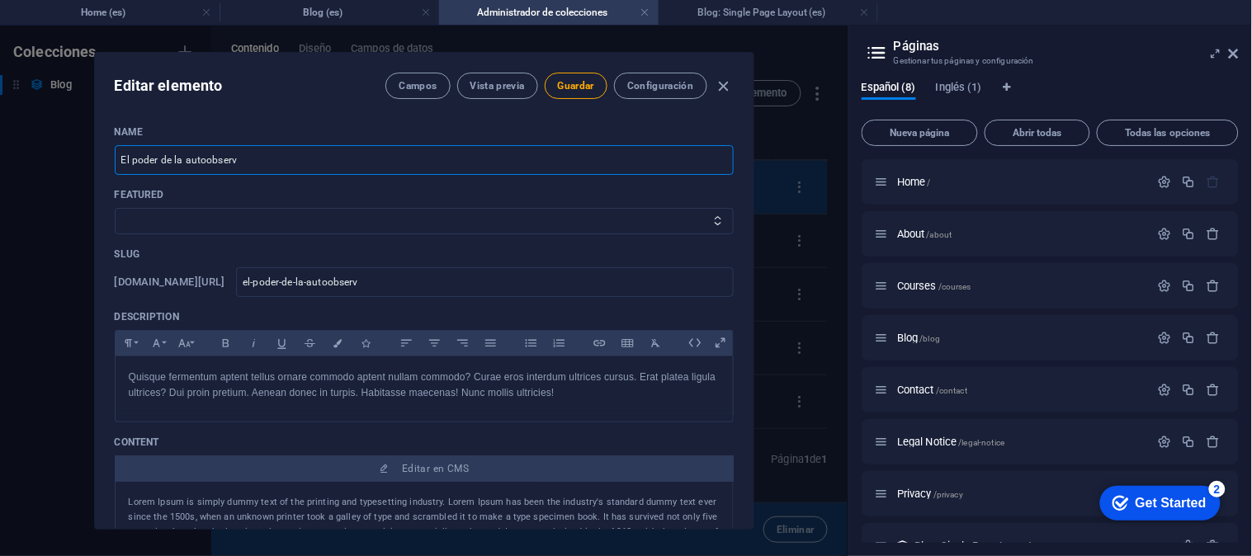
type input "el-poder-de-la-autoobserva"
type input "El poder de la autoobservaci"
type input "el-poder-de-la-autoobservaci"
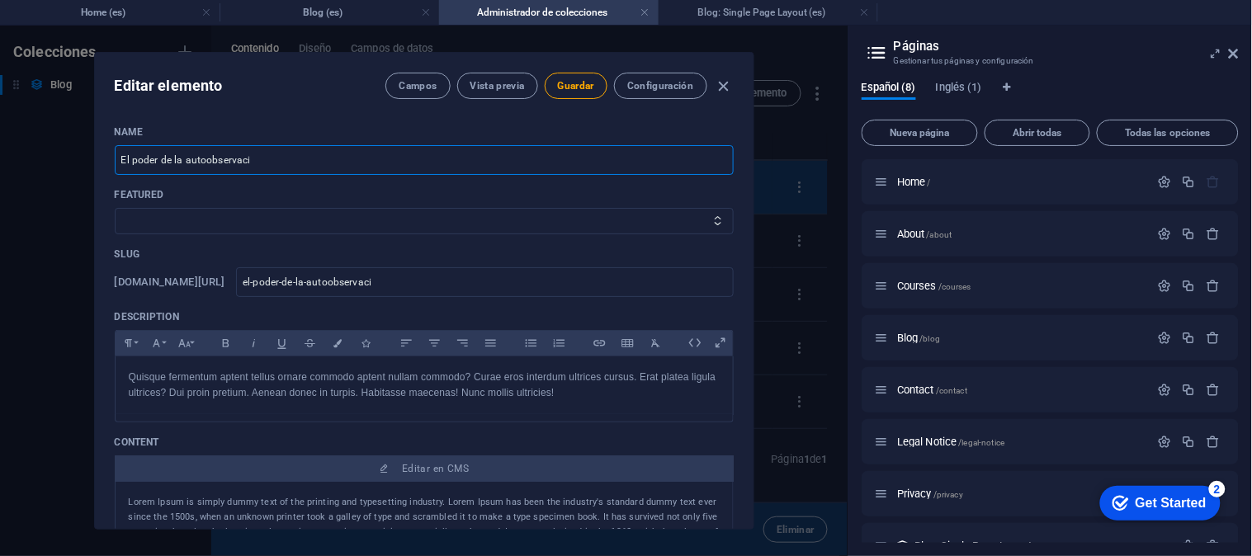
type input "El poder de la autoobservació"
type input "el-poder-de-la-autoobservacio"
type input "El poder de la autoobservación"
type input "el-poder-de-la-autoobservacion"
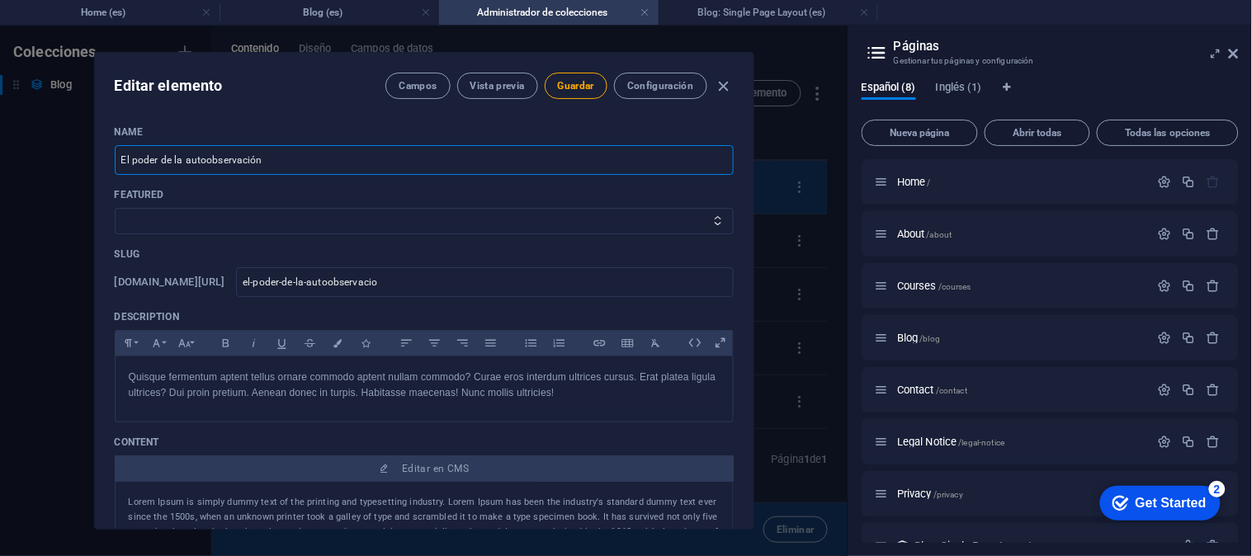
type input "el-poder-de-la-autoobservacion"
type input "El poder de la autoobservación"
drag, startPoint x: 753, startPoint y: 174, endPoint x: 751, endPoint y: 186, distance: 12.6
click at [751, 186] on div "Editar elemento Campos Vista previa Guardar Configuración Name El poder de la a…" at bounding box center [424, 291] width 660 height 478
click at [562, 400] on p "Quisque fermentum aptent tellus ornare commodo aptent nullam commodo? Curae ero…" at bounding box center [424, 385] width 591 height 31
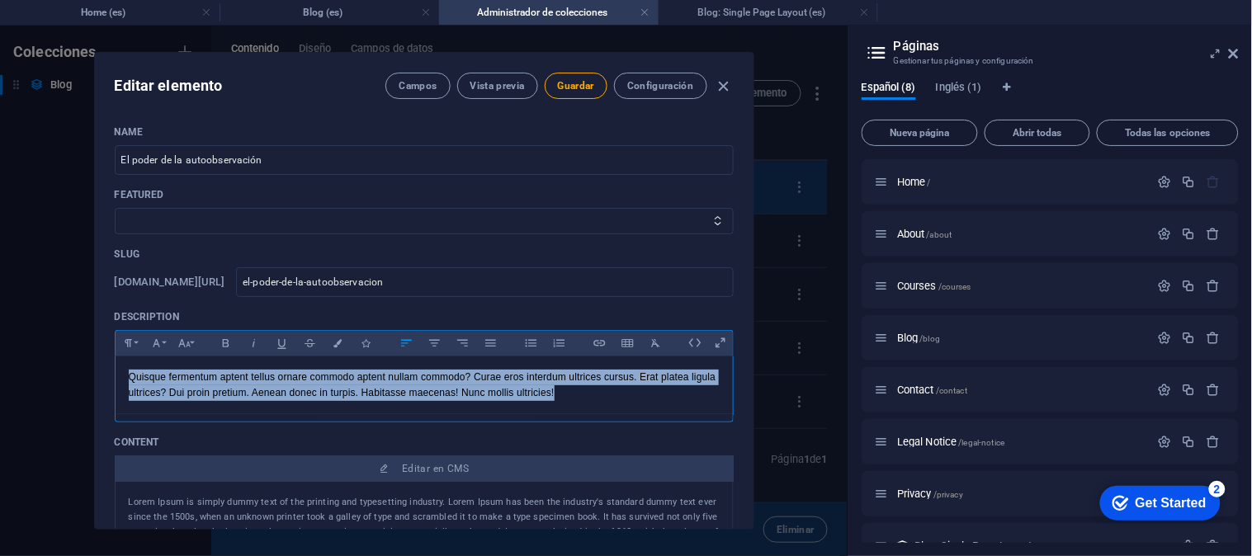
drag, startPoint x: 562, startPoint y: 400, endPoint x: 105, endPoint y: 385, distance: 457.4
click at [105, 385] on div "Name El poder de la autoobservación ​ Featured Slide1 Slide2 Slide3 Slug [DOMAI…" at bounding box center [424, 320] width 658 height 417
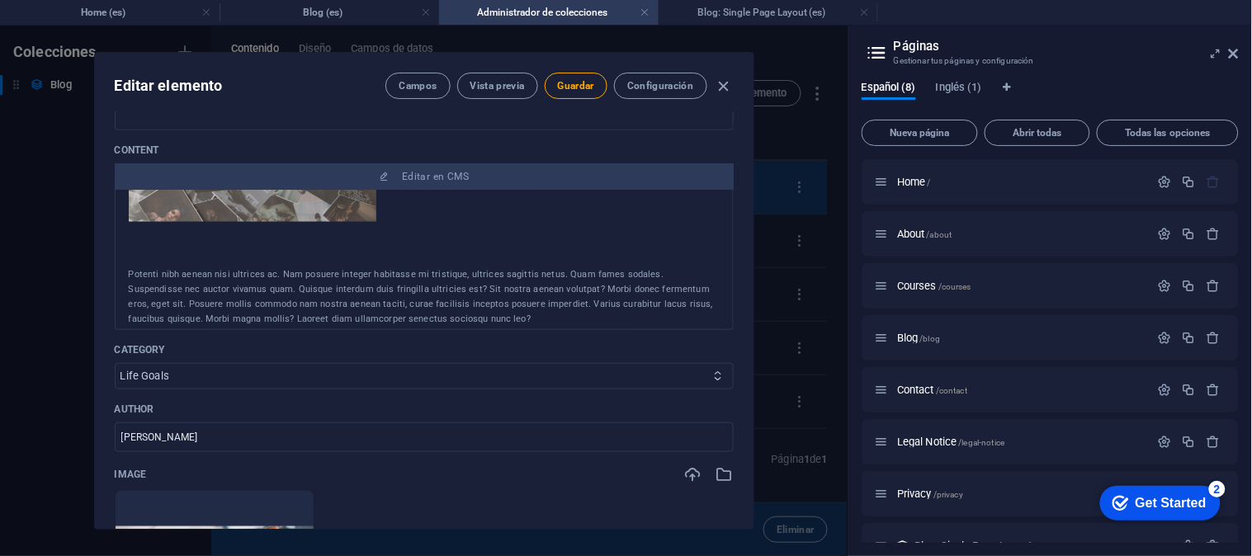
scroll to position [752, 0]
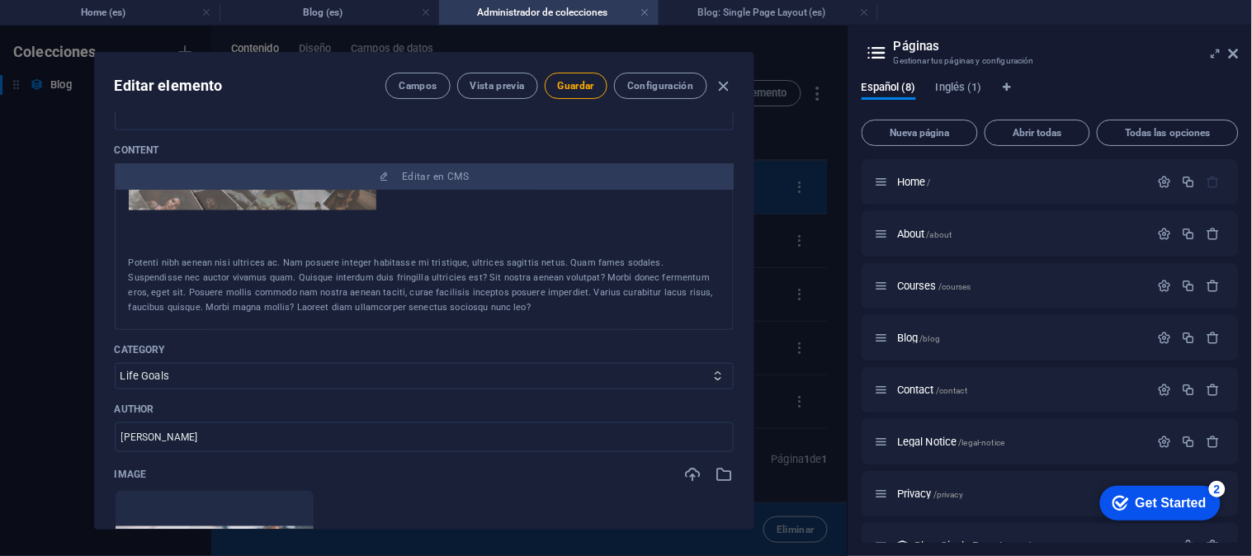
drag, startPoint x: 127, startPoint y: 210, endPoint x: 279, endPoint y: 418, distance: 258.1
click at [279, 418] on div "Name El poder de la autoobservación ​ Featured Slide1 Slide2 Slide3 Slug [DOMAI…" at bounding box center [424, 540] width 619 height 1478
click at [443, 307] on div "Potenti nibh aenean nisi ultrices ac. Nam posuere integer habitasse mi tristiqu…" at bounding box center [424, 286] width 591 height 59
drag, startPoint x: 443, startPoint y: 307, endPoint x: 144, endPoint y: 217, distance: 312.7
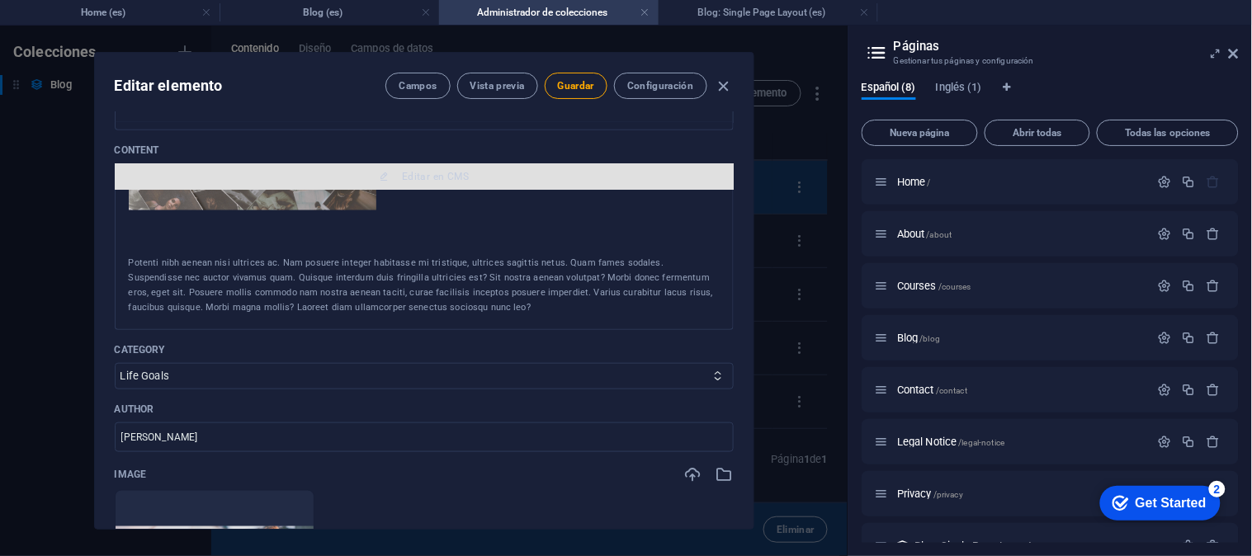
click at [441, 167] on button "Editar en CMS" at bounding box center [424, 176] width 619 height 26
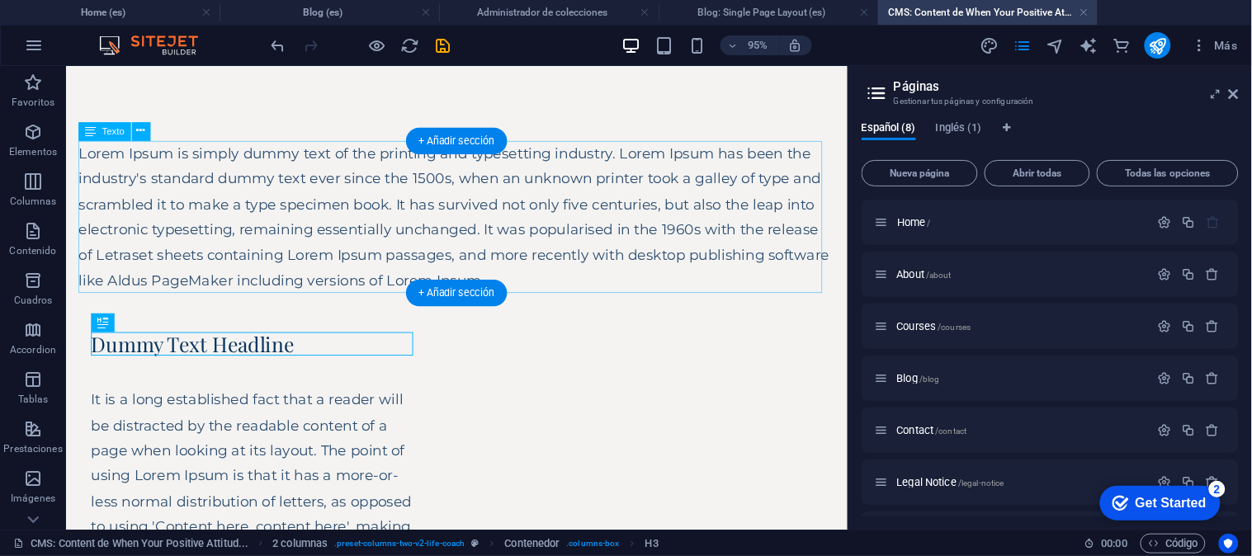
scroll to position [0, 0]
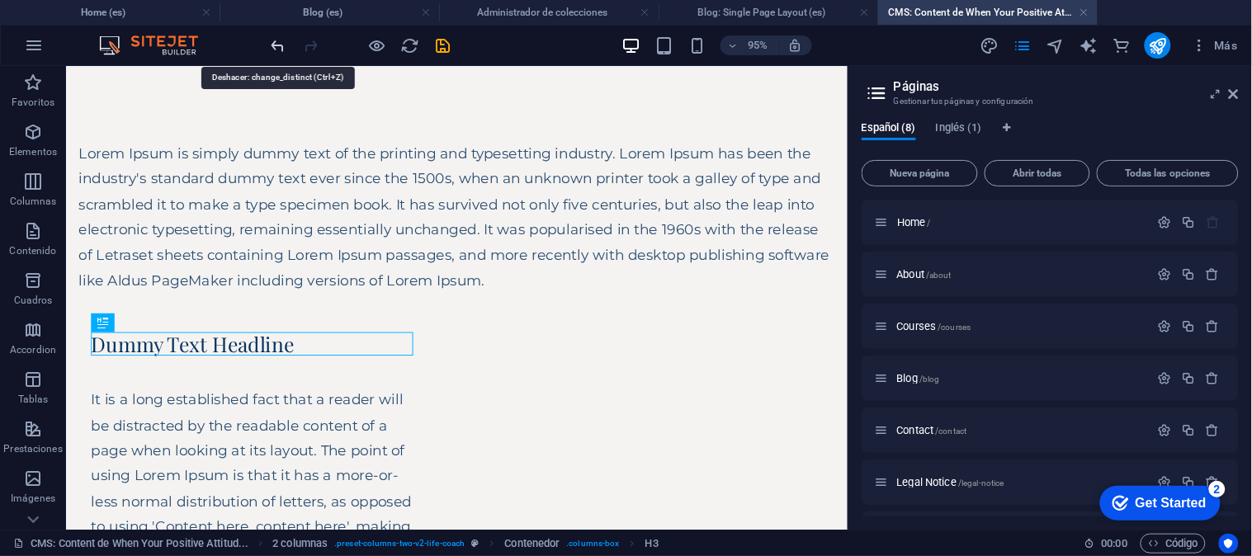
click at [274, 45] on icon "undo" at bounding box center [278, 45] width 19 height 19
click at [282, 44] on icon "undo" at bounding box center [278, 45] width 19 height 19
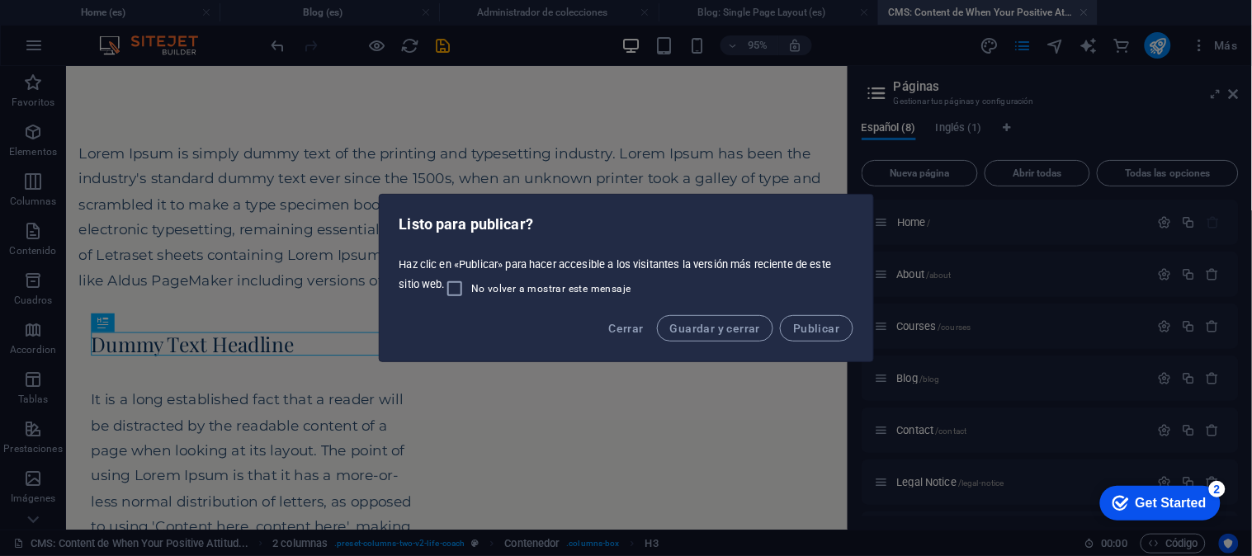
click at [696, 234] on div "Listo para publicar?" at bounding box center [626, 223] width 493 height 56
click at [621, 331] on span "Cerrar" at bounding box center [625, 328] width 35 height 13
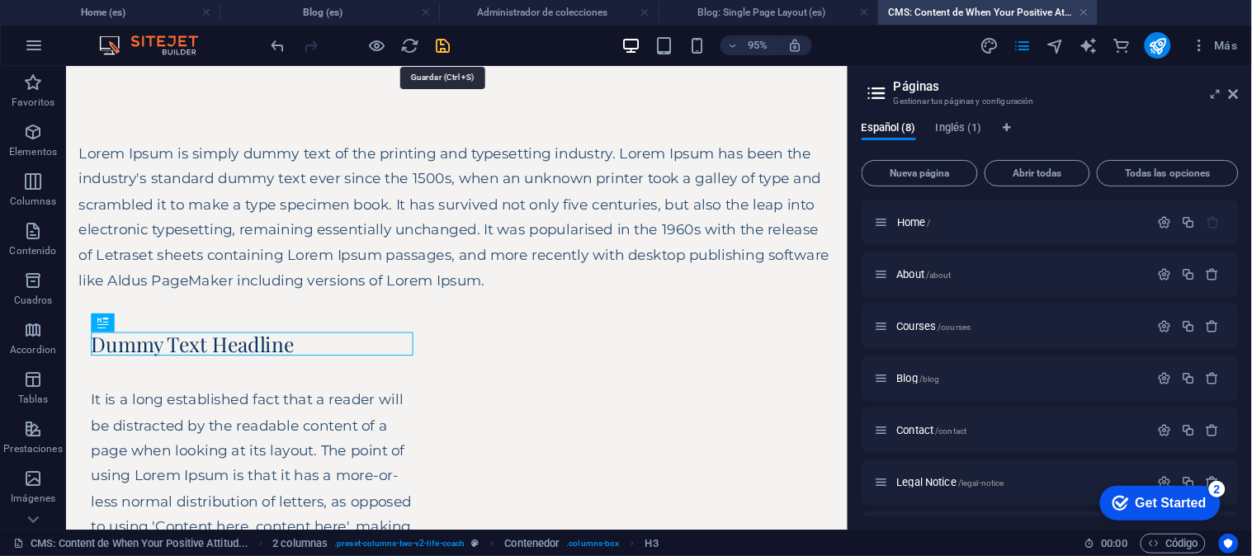
click at [439, 47] on icon "save" at bounding box center [443, 45] width 19 height 19
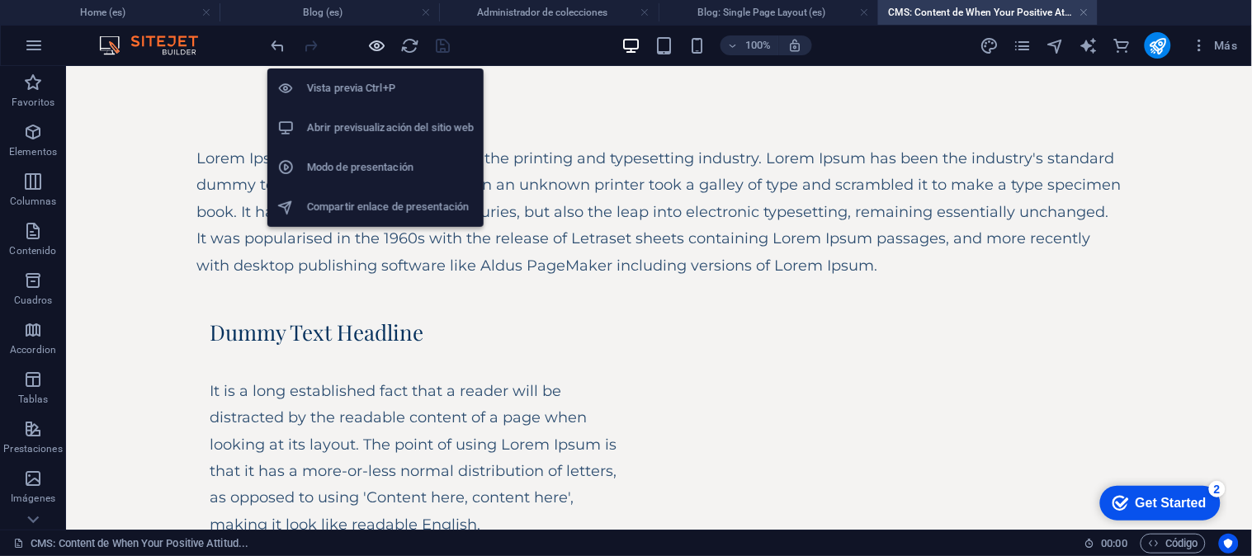
click at [380, 45] on icon "button" at bounding box center [377, 45] width 19 height 19
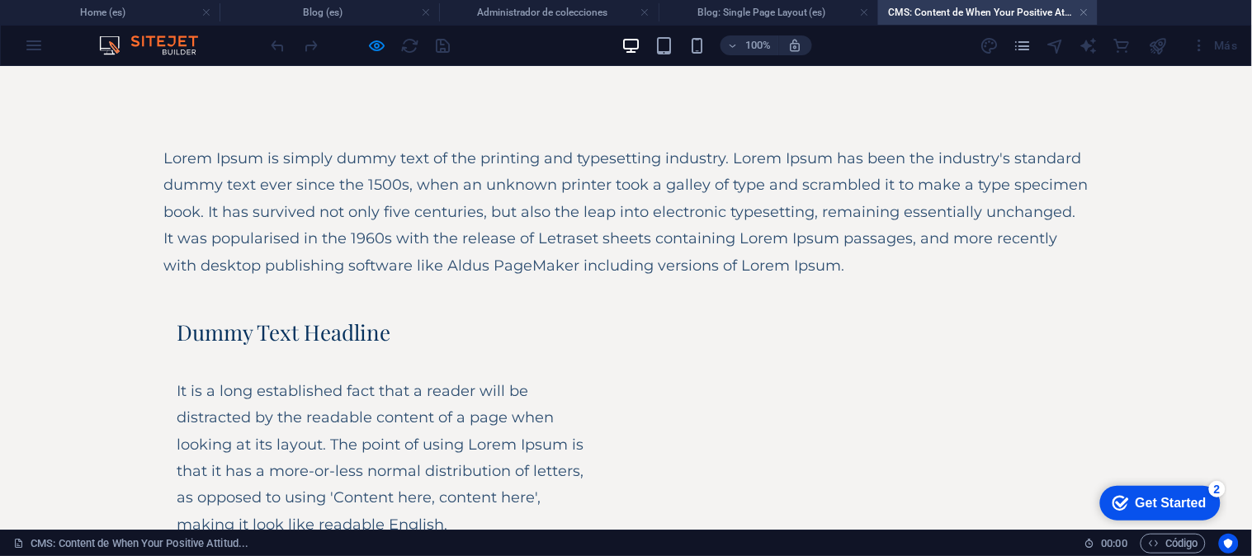
click at [469, 177] on p "Lorem Ipsum is simply dummy text of the printing and typesetting industry. Lore…" at bounding box center [626, 211] width 924 height 134
click at [828, 11] on h4 "Blog: Single Page Layout (es)" at bounding box center [767, 12] width 219 height 18
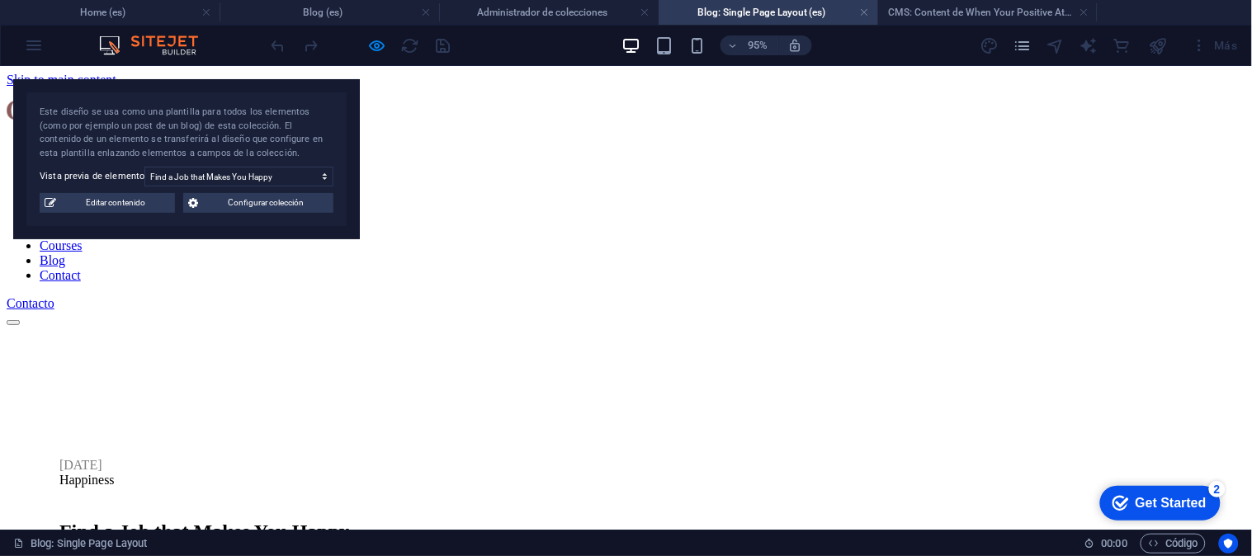
scroll to position [1139, 0]
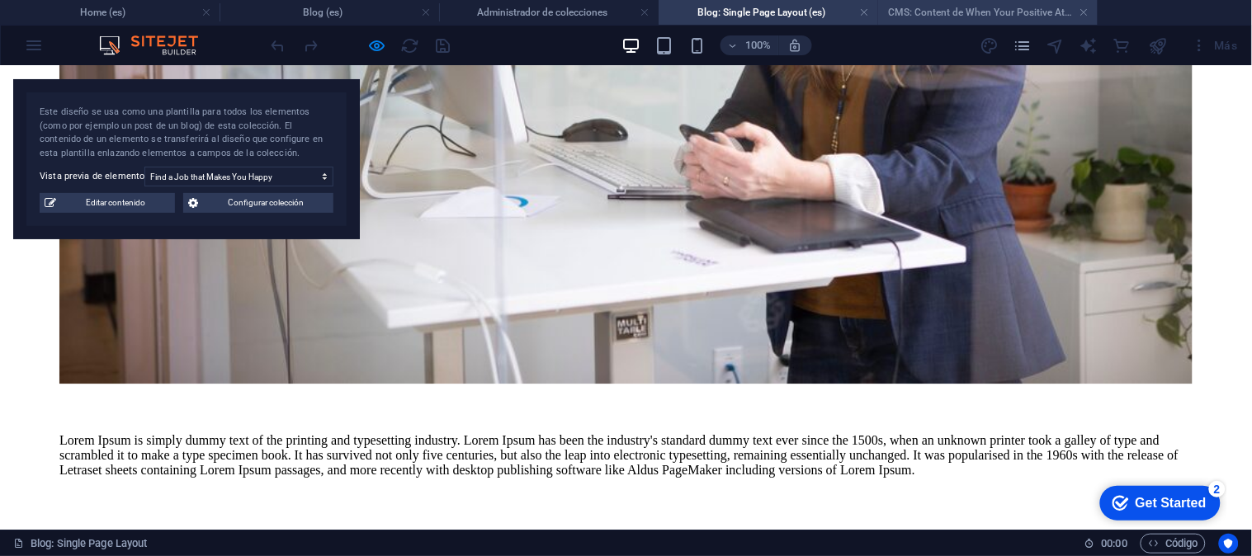
click at [896, 10] on h4 "CMS: Content de When Your Positive Attitud..." at bounding box center [987, 12] width 219 height 18
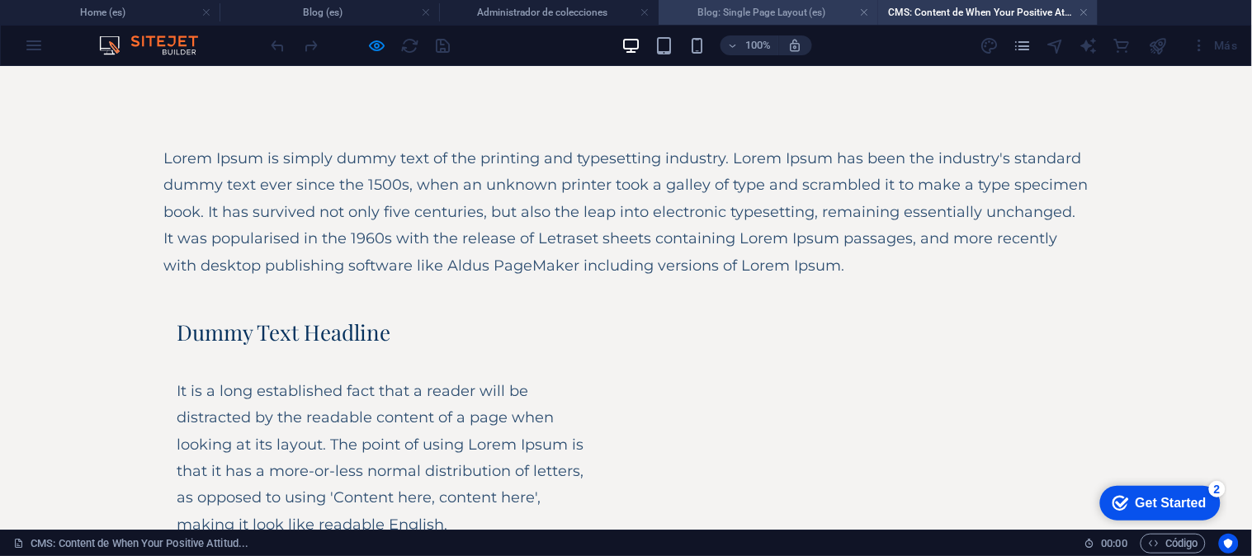
click at [766, 10] on h4 "Blog: Single Page Layout (es)" at bounding box center [767, 12] width 219 height 18
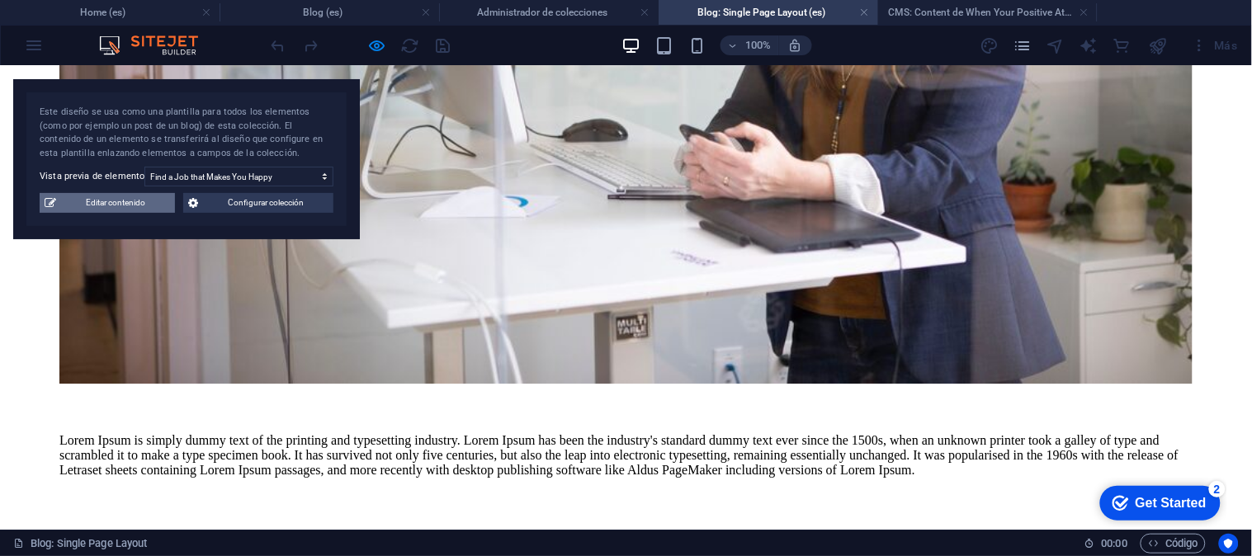
click at [125, 203] on span "Editar contenido" at bounding box center [115, 203] width 109 height 20
click at [0, 0] on div "Editar elemento Campos Vista previa Guardar Configuración Name El poder de la a…" at bounding box center [0, 0] width 0 height 0
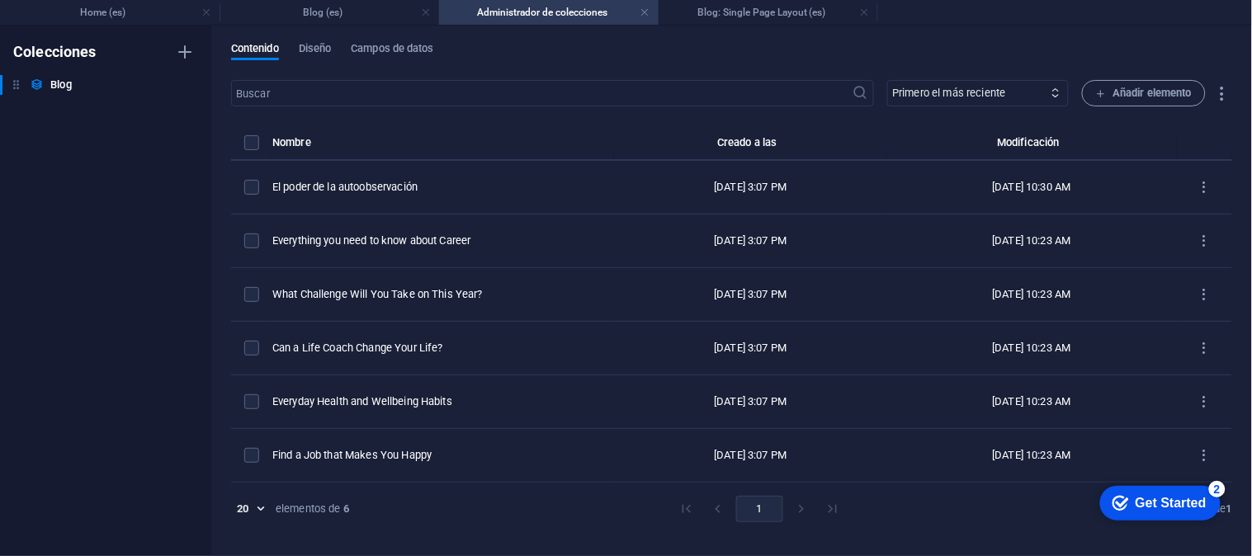
scroll to position [0, 0]
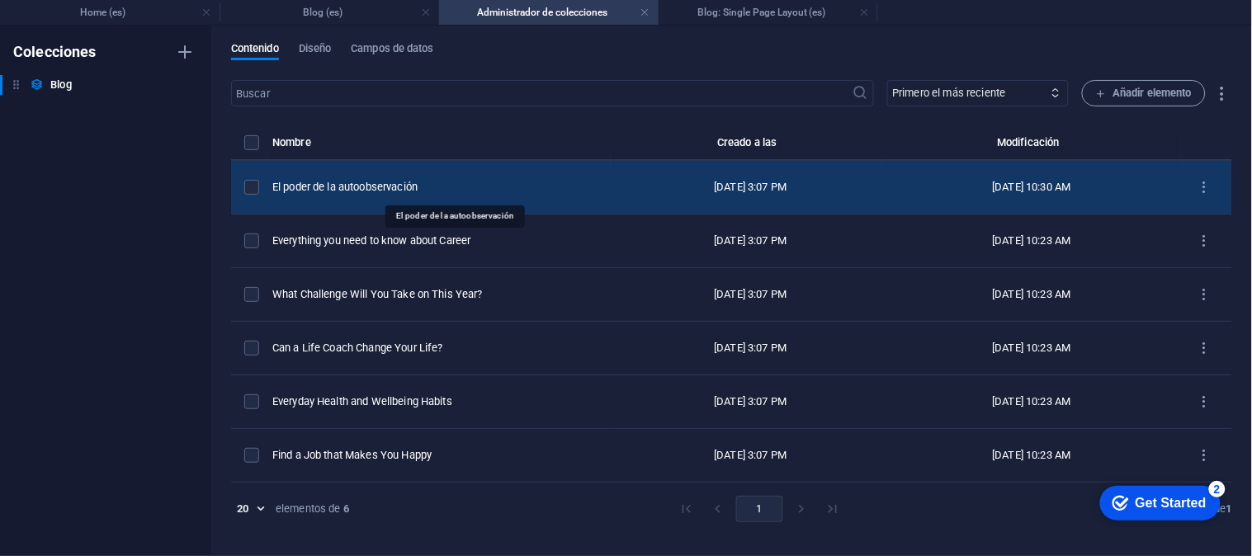
click at [388, 191] on div "El poder de la autoobservación" at bounding box center [436, 187] width 328 height 15
select select
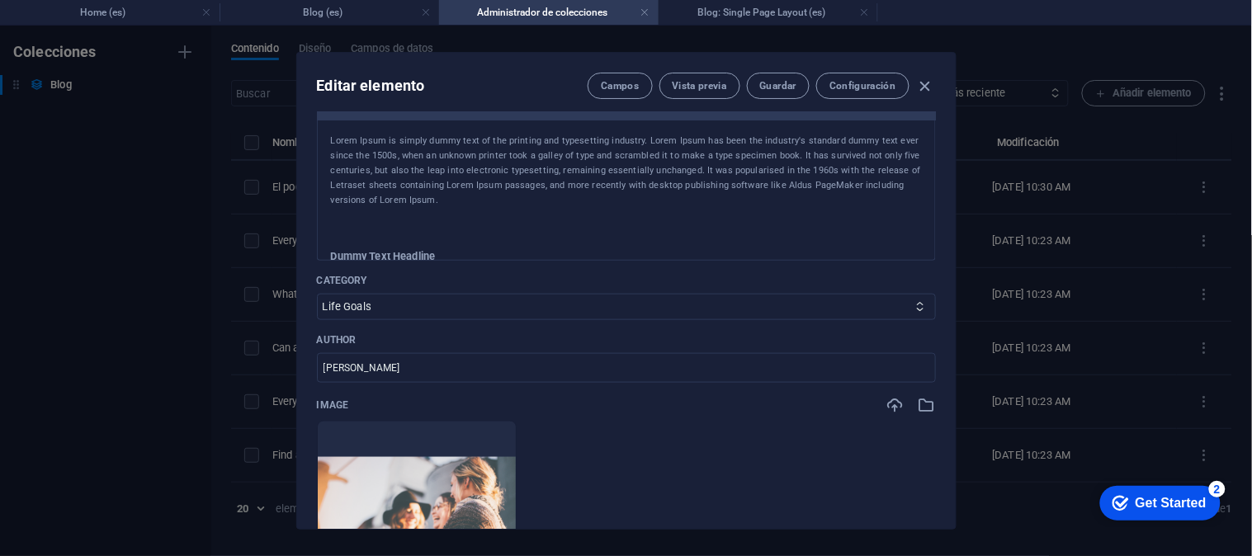
scroll to position [351, 0]
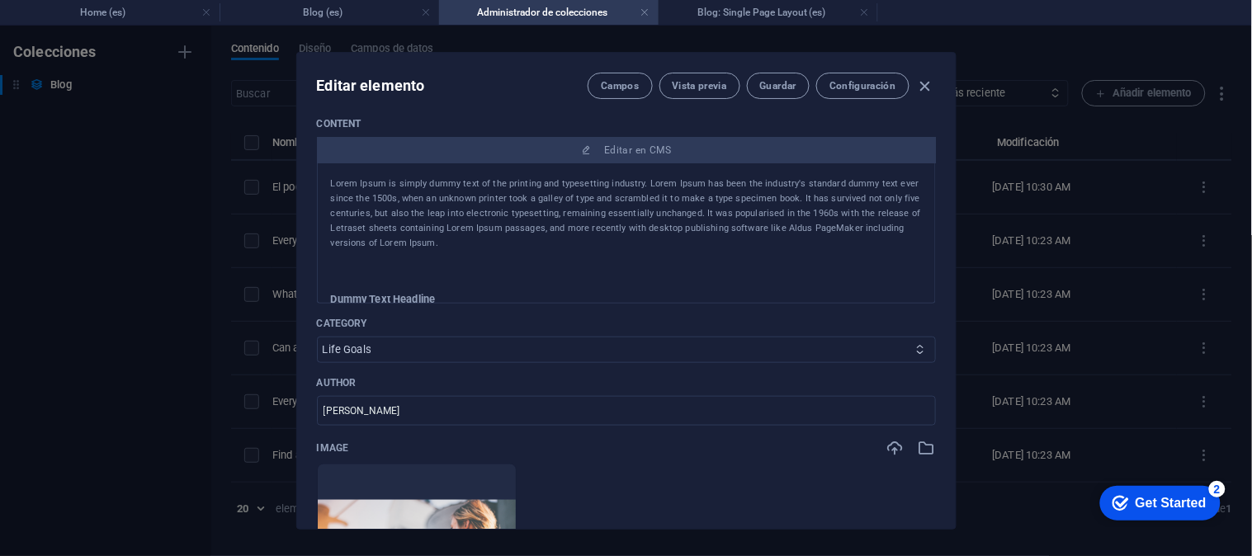
click at [919, 355] on select "Happiness Life Goals Career Advices" at bounding box center [626, 350] width 619 height 26
select select "Happiness"
click at [317, 337] on select "Happiness Life Goals Career Advices" at bounding box center [626, 350] width 619 height 26
click at [639, 407] on input "[PERSON_NAME]" at bounding box center [626, 411] width 619 height 30
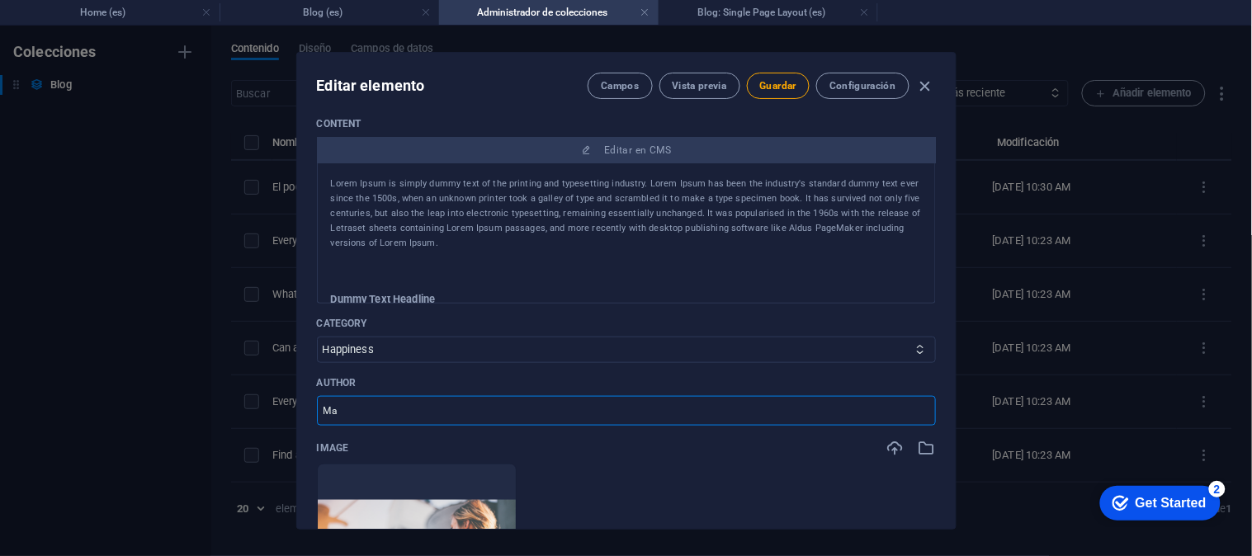
type input "M"
type input "[PERSON_NAME]"
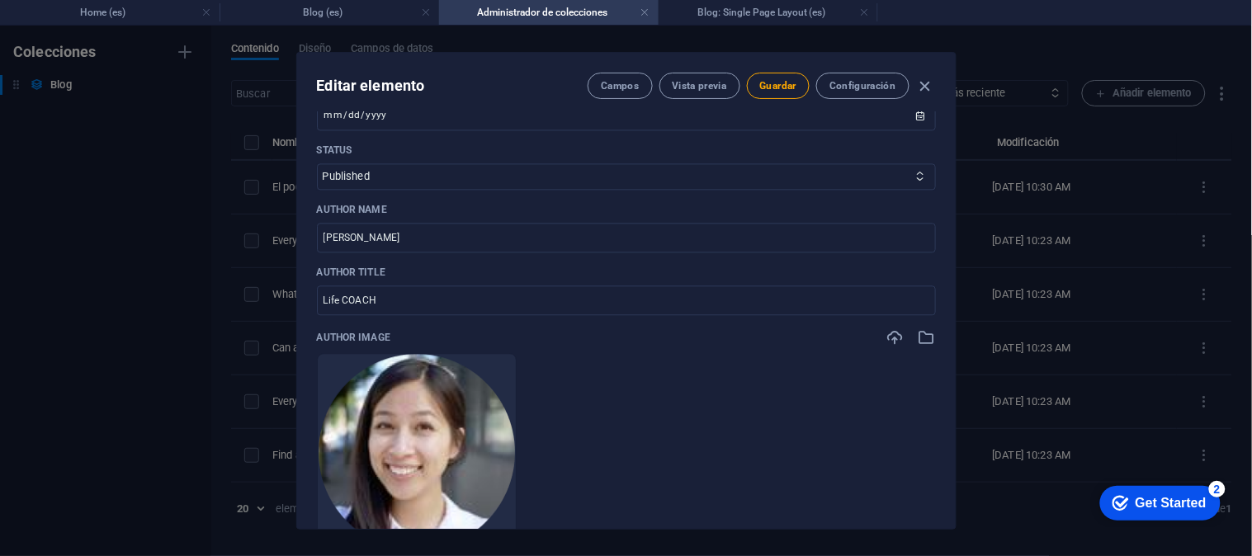
scroll to position [798, 0]
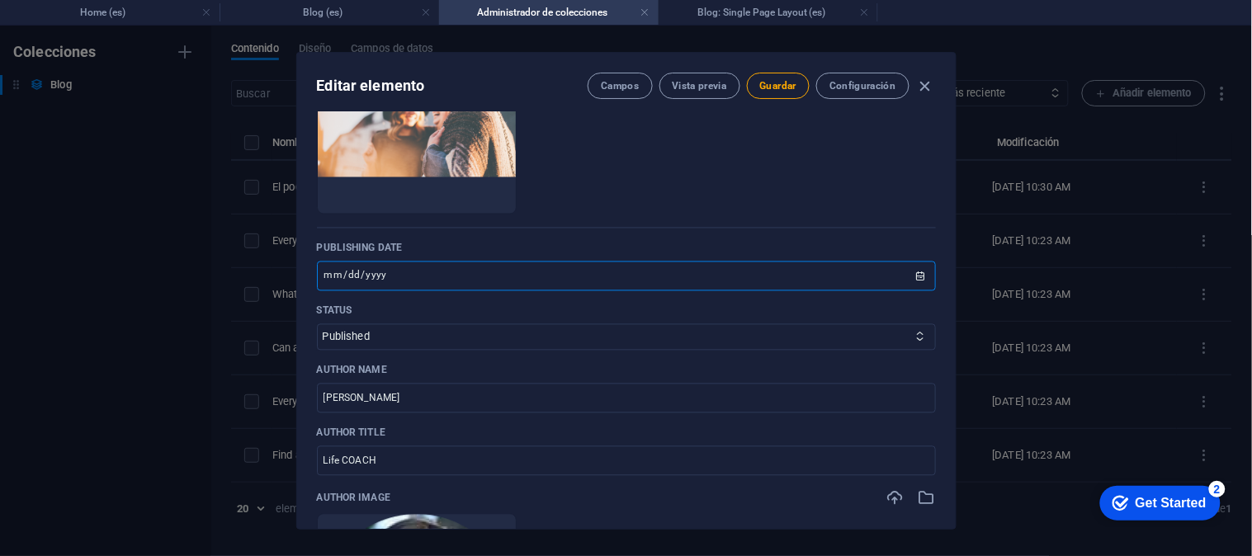
click at [919, 276] on input "[DATE]" at bounding box center [626, 277] width 619 height 30
click at [893, 340] on select "Published Draft" at bounding box center [626, 337] width 619 height 26
select select "Draft"
click at [317, 324] on select "Published Draft" at bounding box center [626, 337] width 619 height 26
click at [859, 391] on input "[PERSON_NAME]" at bounding box center [626, 399] width 619 height 30
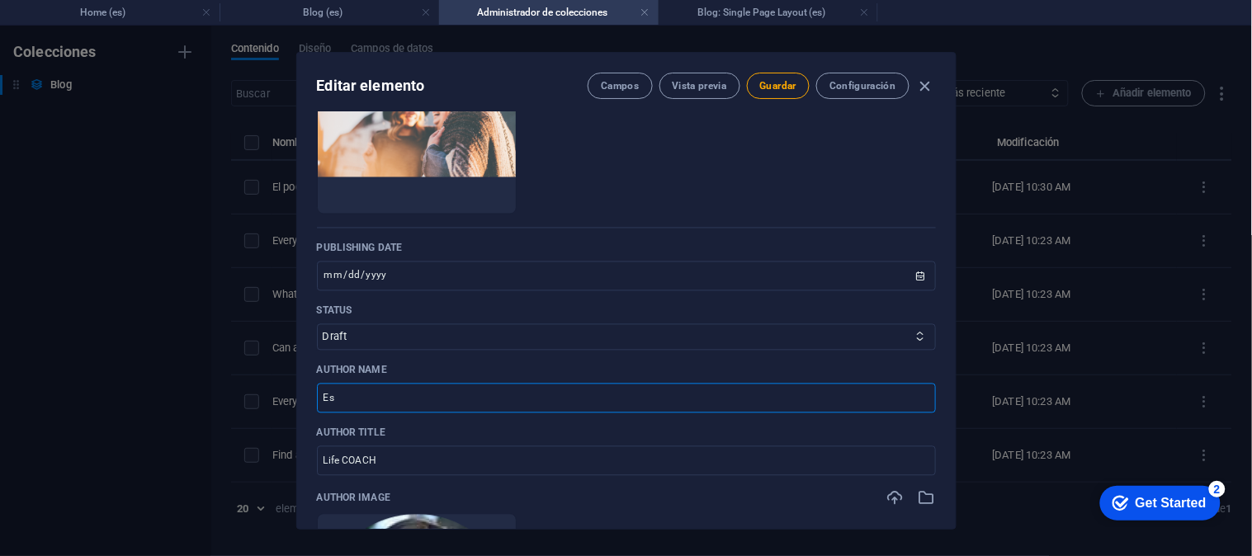
type input "E"
type input "[PERSON_NAME]"
type input "L"
type input "D"
type input "Psicologia y autoconocimiento"
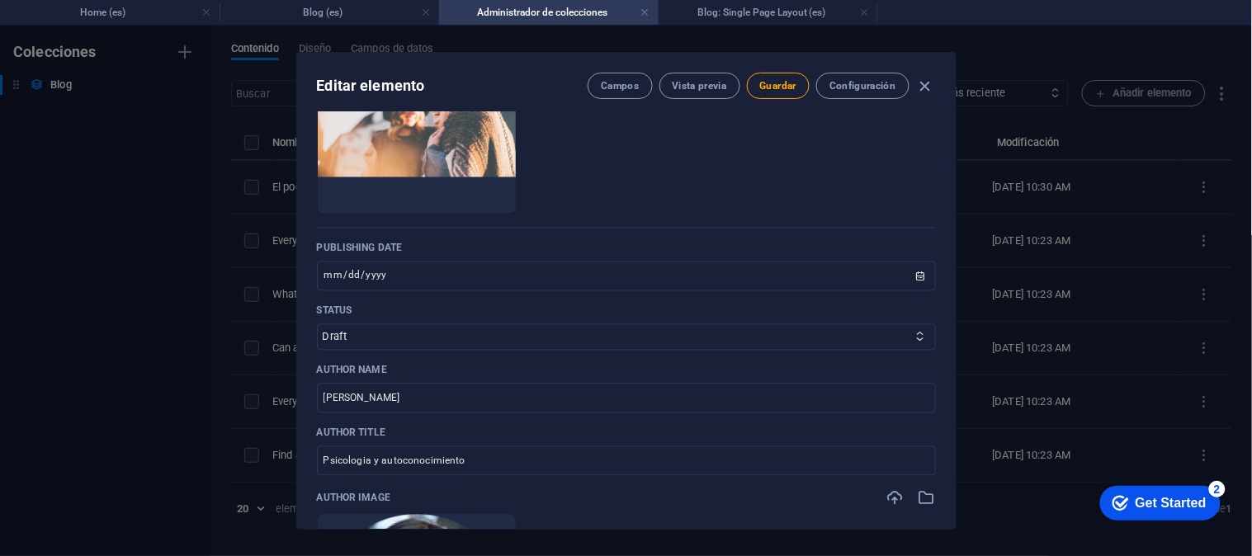
drag, startPoint x: 955, startPoint y: 294, endPoint x: 960, endPoint y: 345, distance: 51.4
click at [960, 345] on div "Editar elemento Campos Vista previa Guardar Configuración Name El poder de la a…" at bounding box center [626, 291] width 1252 height 531
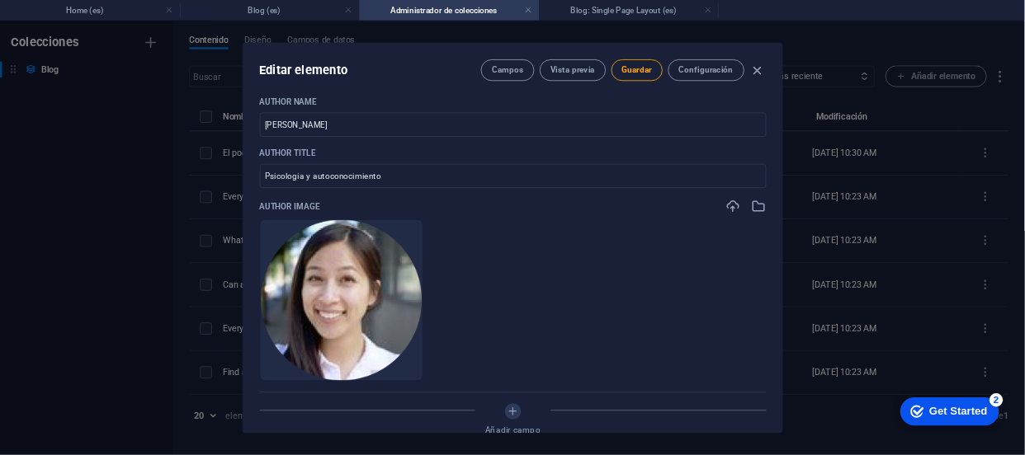
scroll to position [1050, 0]
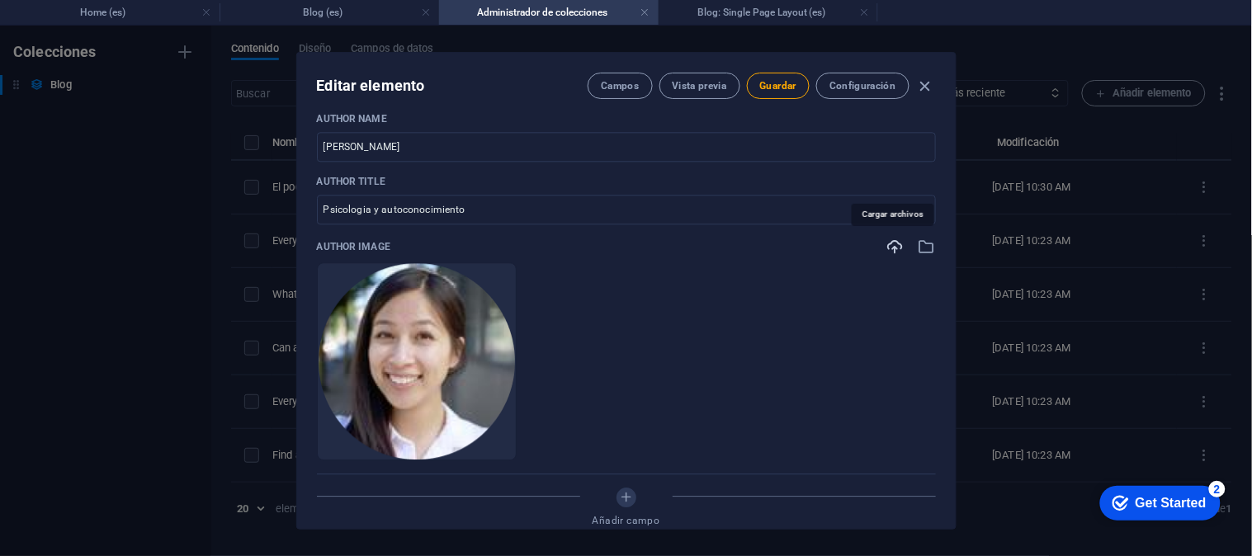
click at [887, 252] on icon "button" at bounding box center [895, 247] width 18 height 18
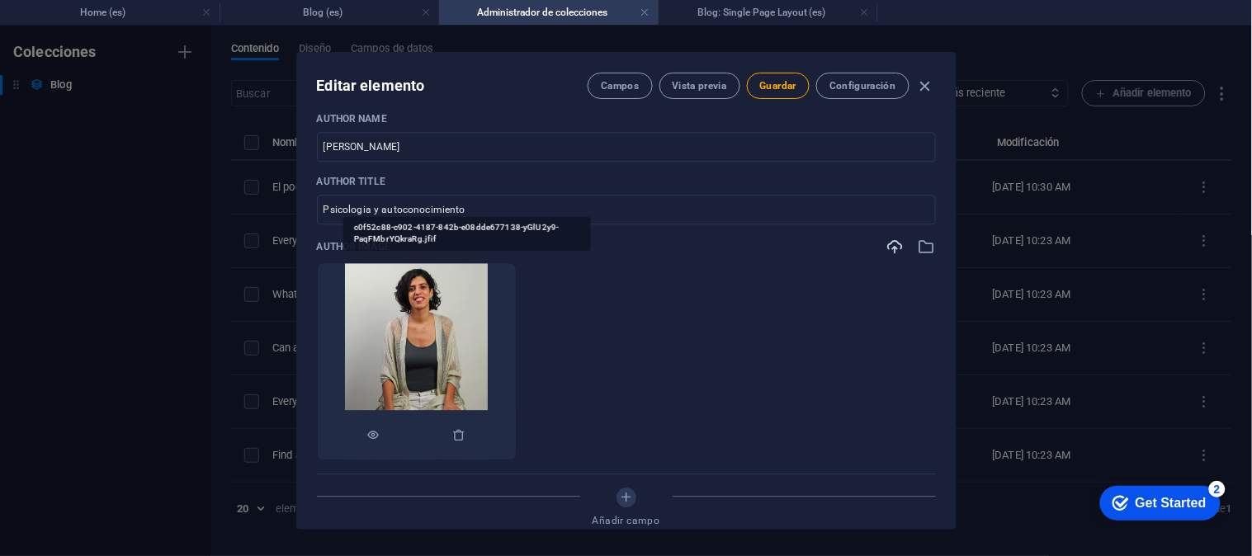
click at [458, 325] on img at bounding box center [416, 361] width 143 height 196
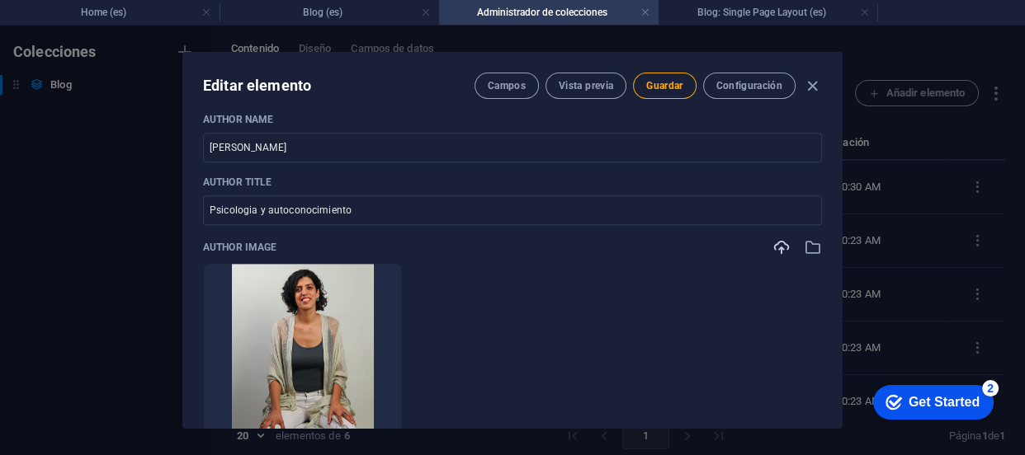
drag, startPoint x: 836, startPoint y: 268, endPoint x: 833, endPoint y: 290, distance: 22.4
click at [833, 290] on div "Name El poder de la autoobservación ​ Featured Slide1 Slide2 Slide3 Slug [DOMAI…" at bounding box center [512, 270] width 658 height 316
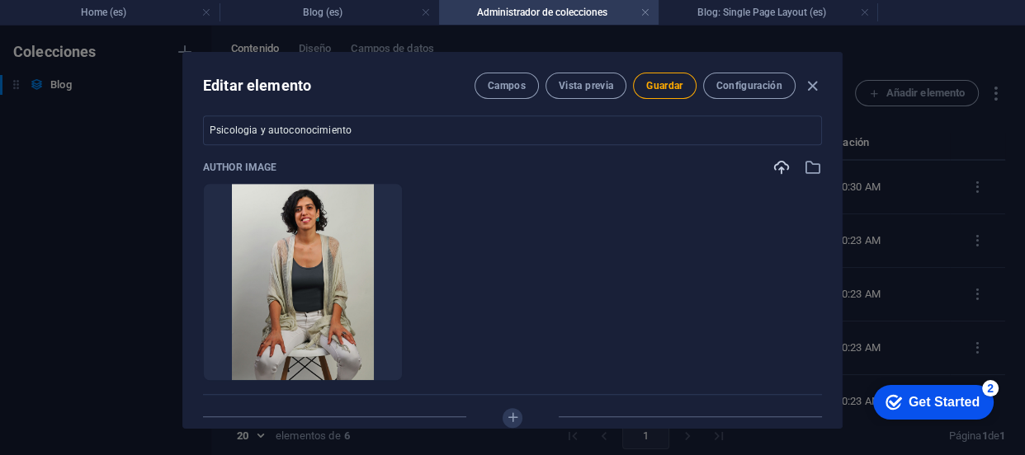
scroll to position [1111, 0]
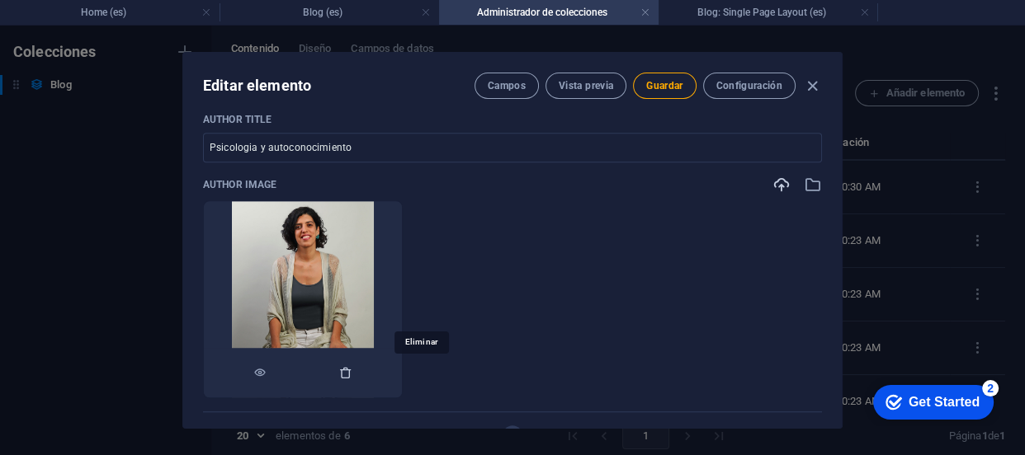
click at [352, 368] on icon "button" at bounding box center [345, 372] width 13 height 13
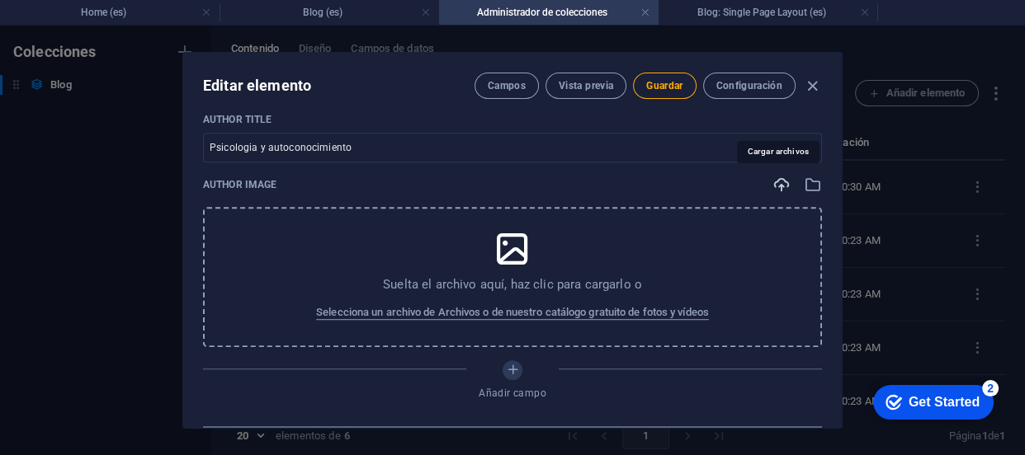
click at [775, 186] on icon "button" at bounding box center [781, 185] width 18 height 18
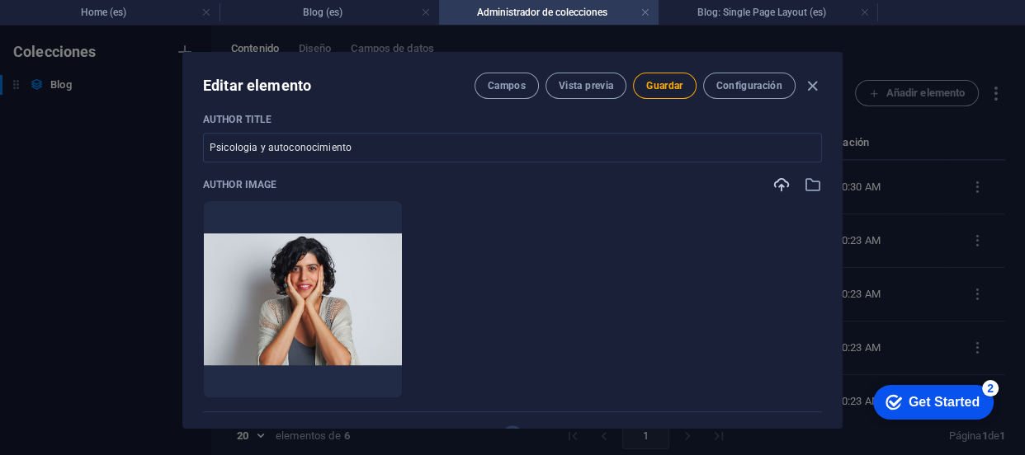
drag, startPoint x: 840, startPoint y: 278, endPoint x: 837, endPoint y: 304, distance: 25.8
click at [837, 304] on div "Editar elemento Campos Vista previa Guardar Configuración Name El poder de la a…" at bounding box center [512, 240] width 660 height 377
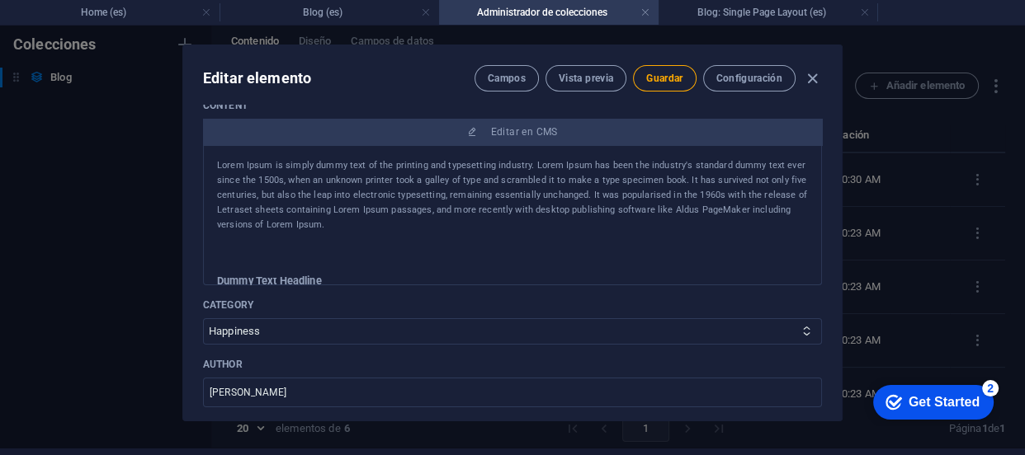
scroll to position [401, 0]
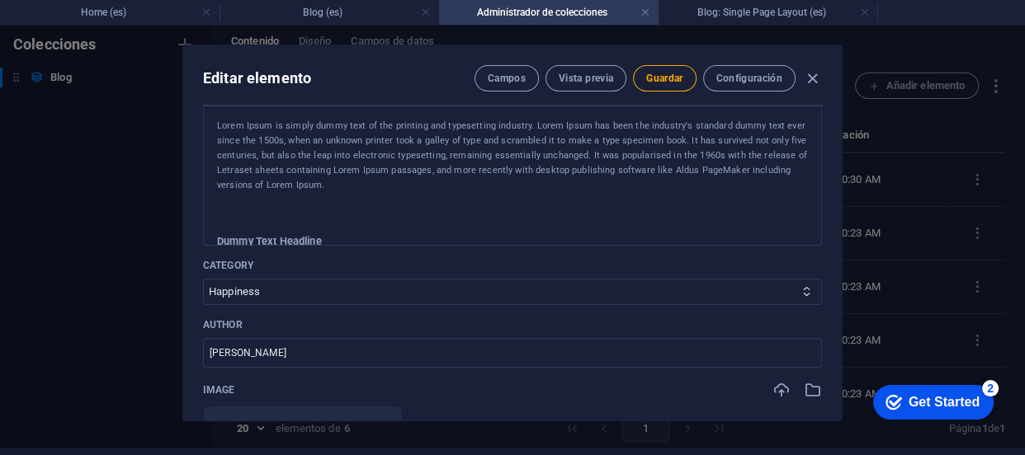
click at [410, 142] on p "Lorem Ipsum is simply dummy text of the printing and typesetting industry. Lore…" at bounding box center [512, 156] width 591 height 74
click at [526, 204] on div at bounding box center [512, 213] width 591 height 41
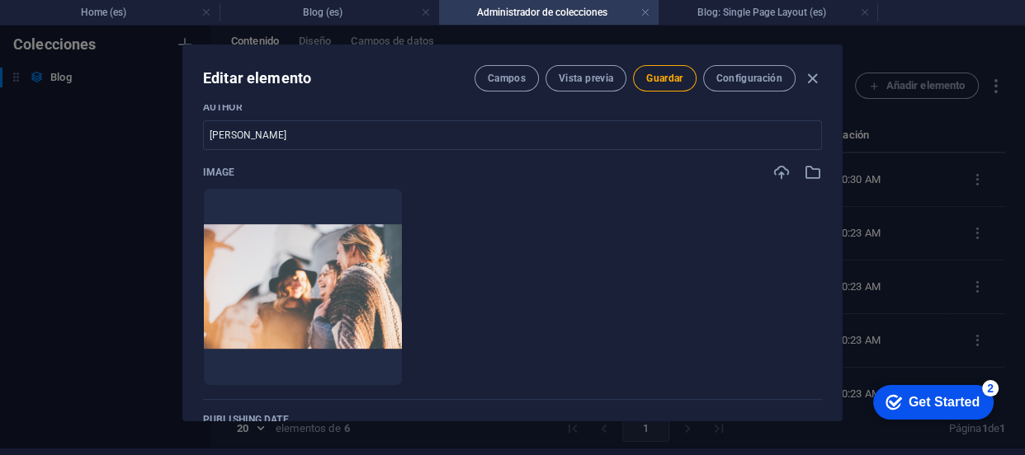
scroll to position [625, 0]
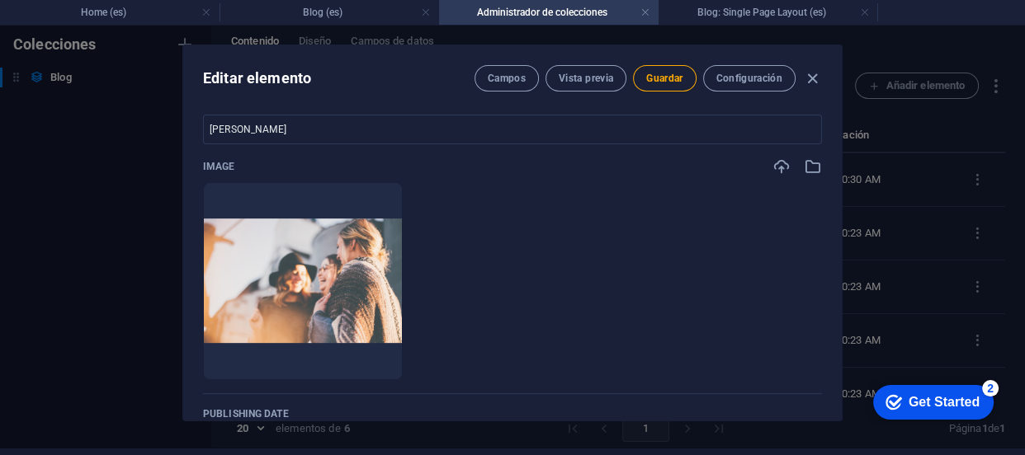
drag, startPoint x: 840, startPoint y: 205, endPoint x: 843, endPoint y: 167, distance: 38.1
click at [843, 167] on div "Editar elemento Campos Vista previa Guardar Configuración Name El poder de la a…" at bounding box center [512, 233] width 1025 height 430
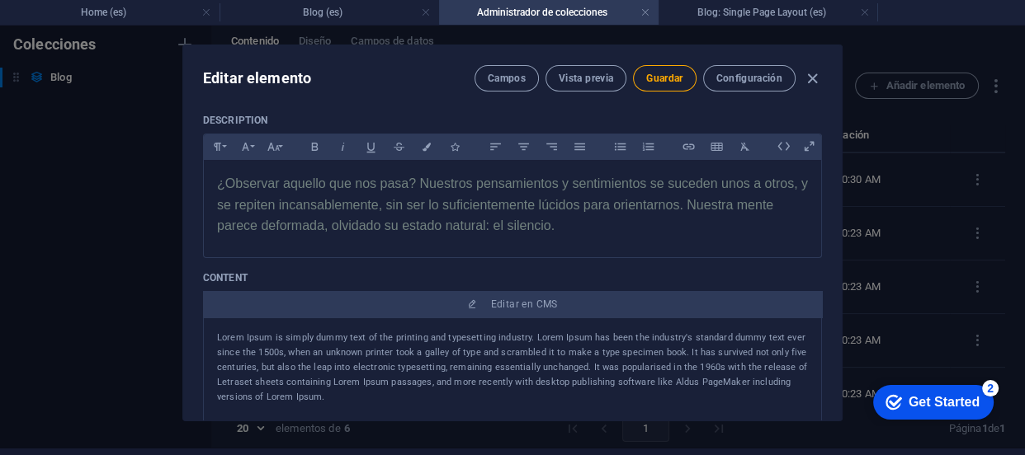
scroll to position [229, 0]
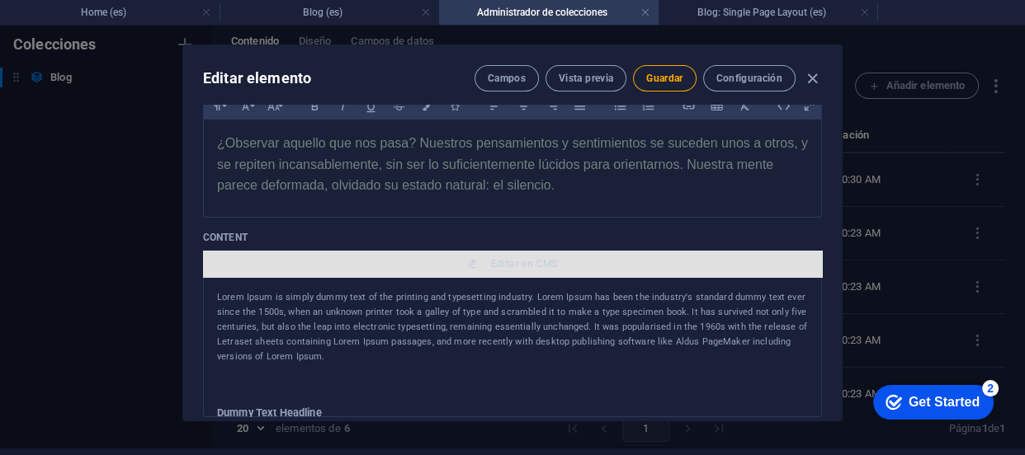
click at [511, 264] on span "Editar en CMS" at bounding box center [524, 263] width 67 height 13
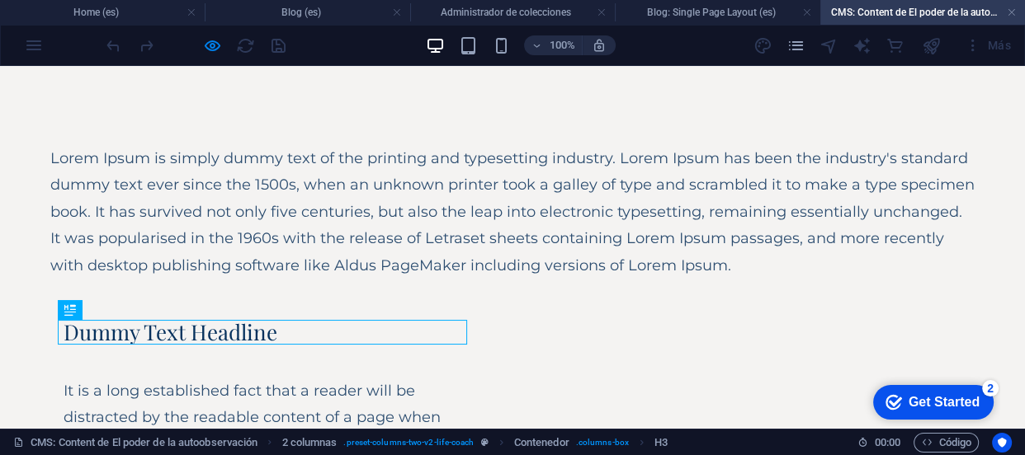
scroll to position [0, 0]
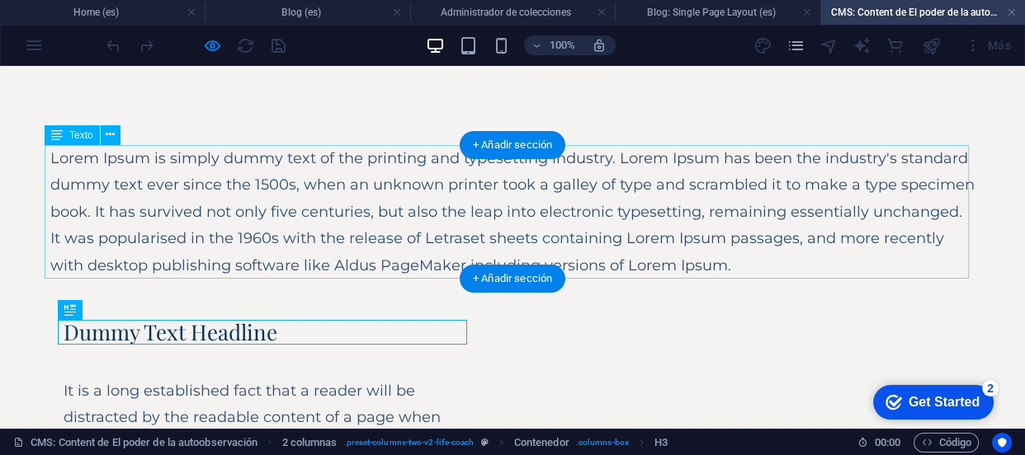
click at [685, 268] on div "Lorem Ipsum is simply dummy text of the printing and typesetting industry. Lore…" at bounding box center [512, 212] width 924 height 134
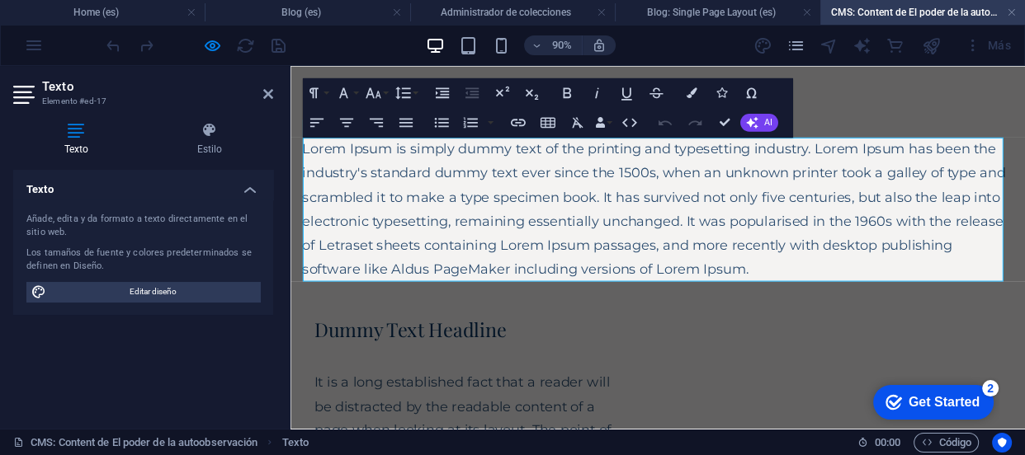
click at [710, 233] on p "Lorem Ipsum is simply dummy text of the printing and typesetting industry. Lore…" at bounding box center [699, 225] width 790 height 160
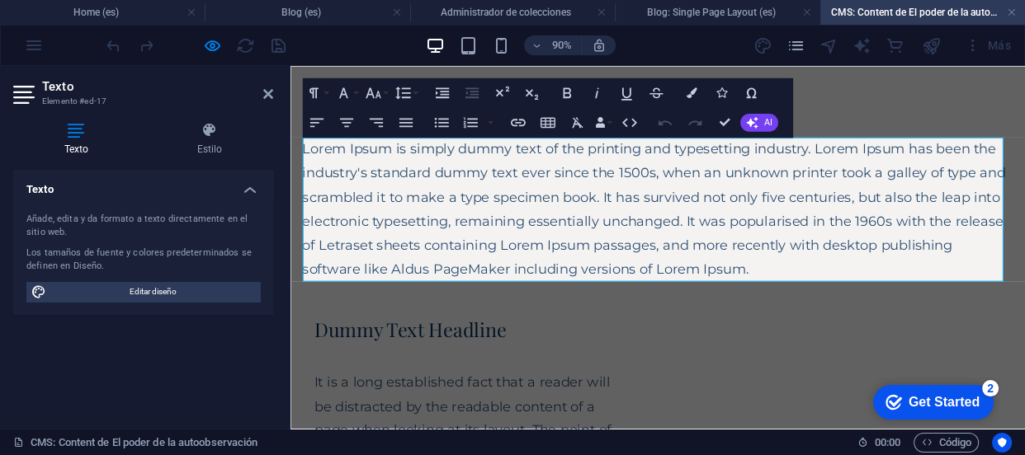
click at [684, 211] on p "Lorem Ipsum is simply dummy text of the printing and typesetting industry. Lore…" at bounding box center [699, 225] width 790 height 160
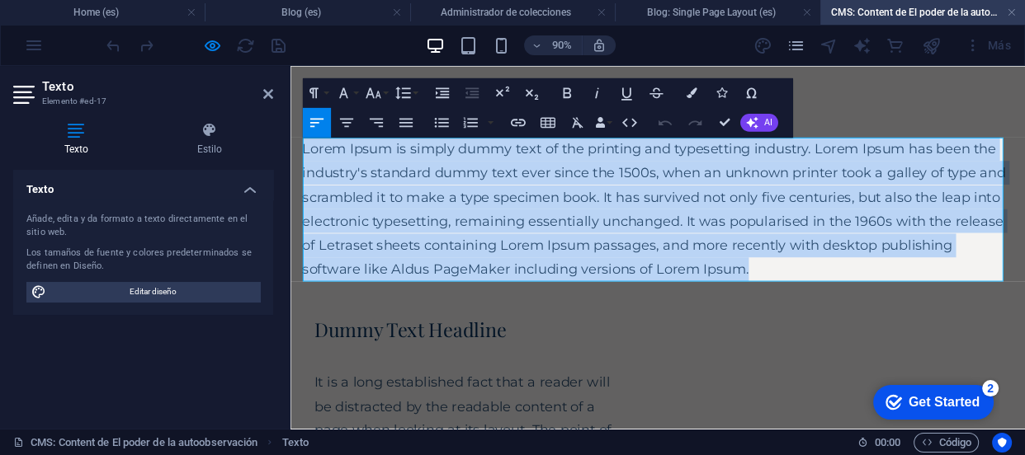
drag, startPoint x: 804, startPoint y: 299, endPoint x: 227, endPoint y: 129, distance: 602.1
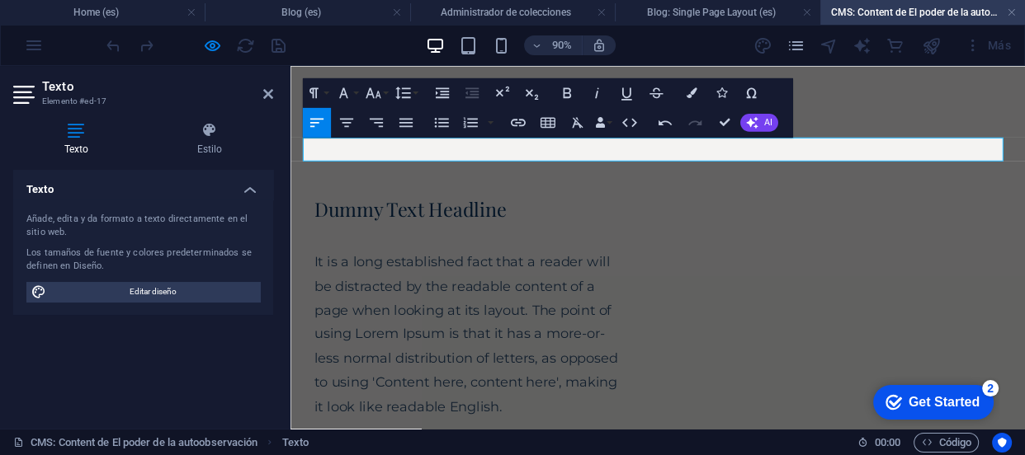
click at [535, 208] on div at bounding box center [699, 192] width 790 height 41
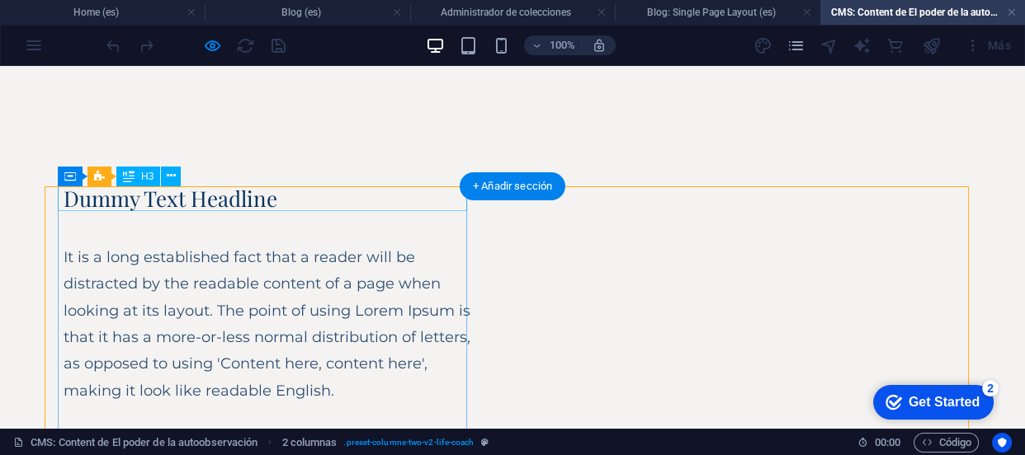
click at [370, 209] on div "Dummy Text Headline" at bounding box center [268, 198] width 409 height 25
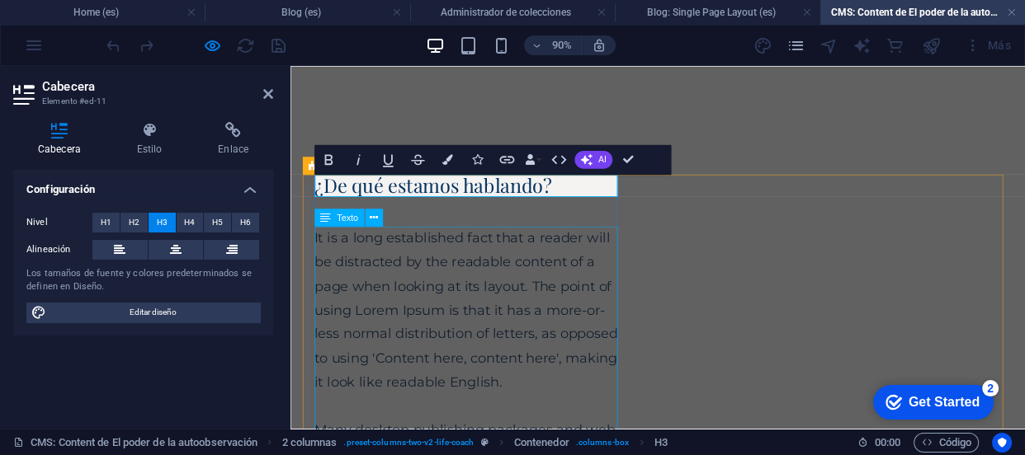
click at [334, 248] on div "It is a long established fact that a reader will be distracted by the readable …" at bounding box center [488, 431] width 342 height 374
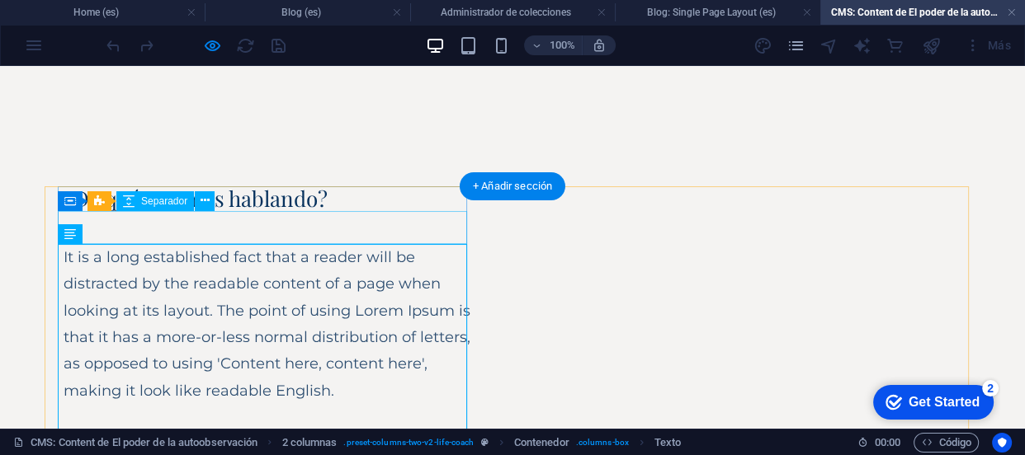
click at [330, 229] on div at bounding box center [268, 227] width 409 height 33
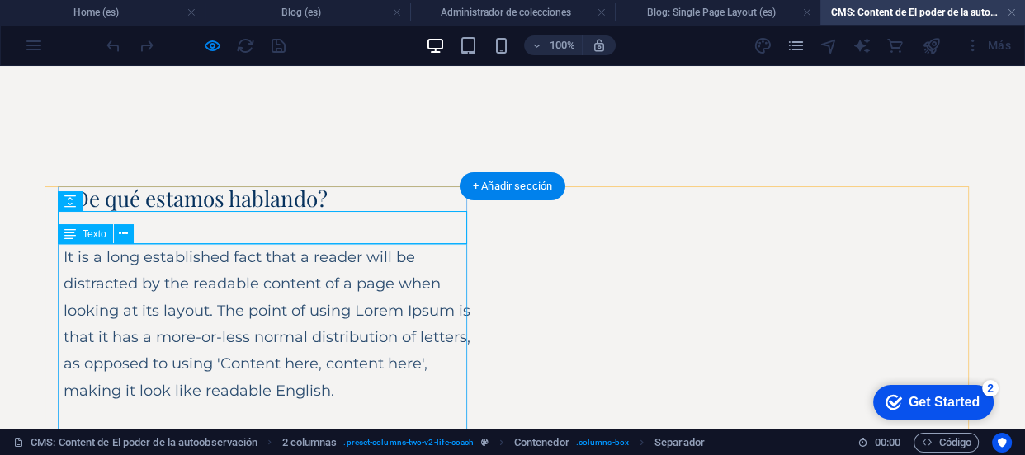
click at [64, 258] on div "It is a long established fact that a reader will be distracted by the readable …" at bounding box center [268, 404] width 409 height 321
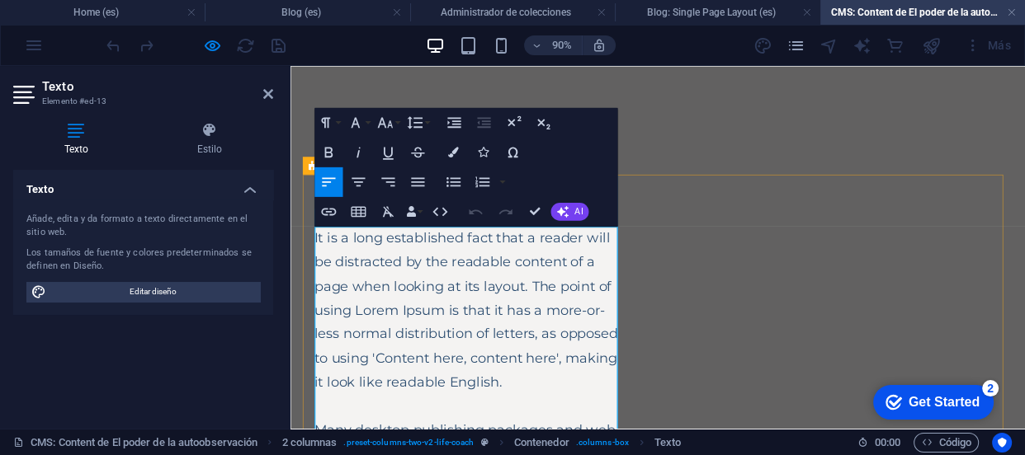
click at [342, 260] on p "It is a long established fact that a reader will be distracted by the readable …" at bounding box center [488, 431] width 342 height 374
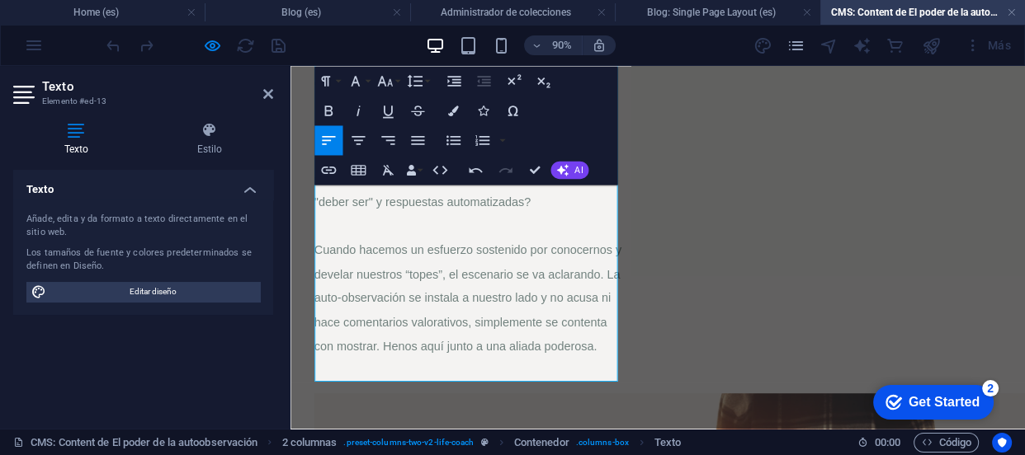
scroll to position [355, 0]
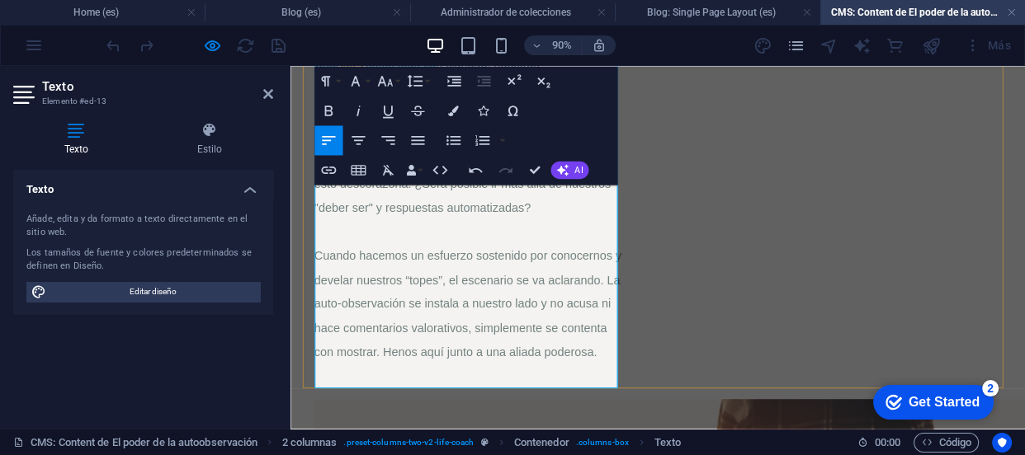
click at [333, 276] on span "Cuando hacemos un esfuerzo sostenido por conocernos y develar nuestros “topes”,…" at bounding box center [488, 330] width 342 height 121
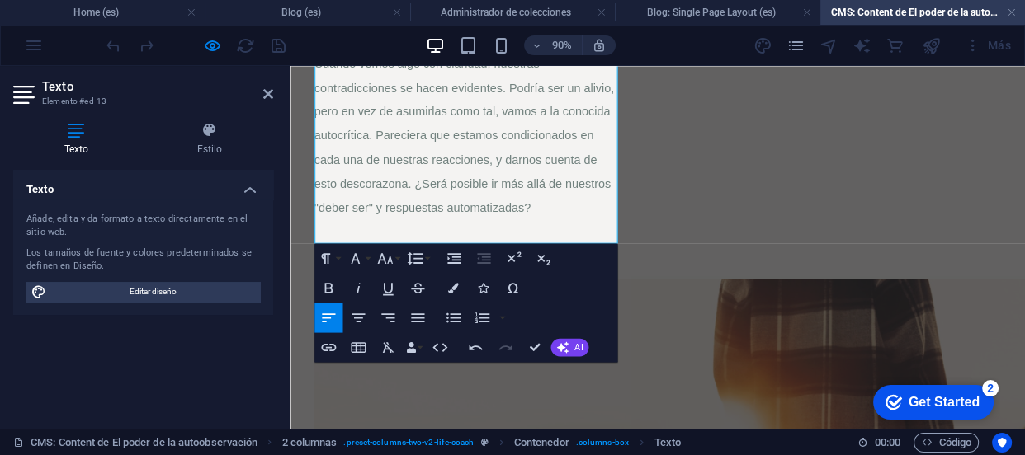
scroll to position [357, 0]
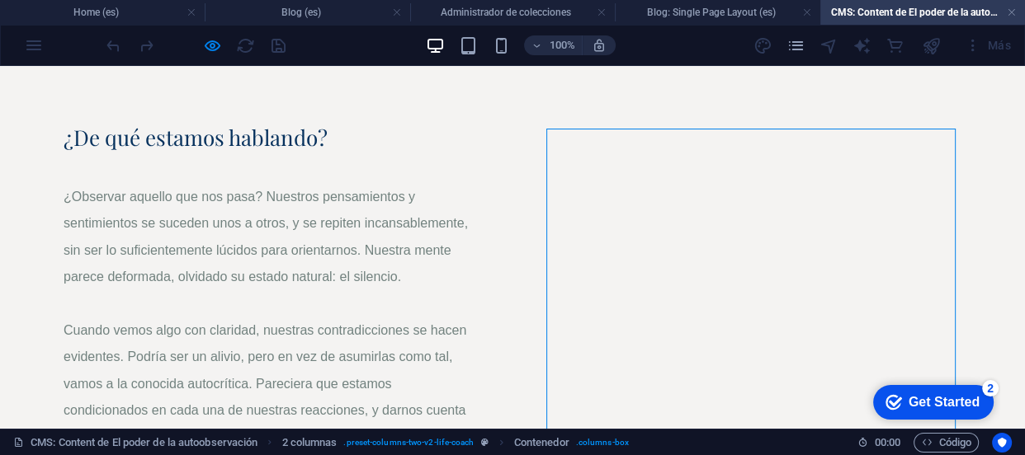
scroll to position [58, 0]
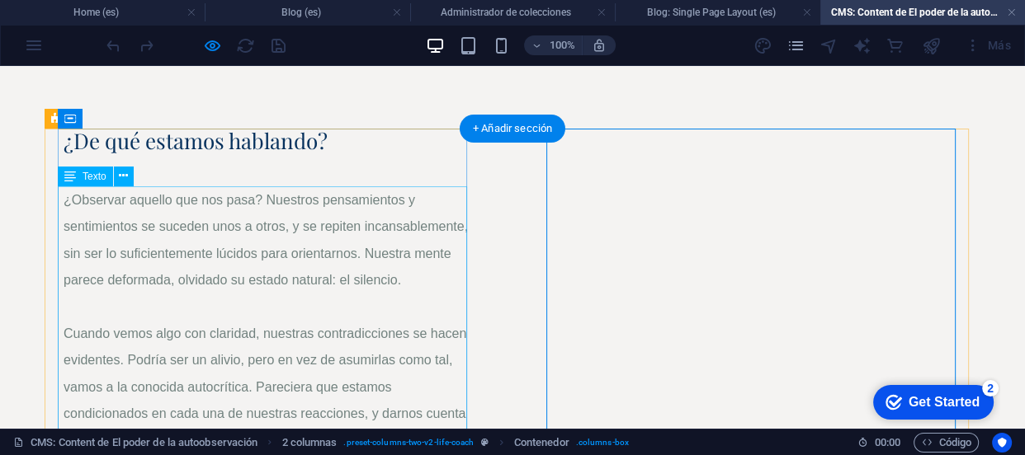
click at [254, 202] on div "¿Observar aquello que nos pasa? Nuestros pensamientos y sentimientos se suceden…" at bounding box center [268, 346] width 409 height 321
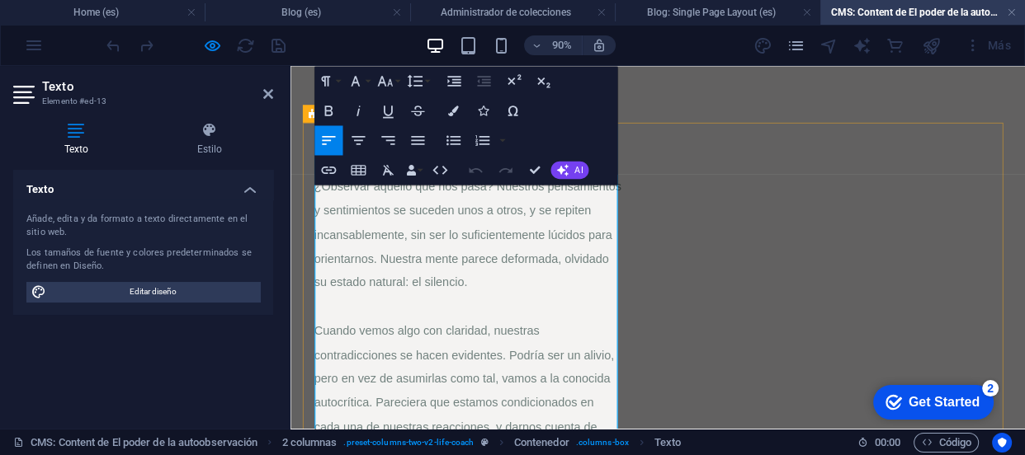
click at [514, 215] on p "¿Observar aquello que nos pasa? Nuestros pensamientos y sentimientos se suceden…" at bounding box center [488, 373] width 342 height 374
click at [514, 201] on span "¿Observar aquello que nos pasa? Nuestros pensamientos y sentimientos se suceden…" at bounding box center [488, 253] width 342 height 121
click at [616, 436] on span "Cuando vemos algo con claridad, nuestras contradicciones se hacen evidentes. Po…" at bounding box center [483, 440] width 333 height 174
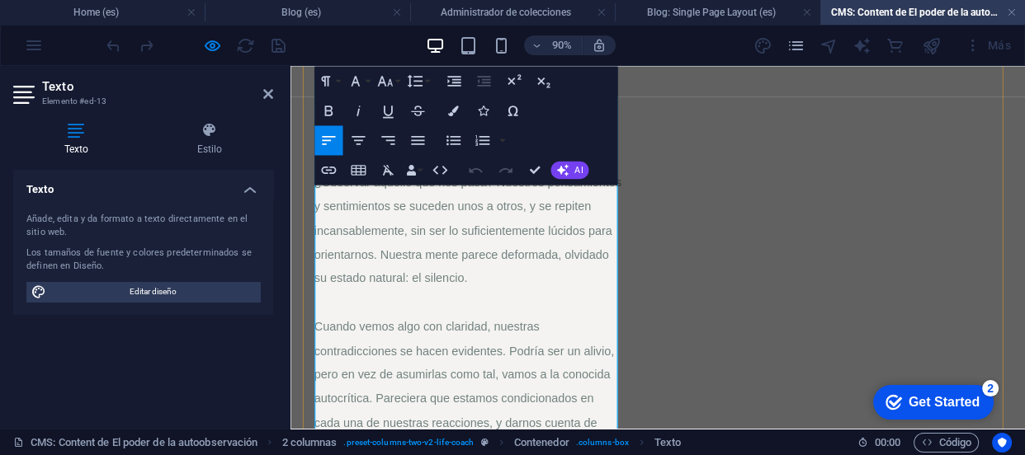
scroll to position [144, 0]
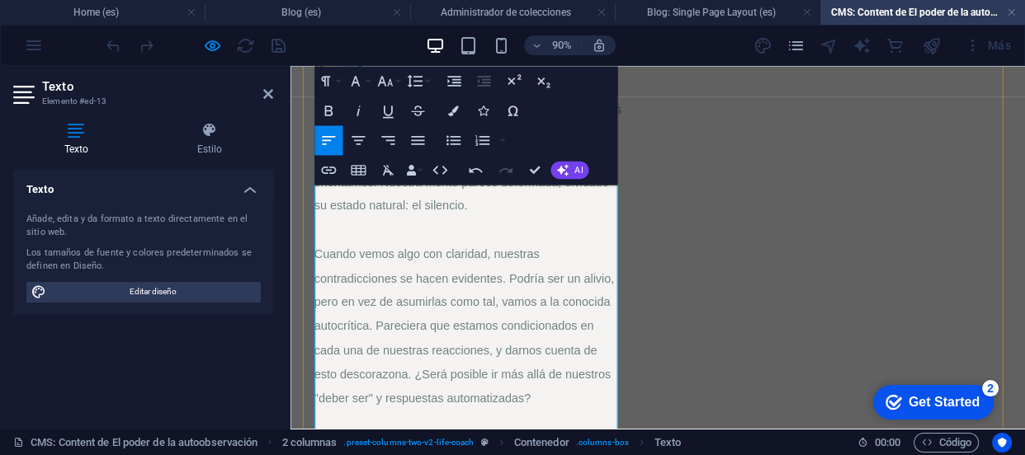
click at [611, 437] on p "¿Observar aquello que nos pasa? Nuestros pensamientos y sentimientos se suceden…" at bounding box center [488, 274] width 342 height 347
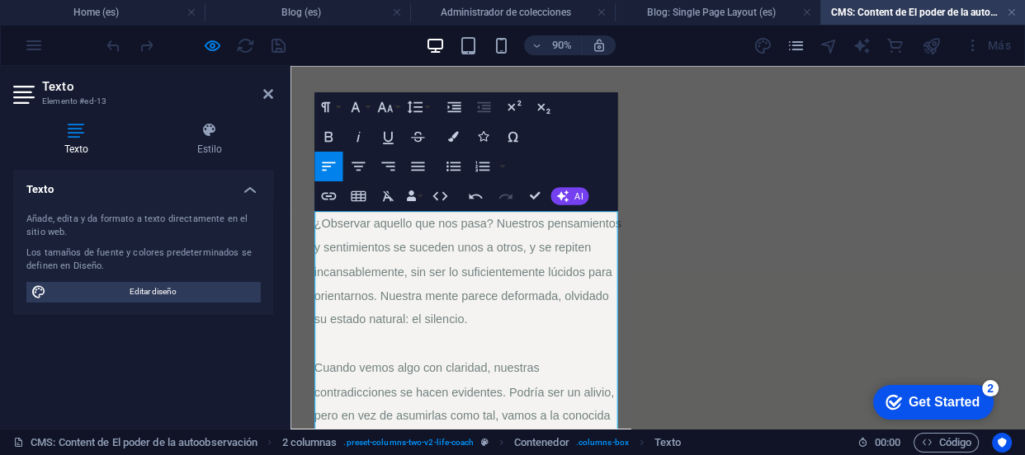
scroll to position [0, 0]
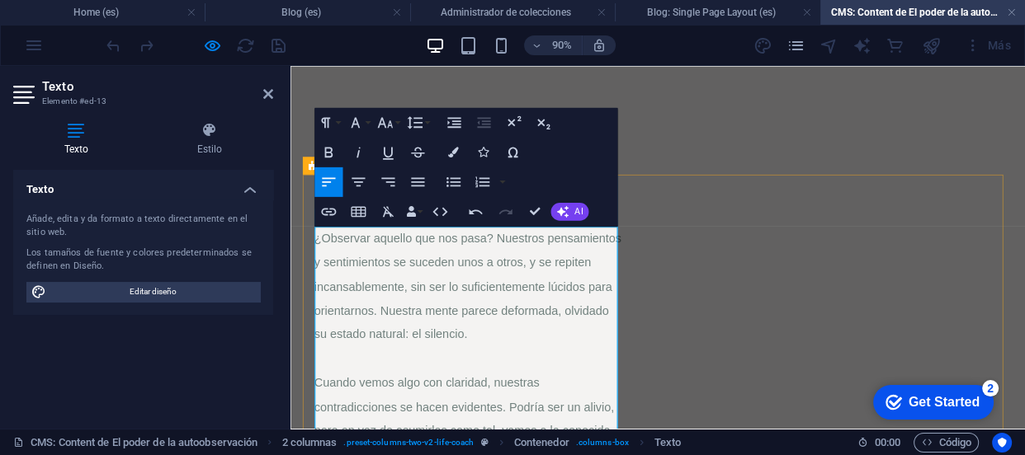
click at [514, 261] on span "¿Observar aquello que nos pasa? Nuestros pensamientos y sentimientos se suceden…" at bounding box center [488, 311] width 342 height 121
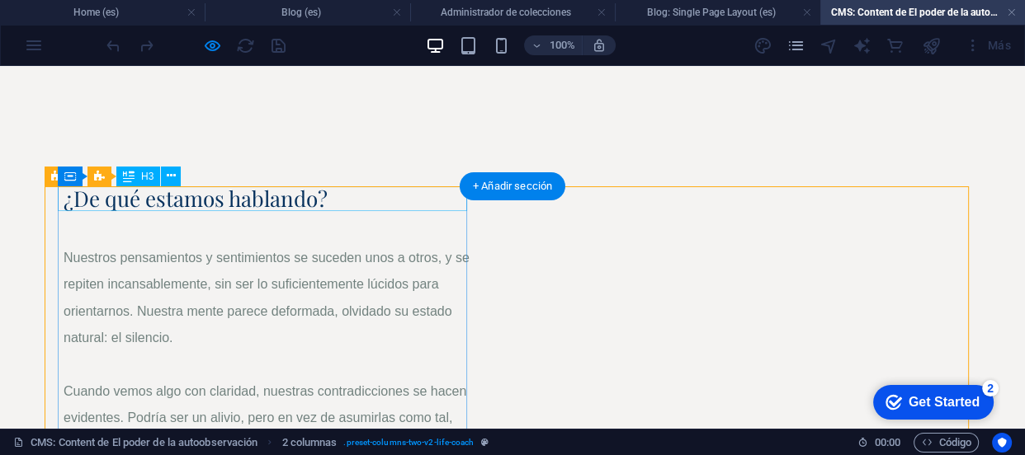
click at [330, 203] on div "¿De qué estamos hablando?" at bounding box center [268, 198] width 409 height 25
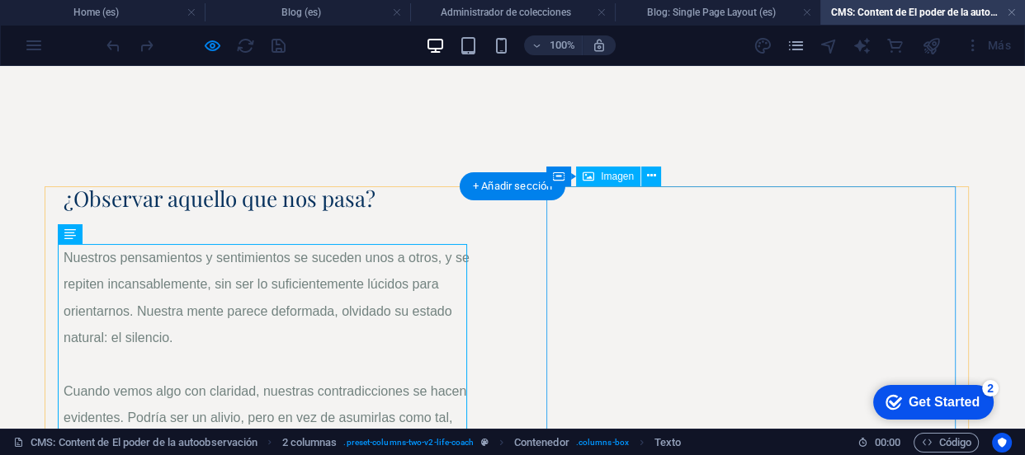
drag, startPoint x: 299, startPoint y: 270, endPoint x: 314, endPoint y: 268, distance: 14.9
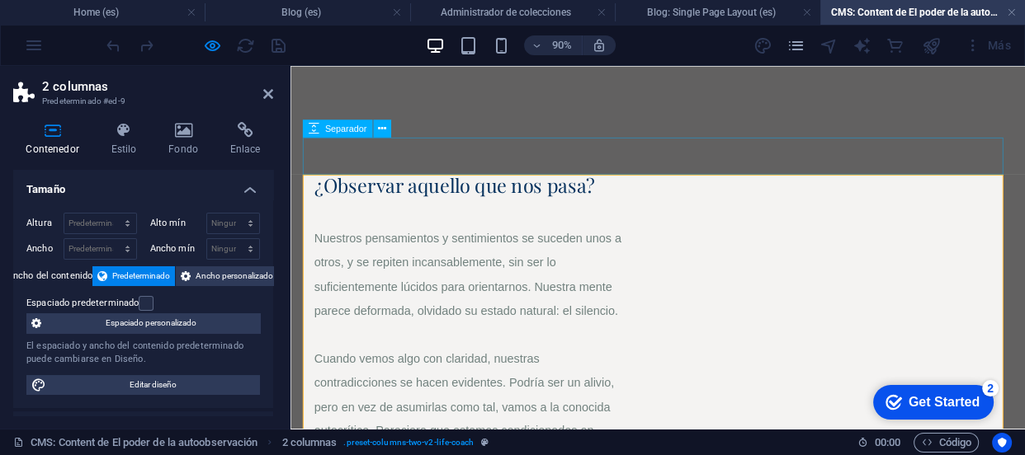
click at [619, 158] on div at bounding box center [699, 165] width 790 height 41
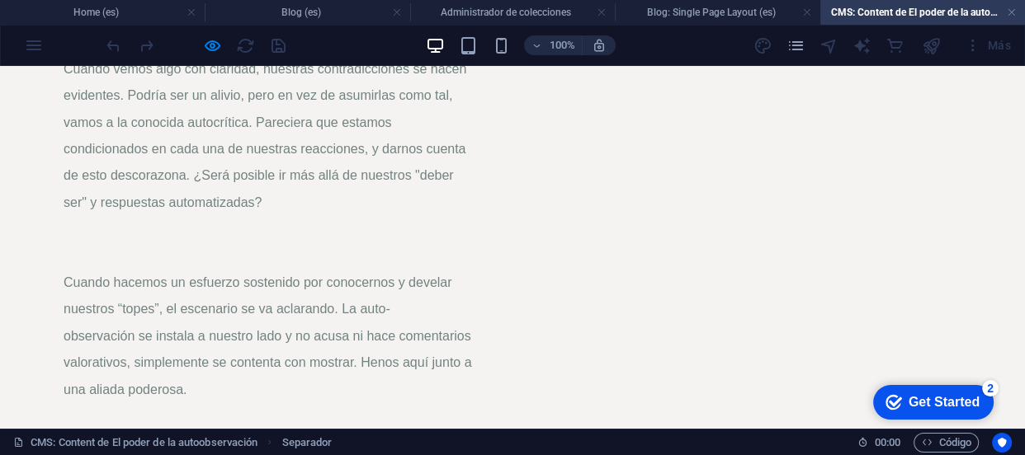
scroll to position [328, 0]
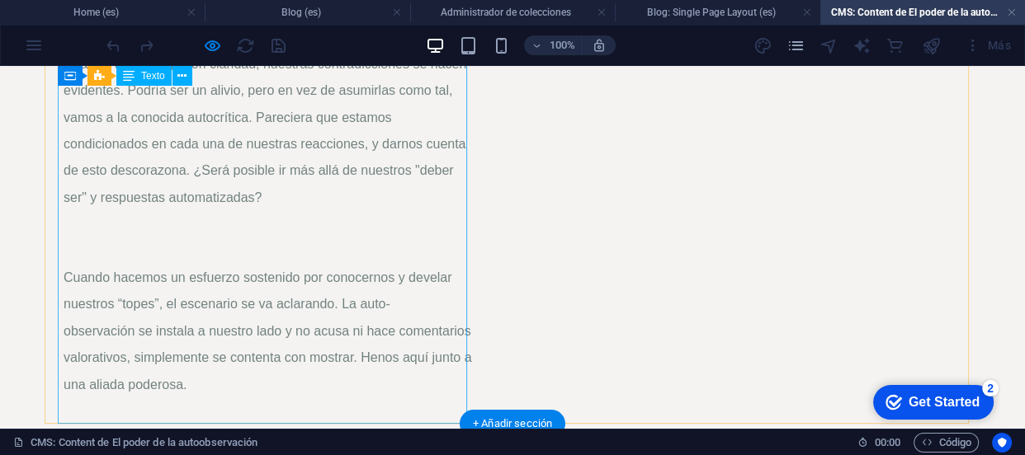
click at [332, 245] on div "Nuestros pensamientos y sentimientos se suceden unos a otros, y se repiten inca…" at bounding box center [268, 170] width 409 height 507
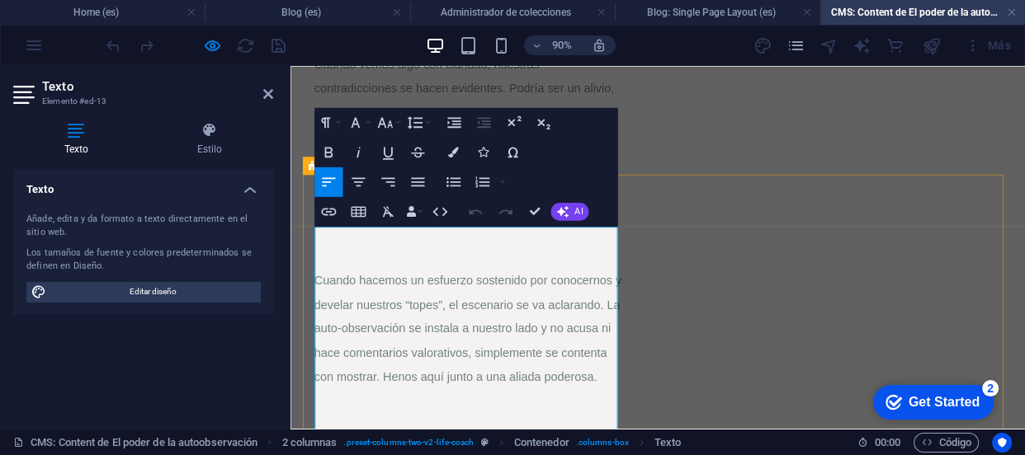
scroll to position [0, 0]
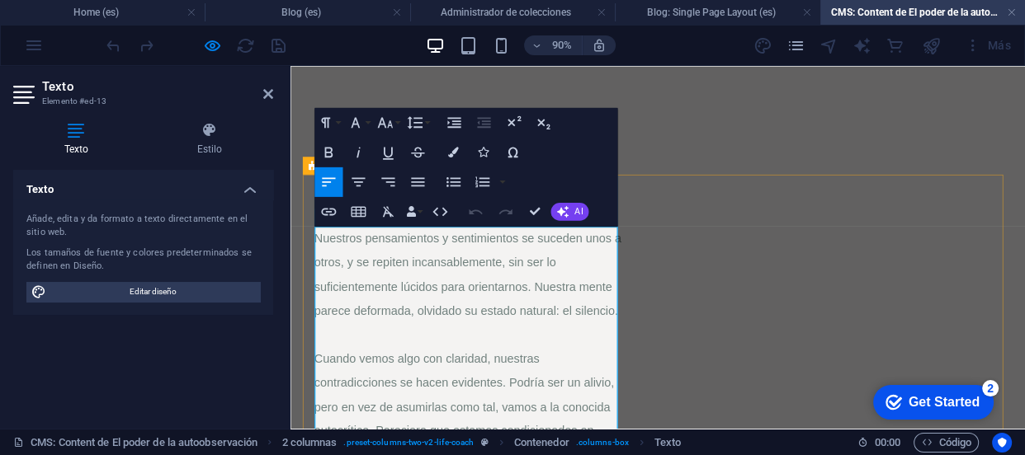
click at [430, 399] on p "Nuestros pensamientos y sentimientos se suceden unos a otros, y se repiten inca…" at bounding box center [488, 404] width 342 height 321
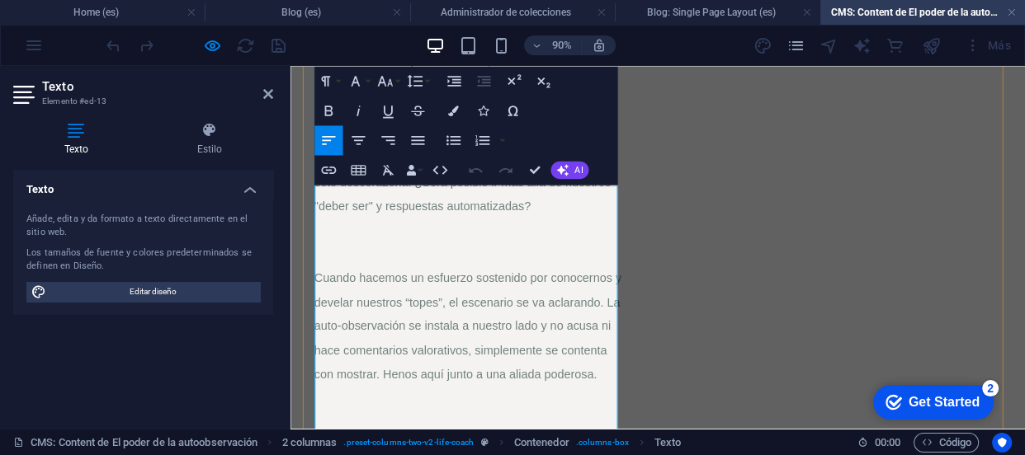
scroll to position [357, 0]
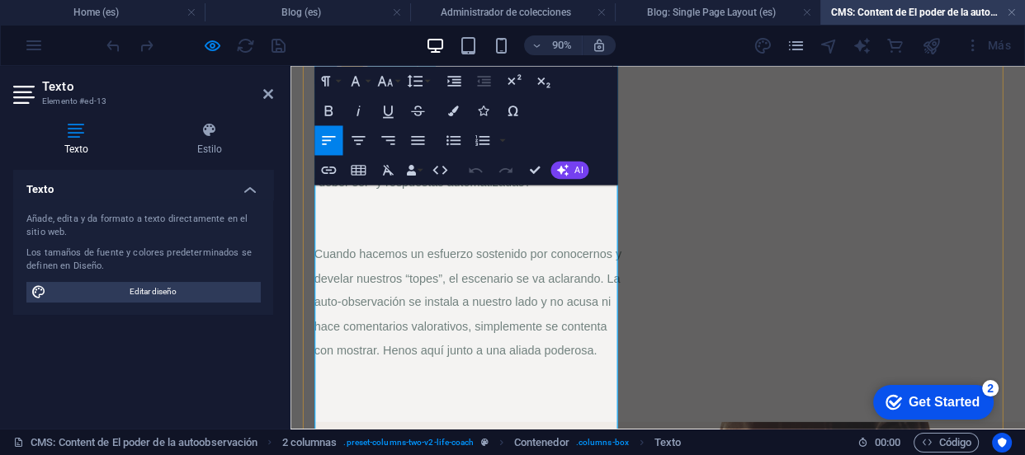
click at [345, 275] on p "Cuando hacemos un esfuerzo sostenido por conocernos y develar nuestros “topes”,…" at bounding box center [488, 314] width 342 height 160
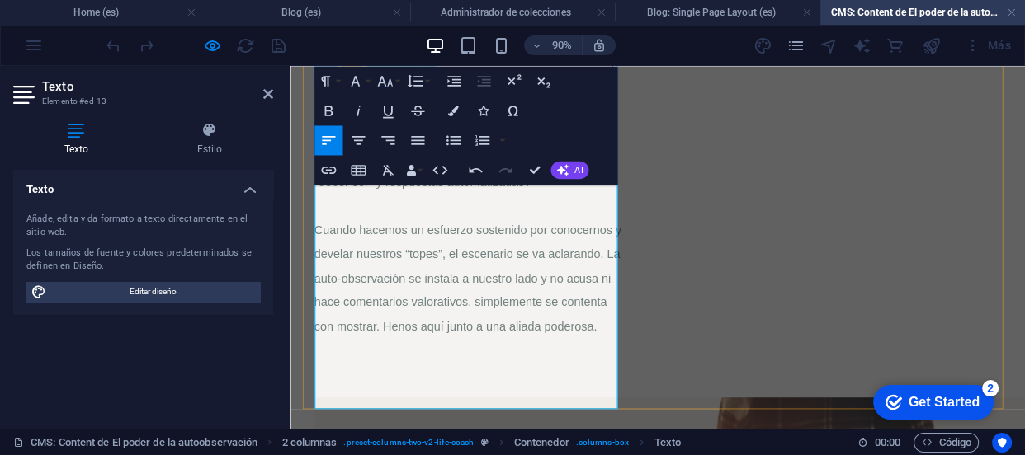
click at [585, 368] on p "Cuando hacemos un esfuerzo sostenido por conocernos y develar nuestros “topes”,…" at bounding box center [488, 288] width 342 height 160
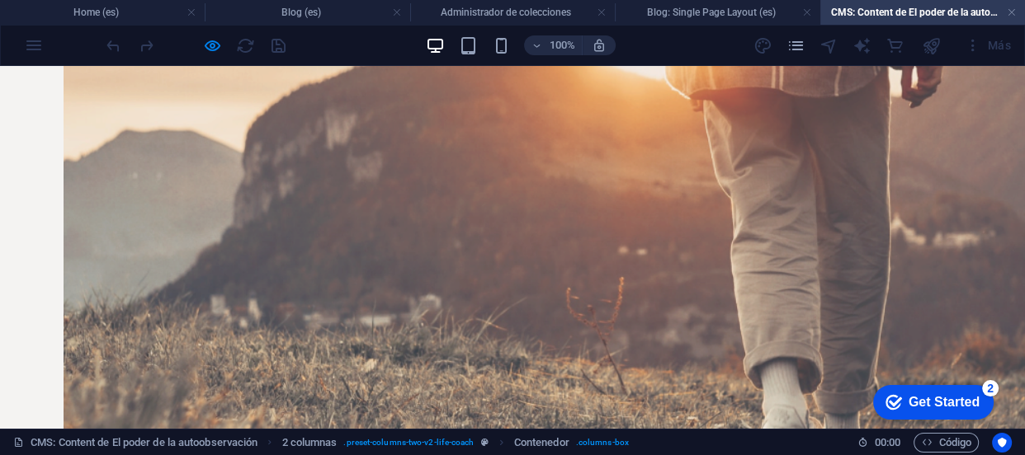
scroll to position [995, 0]
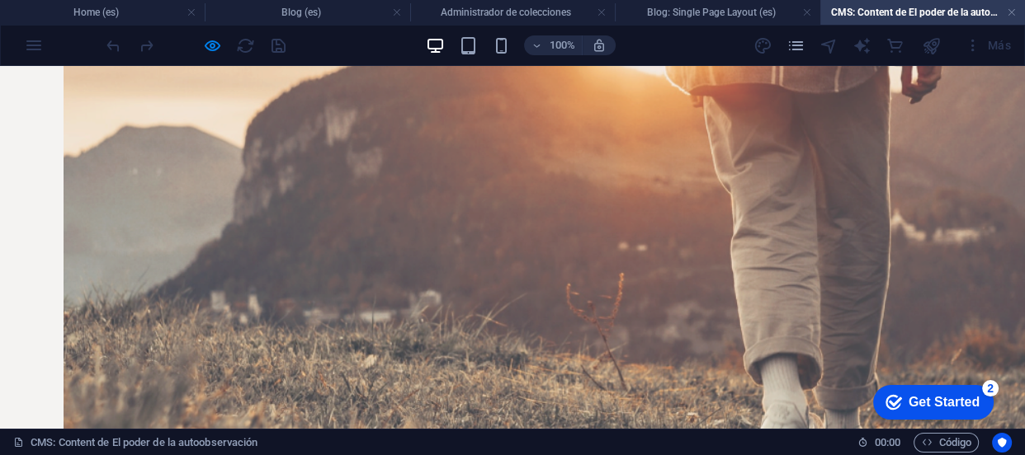
drag, startPoint x: 986, startPoint y: 322, endPoint x: 975, endPoint y: 236, distance: 86.5
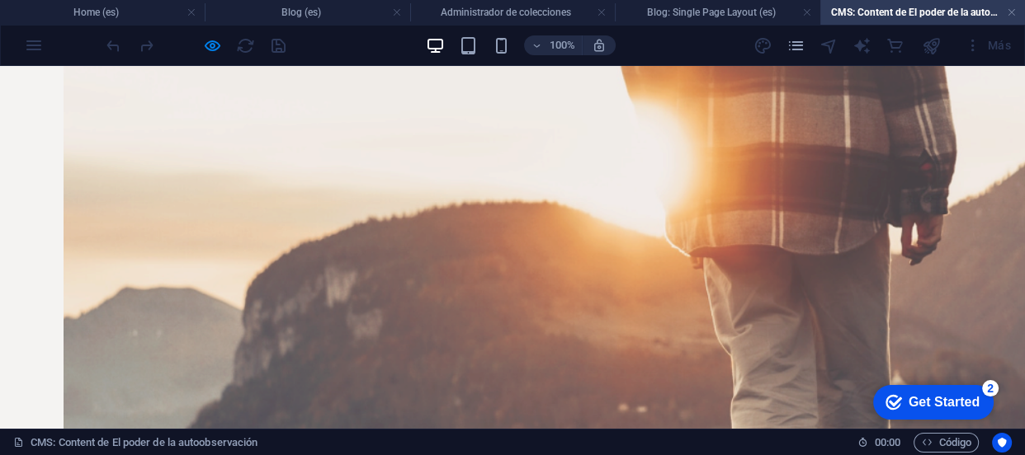
scroll to position [541, 0]
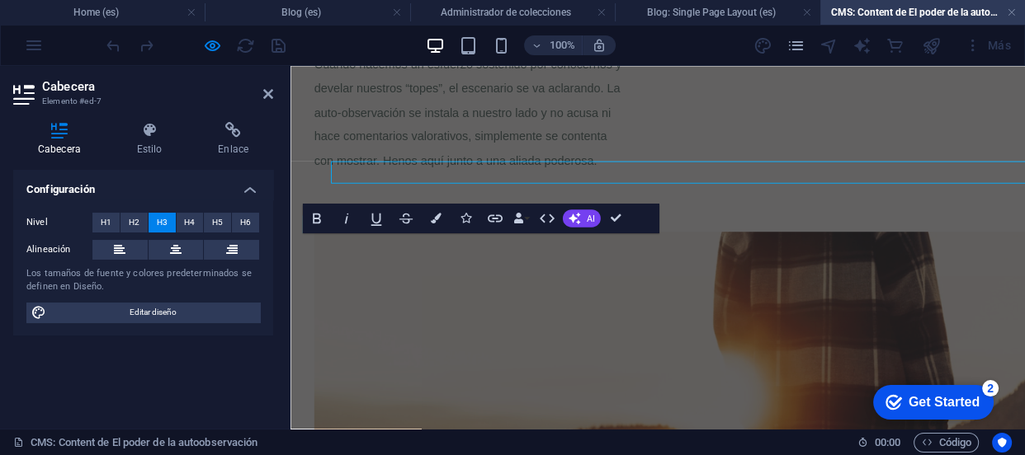
scroll to position [594, 0]
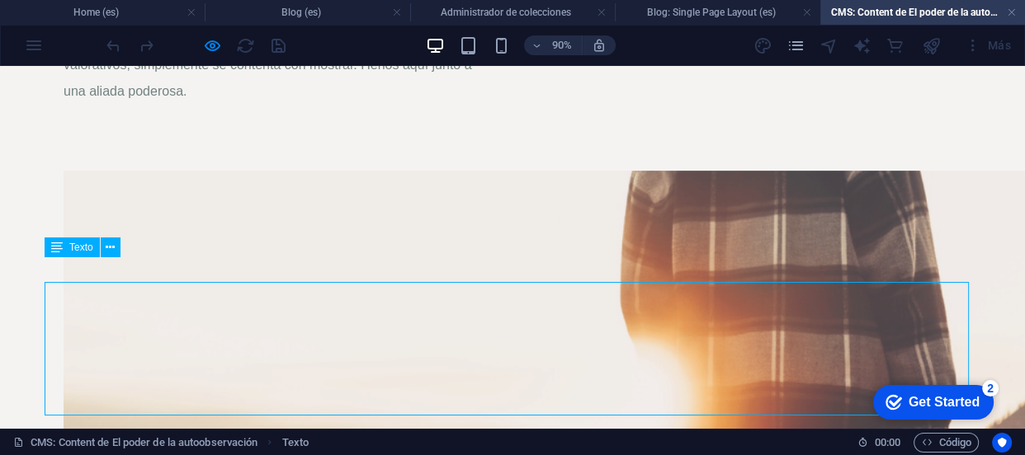
scroll to position [541, 0]
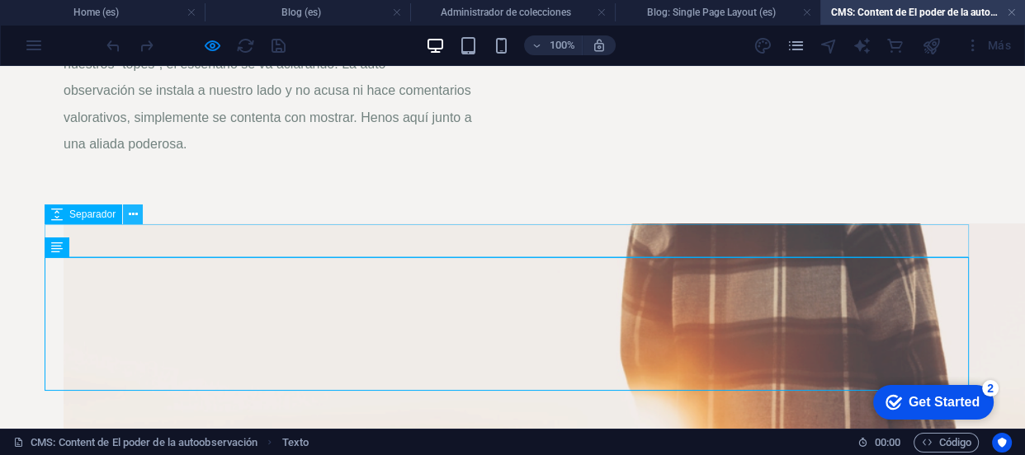
click at [129, 213] on icon at bounding box center [133, 214] width 9 height 17
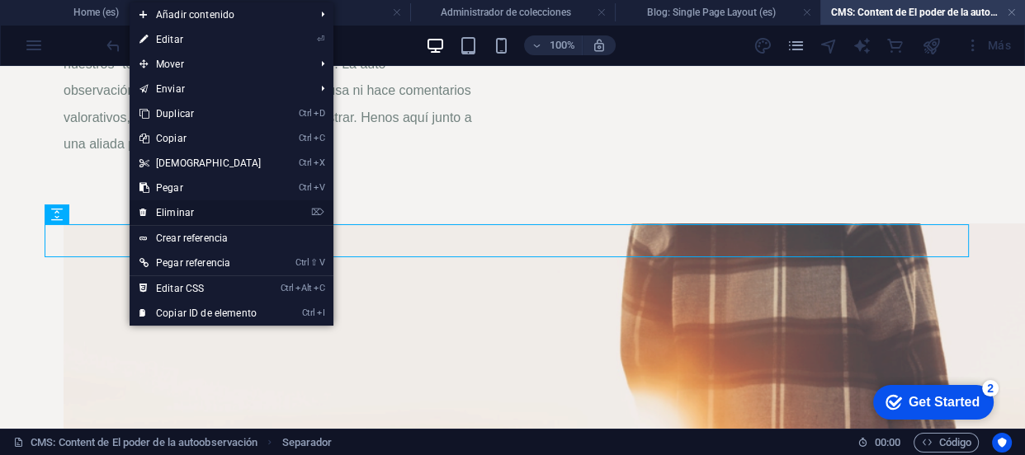
click at [154, 204] on link "⌦ Eliminar" at bounding box center [201, 213] width 142 height 25
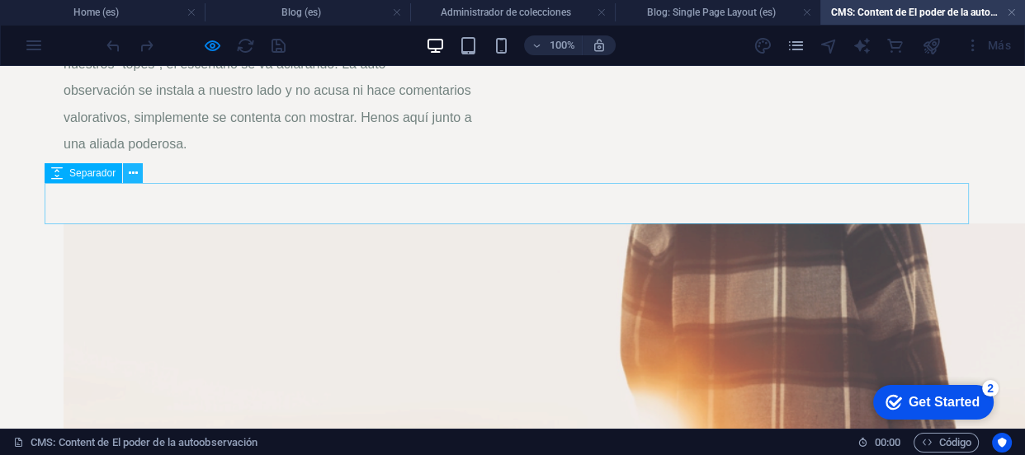
click at [126, 180] on button at bounding box center [133, 173] width 20 height 20
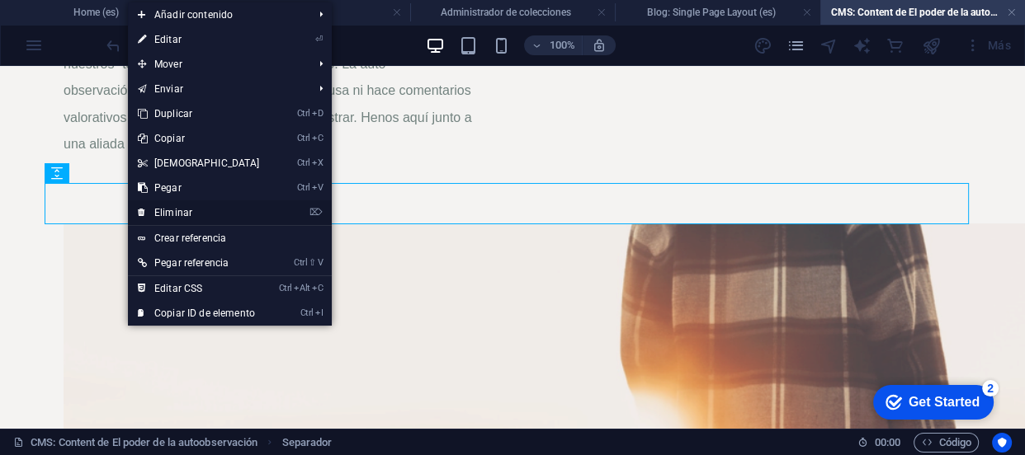
click at [155, 207] on link "⌦ Eliminar" at bounding box center [199, 213] width 142 height 25
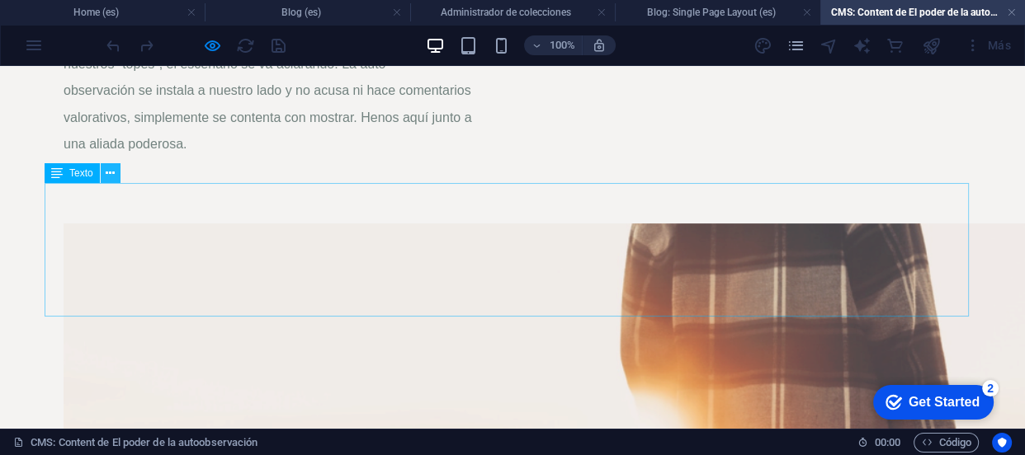
click at [109, 180] on icon at bounding box center [110, 173] width 9 height 17
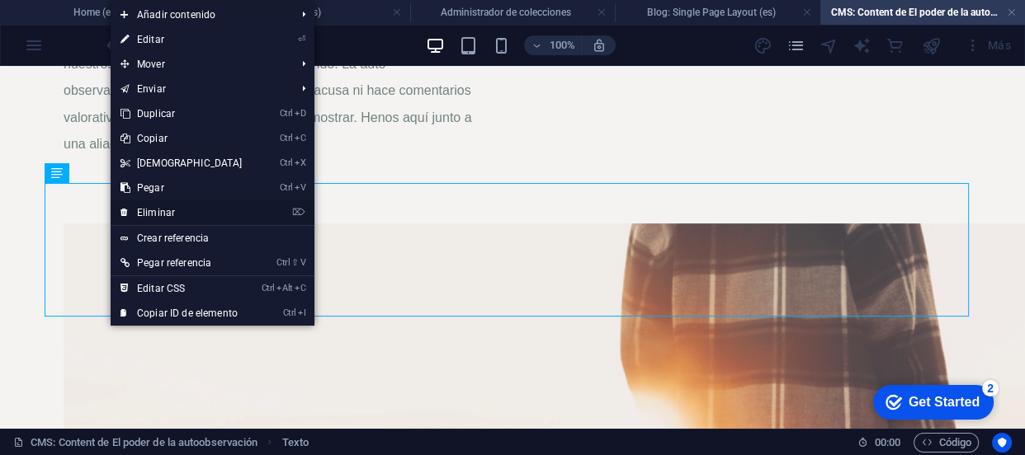
click at [159, 212] on link "⌦ Eliminar" at bounding box center [182, 213] width 142 height 25
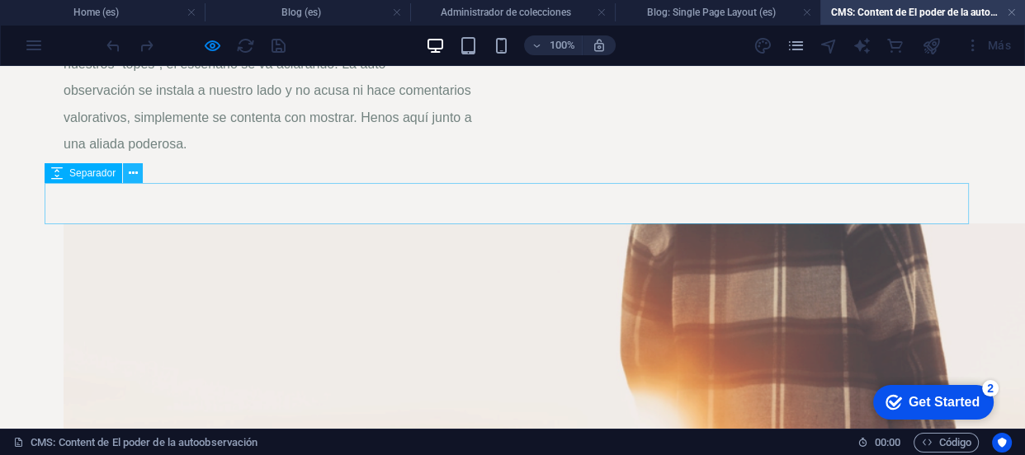
click at [137, 176] on icon at bounding box center [133, 173] width 9 height 17
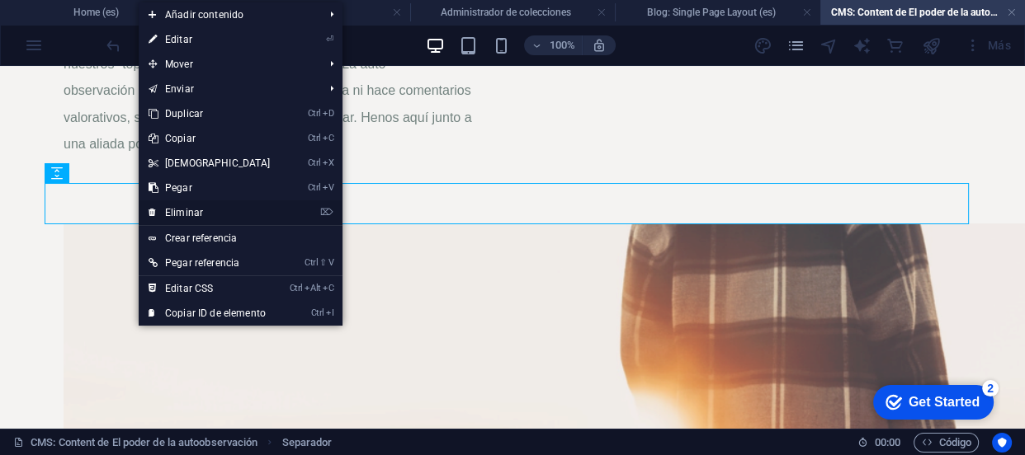
click at [172, 205] on link "⌦ Eliminar" at bounding box center [210, 213] width 142 height 25
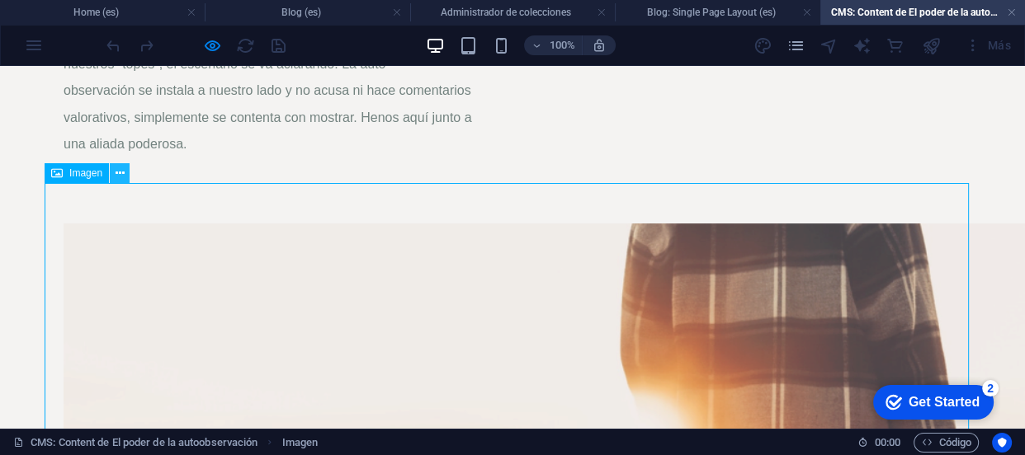
click at [120, 177] on icon at bounding box center [120, 173] width 9 height 17
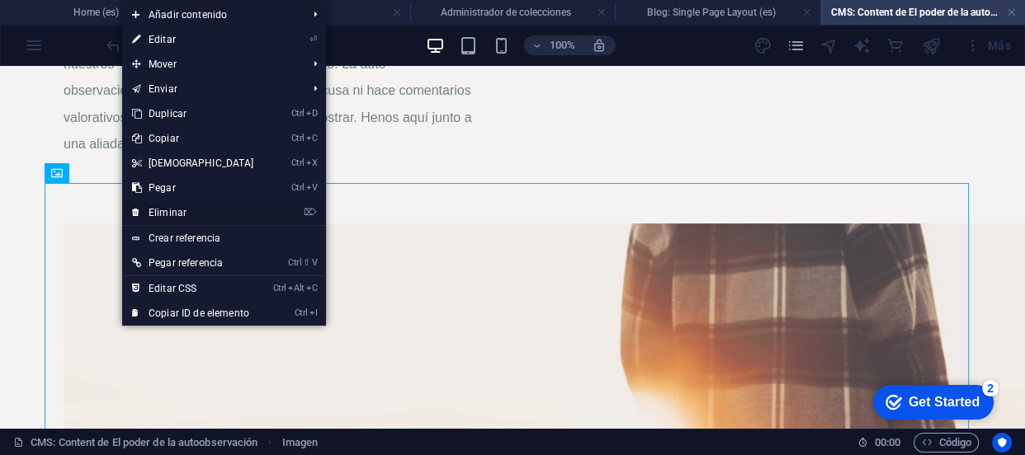
click at [163, 205] on link "⌦ Eliminar" at bounding box center [193, 213] width 142 height 25
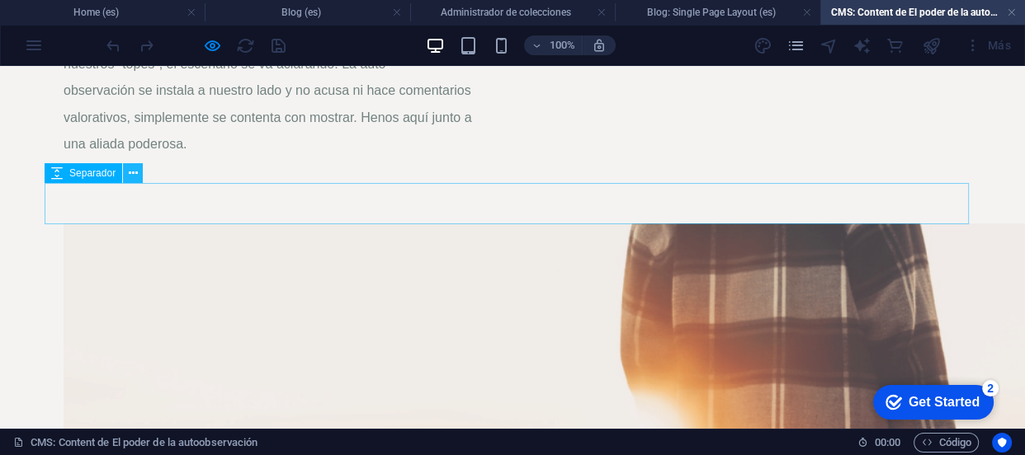
click at [131, 173] on icon at bounding box center [133, 173] width 9 height 17
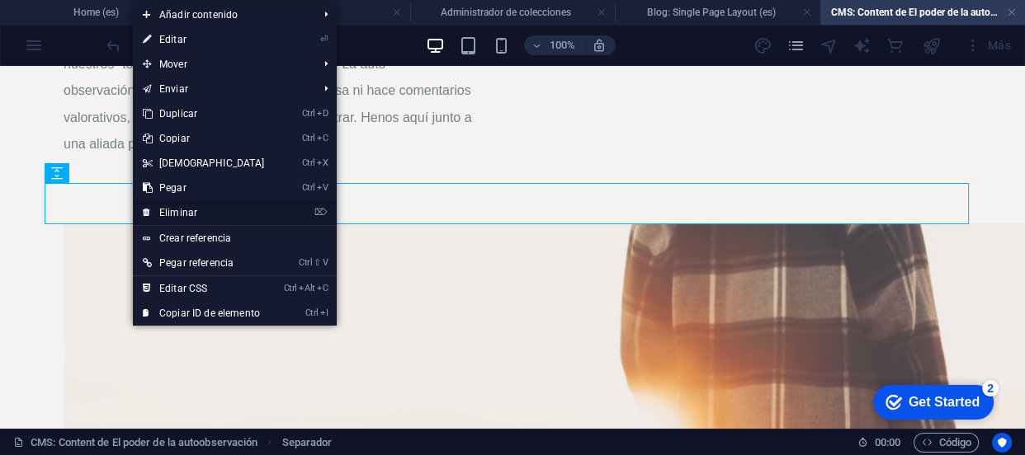
click at [160, 206] on link "⌦ Eliminar" at bounding box center [204, 213] width 142 height 25
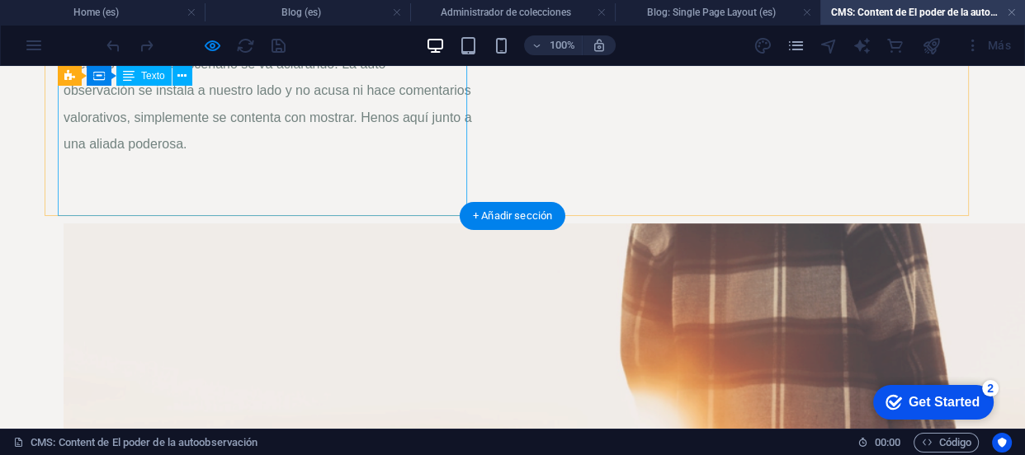
scroll to position [508, 0]
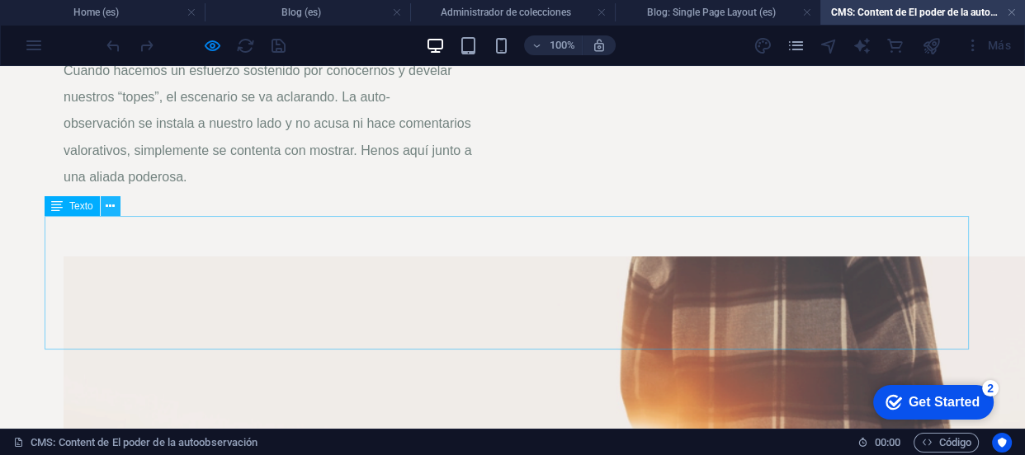
click at [116, 205] on button at bounding box center [111, 206] width 20 height 20
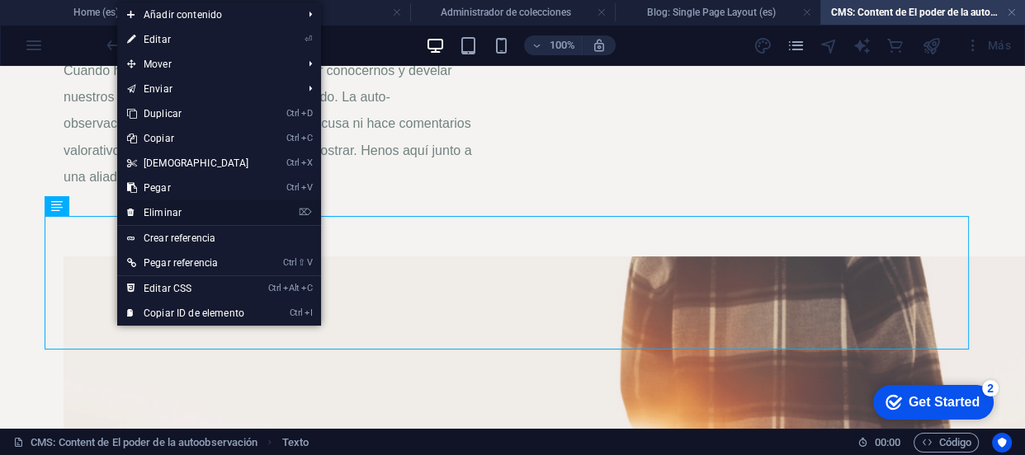
click at [154, 215] on link "⌦ Eliminar" at bounding box center [188, 213] width 142 height 25
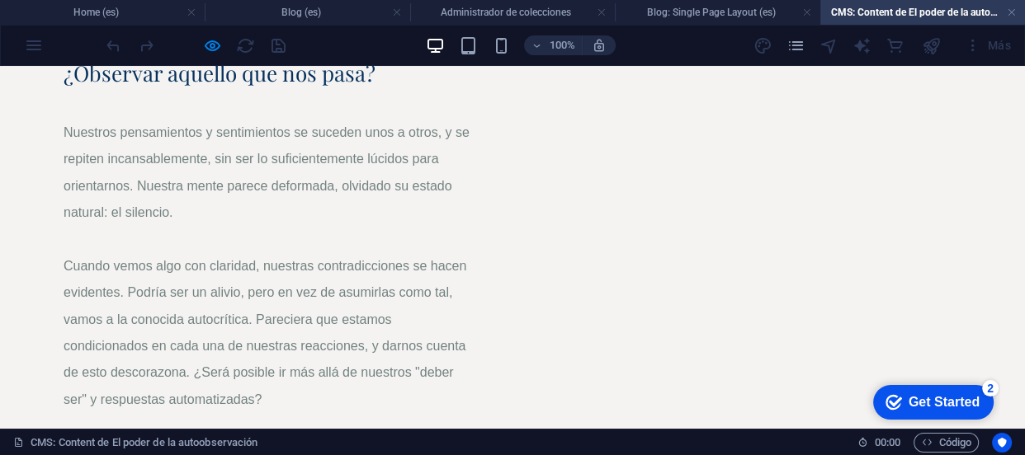
scroll to position [0, 0]
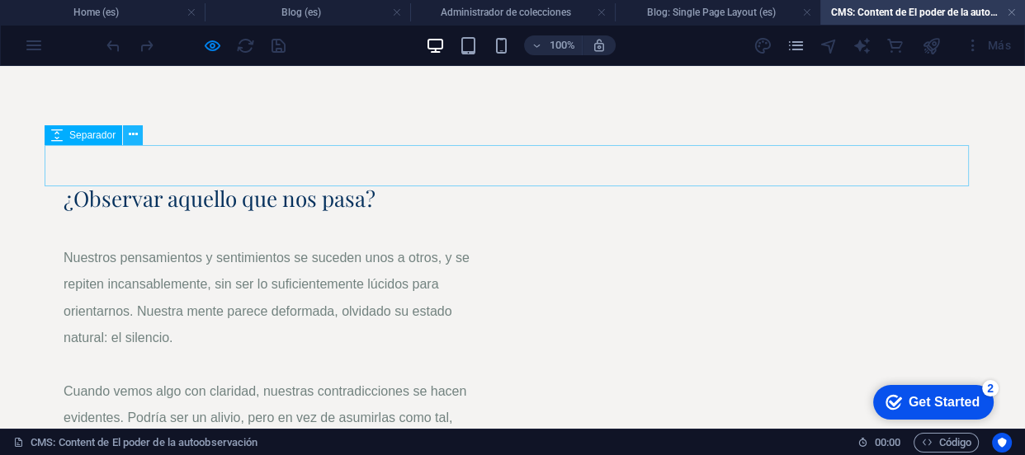
click at [132, 140] on icon at bounding box center [133, 134] width 9 height 17
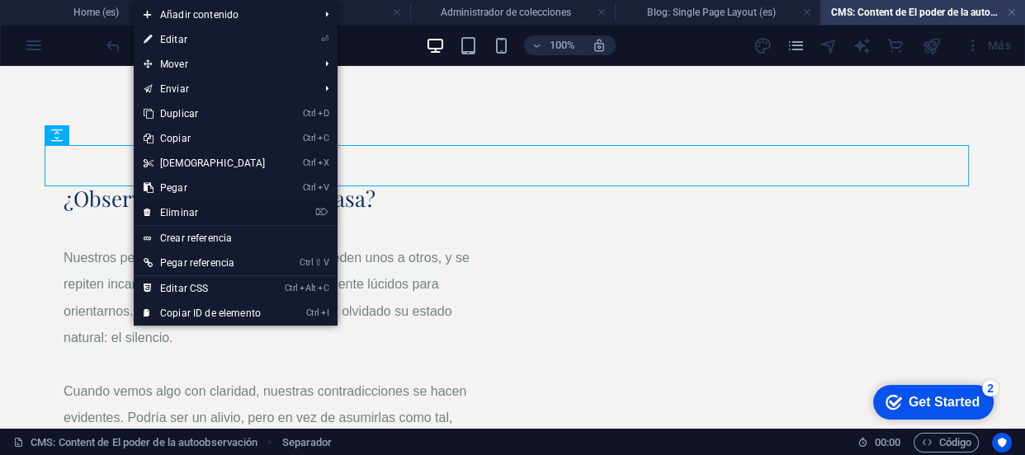
click at [178, 209] on link "⌦ Eliminar" at bounding box center [205, 213] width 142 height 25
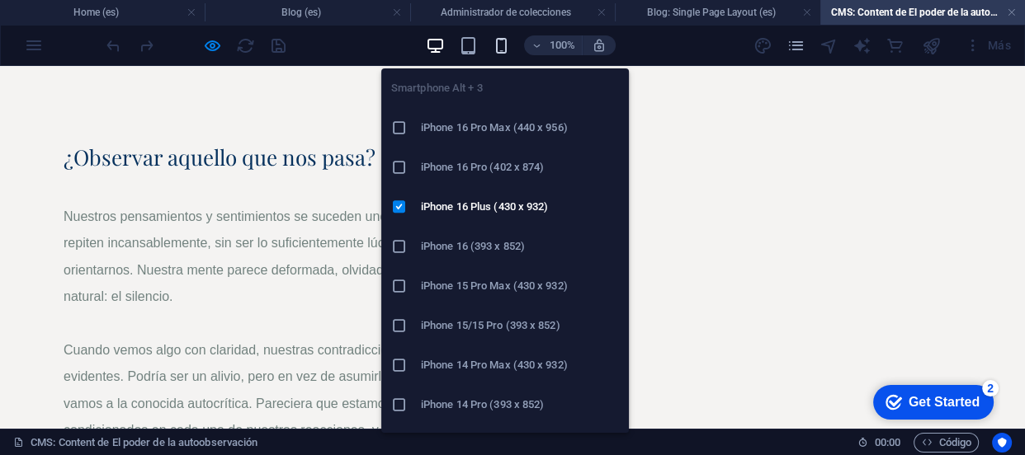
click at [495, 44] on icon "button" at bounding box center [501, 45] width 19 height 19
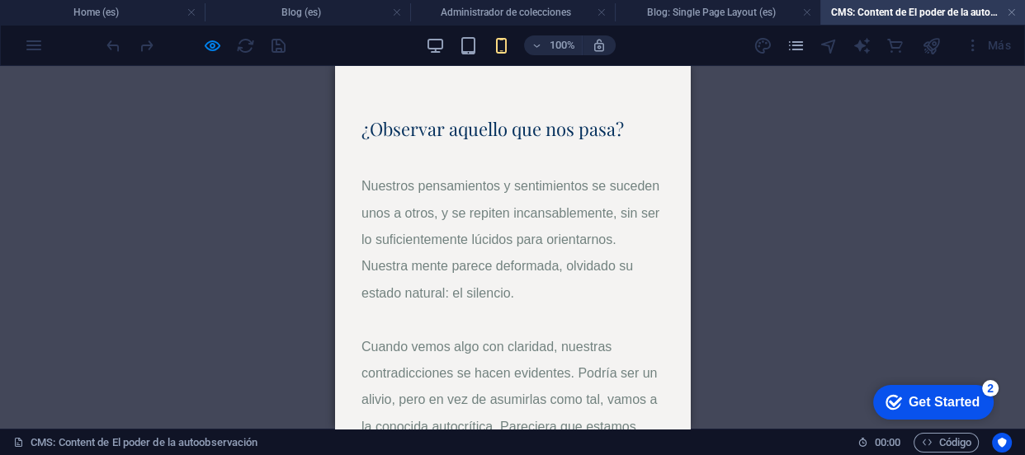
drag, startPoint x: 685, startPoint y: 152, endPoint x: 989, endPoint y: 95, distance: 309.7
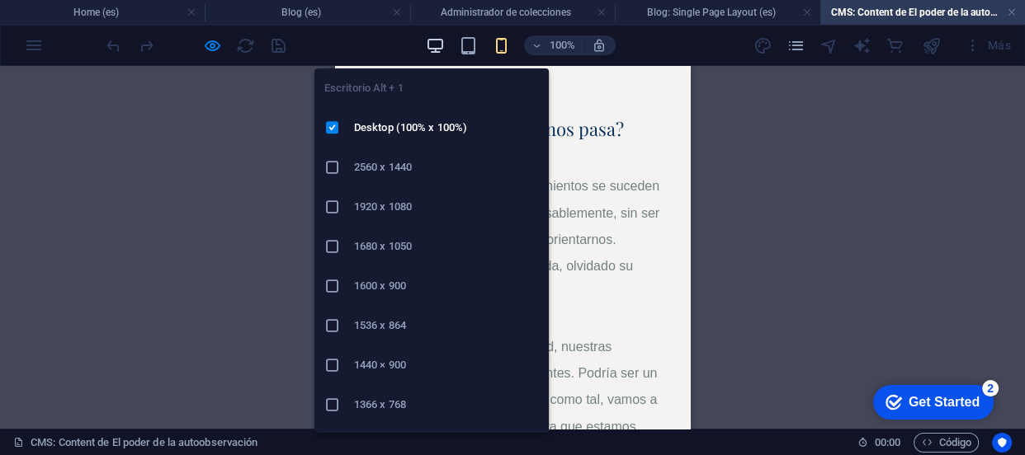
click at [437, 47] on icon "button" at bounding box center [435, 45] width 19 height 19
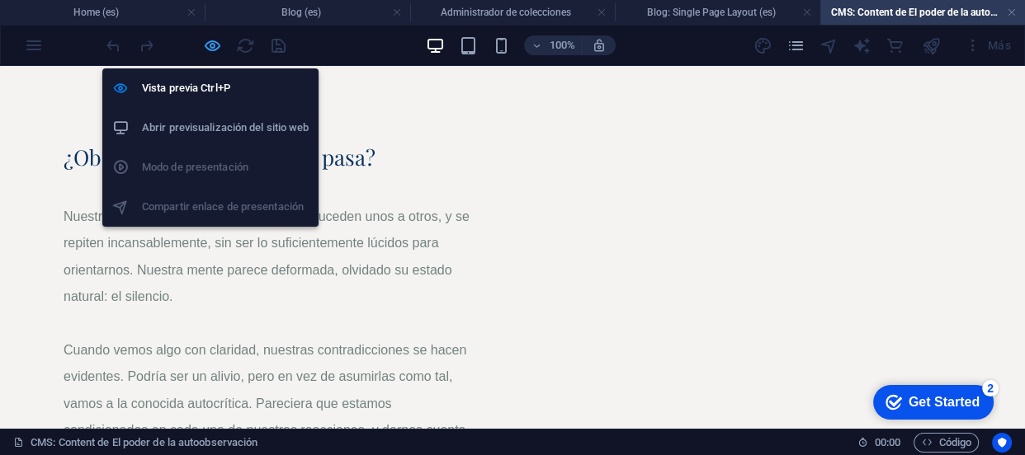
click at [215, 49] on icon "button" at bounding box center [212, 45] width 19 height 19
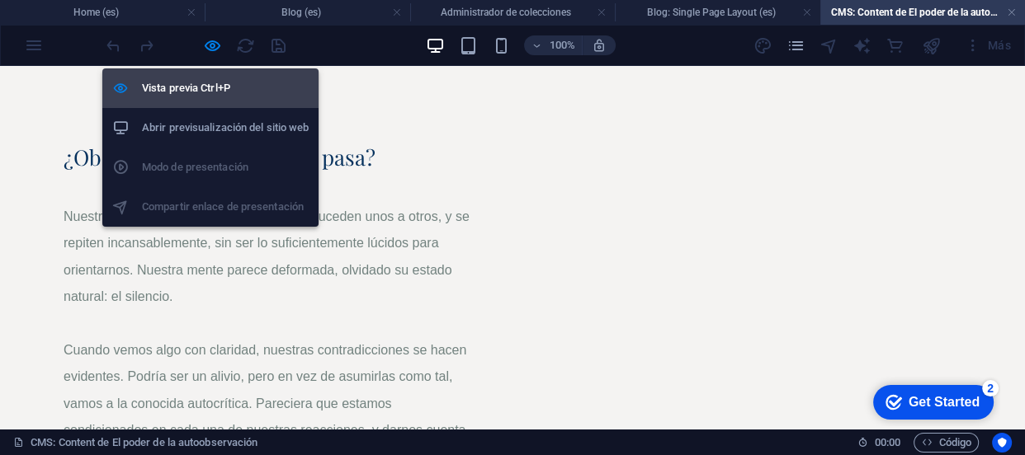
click at [190, 97] on h6 "Vista previa Ctrl+P" at bounding box center [225, 88] width 167 height 20
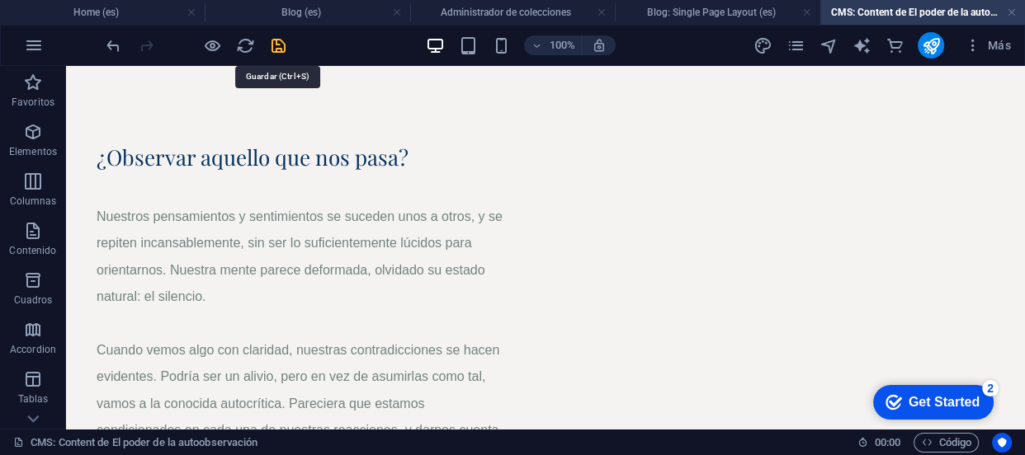
click at [276, 46] on icon "save" at bounding box center [278, 45] width 19 height 19
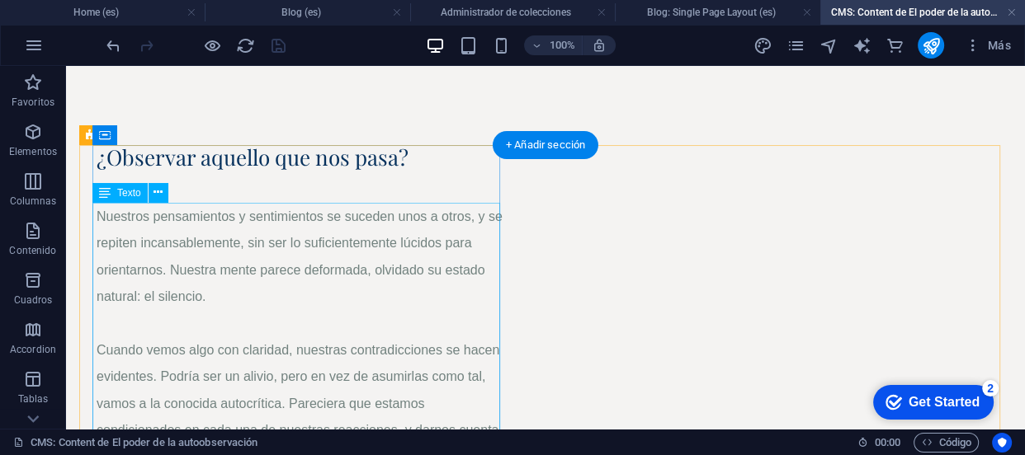
click at [98, 215] on div "Nuestros pensamientos y sentimientos se suceden unos a otros, y se repiten inca…" at bounding box center [301, 443] width 409 height 481
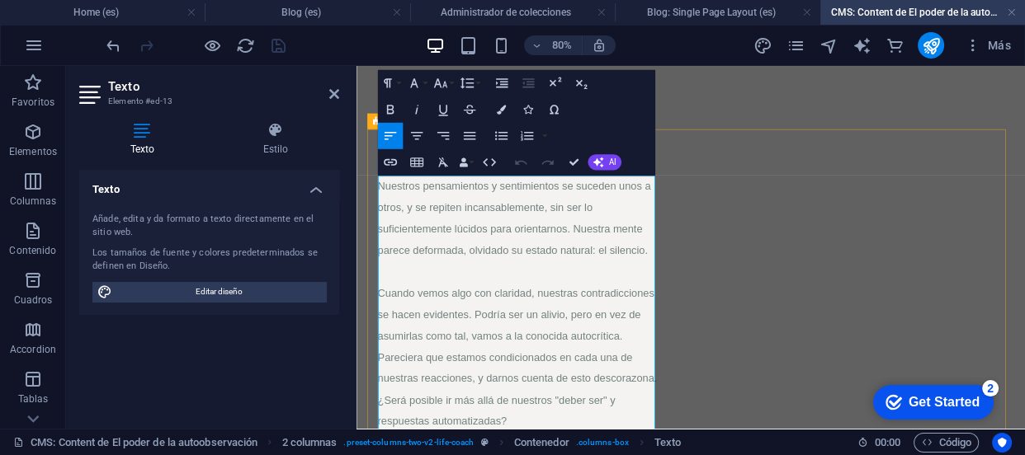
click at [387, 212] on span "Nuestros pensamientos y sentimientos se suceden unos a otros, y se repiten inca…" at bounding box center [554, 257] width 342 height 94
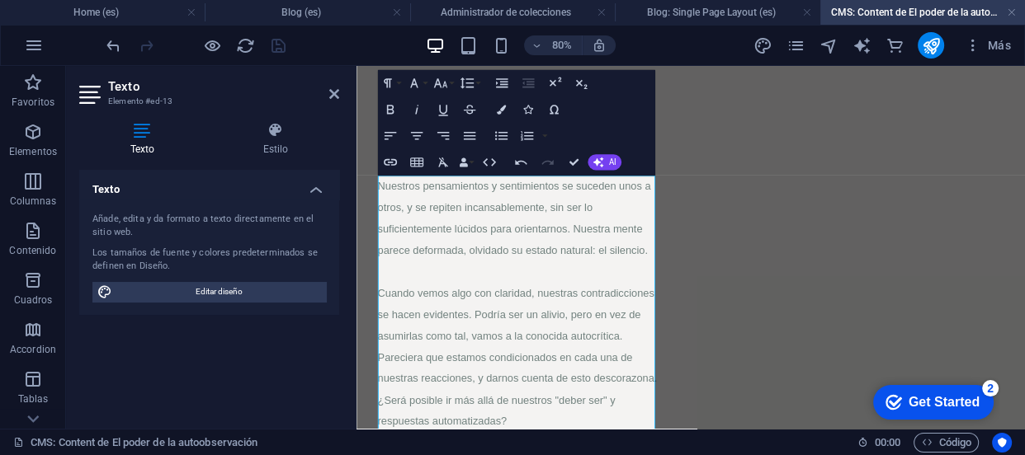
click at [317, 421] on div "Texto Estilo Texto Añade, edita y da formato a texto directamente en el sitio w…" at bounding box center [209, 269] width 286 height 320
click at [357, 35] on div "80% Más" at bounding box center [560, 45] width 914 height 26
click at [794, 44] on icon "pages" at bounding box center [795, 45] width 19 height 19
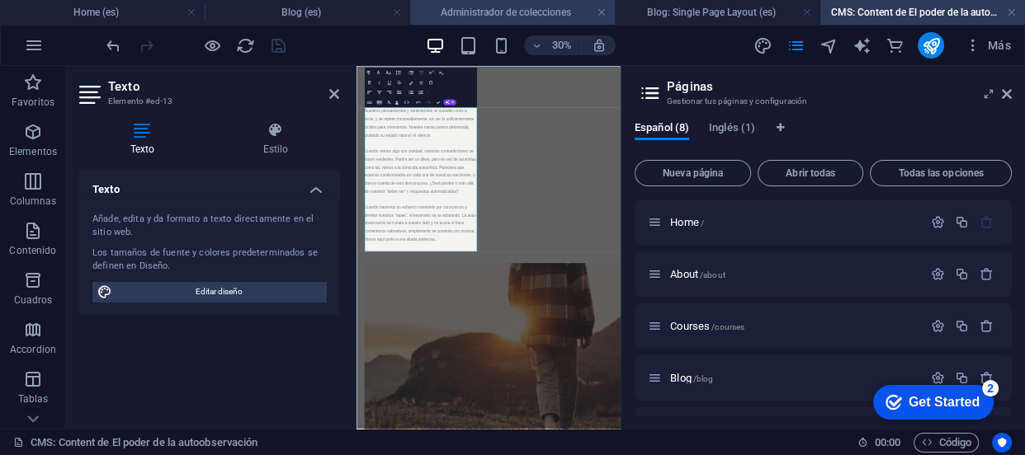
click at [541, 12] on h4 "Administrador de colecciones" at bounding box center [512, 12] width 205 height 18
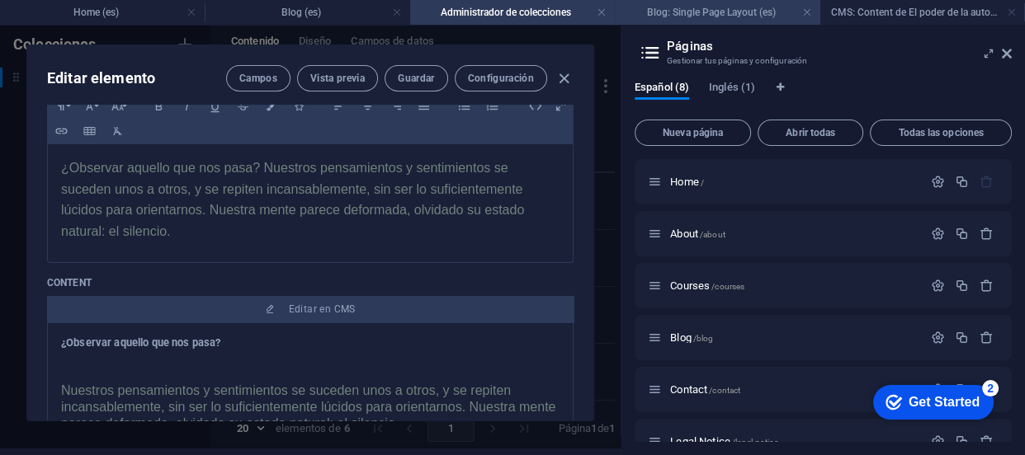
click at [644, 7] on h4 "Blog: Single Page Layout (es)" at bounding box center [717, 12] width 205 height 18
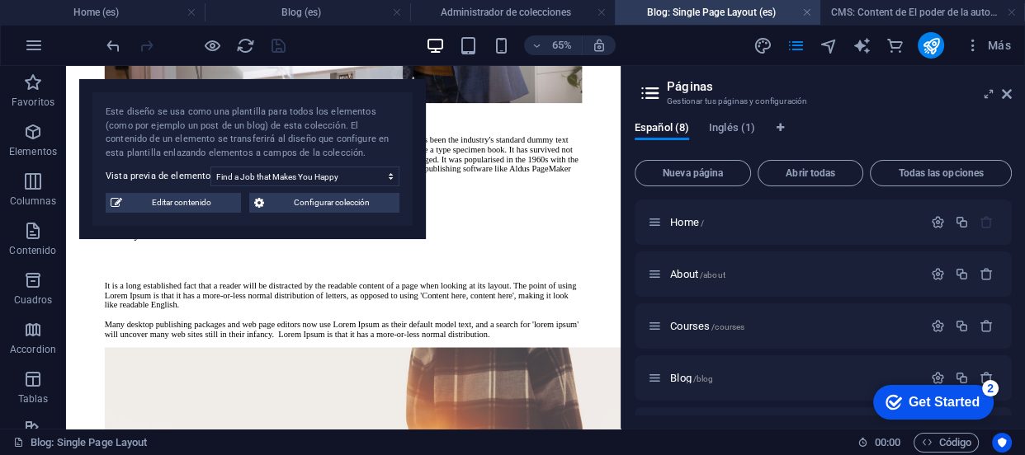
scroll to position [1131, 0]
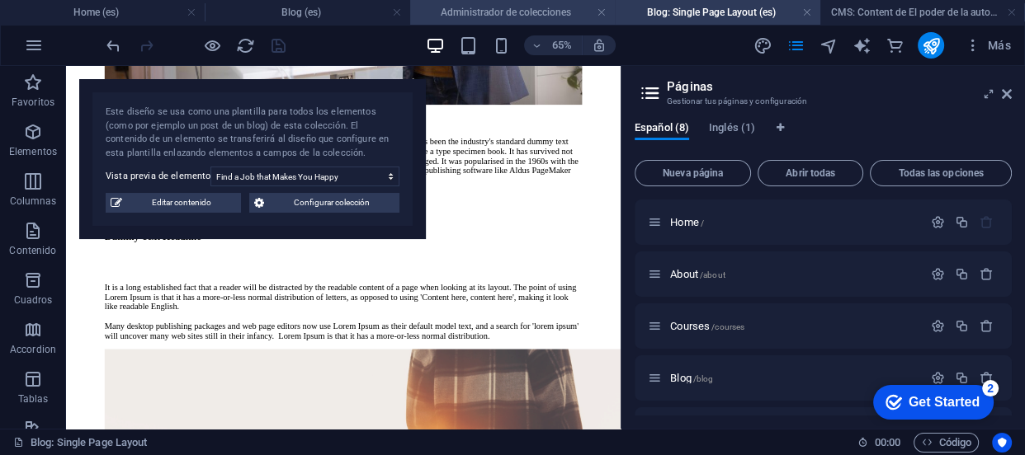
click at [532, 16] on h4 "Administrador de colecciones" at bounding box center [512, 12] width 205 height 18
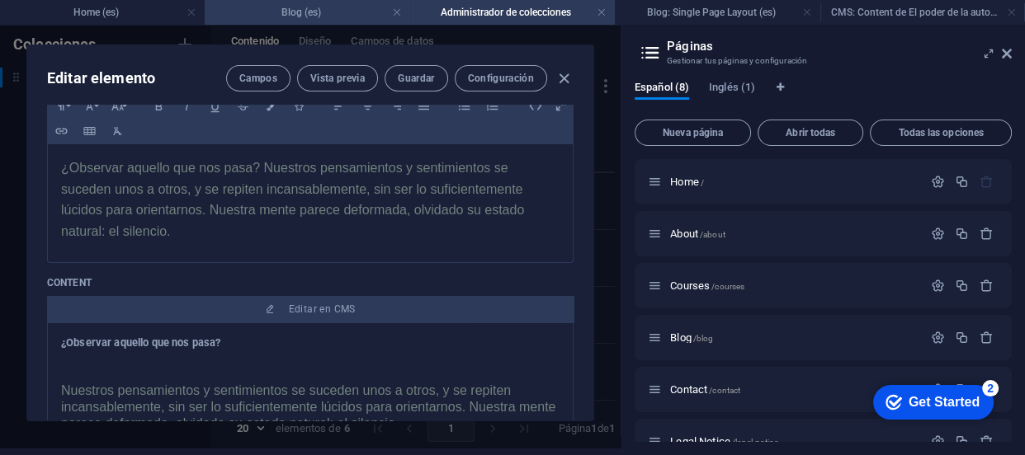
click at [337, 16] on h4 "Blog (es)" at bounding box center [307, 12] width 205 height 18
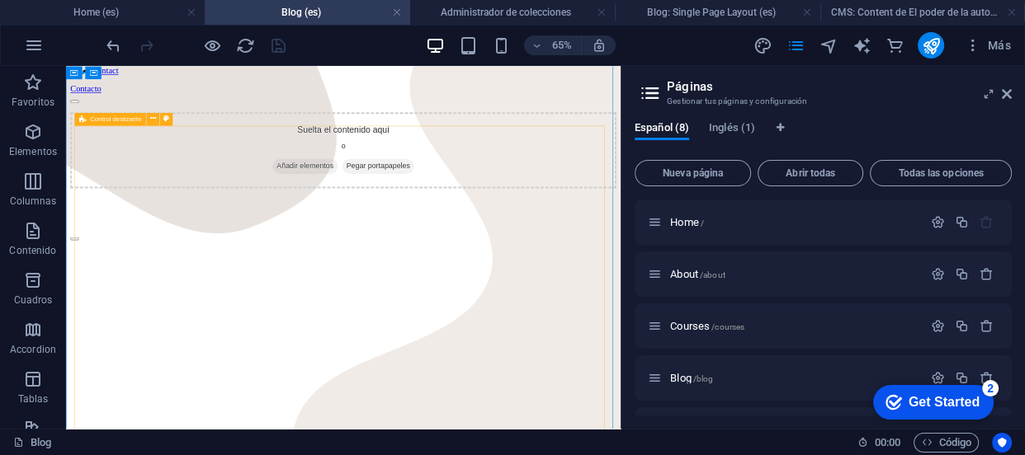
scroll to position [197, 0]
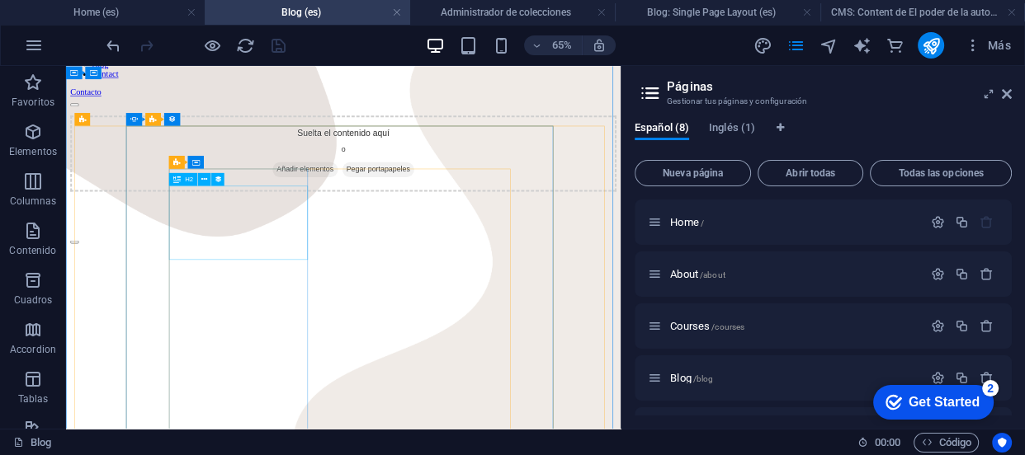
select select "name"
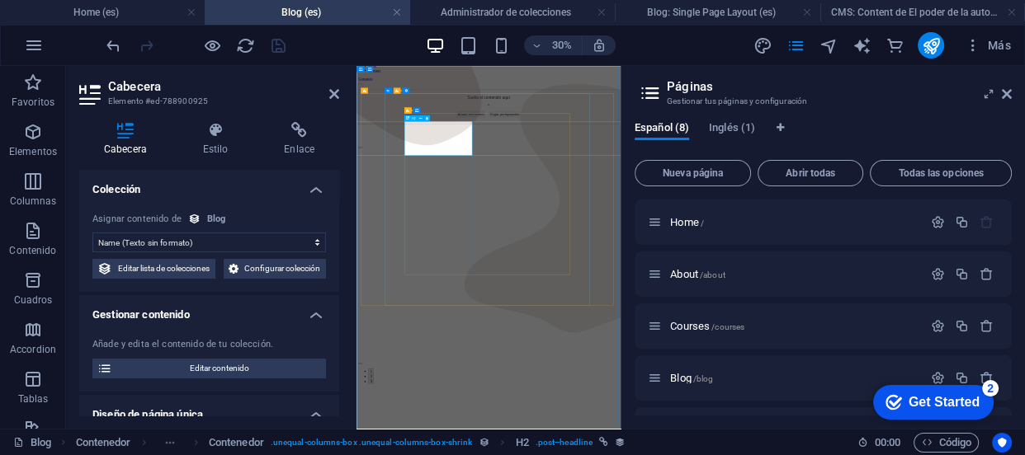
click at [205, 242] on select "Sin asignación, el contenido permanece estático Creado a las (Fecha) Actualizad…" at bounding box center [209, 243] width 234 height 20
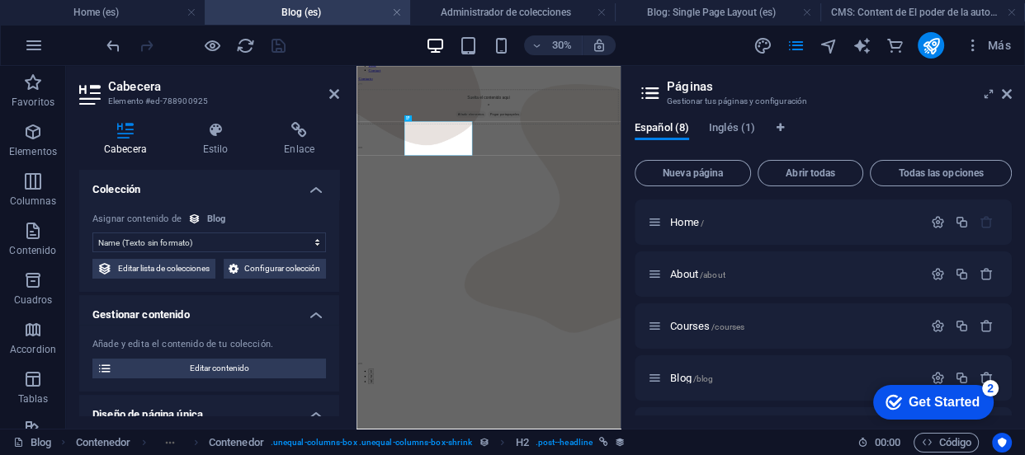
click at [205, 242] on select "Sin asignación, el contenido permanece estático Creado a las (Fecha) Actualizad…" at bounding box center [209, 243] width 234 height 20
click at [314, 189] on h4 "Colección" at bounding box center [209, 185] width 260 height 30
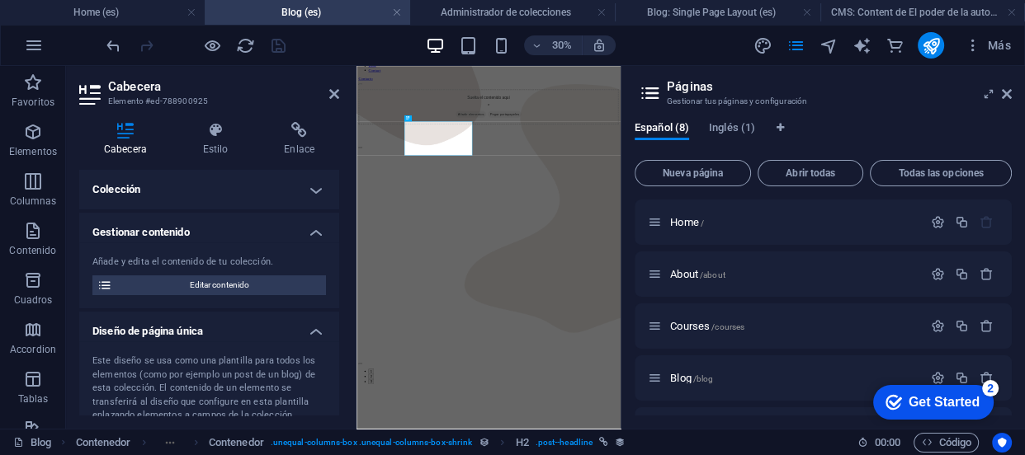
click at [314, 189] on h4 "Colección" at bounding box center [209, 190] width 260 height 40
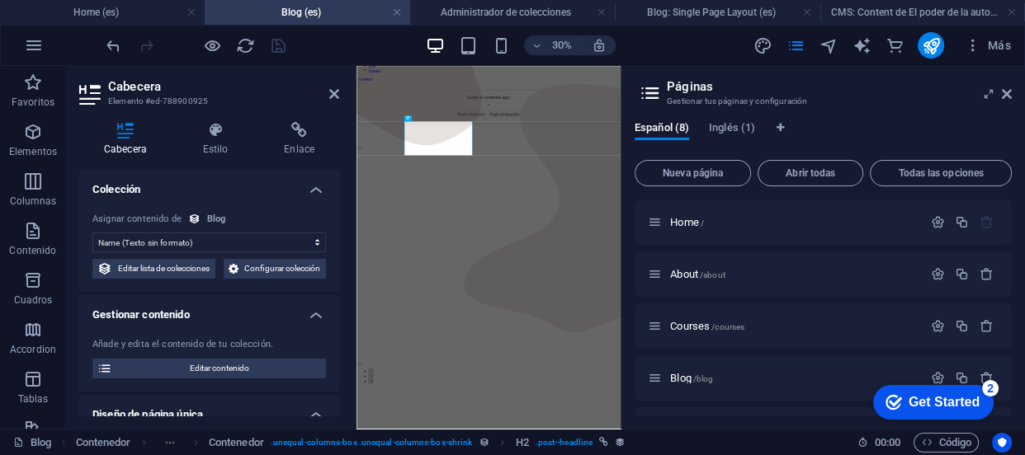
click at [313, 192] on h4 "Colección" at bounding box center [209, 185] width 260 height 30
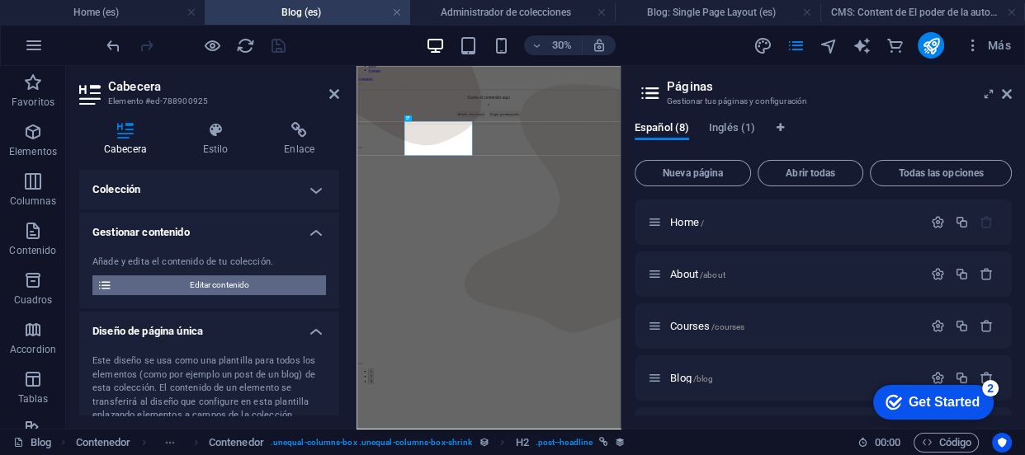
click at [265, 288] on span "Editar contenido" at bounding box center [219, 286] width 204 height 20
type input "Find a Job that Makes You Happy"
select select "Slide1"
type input "find-a-job-that-makes-you-happy"
type input "[PERSON_NAME]"
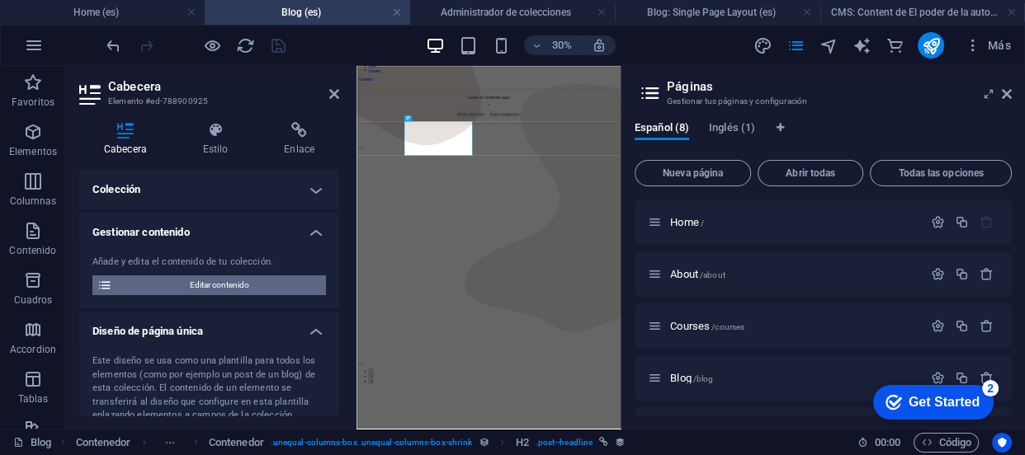
type input "[DATE]"
select select "Published"
type input "[PERSON_NAME]"
type input "Life COACH"
type input "find-a-job-that-makes-you-happy"
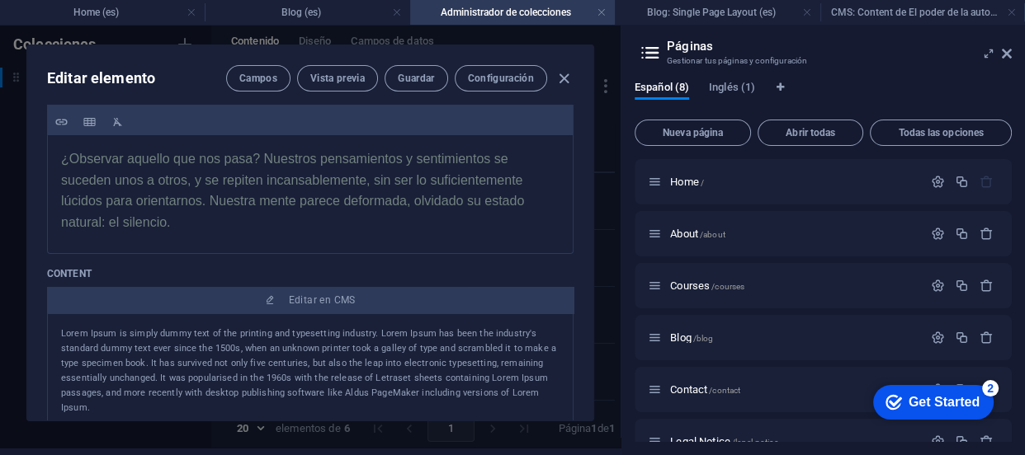
scroll to position [0, 0]
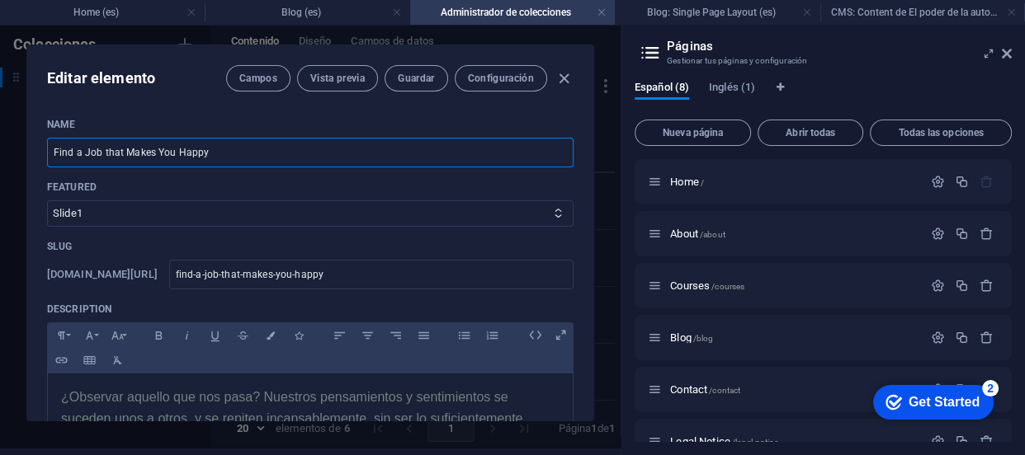
click at [213, 155] on input "Find a Job that Makes You Happy" at bounding box center [310, 153] width 526 height 30
drag, startPoint x: 213, startPoint y: 155, endPoint x: 35, endPoint y: 145, distance: 178.5
click at [35, 145] on div "Name Find a Job that Makes You Happy ​ Featured Slide1 Slide2 Slide3 Slug [DOMA…" at bounding box center [310, 263] width 566 height 316
paste input "Interioridad"
type input "Interioridad"
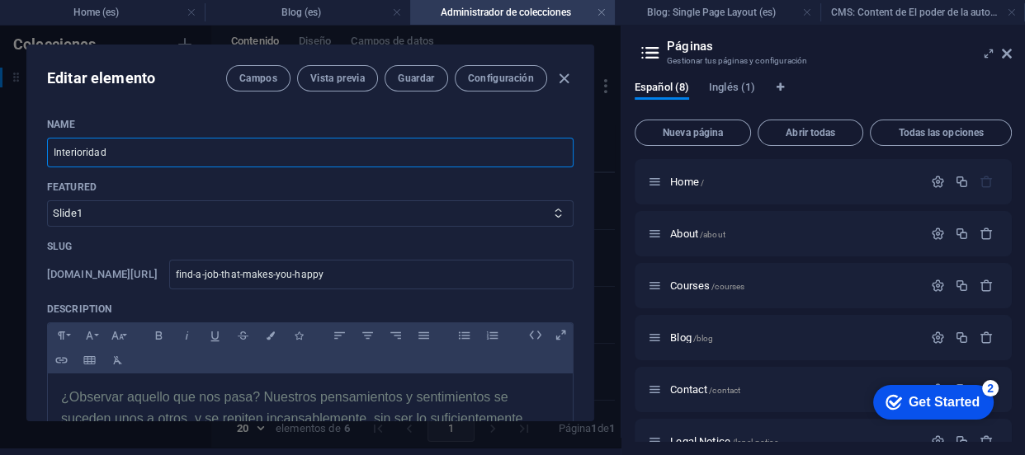
type input "interioridad"
type input "Interioridad"
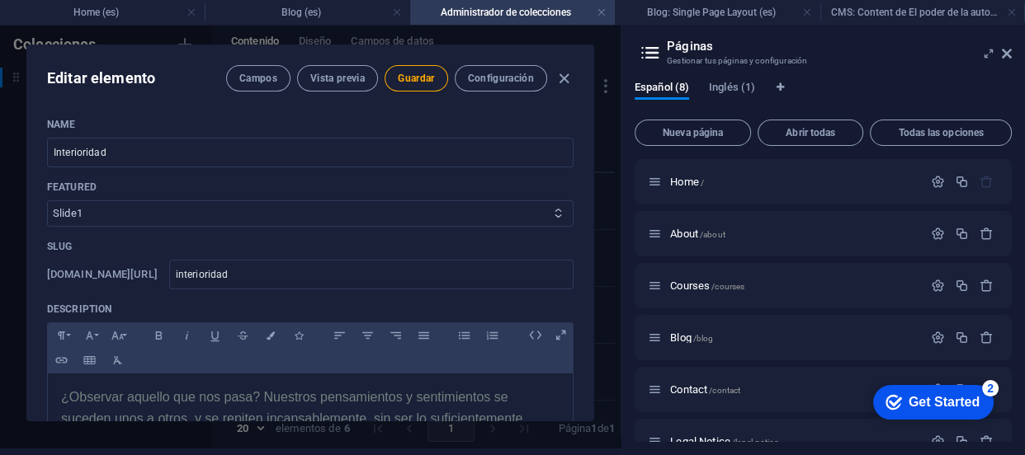
click at [113, 215] on select "Slide1 Slide2 Slide3" at bounding box center [310, 214] width 526 height 26
click at [122, 210] on select "Slide1 Slide2 Slide3" at bounding box center [310, 214] width 526 height 26
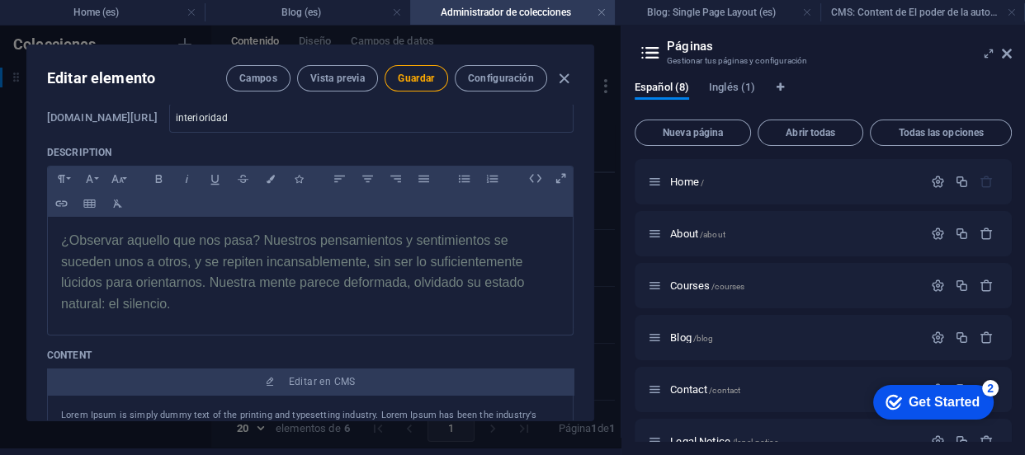
scroll to position [126, 0]
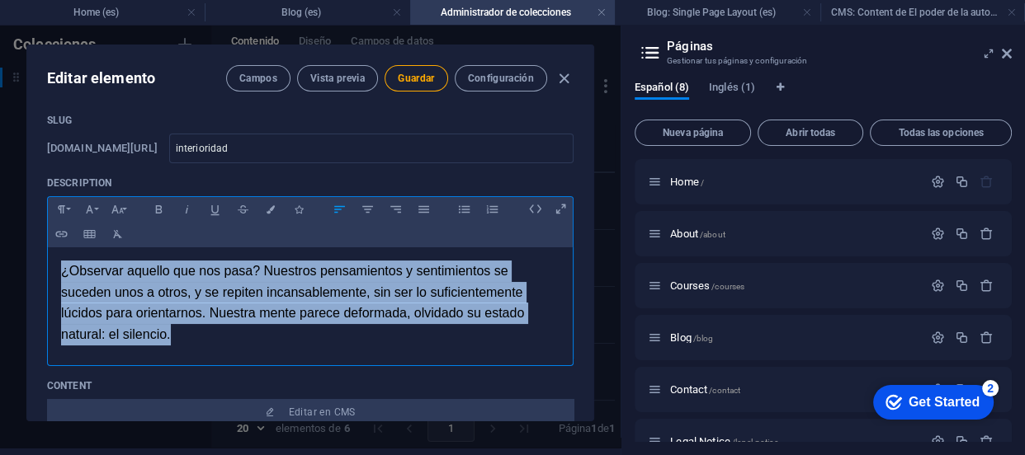
drag, startPoint x: 62, startPoint y: 268, endPoint x: 192, endPoint y: 327, distance: 142.9
click at [192, 327] on p "¿Observar aquello que nos pasa? Nuestros pensamientos y sentimientos se suceden…" at bounding box center [310, 303] width 498 height 84
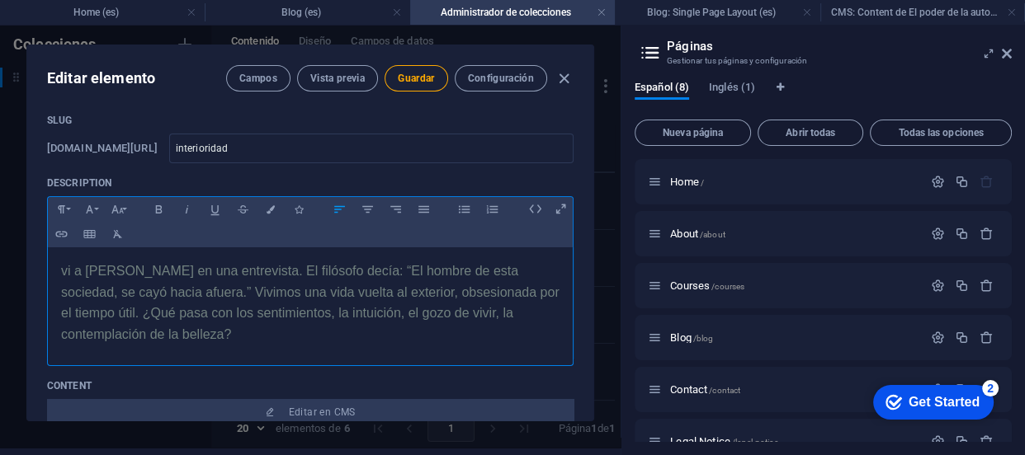
click at [66, 267] on span "vi a [PERSON_NAME] en una entrevista. El filósofo decía: “El hombre de esta soc…" at bounding box center [310, 303] width 498 height 78
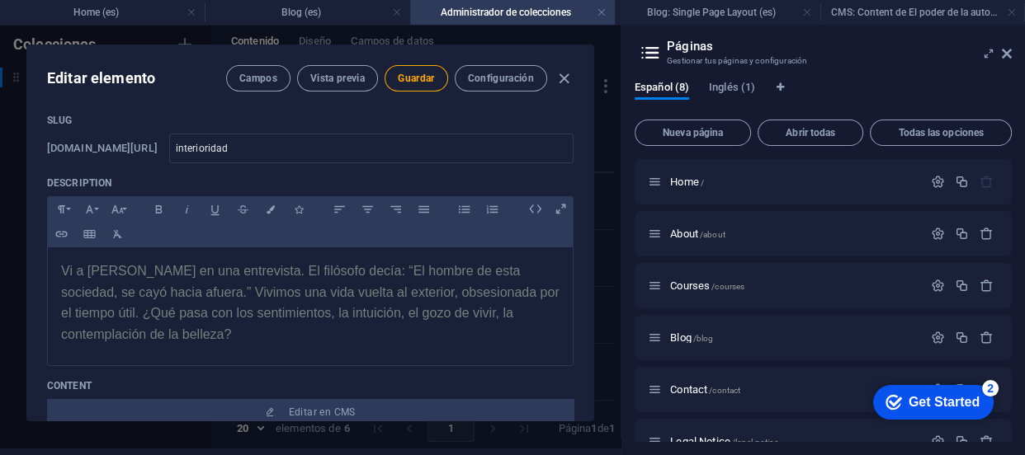
drag, startPoint x: 586, startPoint y: 149, endPoint x: 587, endPoint y: 170, distance: 21.5
click at [587, 170] on div "Name Interioridad ​ Featured Slide1 Slide2 Slide3 Slug [DOMAIN_NAME][URL] inter…" at bounding box center [310, 263] width 566 height 316
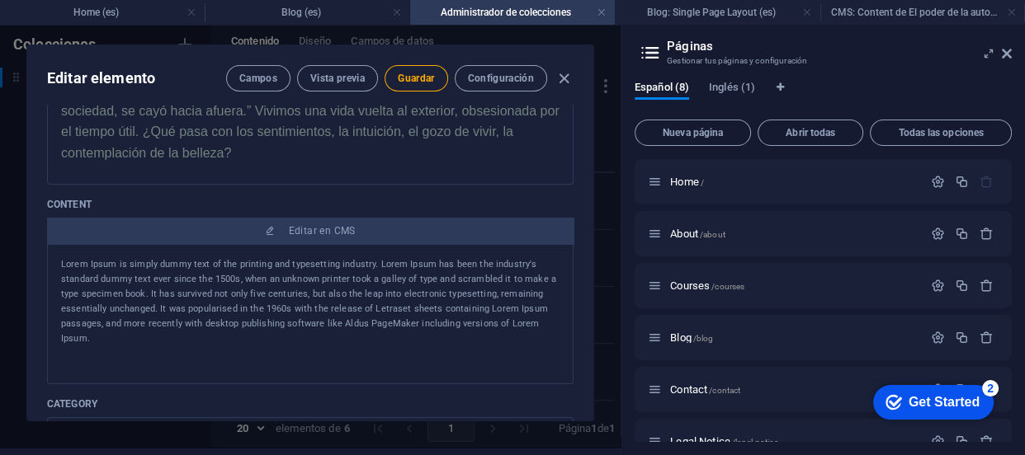
scroll to position [363, 0]
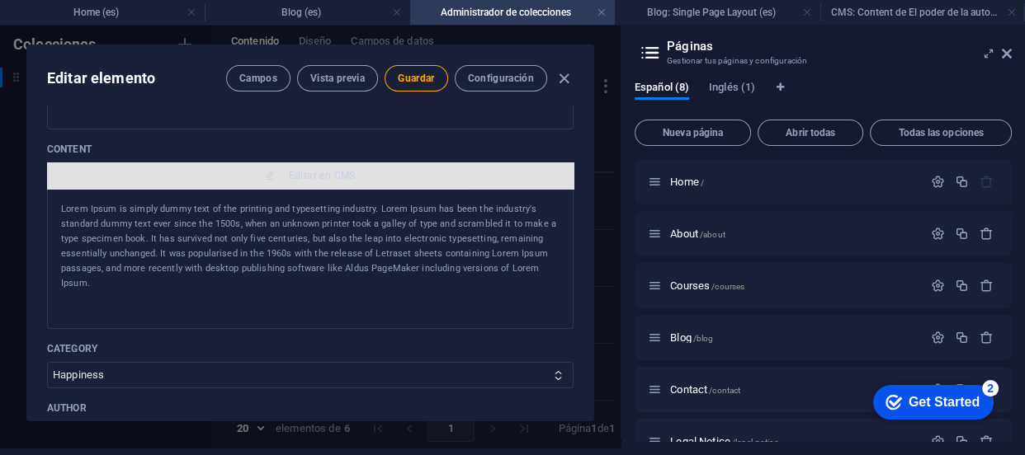
click at [255, 181] on span "Editar en CMS" at bounding box center [310, 175] width 513 height 13
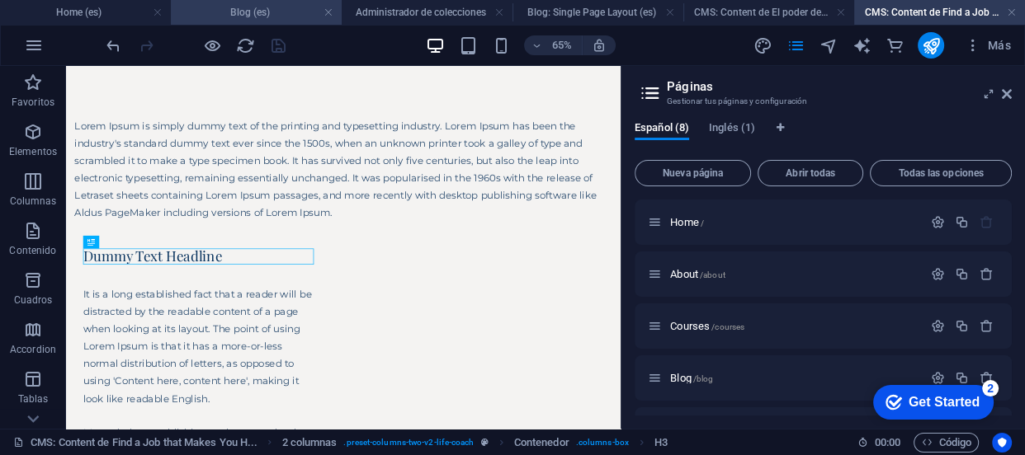
scroll to position [0, 0]
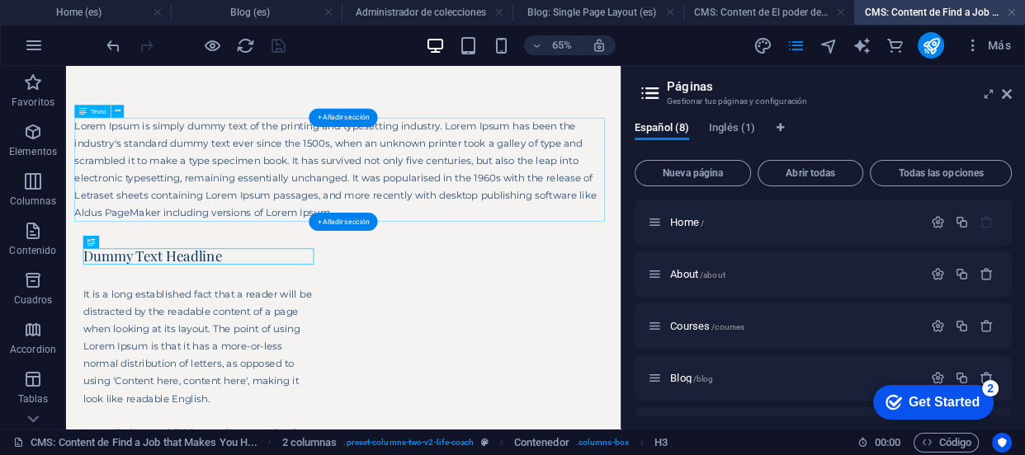
click at [208, 172] on div "Lorem Ipsum is simply dummy text of the printing and typesetting industry. Lore…" at bounding box center [492, 225] width 827 height 160
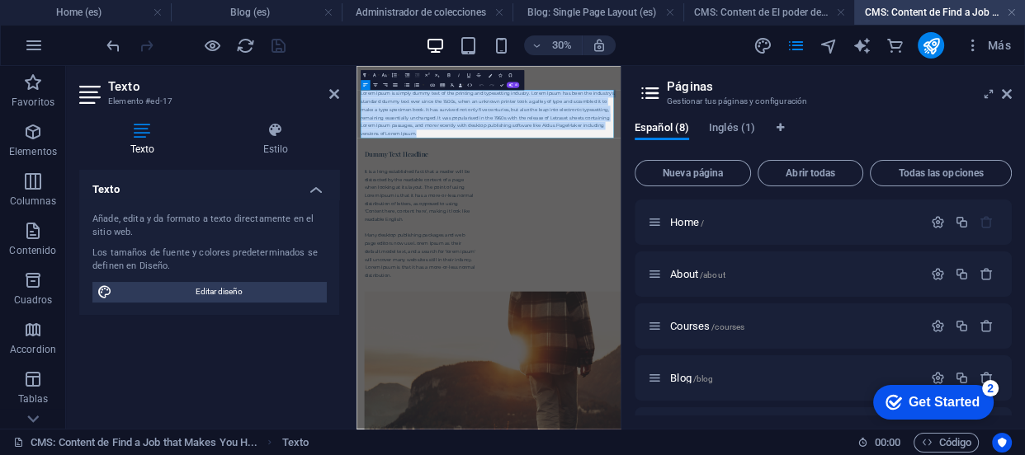
drag, startPoint x: 793, startPoint y: 283, endPoint x: 718, endPoint y: 147, distance: 155.5
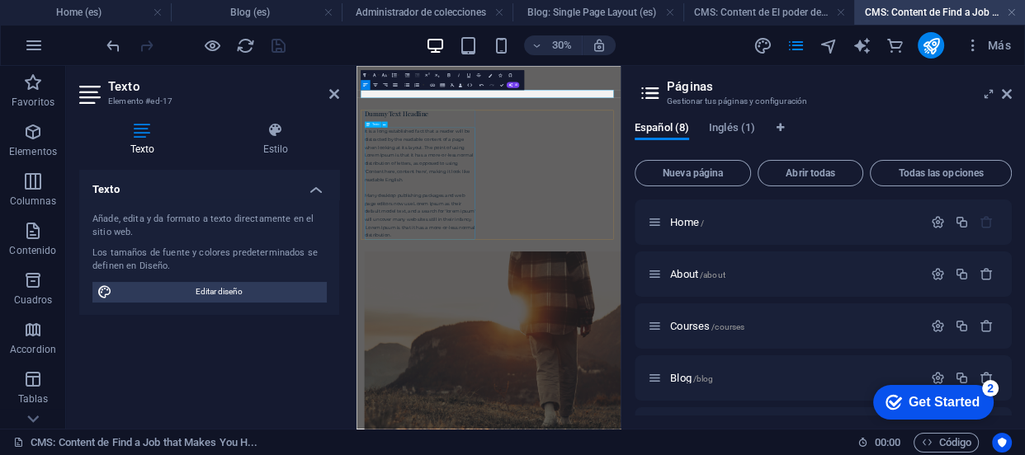
click at [460, 288] on div "It is a long established fact that a reader will be distracted by the readable …" at bounding box center [570, 458] width 375 height 374
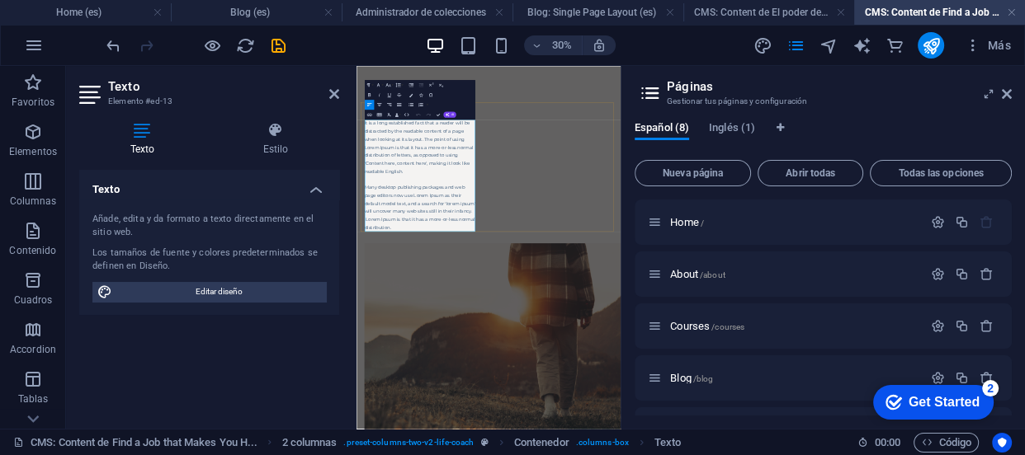
click at [501, 500] on p "It is a long established fact that a reader will be distracted by the readable …" at bounding box center [570, 431] width 375 height 374
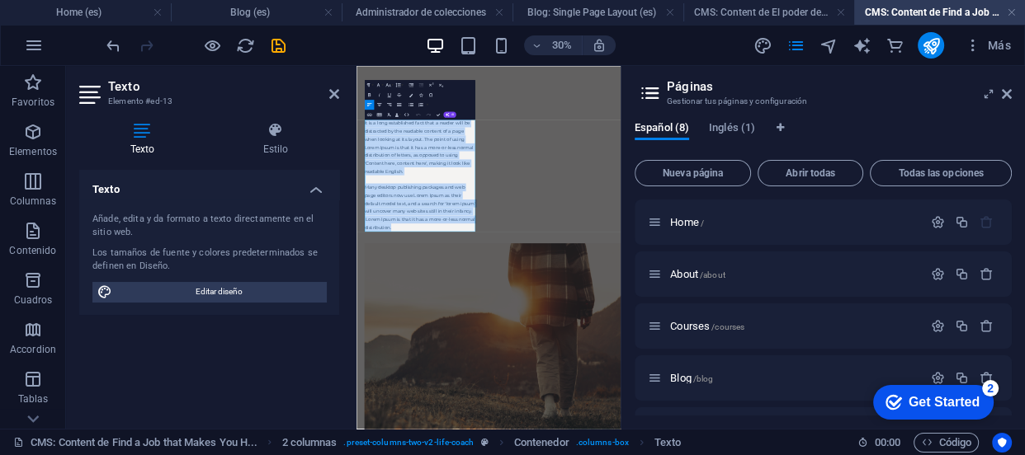
drag, startPoint x: 501, startPoint y: 611, endPoint x: 108, endPoint y: -9, distance: 733.6
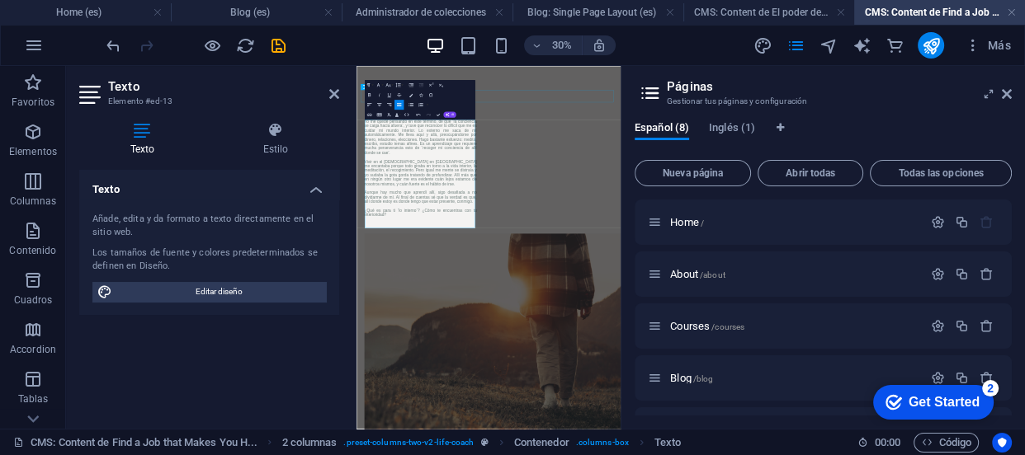
click at [861, 156] on div at bounding box center [797, 165] width 854 height 41
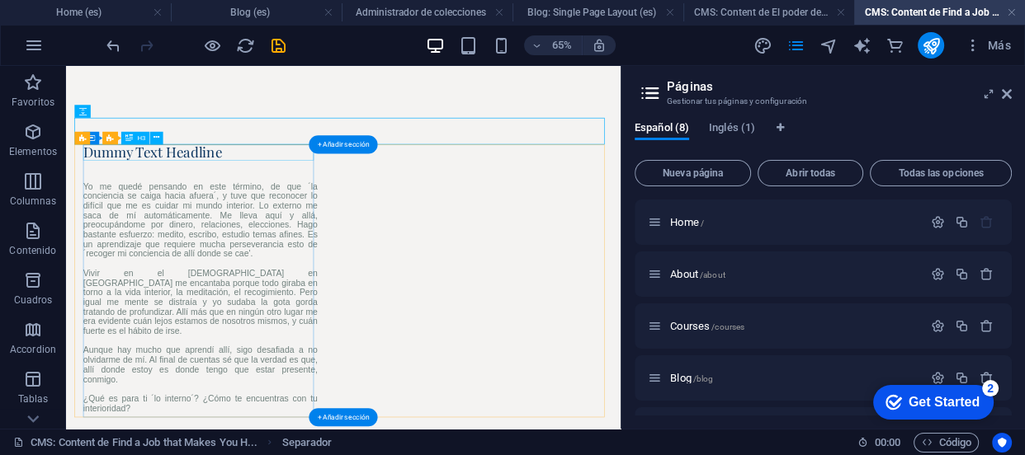
click at [276, 206] on div "Dummy Text Headline" at bounding box center [272, 198] width 361 height 25
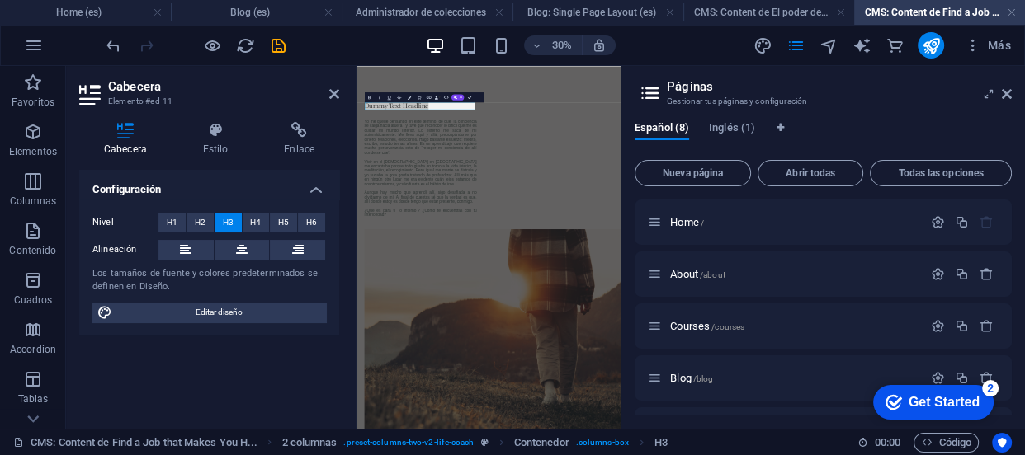
click at [235, 368] on div "Configuración Nivel H1 H2 H3 H4 H5 H6 Alineación Los tamaños de fuente y colore…" at bounding box center [209, 293] width 260 height 246
click at [1007, 90] on icon at bounding box center [1007, 93] width 10 height 13
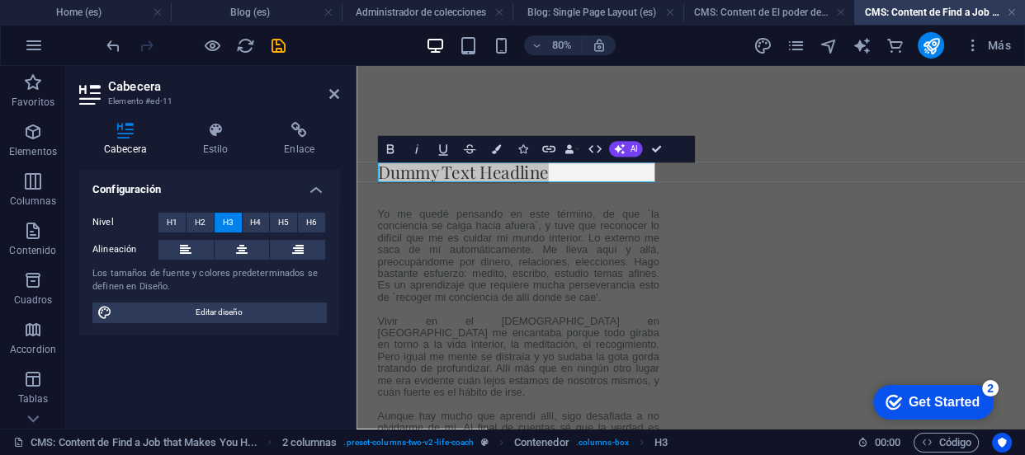
click at [327, 89] on h2 "Cabecera" at bounding box center [223, 86] width 231 height 15
click at [338, 89] on icon at bounding box center [334, 93] width 10 height 13
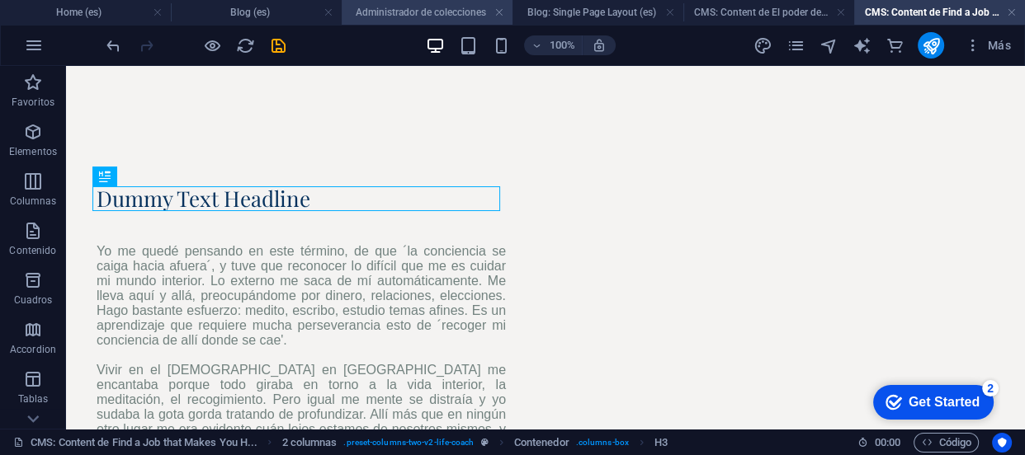
click at [399, 17] on h4 "Administrador de colecciones" at bounding box center [427, 12] width 171 height 18
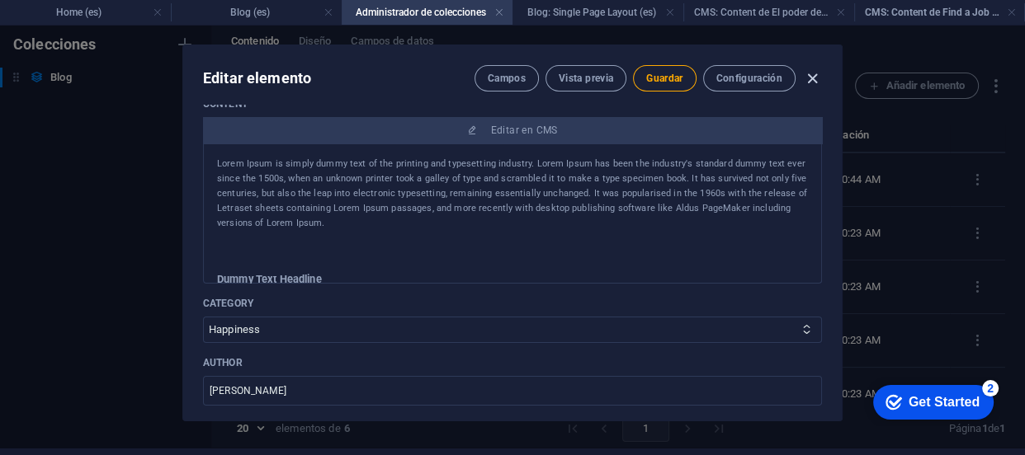
click at [808, 84] on icon "button" at bounding box center [812, 78] width 19 height 19
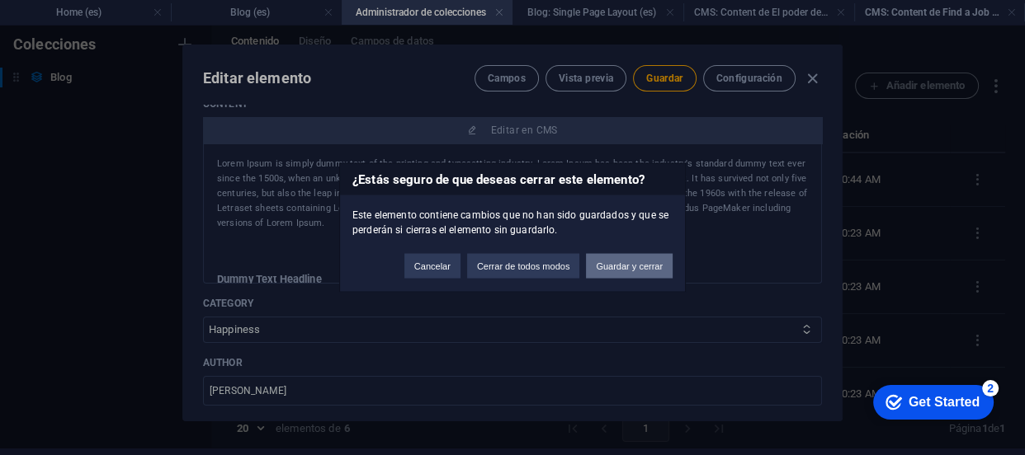
click at [633, 267] on button "Guardar y cerrar" at bounding box center [629, 266] width 87 height 25
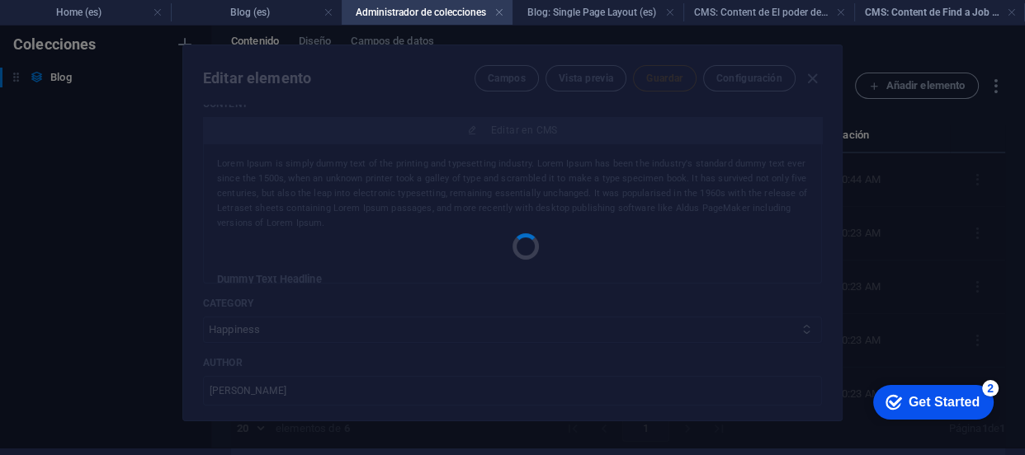
type input "Find a Job that Makes You Happy"
type input "find-a-job-that-makes-you-happy"
type input "[DATE]"
type input "find-a-job-that-makes-you-happy"
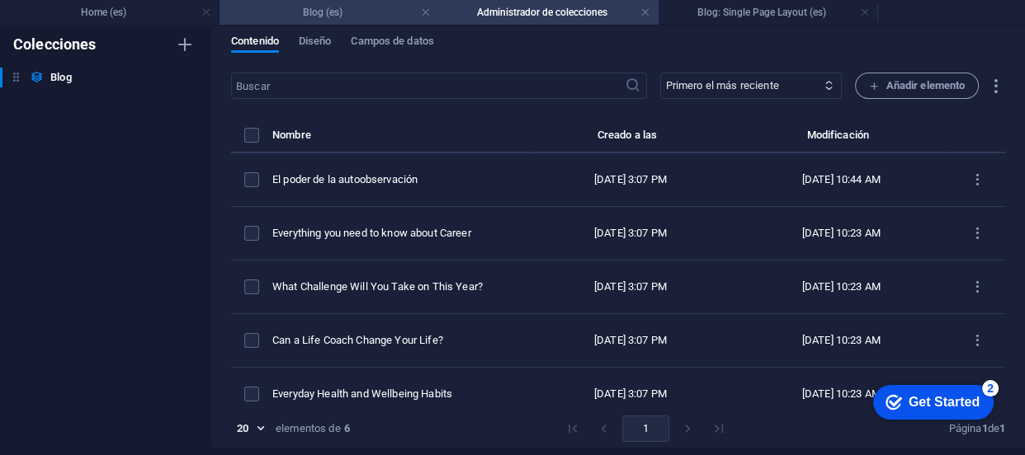
click at [281, 8] on h4 "Blog (es)" at bounding box center [328, 12] width 219 height 18
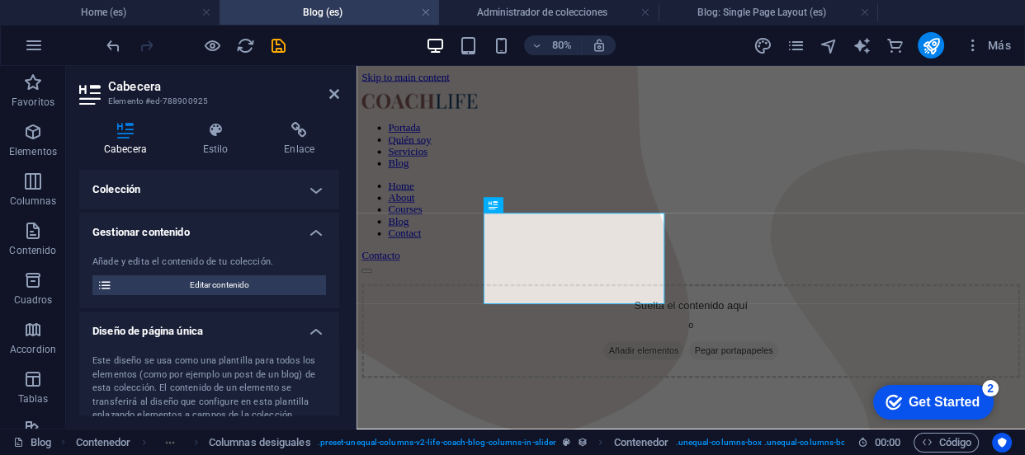
scroll to position [197, 0]
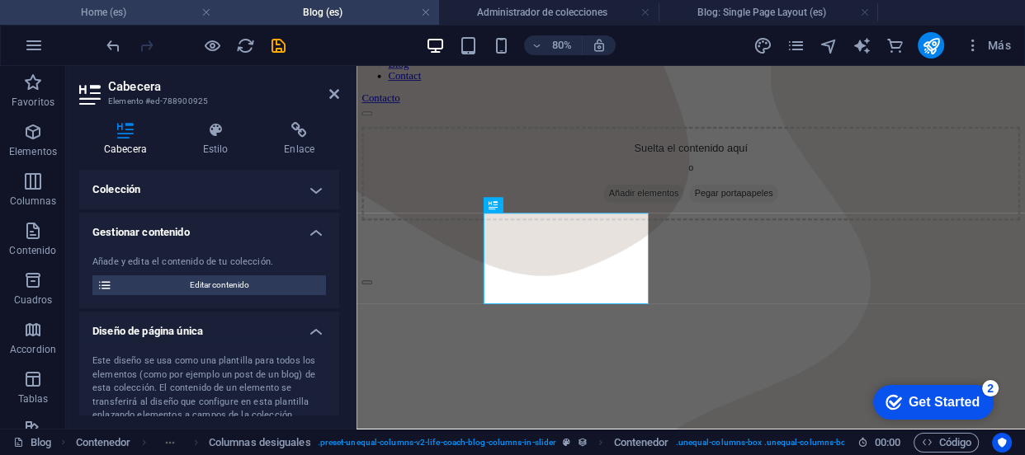
click at [120, 12] on h4 "Home (es)" at bounding box center [109, 12] width 219 height 18
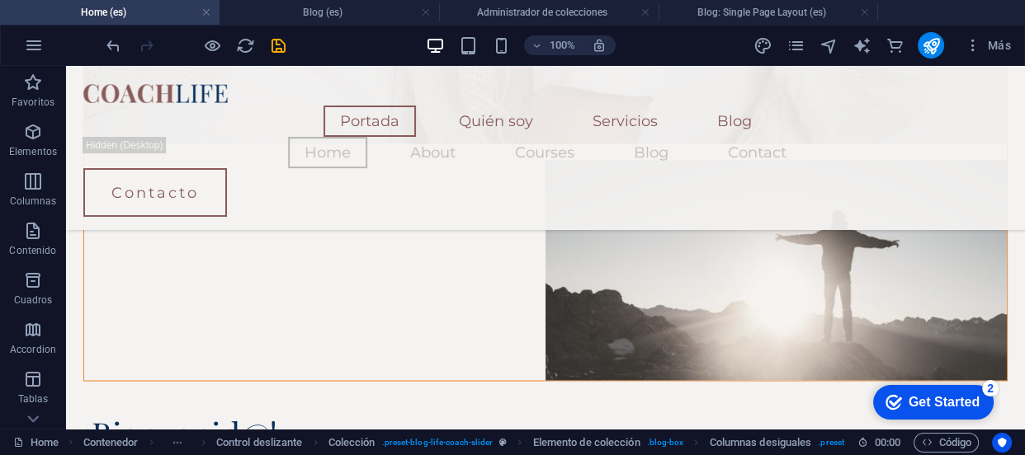
scroll to position [2646, 0]
